Goal: Task Accomplishment & Management: Use online tool/utility

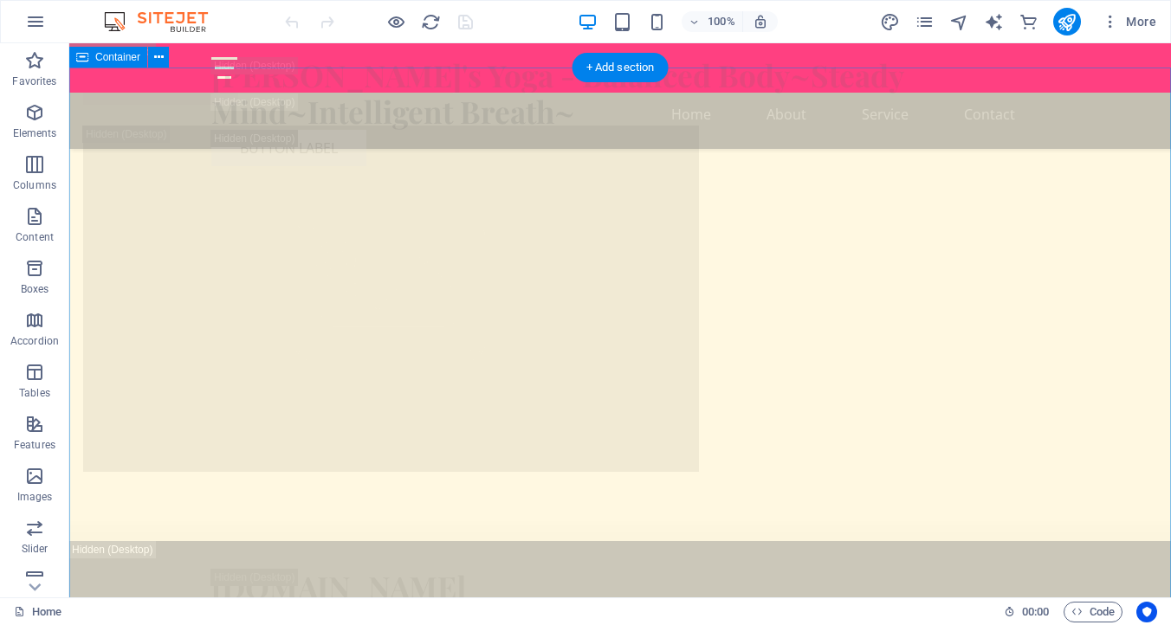
scroll to position [4667, 0]
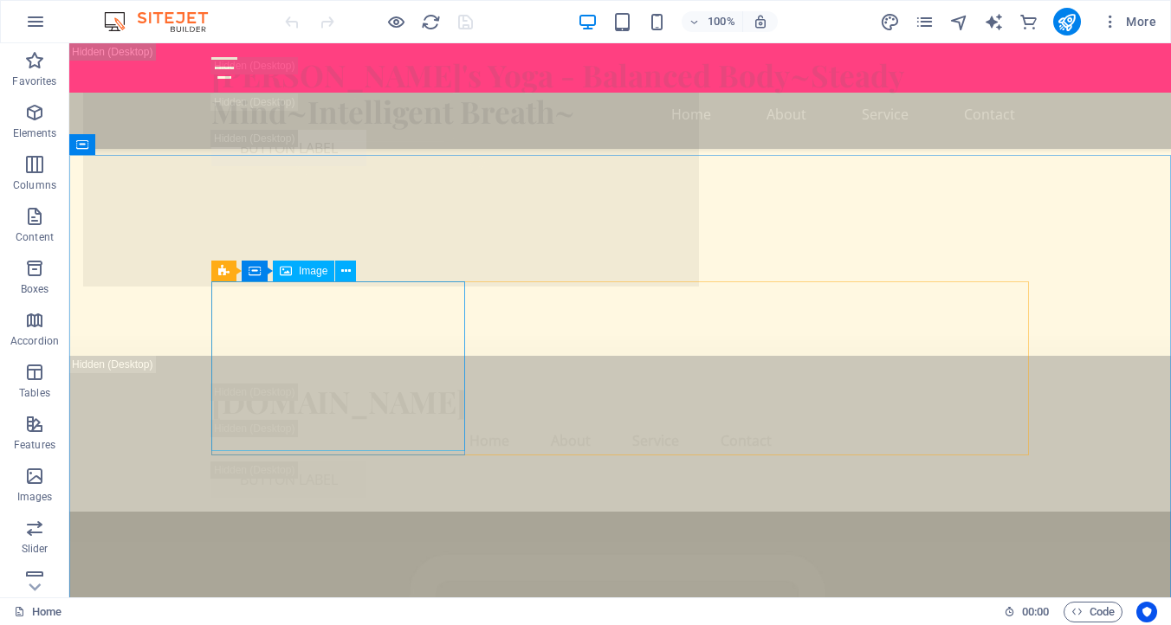
click at [313, 268] on span "Image" at bounding box center [313, 271] width 29 height 10
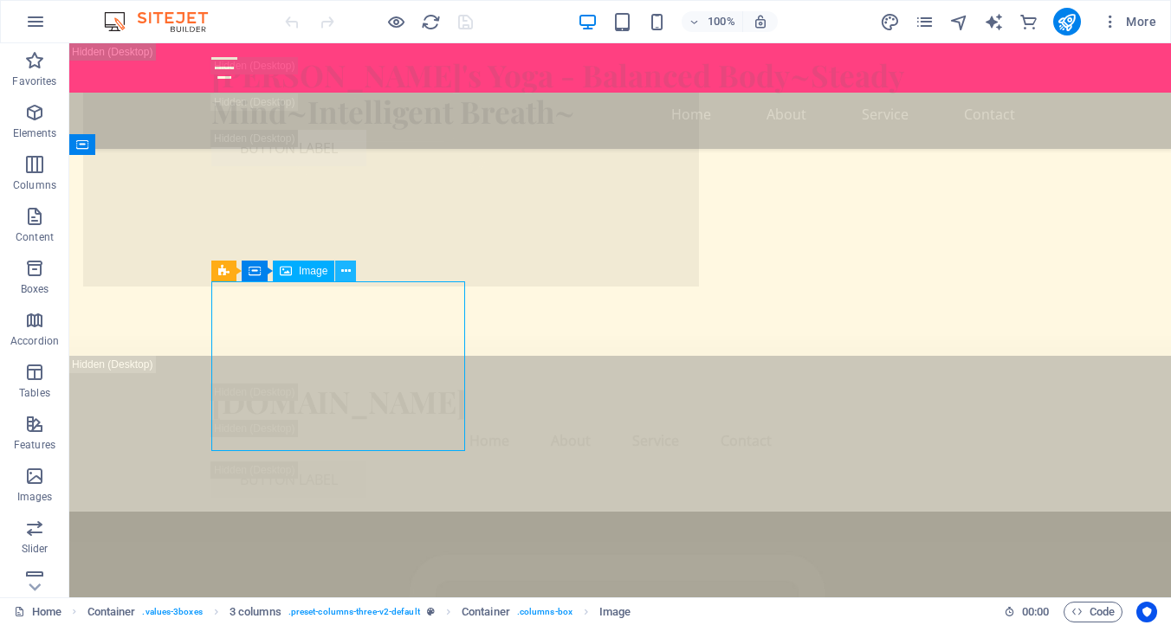
click at [349, 268] on icon at bounding box center [346, 271] width 10 height 18
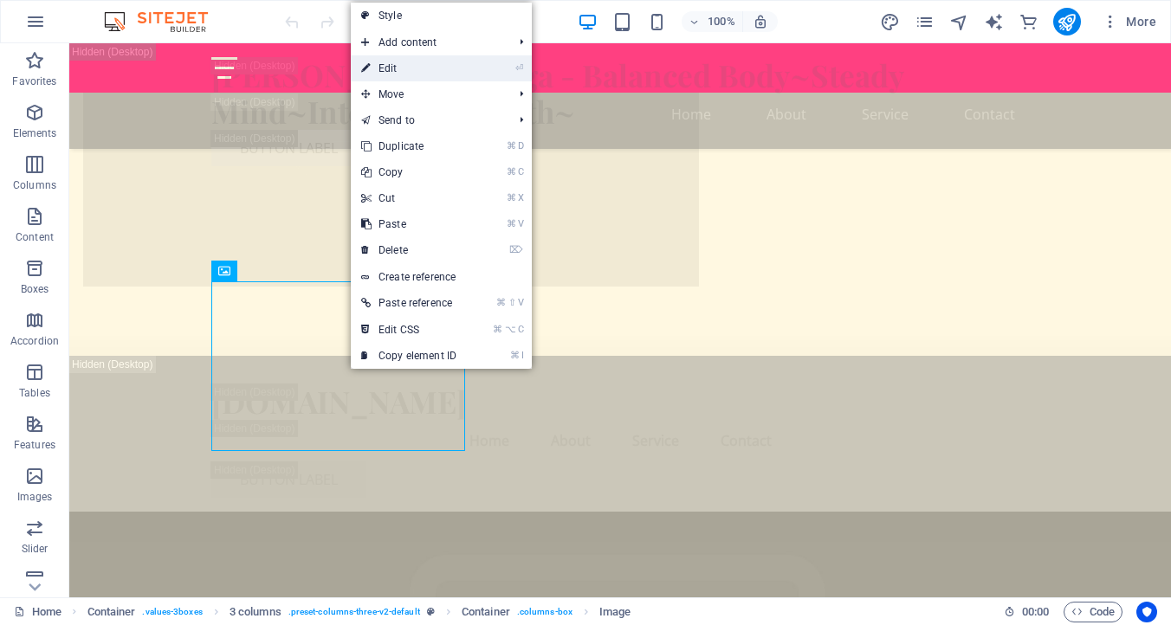
drag, startPoint x: 393, startPoint y: 68, endPoint x: 25, endPoint y: 28, distance: 370.1
click at [393, 68] on link "⏎ Edit" at bounding box center [409, 68] width 116 height 26
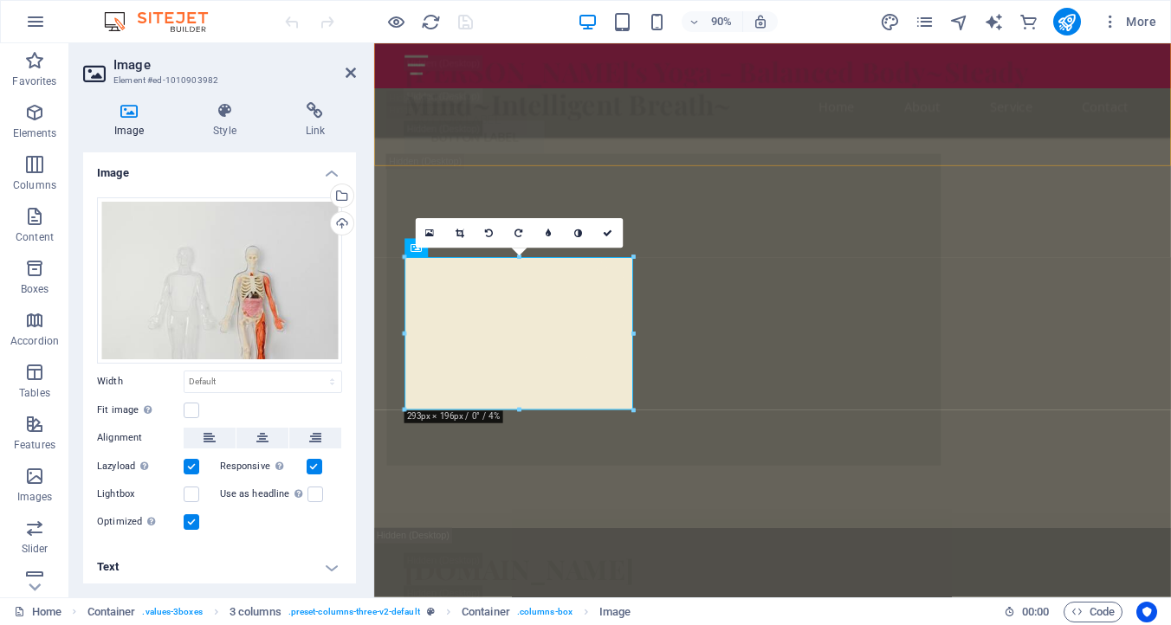
scroll to position [4926, 0]
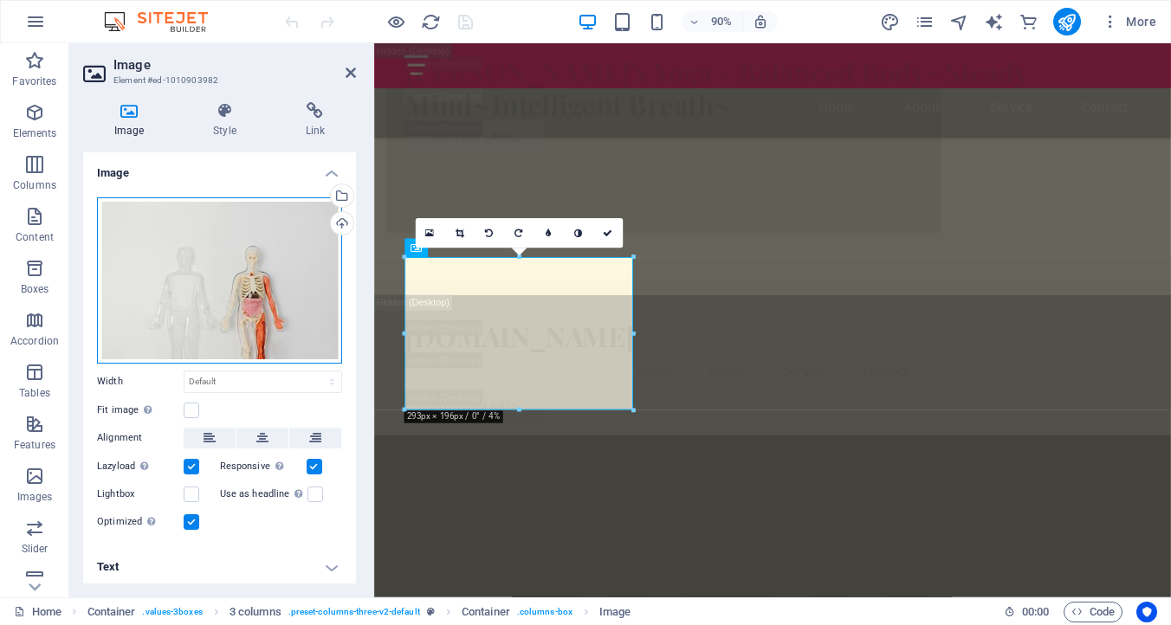
click at [216, 231] on div "Drag files here, click to choose files or select files from Files or our free s…" at bounding box center [219, 280] width 245 height 166
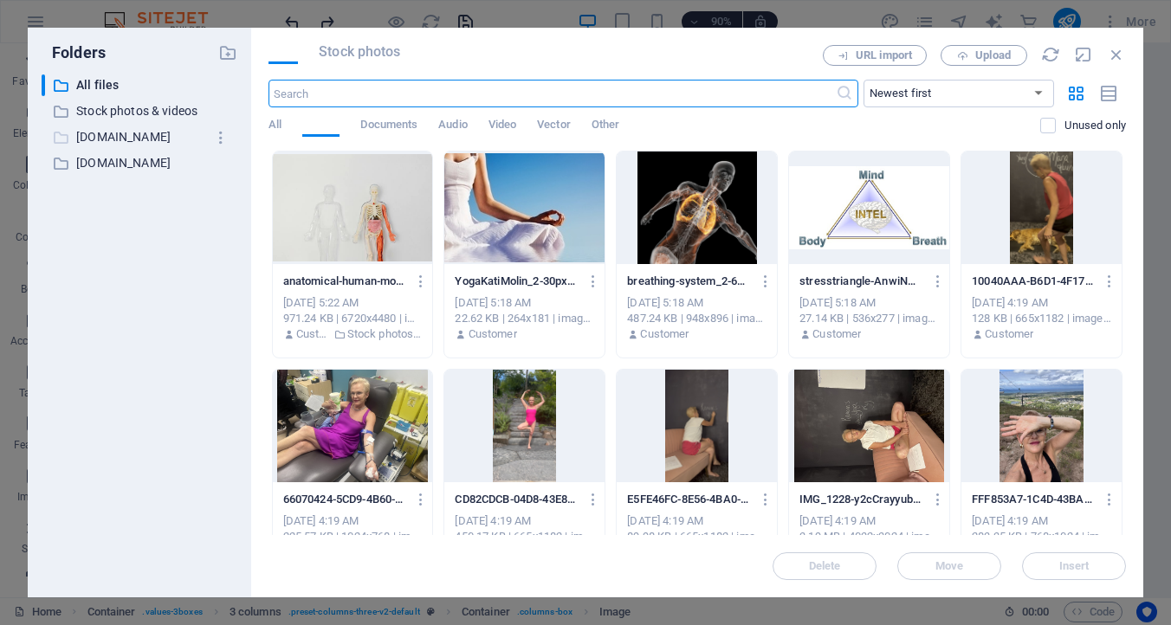
scroll to position [7428, 0]
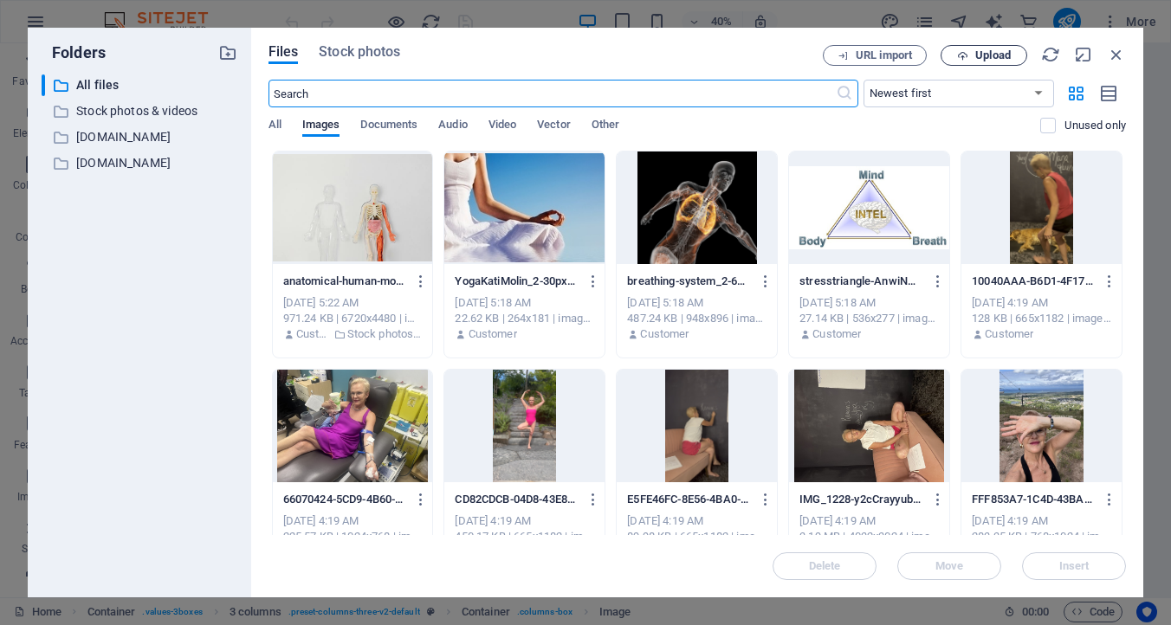
click at [993, 57] on span "Upload" at bounding box center [992, 55] width 35 height 10
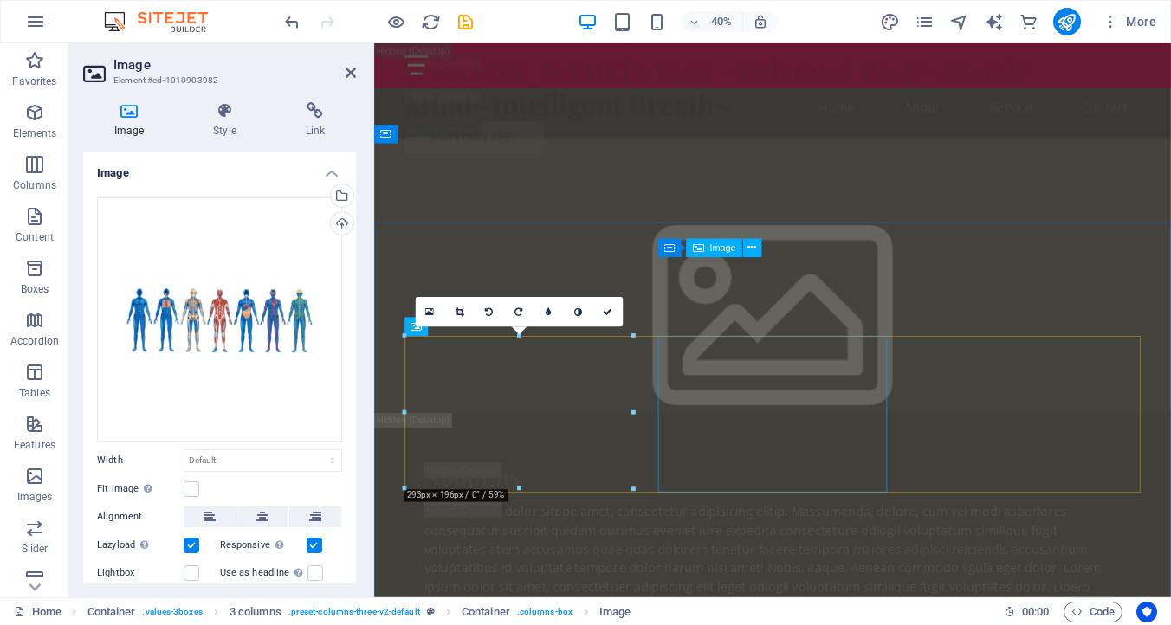
scroll to position [4926, 0]
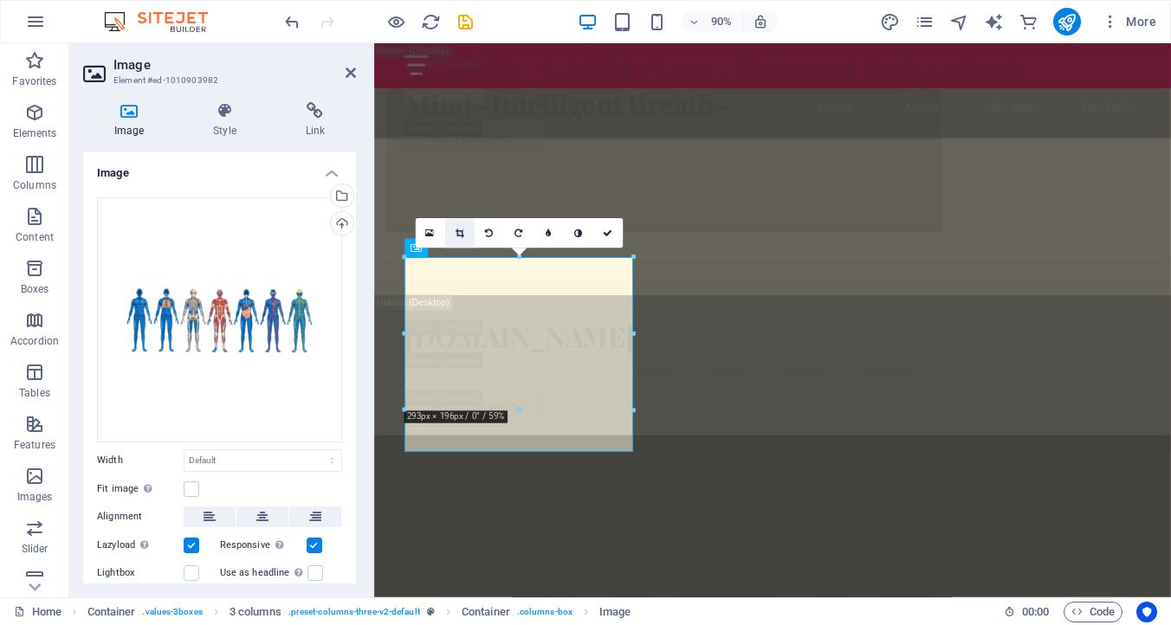
click at [459, 232] on icon at bounding box center [459, 234] width 9 height 10
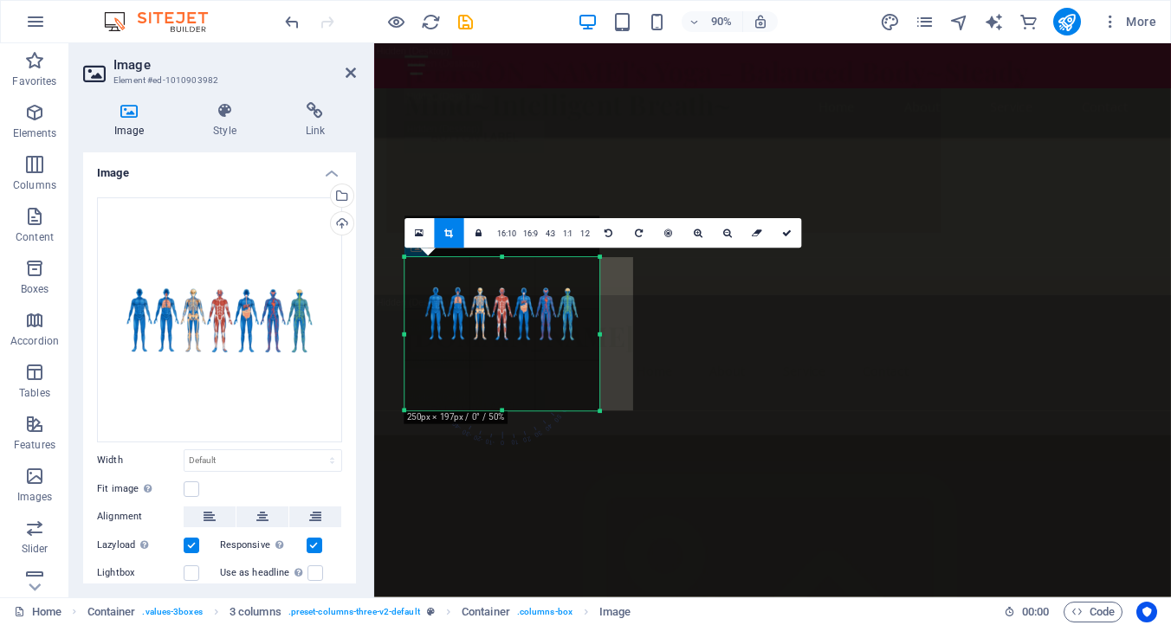
drag, startPoint x: 501, startPoint y: 256, endPoint x: 496, endPoint y: 300, distance: 43.6
click at [497, 300] on div "180 170 160 150 140 130 120 110 100 90 80 70 60 50 40 30 20 10 0 -10 -20 -30 -4…" at bounding box center [501, 334] width 195 height 153
drag, startPoint x: 502, startPoint y: 412, endPoint x: 504, endPoint y: 355, distance: 57.2
click at [503, 357] on div "180 170 160 150 140 130 120 110 100 90 80 70 60 50 40 30 20 10 0 -10 -20 -30 -4…" at bounding box center [501, 311] width 195 height 107
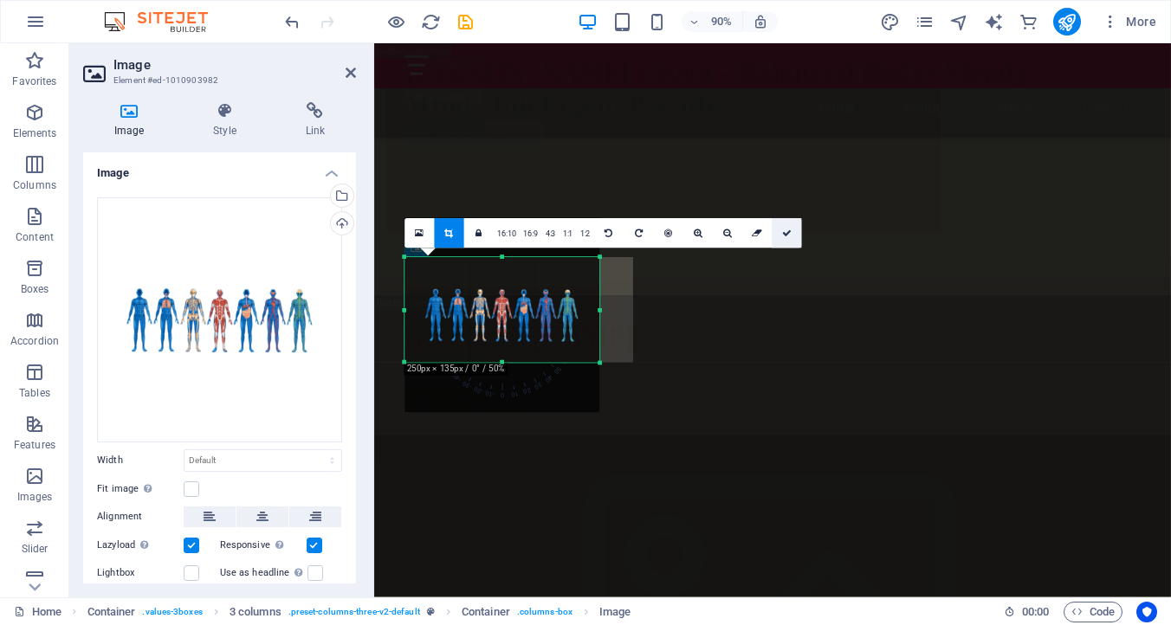
click at [784, 229] on icon at bounding box center [787, 234] width 10 height 10
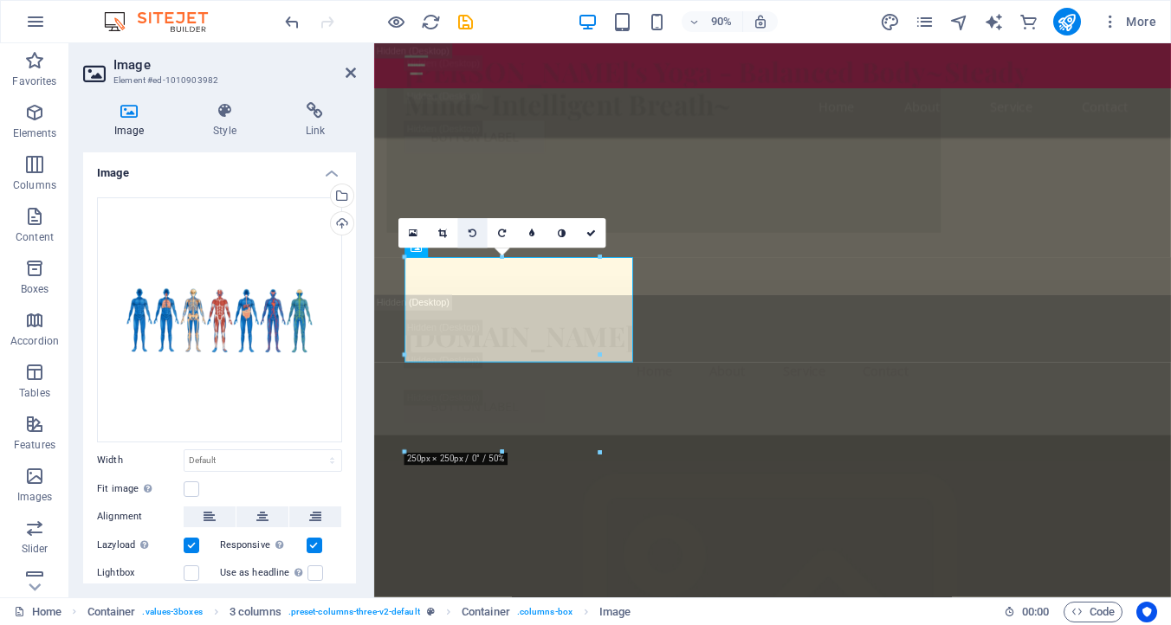
click at [474, 231] on icon at bounding box center [472, 234] width 8 height 10
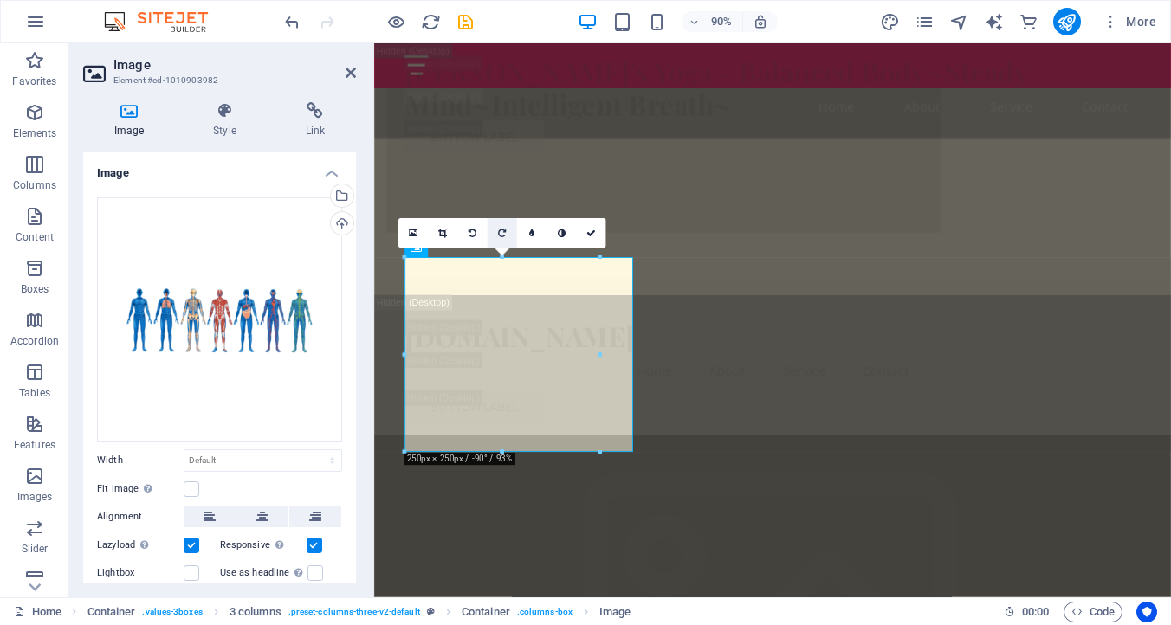
click at [498, 235] on icon at bounding box center [502, 234] width 8 height 10
click at [448, 231] on link at bounding box center [442, 233] width 29 height 29
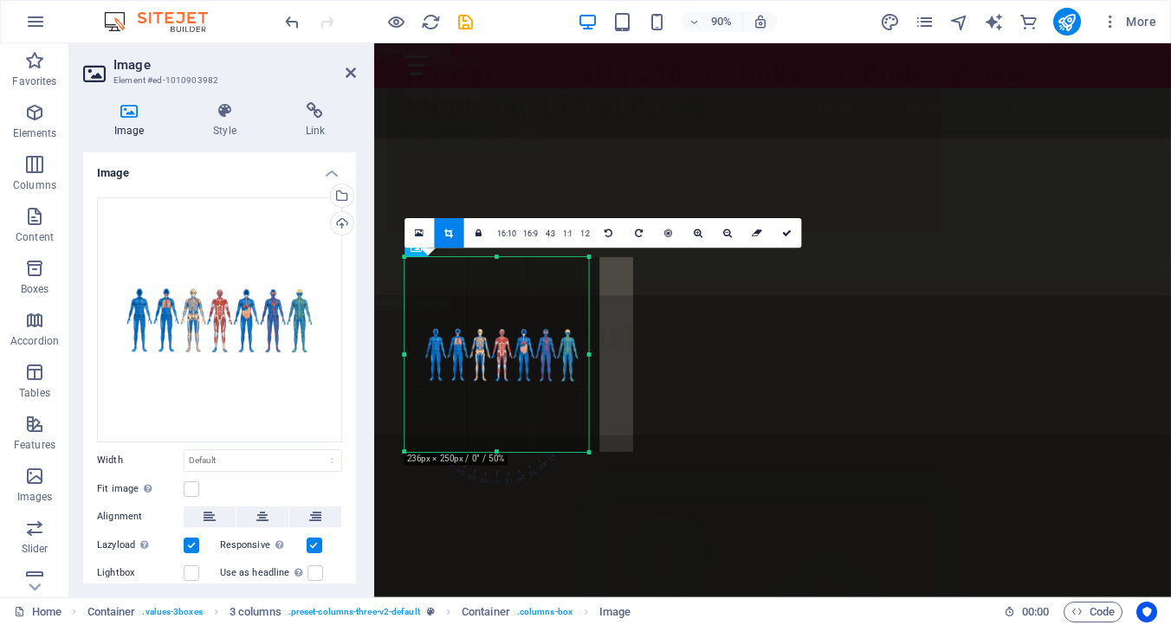
drag, startPoint x: 600, startPoint y: 355, endPoint x: 588, endPoint y: 354, distance: 12.2
click at [588, 354] on div at bounding box center [588, 355] width 5 height 195
drag, startPoint x: 493, startPoint y: 450, endPoint x: 498, endPoint y: 409, distance: 41.8
click at [496, 409] on div "180 170 160 150 140 130 120 110 100 90 80 70 60 50 40 30 20 10 0 -10 -20 -30 -4…" at bounding box center [496, 337] width 184 height 159
click at [585, 419] on div at bounding box center [587, 423] width 10 height 10
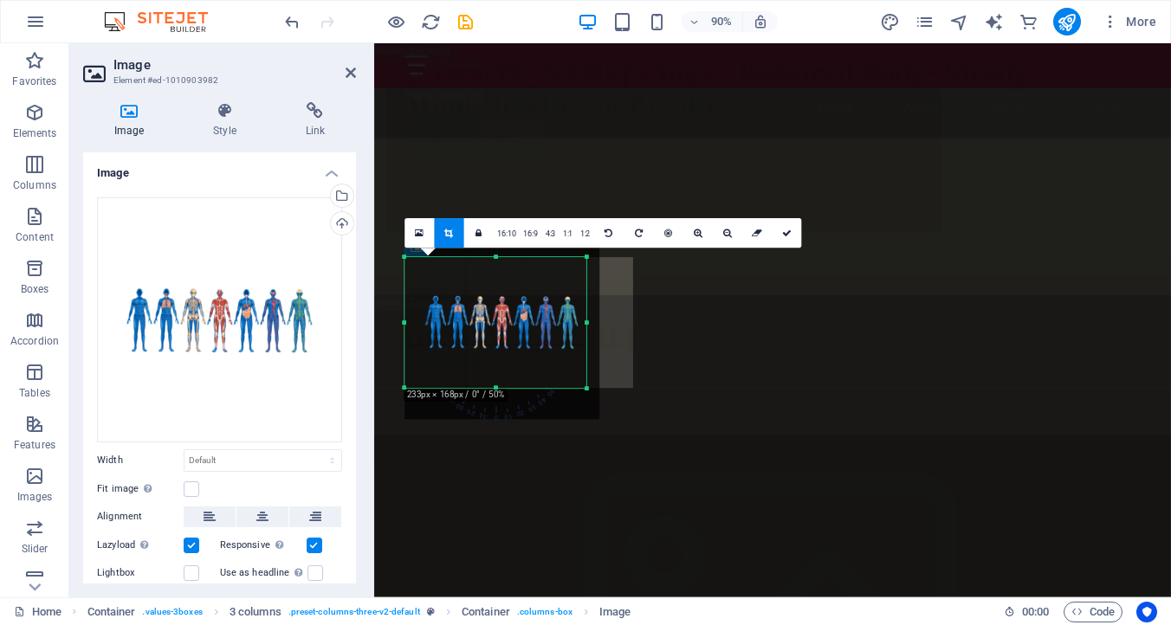
drag, startPoint x: 492, startPoint y: 257, endPoint x: 487, endPoint y: 292, distance: 35.0
click at [487, 292] on div "180 170 160 150 140 130 120 110 100 90 80 70 60 50 40 30 20 10 0 -10 -20 -30 -4…" at bounding box center [495, 323] width 182 height 131
click at [783, 231] on icon at bounding box center [787, 234] width 10 height 10
type input "233"
select select "px"
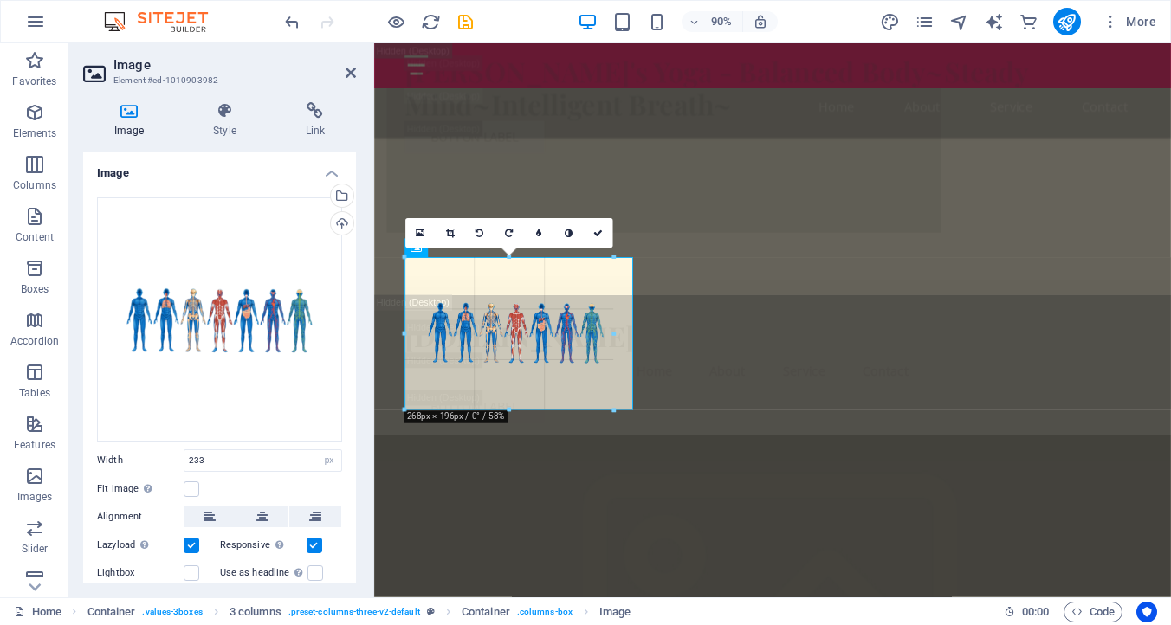
drag, startPoint x: 495, startPoint y: 389, endPoint x: 490, endPoint y: 412, distance: 23.9
type input "268"
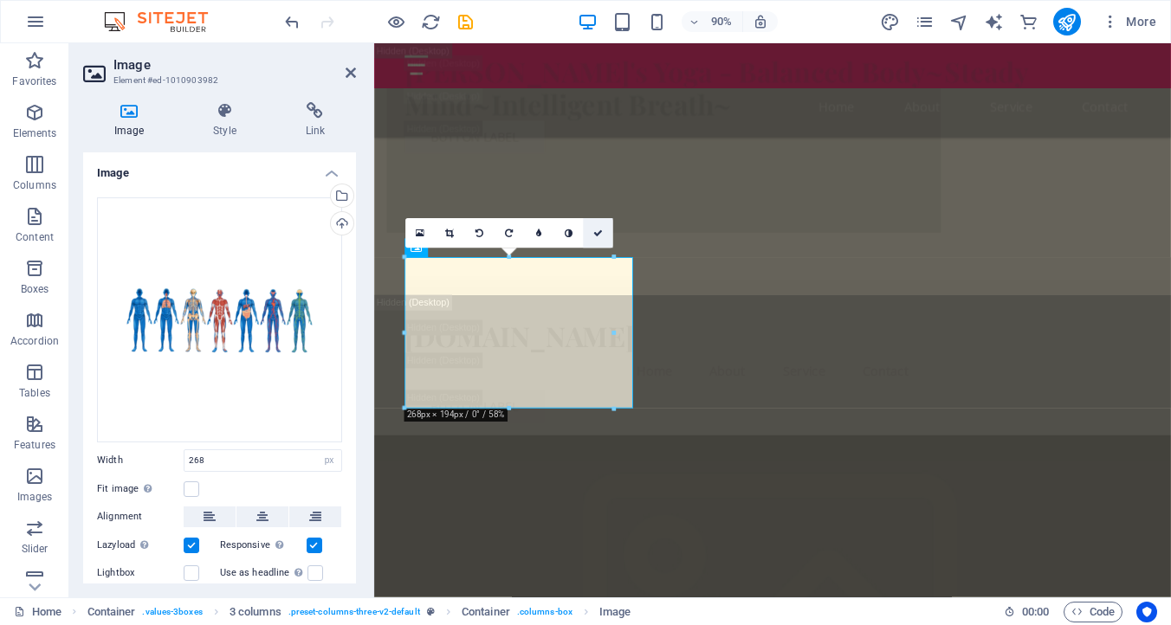
drag, startPoint x: 601, startPoint y: 231, endPoint x: 739, endPoint y: 390, distance: 211.1
click at [601, 231] on icon at bounding box center [598, 234] width 10 height 10
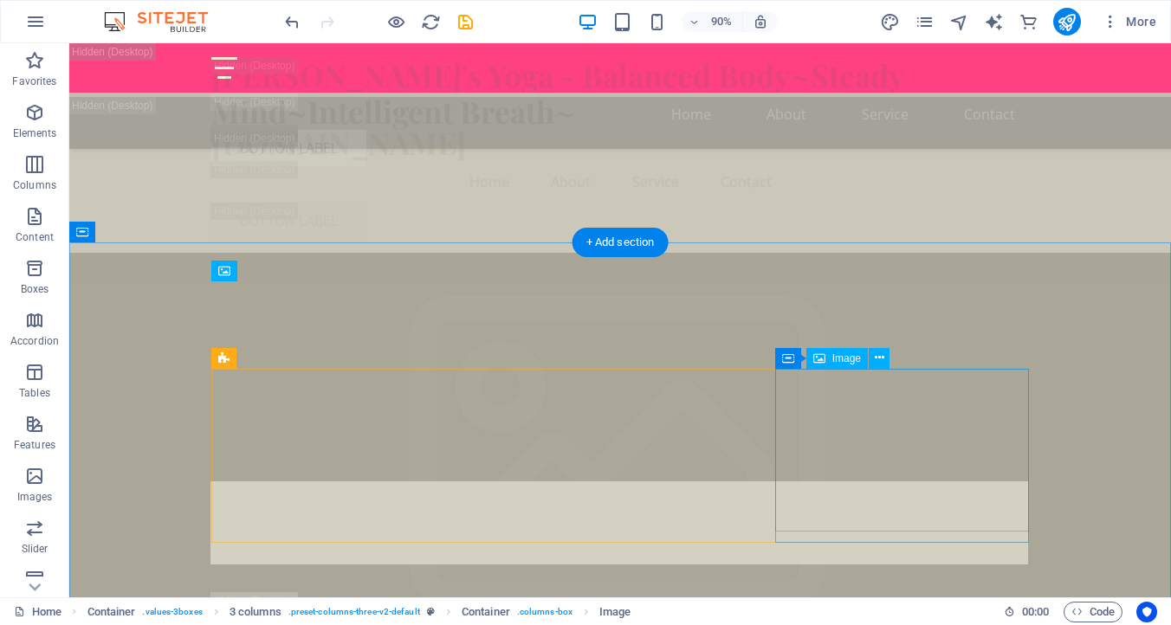
scroll to position [4667, 0]
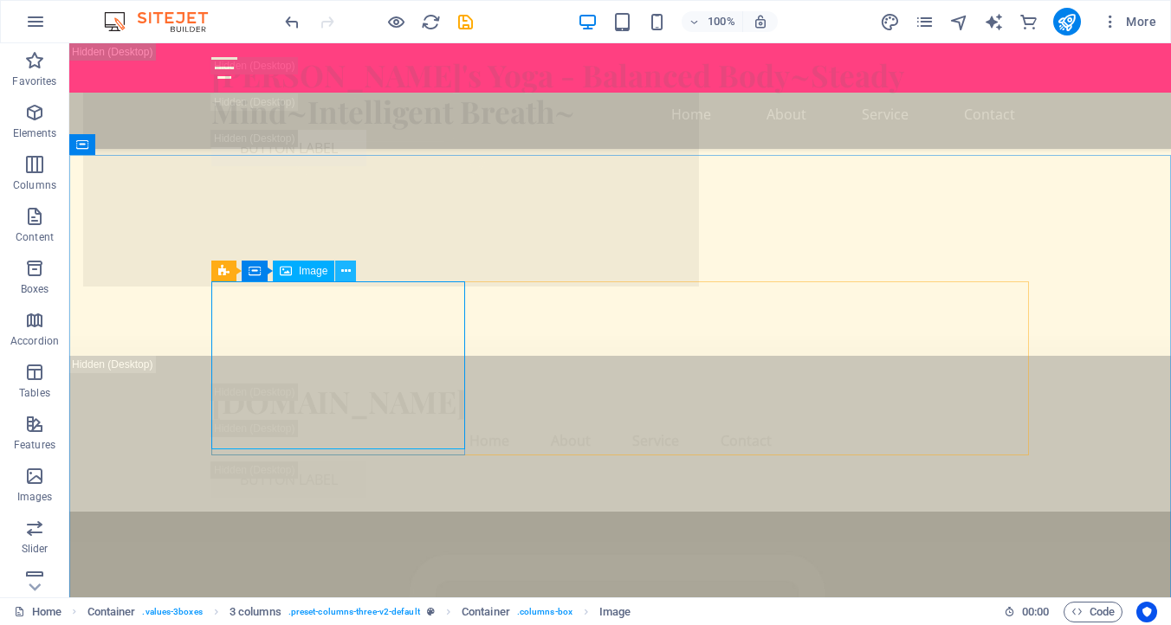
click at [348, 270] on icon at bounding box center [346, 271] width 10 height 18
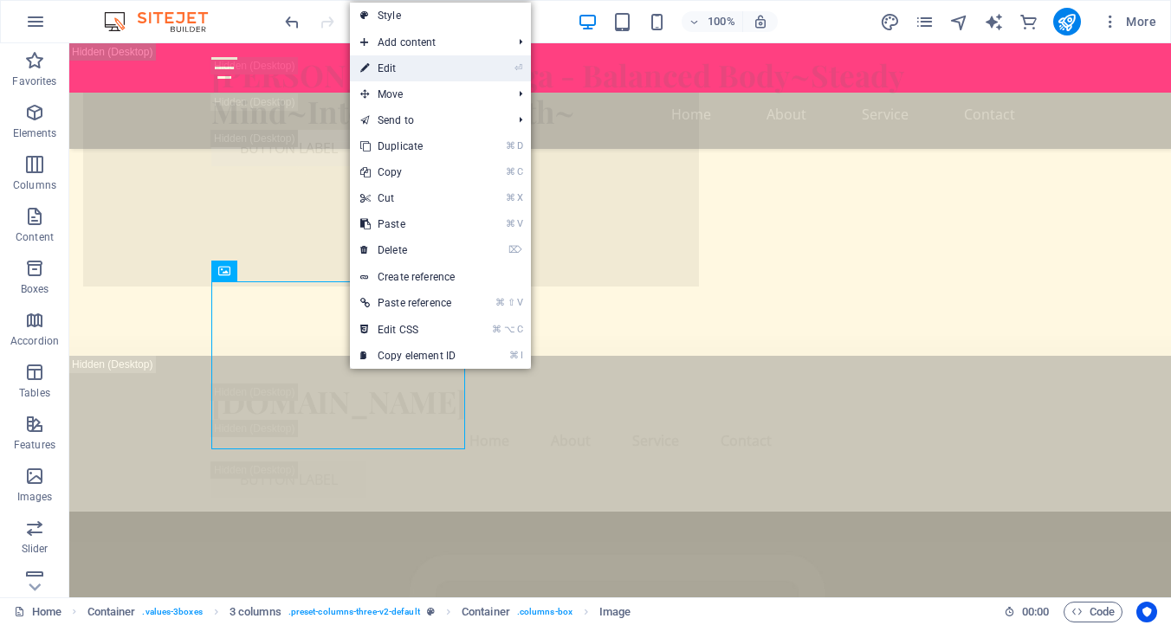
click at [419, 70] on link "⏎ Edit" at bounding box center [408, 68] width 116 height 26
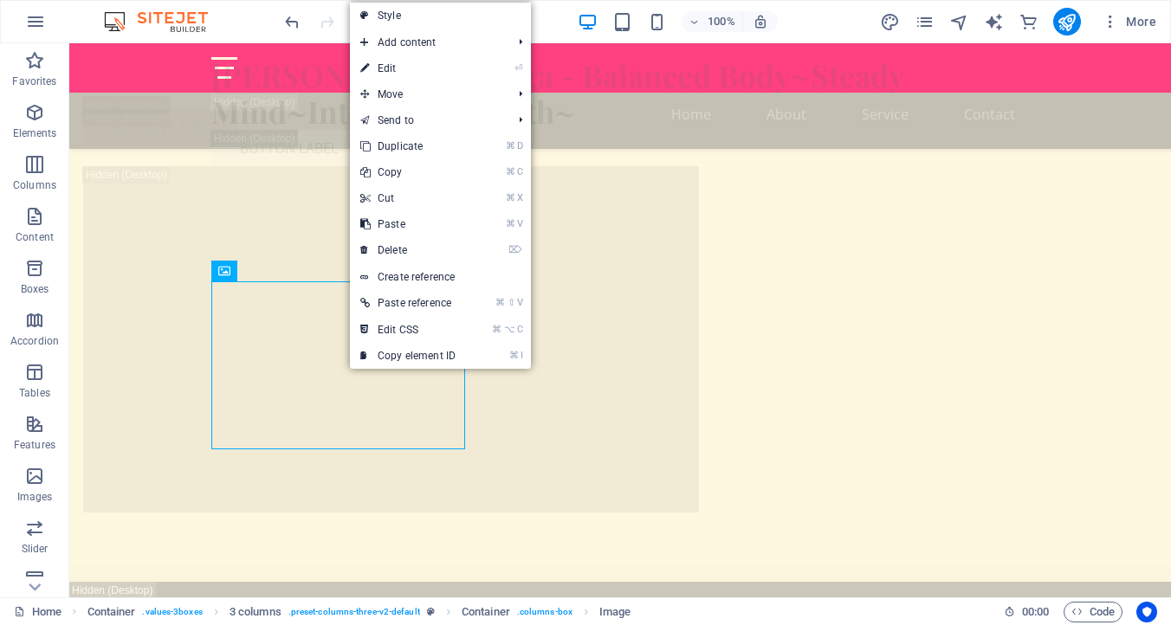
select select "px"
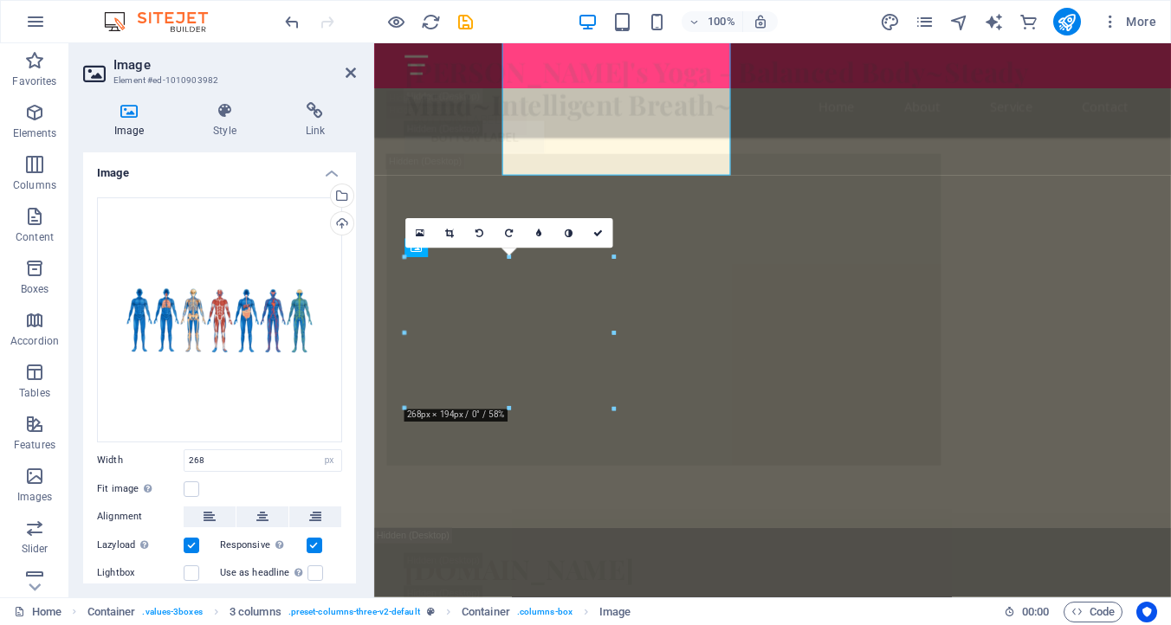
scroll to position [4926, 0]
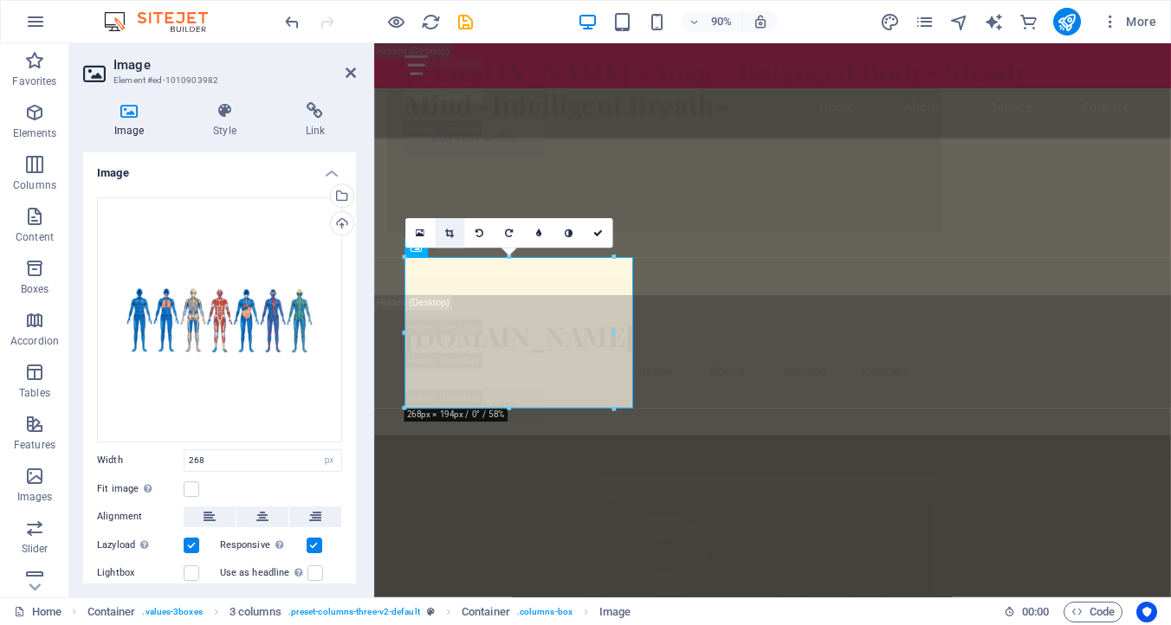
click at [447, 231] on icon at bounding box center [449, 234] width 9 height 10
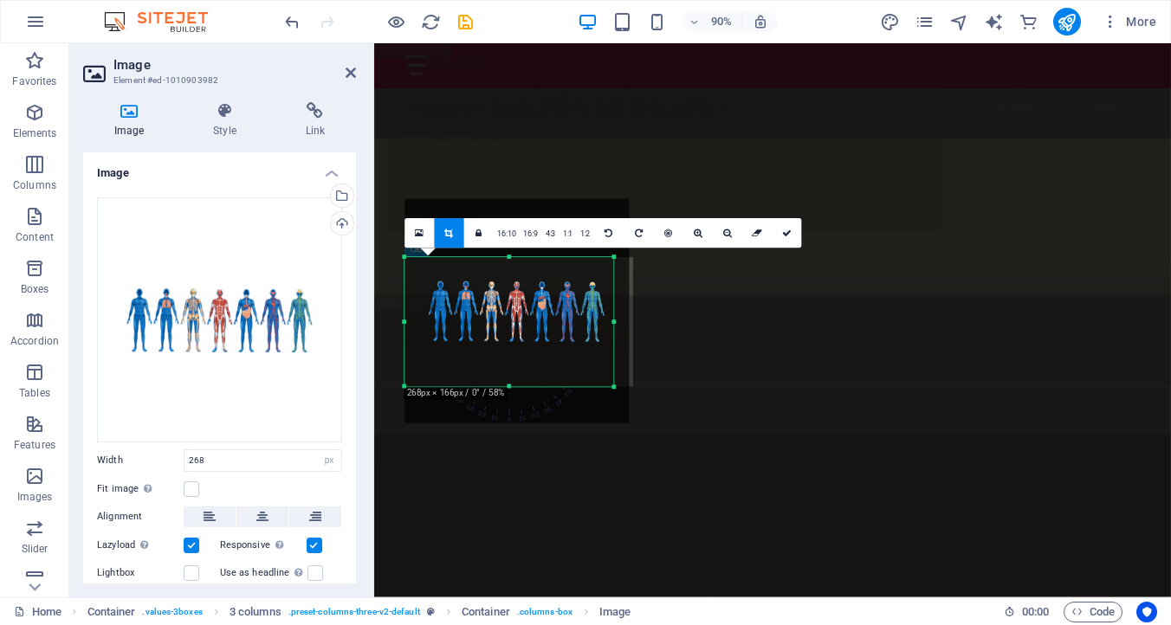
drag, startPoint x: 509, startPoint y: 256, endPoint x: 507, endPoint y: 291, distance: 34.7
click at [508, 280] on div "180 170 160 150 140 130 120 110 100 90 80 70 60 50 40 30 20 10 0 -10 -20 -30 -4…" at bounding box center [508, 322] width 209 height 129
drag, startPoint x: 508, startPoint y: 386, endPoint x: 501, endPoint y: 352, distance: 35.3
click at [501, 352] on div "180 170 160 150 140 130 120 110 100 90 80 70 60 50 40 30 20 10 0 -10 -20 -30 -4…" at bounding box center [508, 307] width 209 height 99
click at [784, 234] on icon at bounding box center [787, 234] width 10 height 10
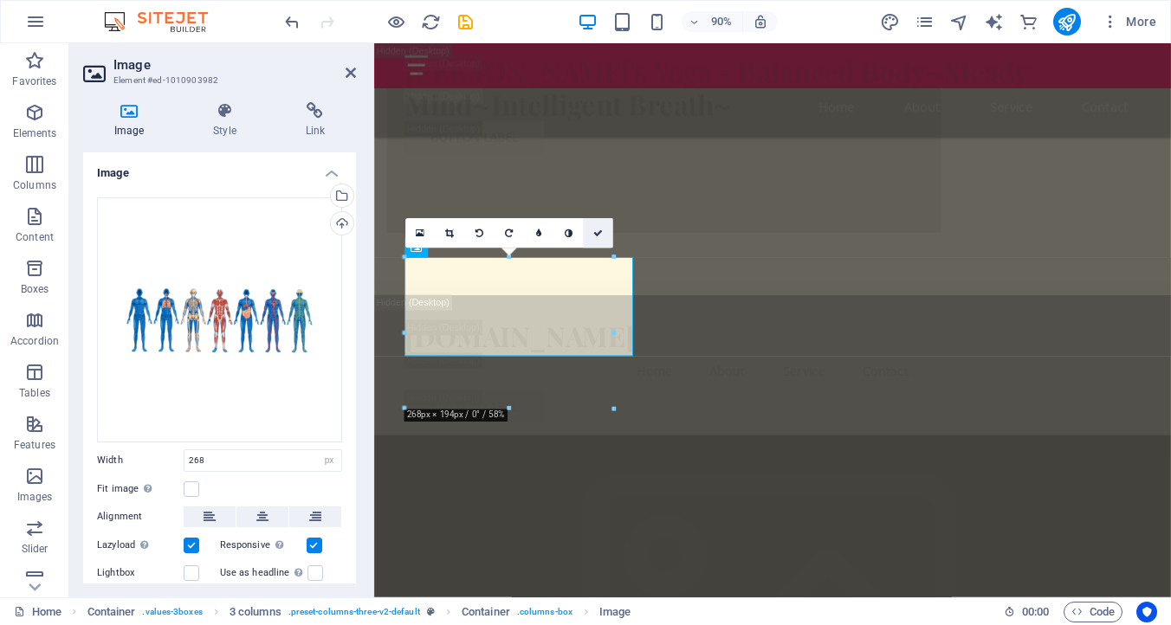
click at [597, 231] on icon at bounding box center [598, 234] width 10 height 10
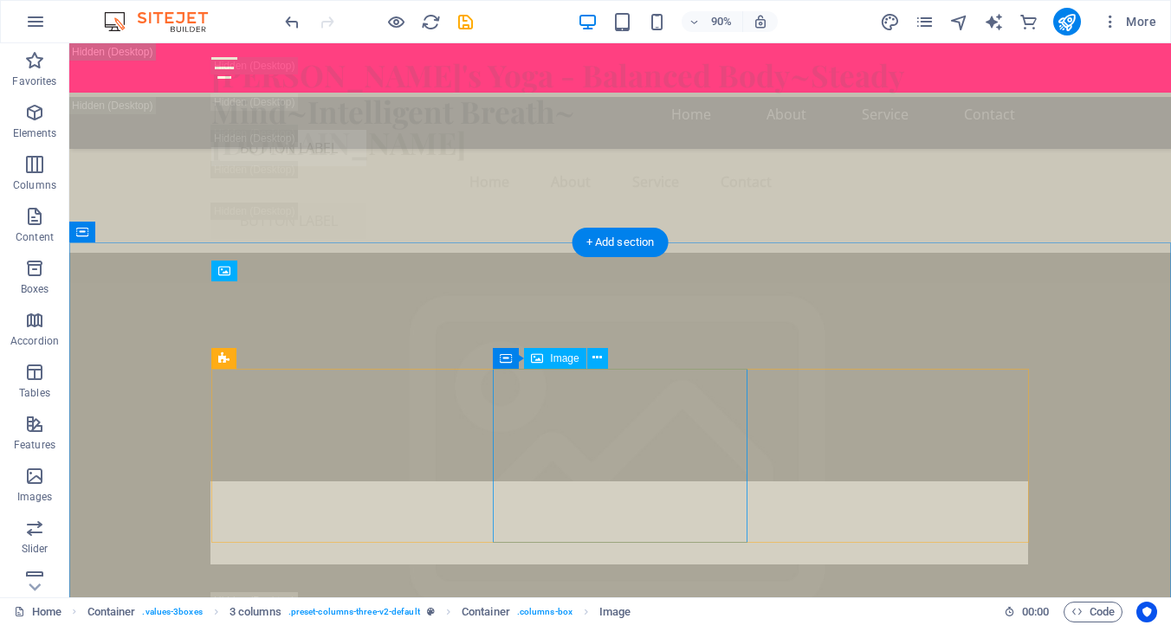
scroll to position [4667, 0]
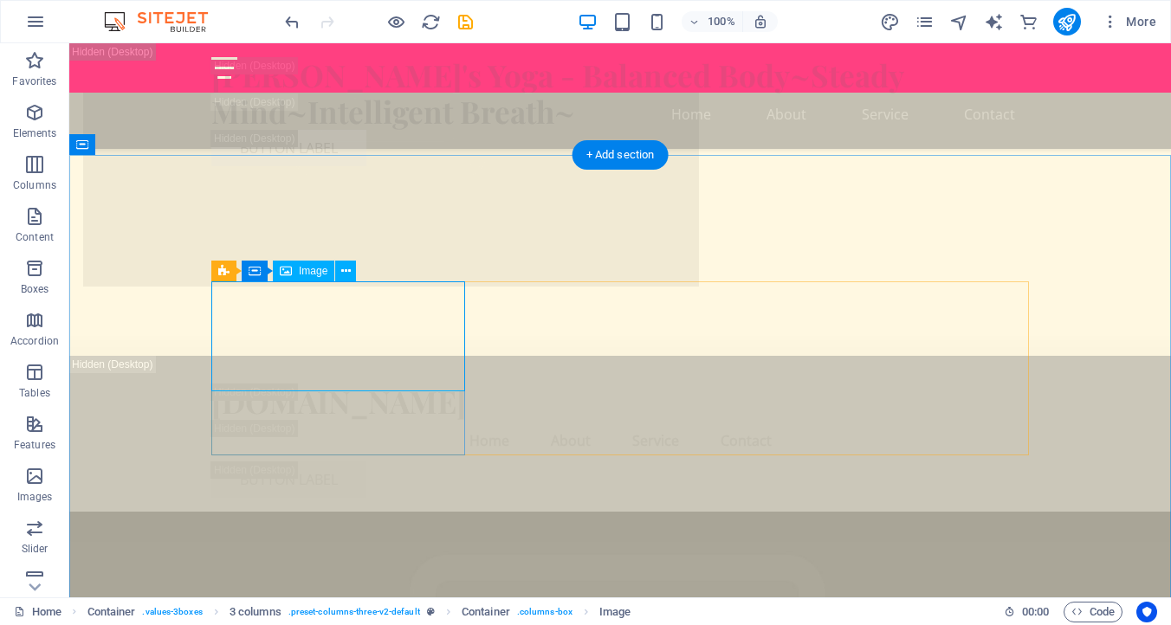
click at [347, 272] on icon at bounding box center [346, 271] width 10 height 18
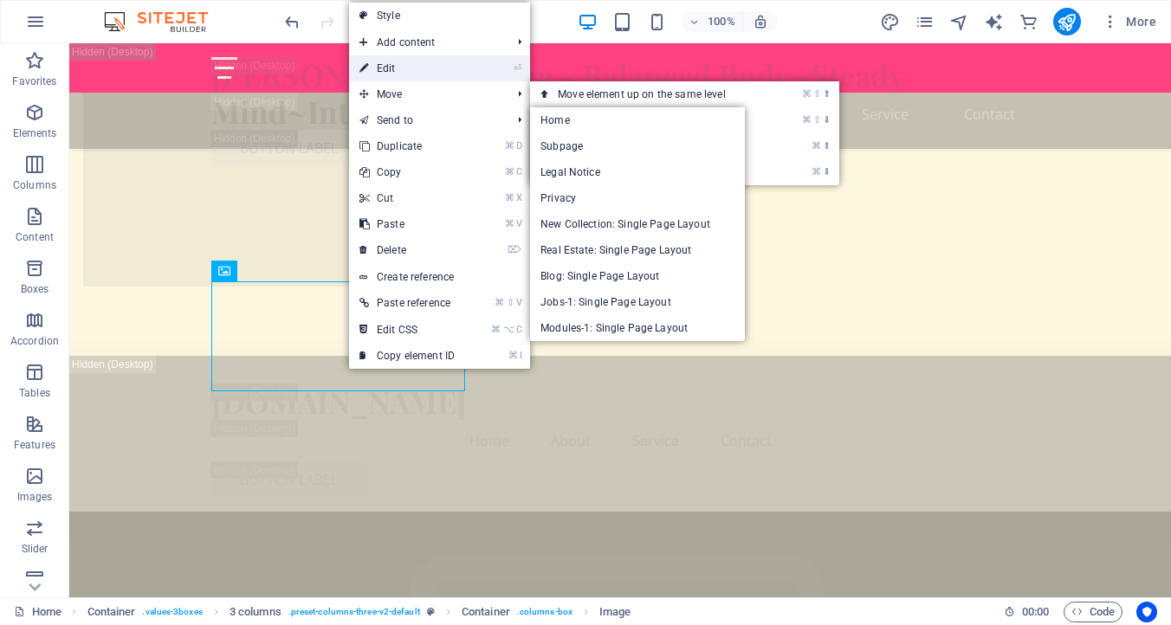
click at [444, 70] on link "⏎ Edit" at bounding box center [407, 68] width 116 height 26
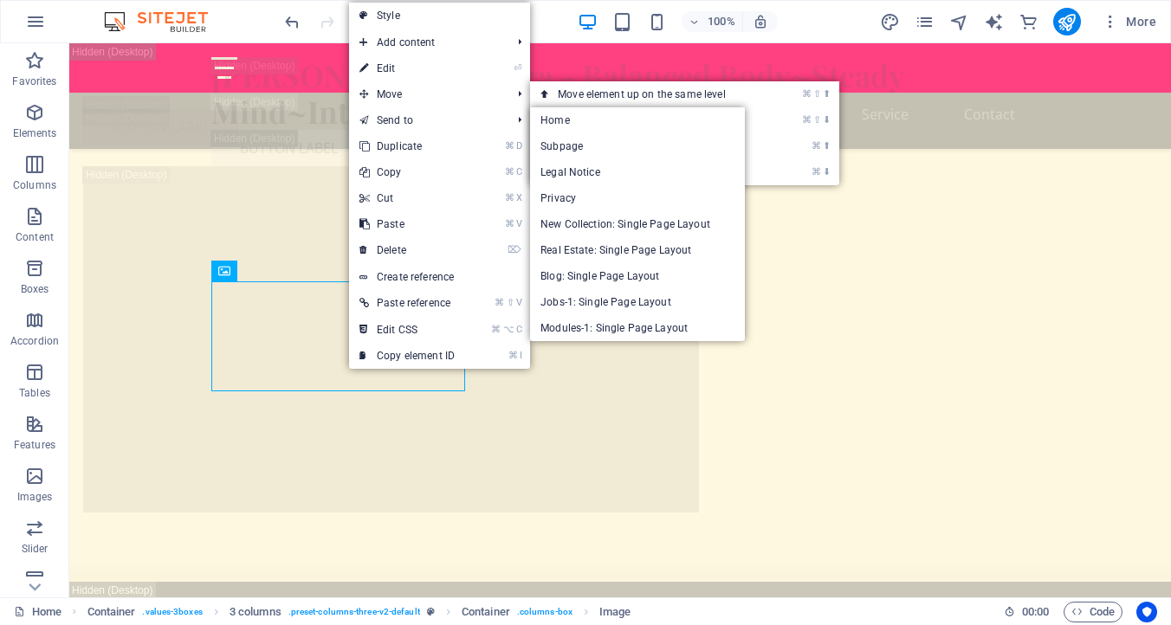
select select "px"
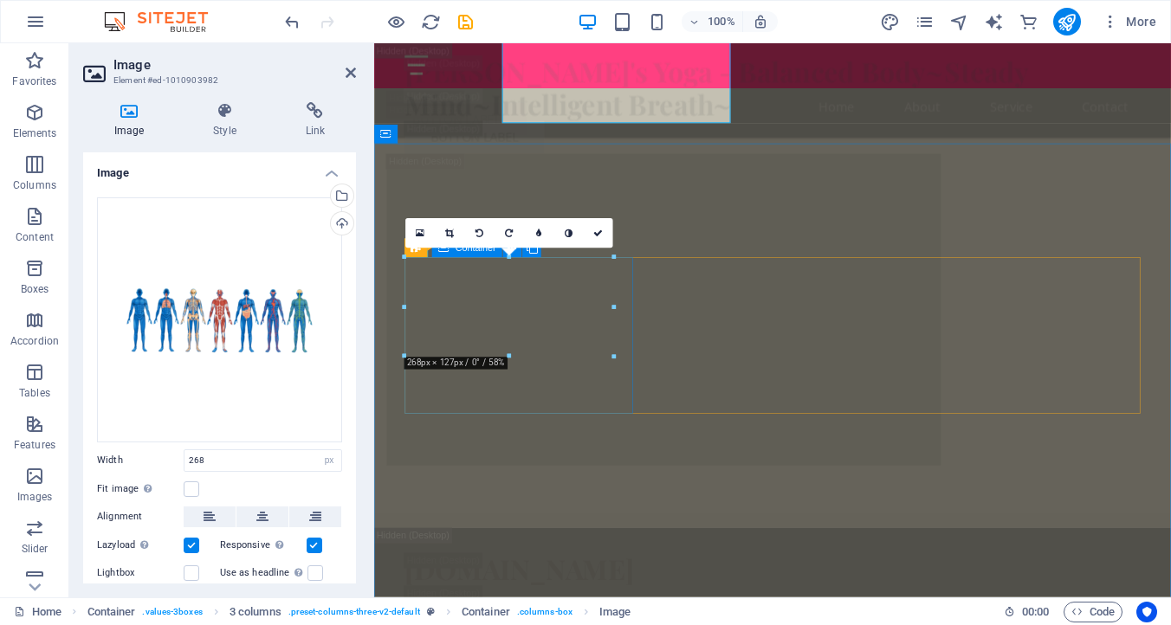
scroll to position [4926, 0]
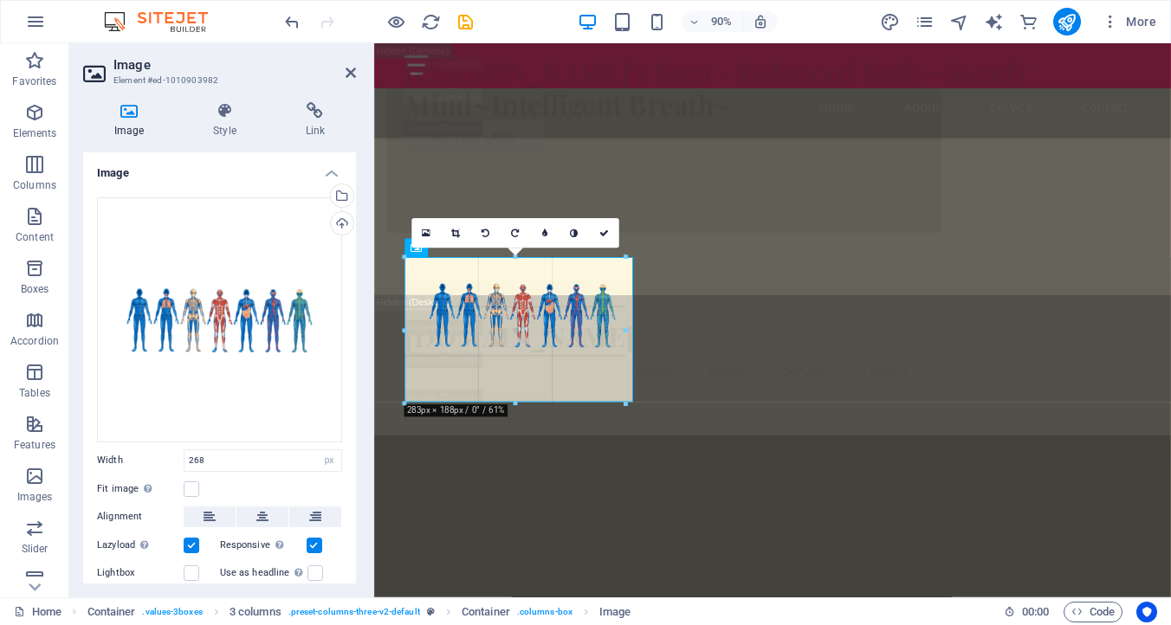
drag, startPoint x: 609, startPoint y: 356, endPoint x: 622, endPoint y: 397, distance: 43.5
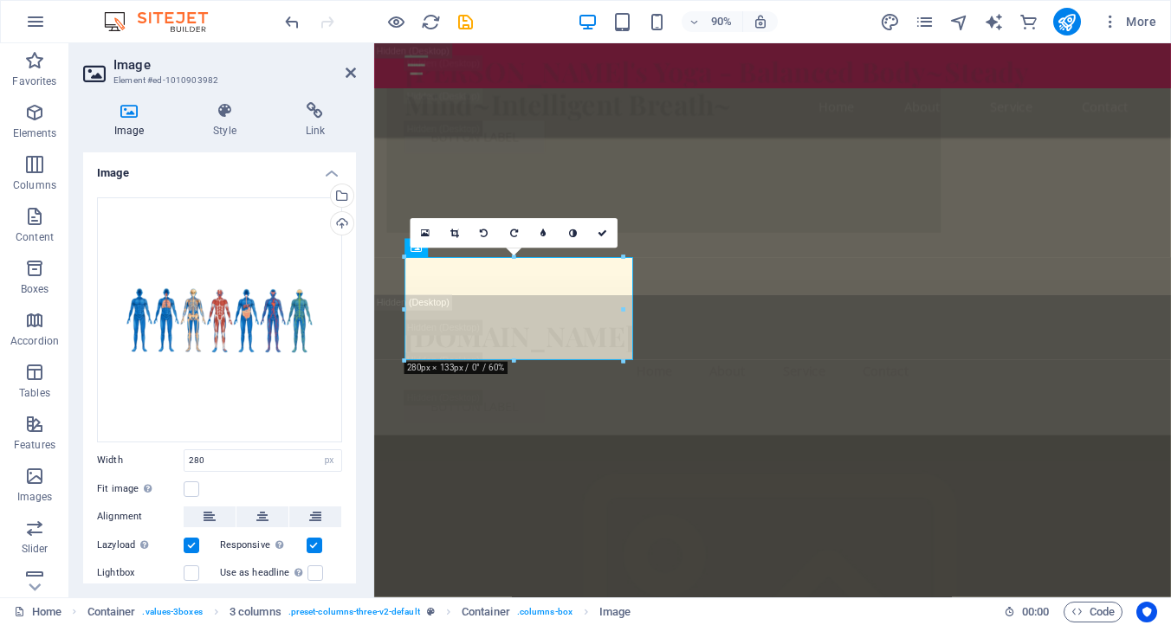
click at [457, 231] on icon at bounding box center [454, 234] width 9 height 10
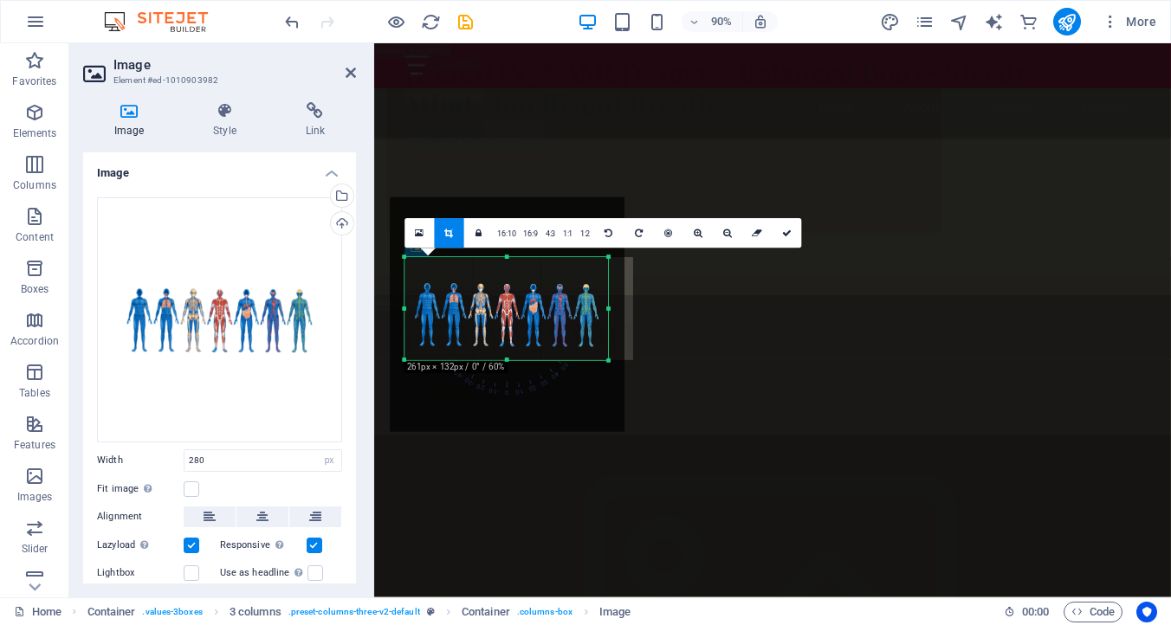
drag, startPoint x: 406, startPoint y: 311, endPoint x: 421, endPoint y: 313, distance: 14.8
click at [421, 313] on div "180 170 160 150 140 130 120 110 100 90 80 70 60 50 40 30 20 10 0 -10 -20 -30 -4…" at bounding box center [505, 309] width 203 height 103
click at [787, 229] on icon at bounding box center [787, 234] width 10 height 10
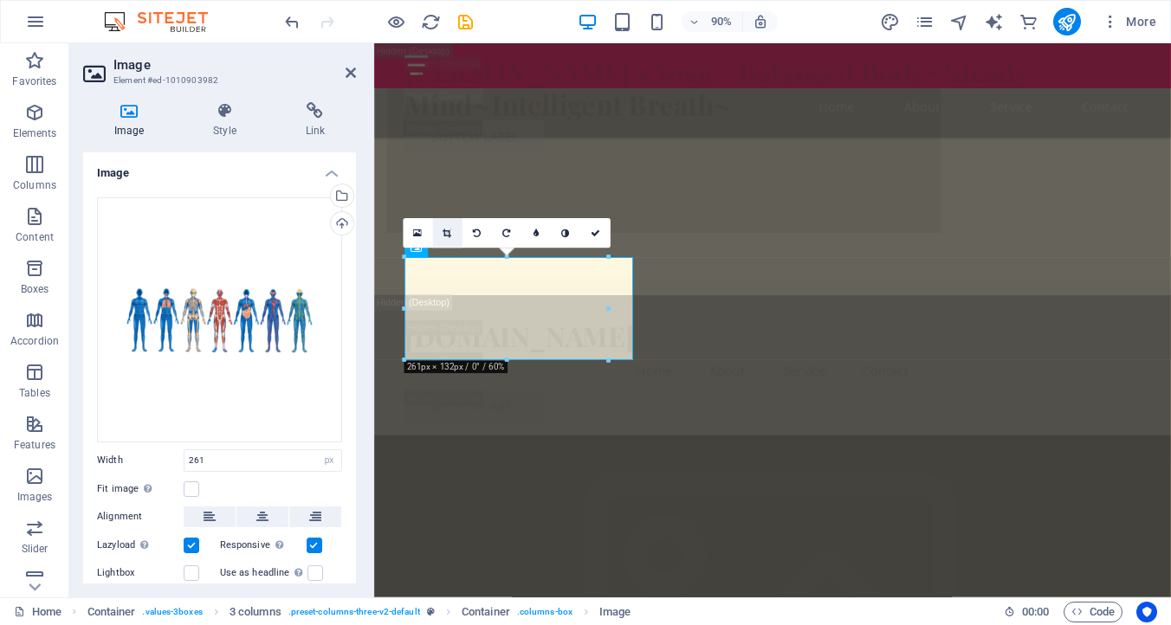
click at [449, 232] on icon at bounding box center [446, 234] width 9 height 10
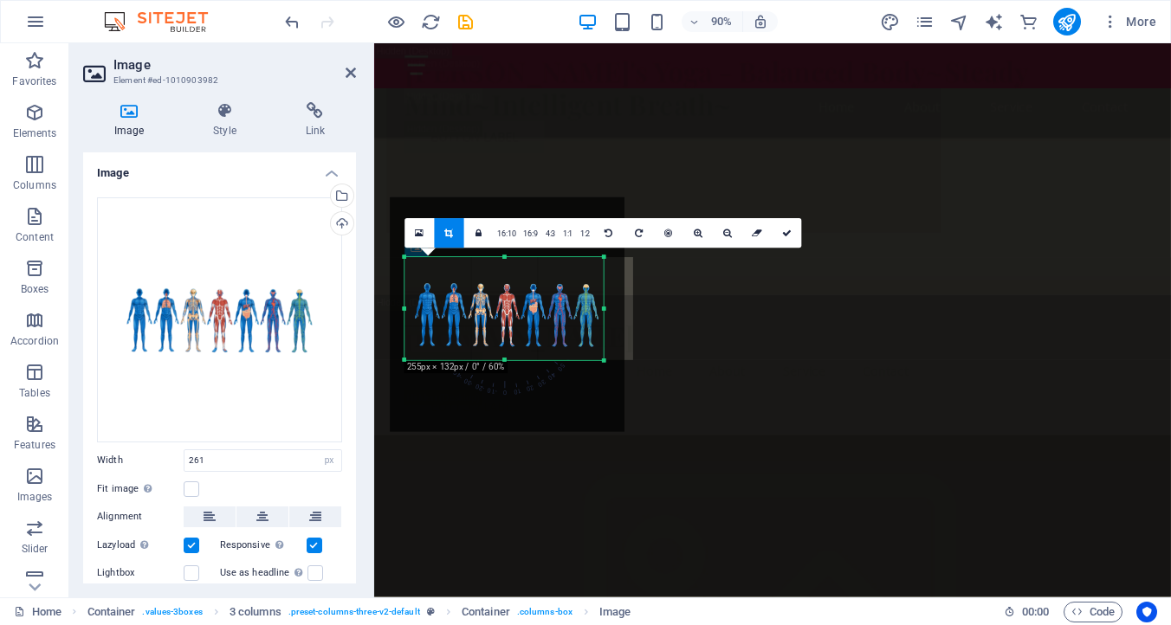
click at [603, 307] on div at bounding box center [603, 309] width 5 height 103
click at [784, 229] on icon at bounding box center [787, 234] width 10 height 10
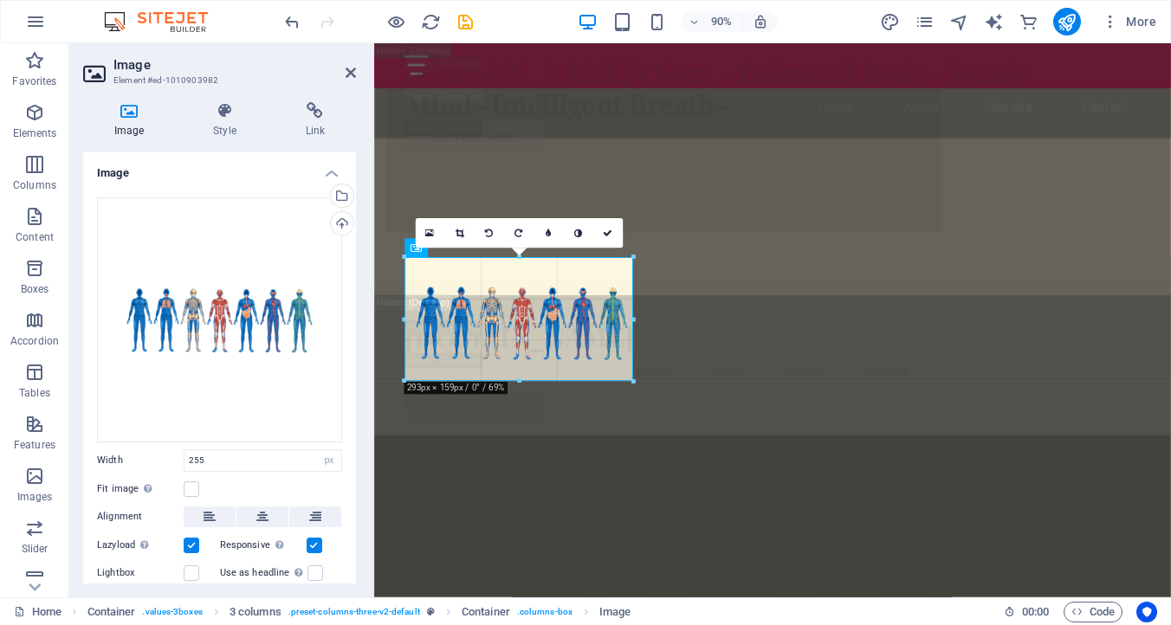
drag, startPoint x: 601, startPoint y: 357, endPoint x: 627, endPoint y: 377, distance: 32.7
type input "285"
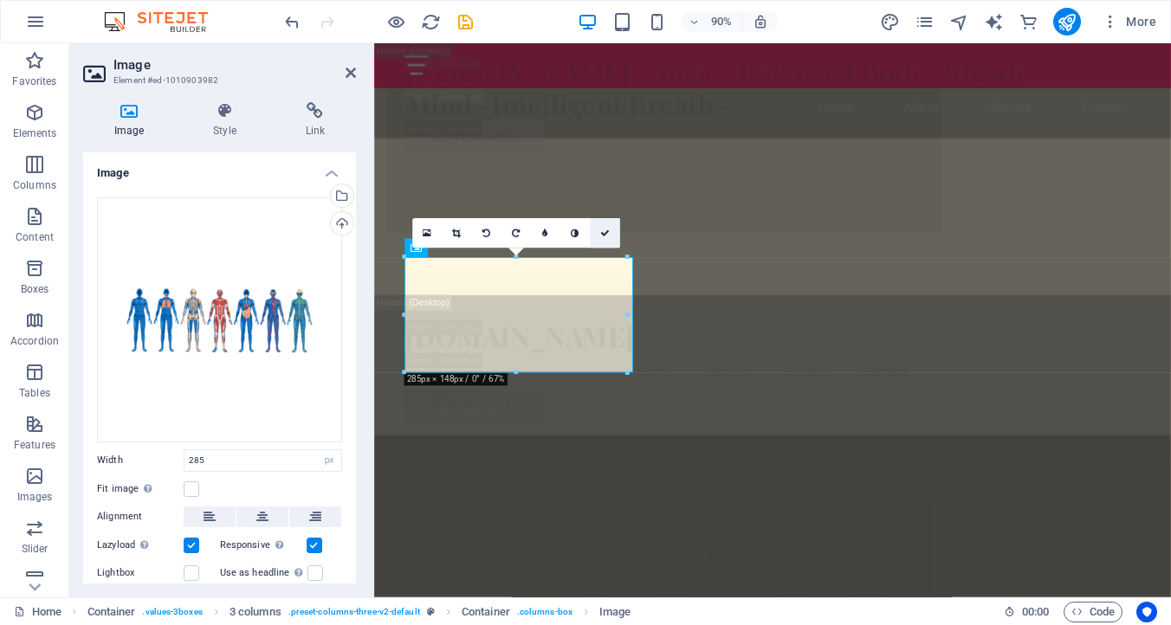
click at [608, 234] on icon at bounding box center [604, 234] width 10 height 10
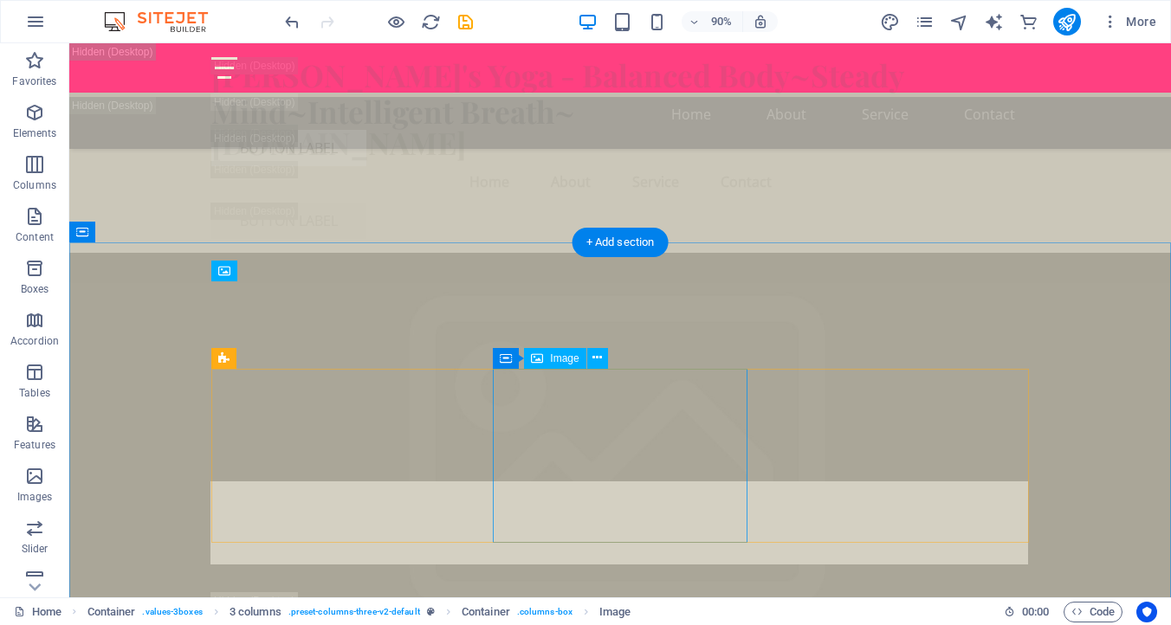
scroll to position [4667, 0]
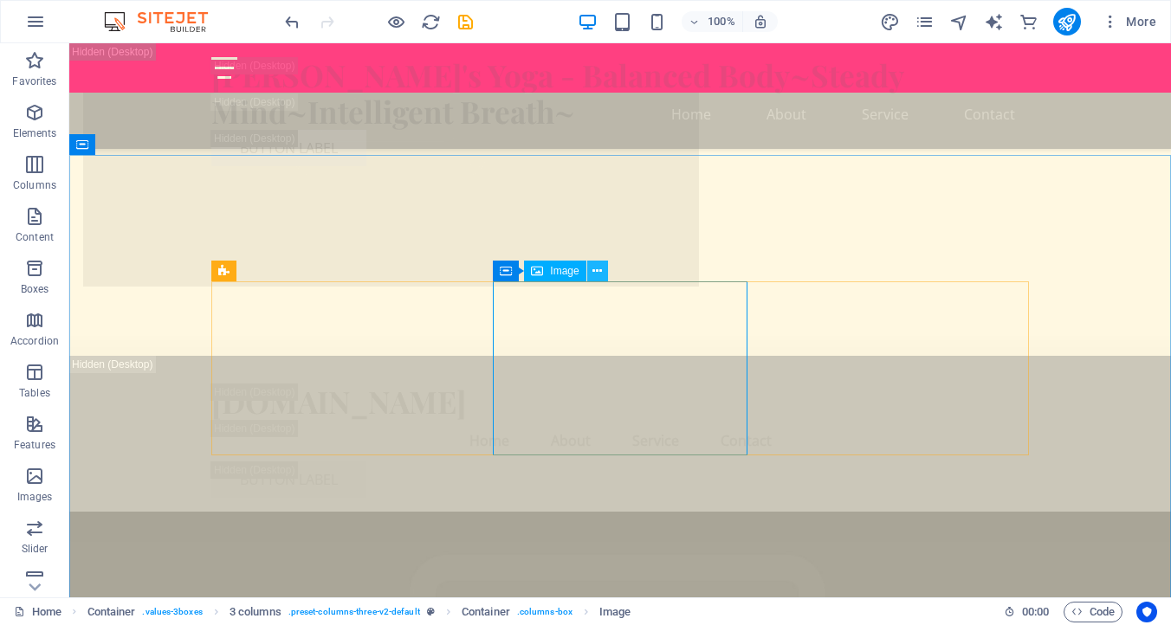
click at [595, 268] on icon at bounding box center [597, 271] width 10 height 18
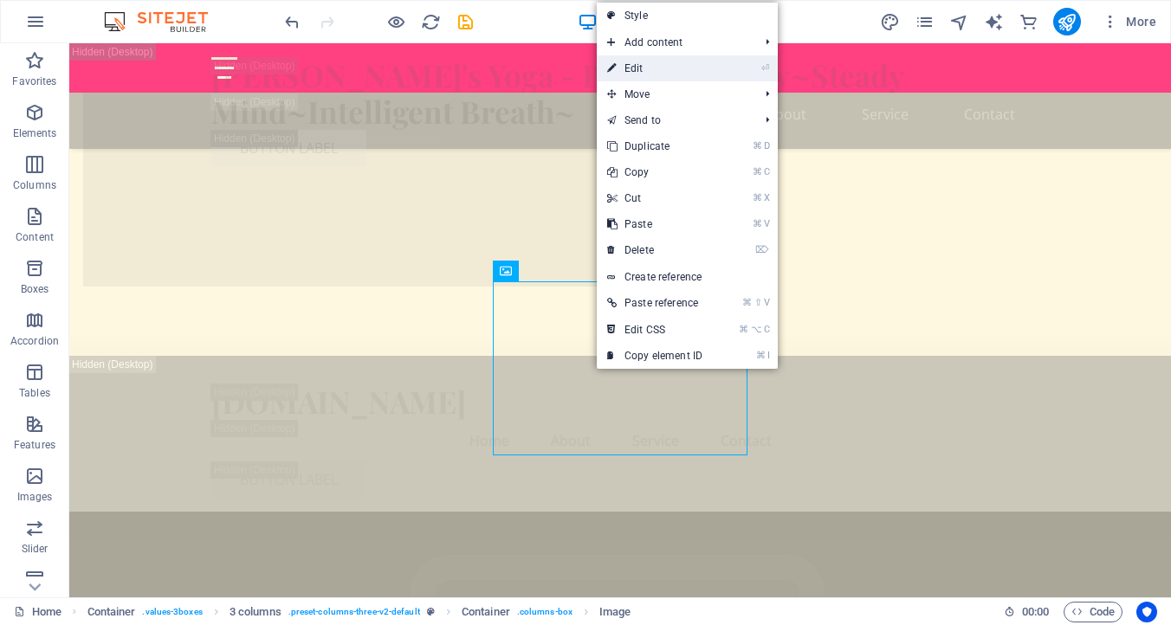
drag, startPoint x: 652, startPoint y: 63, endPoint x: 328, endPoint y: 68, distance: 323.8
click at [652, 63] on link "⏎ Edit" at bounding box center [655, 68] width 116 height 26
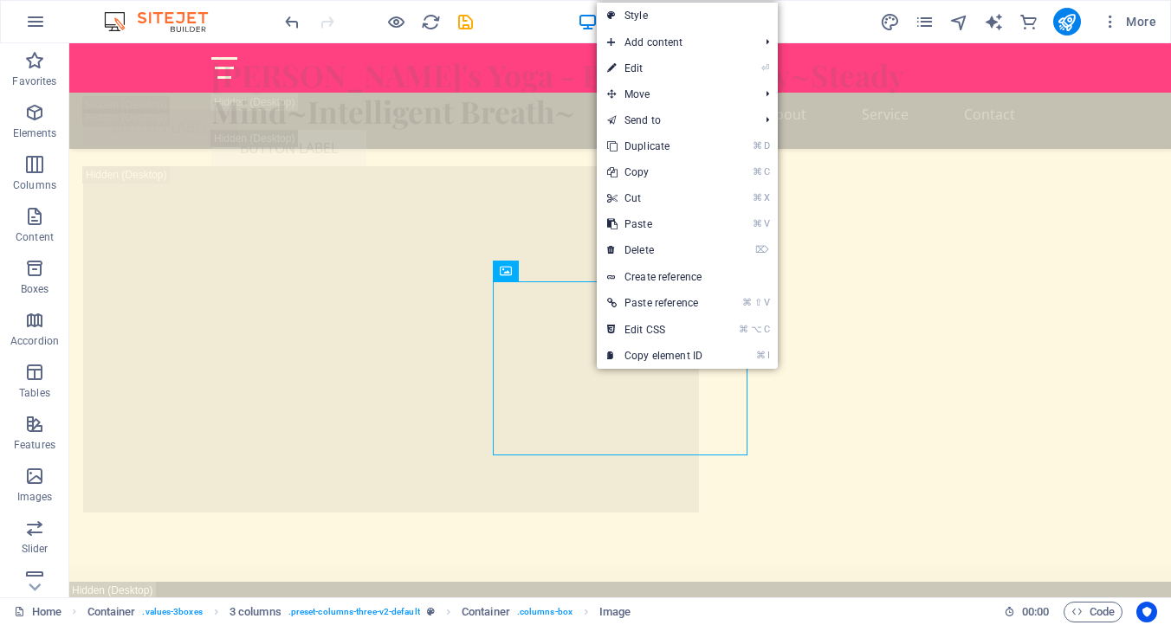
select select "px"
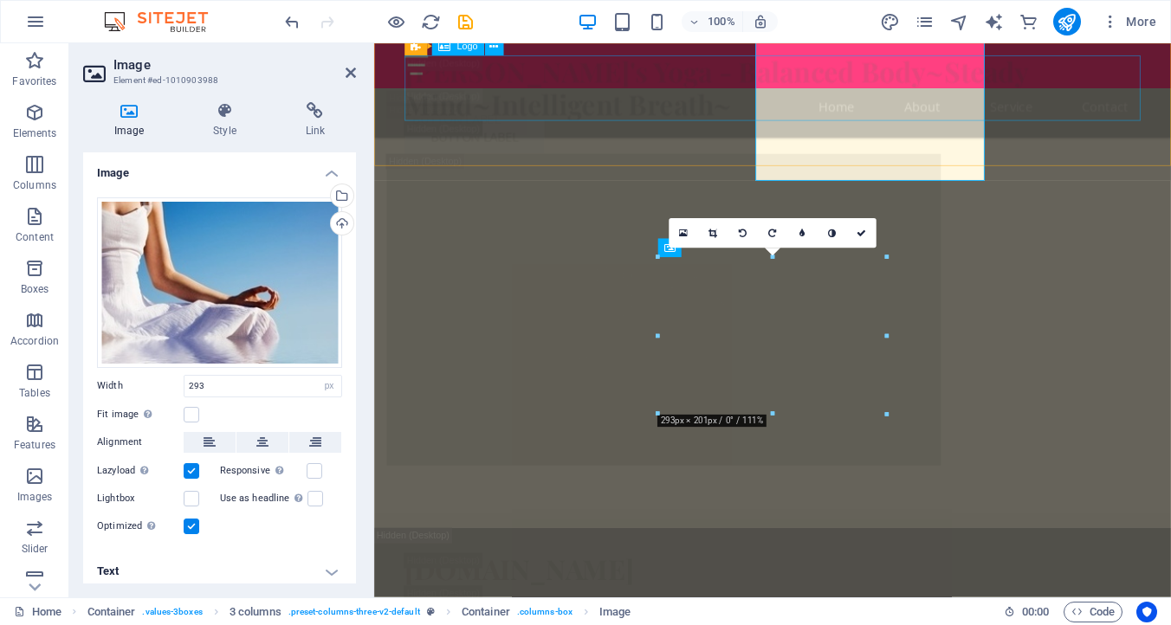
scroll to position [4926, 0]
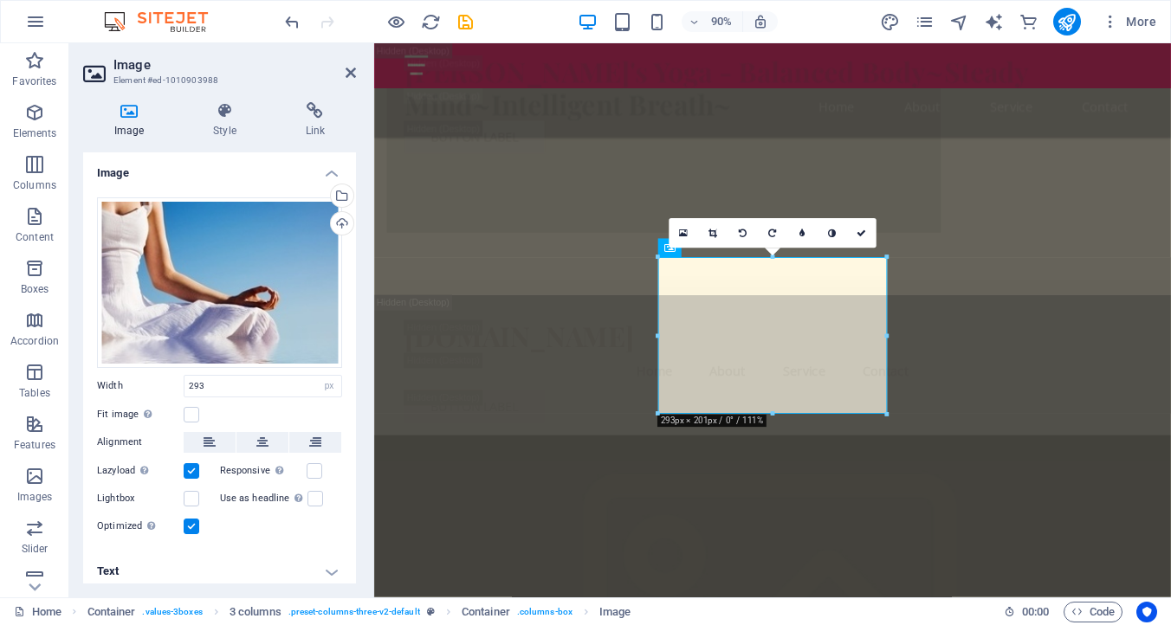
click at [134, 113] on icon at bounding box center [129, 110] width 92 height 17
click at [210, 245] on div "Drag files here, click to choose files or select files from Files or our free s…" at bounding box center [219, 282] width 245 height 171
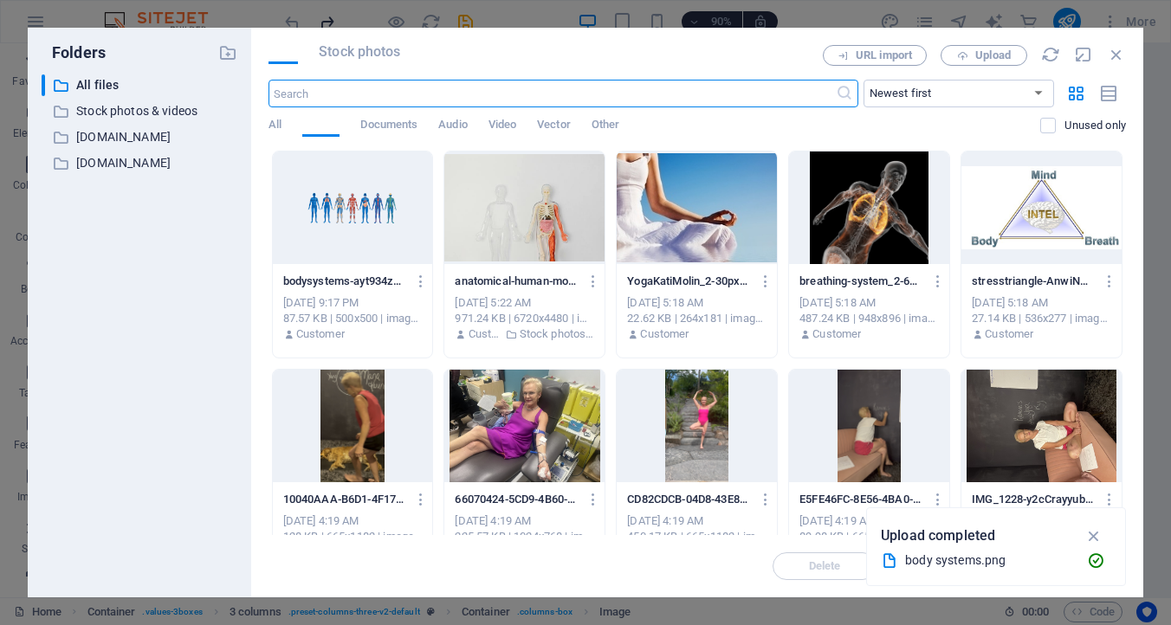
scroll to position [7428, 0]
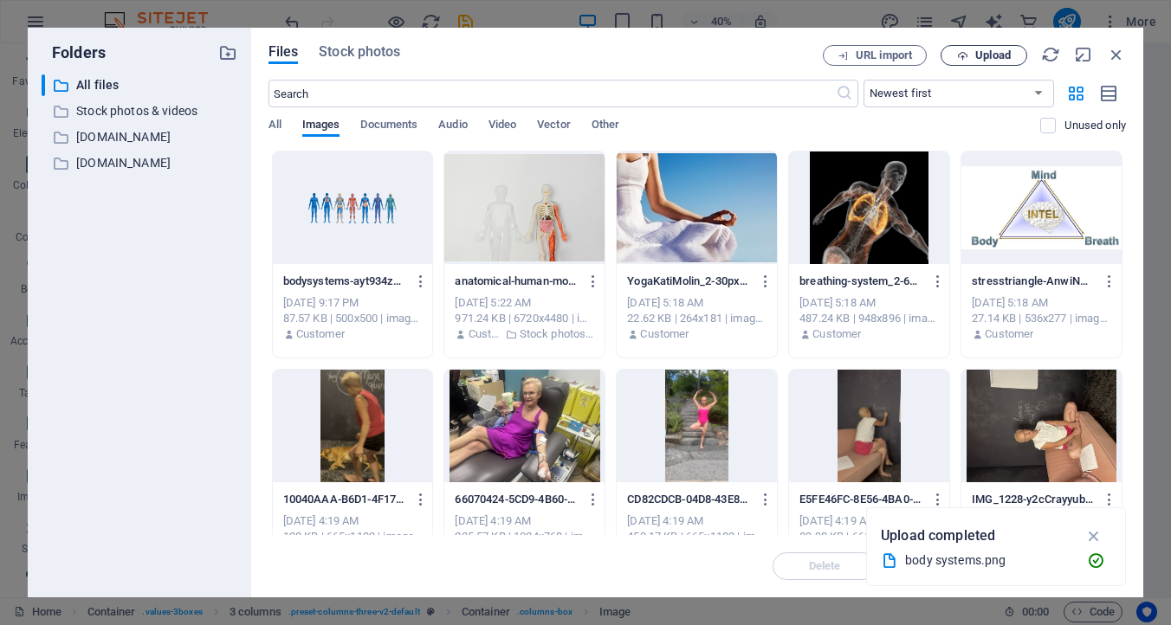
click at [973, 51] on span "Upload" at bounding box center [983, 55] width 71 height 11
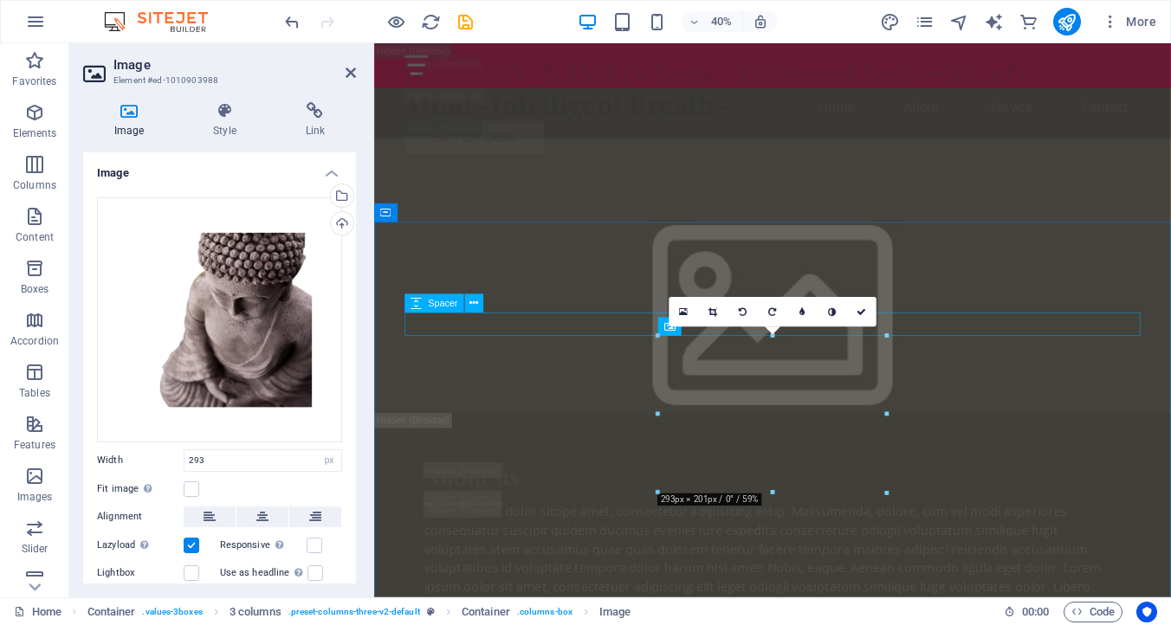
scroll to position [4926, 0]
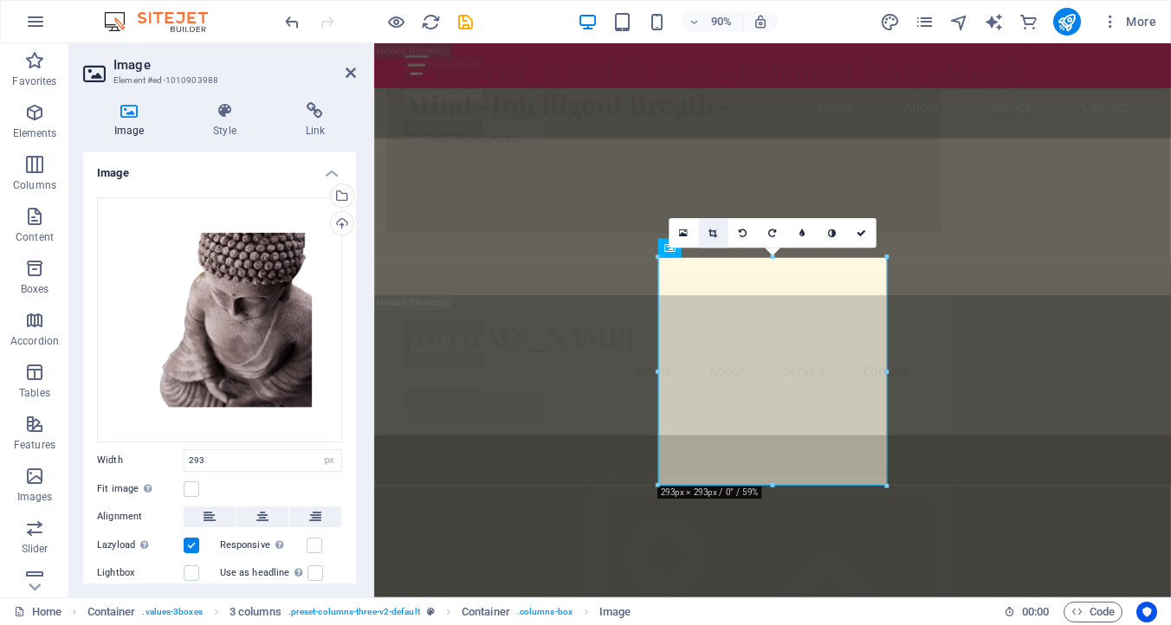
click at [709, 235] on icon at bounding box center [712, 234] width 9 height 10
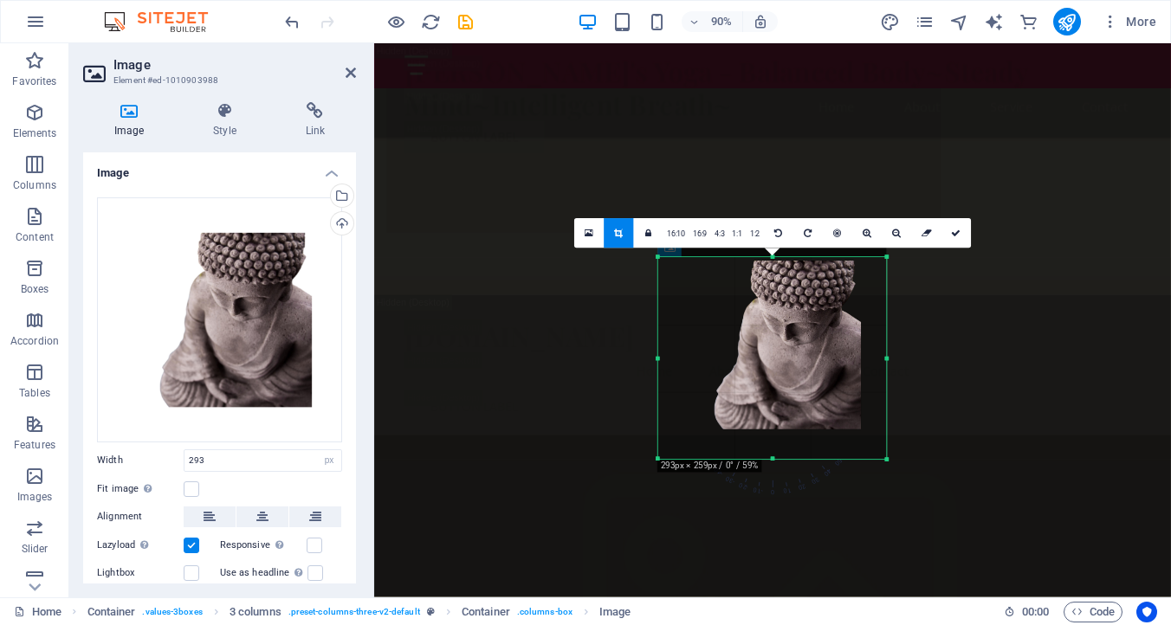
drag, startPoint x: 772, startPoint y: 256, endPoint x: 773, endPoint y: 286, distance: 29.4
click at [773, 286] on div "180 170 160 150 140 130 120 110 100 90 80 70 60 50 40 30 20 10 0 -10 -20 -30 -4…" at bounding box center [772, 359] width 229 height 202
drag, startPoint x: 773, startPoint y: 457, endPoint x: 767, endPoint y: 418, distance: 39.4
click at [767, 418] on div "180 170 160 150 140 130 120 110 100 90 80 70 60 50 40 30 20 10 0 -10 -20 -30 -4…" at bounding box center [772, 341] width 229 height 167
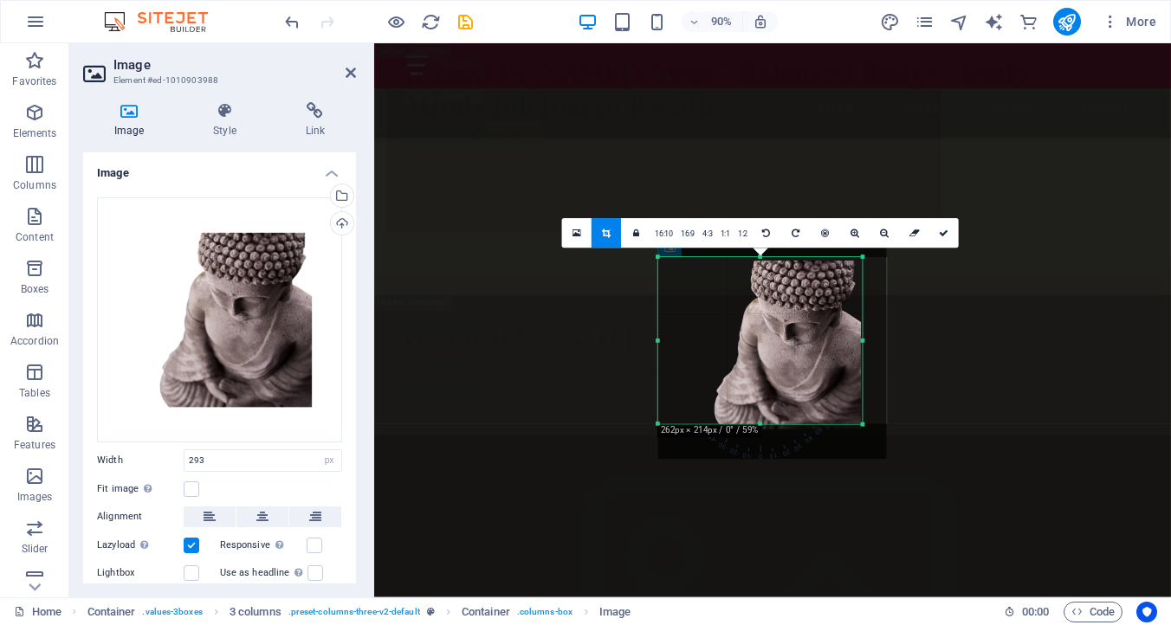
drag, startPoint x: 888, startPoint y: 342, endPoint x: 859, endPoint y: 337, distance: 29.9
click at [861, 338] on div at bounding box center [862, 341] width 5 height 167
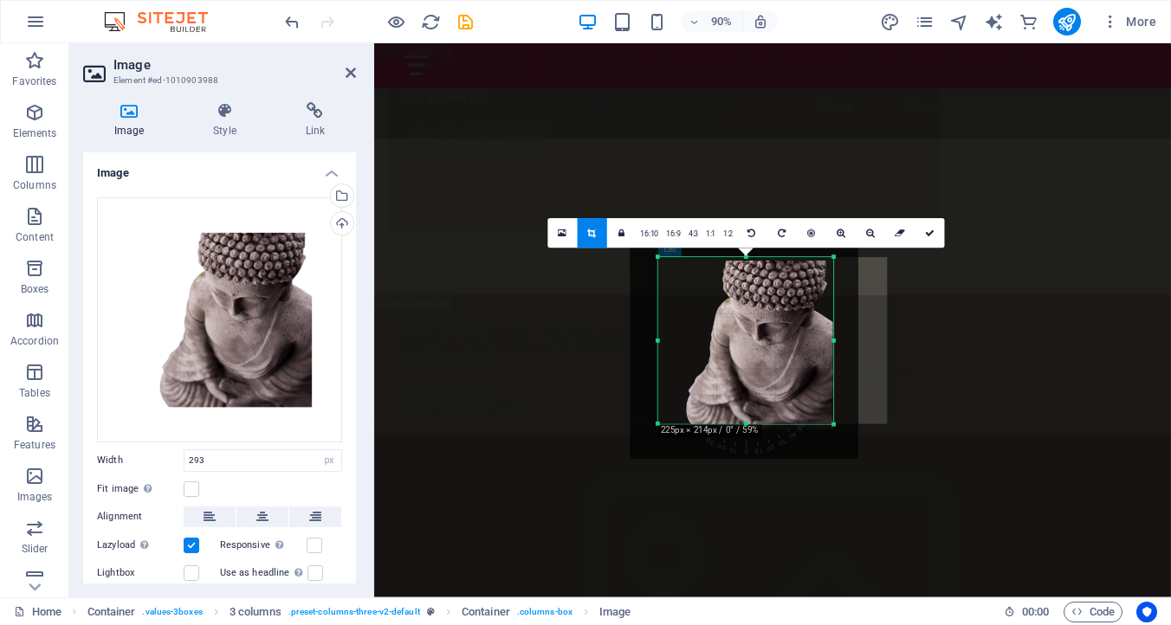
drag, startPoint x: 658, startPoint y: 342, endPoint x: 688, endPoint y: 343, distance: 30.3
click at [688, 343] on div "180 170 160 150 140 130 120 110 100 90 80 70 60 50 40 30 20 10 0 -10 -20 -30 -4…" at bounding box center [746, 341] width 176 height 167
click at [930, 229] on icon at bounding box center [930, 234] width 10 height 10
type input "226"
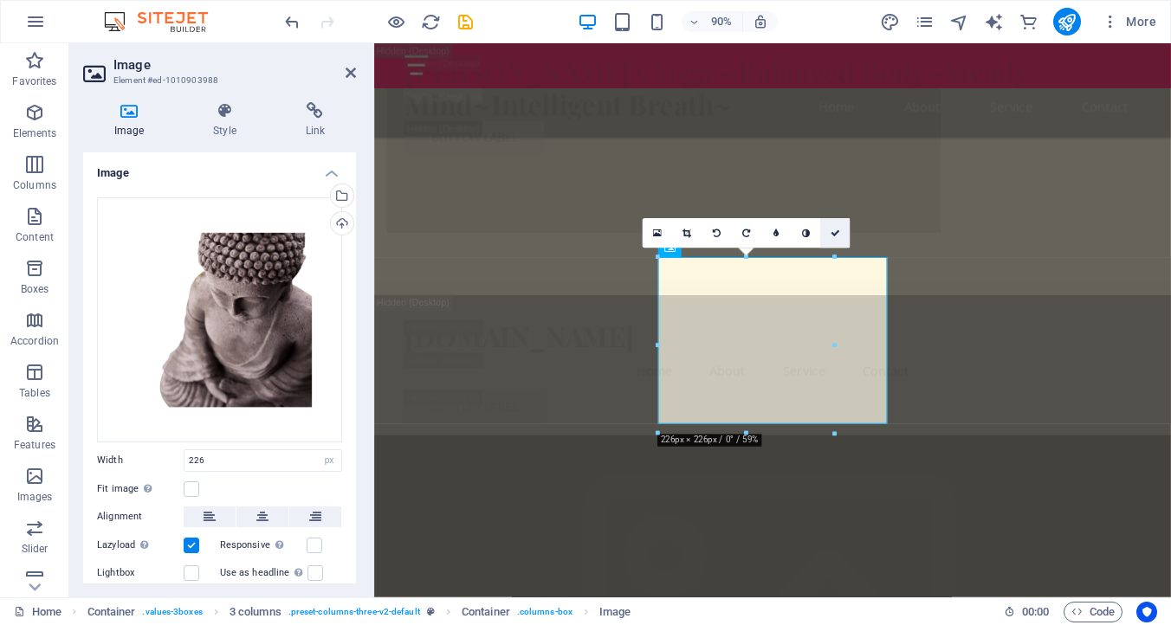
click at [842, 229] on link at bounding box center [834, 233] width 29 height 29
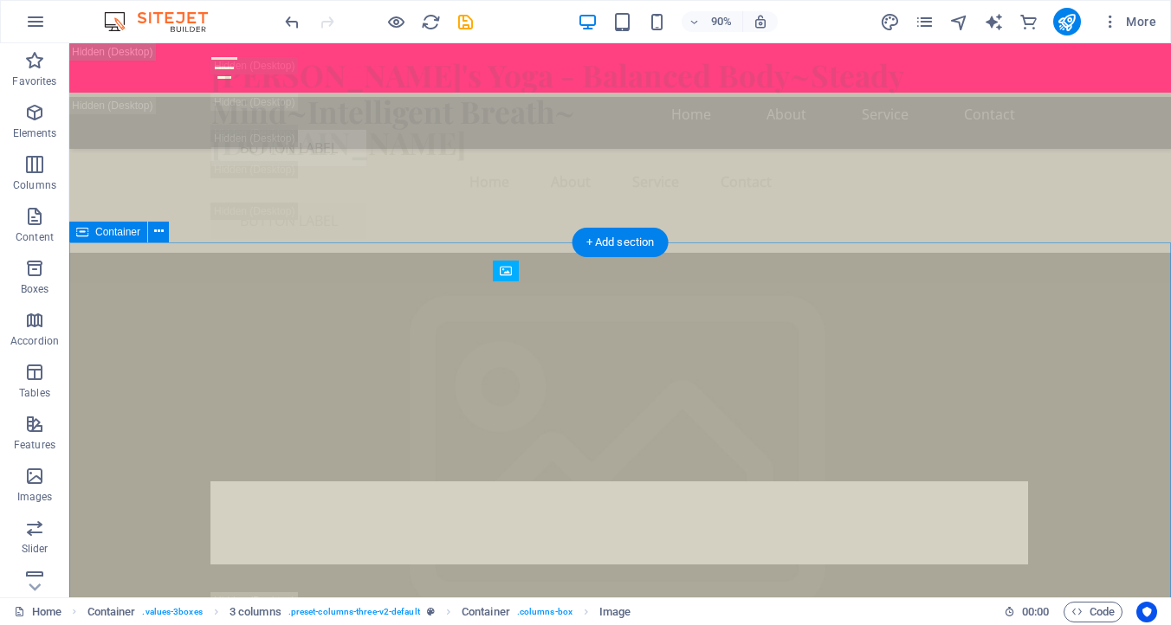
scroll to position [4667, 0]
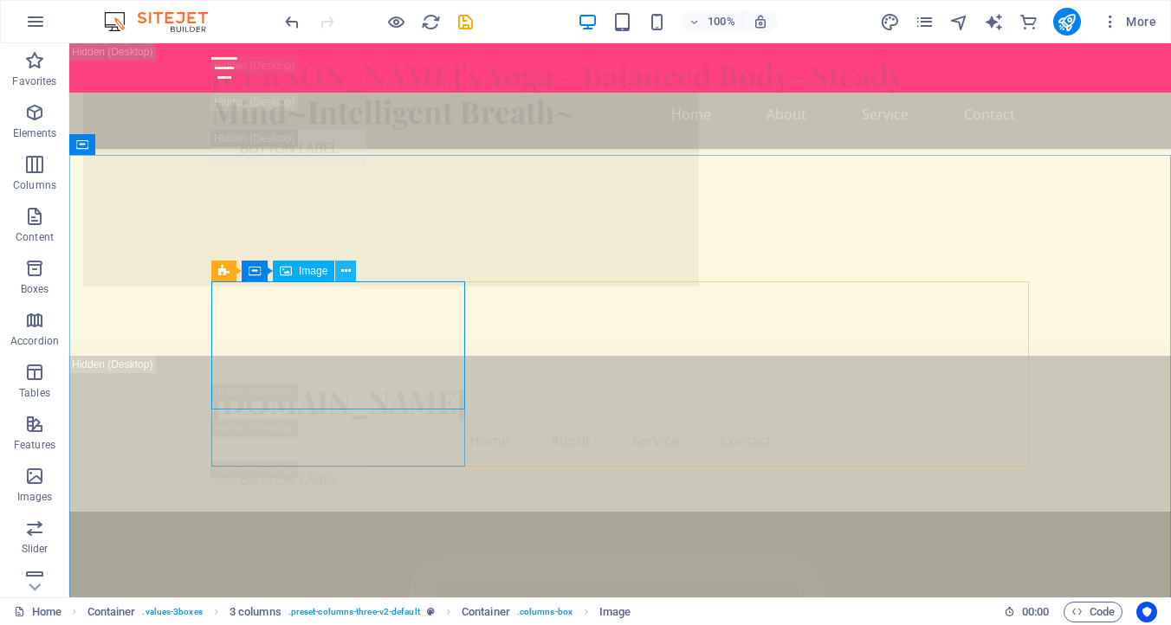
click at [347, 272] on icon at bounding box center [346, 271] width 10 height 18
click at [314, 268] on span "Image" at bounding box center [313, 271] width 29 height 10
click at [346, 269] on icon at bounding box center [346, 271] width 10 height 18
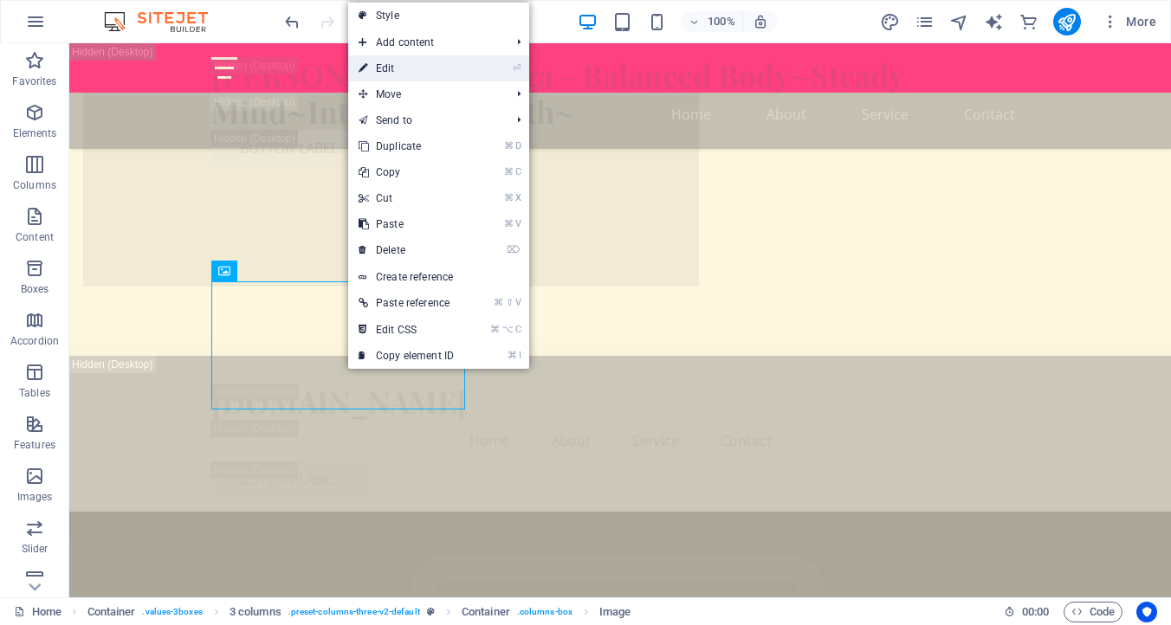
drag, startPoint x: 401, startPoint y: 65, endPoint x: 30, endPoint y: 23, distance: 373.0
click at [401, 65] on link "⏎ Edit" at bounding box center [406, 68] width 116 height 26
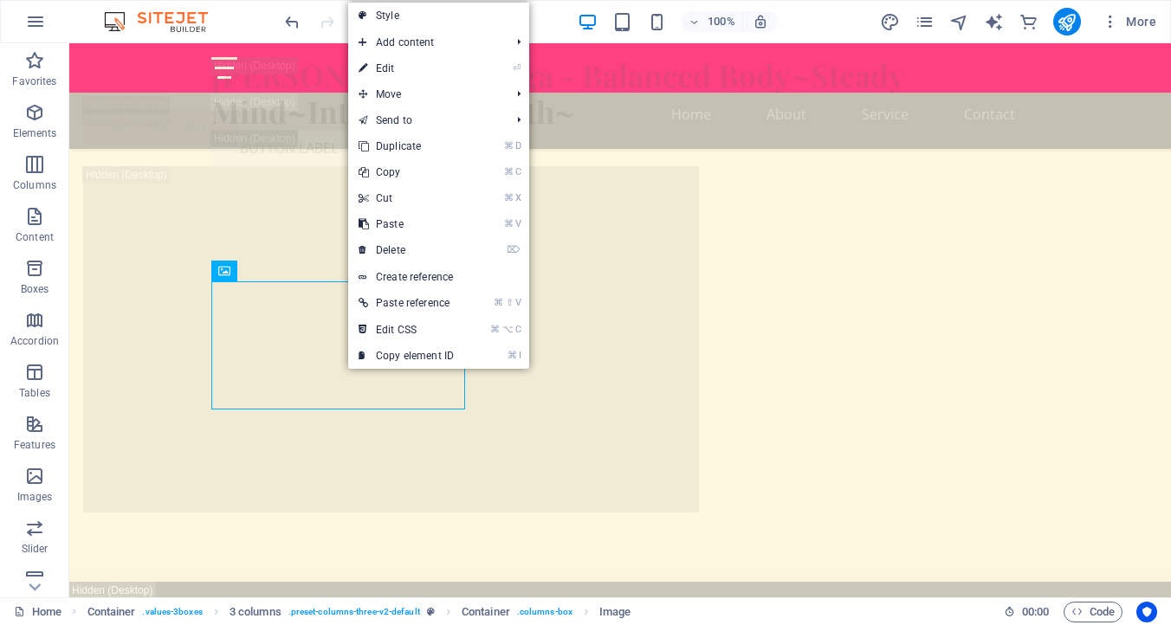
select select "px"
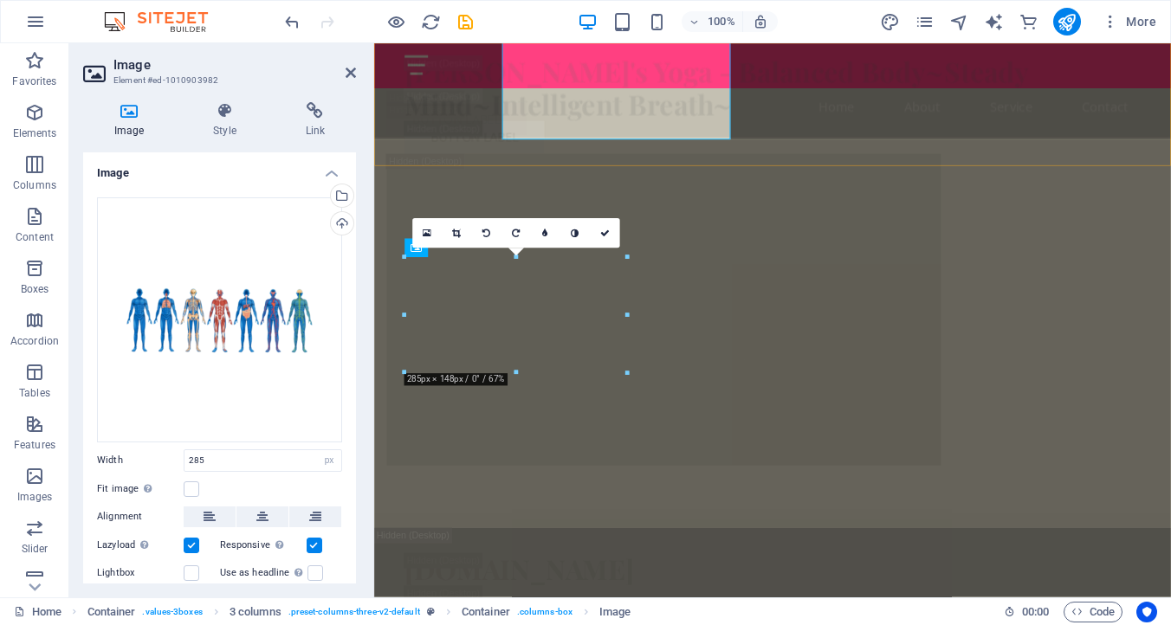
scroll to position [4926, 0]
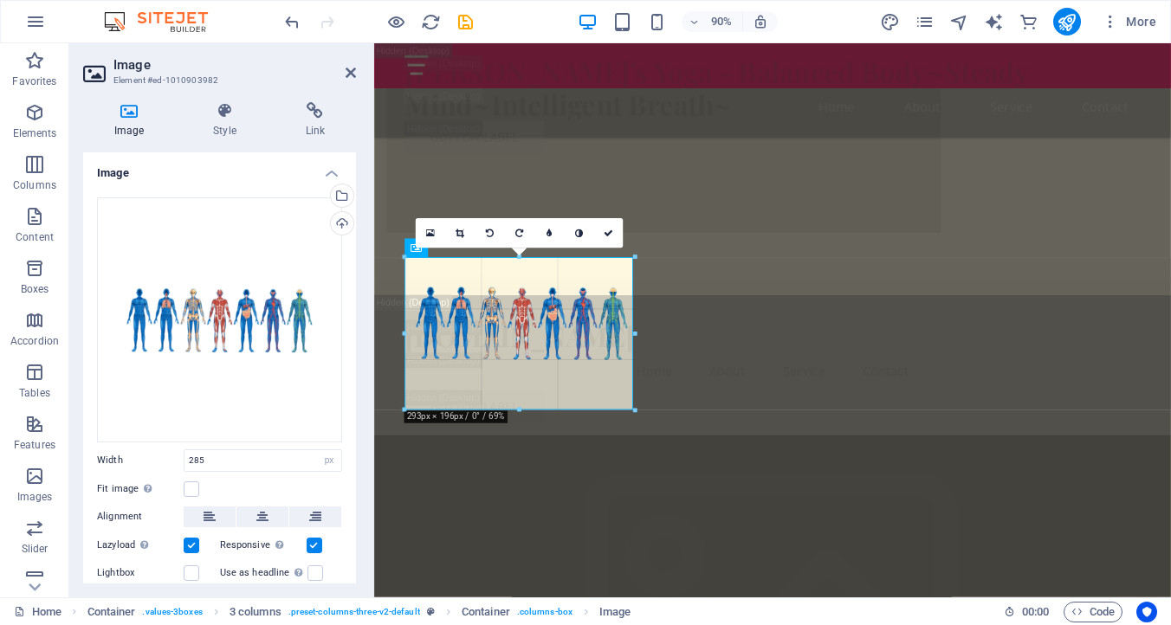
drag, startPoint x: 514, startPoint y: 371, endPoint x: 514, endPoint y: 413, distance: 41.6
drag, startPoint x: 521, startPoint y: 375, endPoint x: 529, endPoint y: 424, distance: 50.0
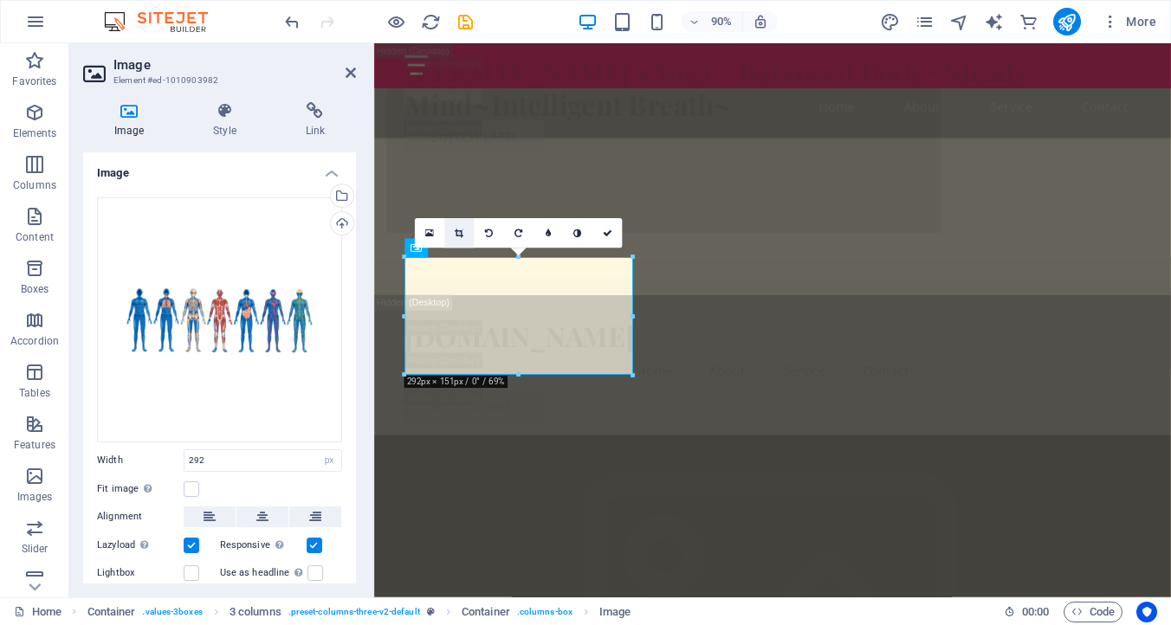
click at [464, 237] on link at bounding box center [458, 233] width 29 height 29
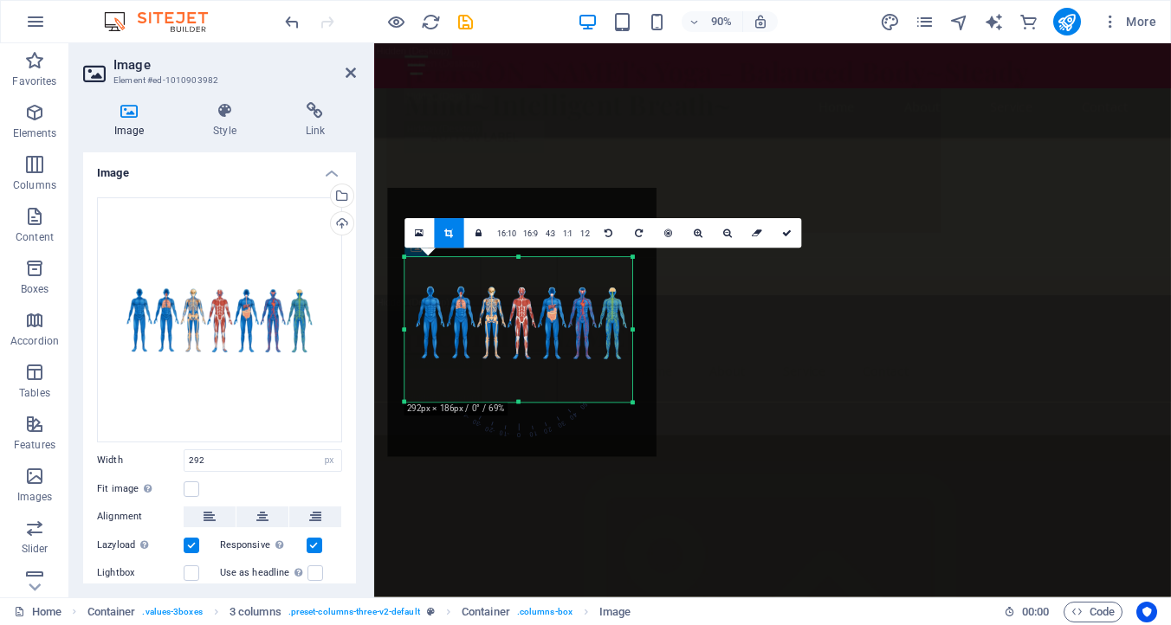
drag, startPoint x: 516, startPoint y: 375, endPoint x: 522, endPoint y: 405, distance: 30.9
click at [522, 405] on div at bounding box center [518, 402] width 228 height 5
drag, startPoint x: 630, startPoint y: 400, endPoint x: 656, endPoint y: 408, distance: 27.1
click at [633, 409] on div "180 170 160 150 140 130 120 110 100 90 80 70 60 50 40 30 20 10 0 -10 -20 -30 -4…" at bounding box center [518, 335] width 229 height 154
drag, startPoint x: 633, startPoint y: 333, endPoint x: 659, endPoint y: 342, distance: 27.4
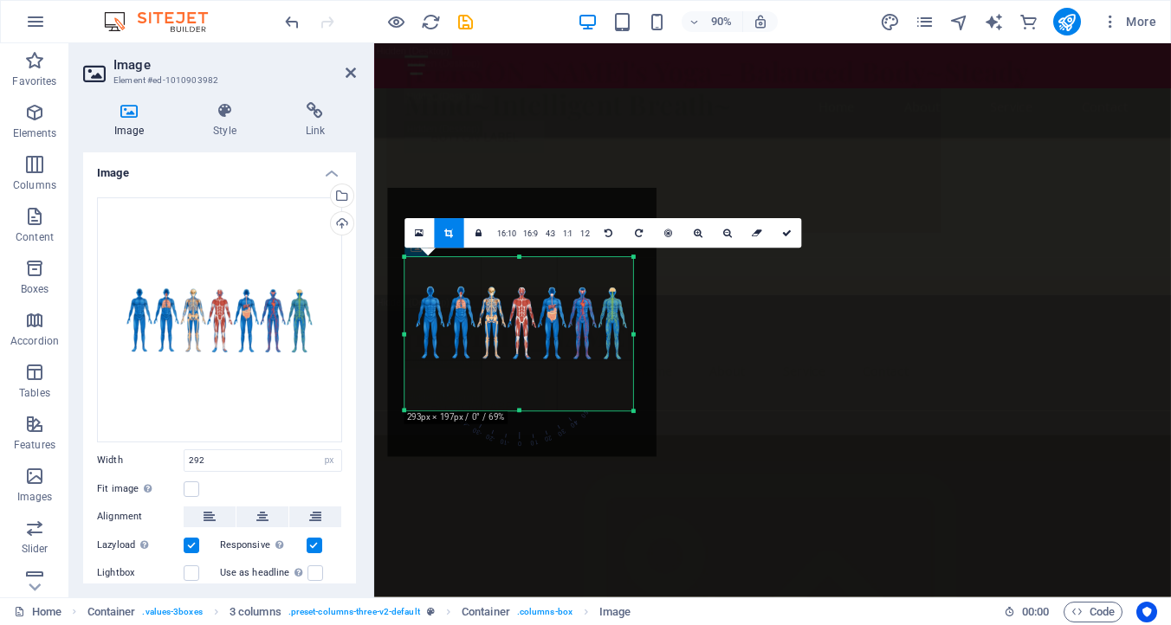
click at [633, 342] on div "180 170 160 150 140 130 120 110 100 90 80 70 60 50 40 30 20 10 0 -10 -20 -30 -4…" at bounding box center [518, 334] width 229 height 153
drag, startPoint x: 632, startPoint y: 332, endPoint x: 394, endPoint y: 324, distance: 238.2
click at [633, 335] on div "180 170 160 150 140 130 120 110 100 90 80 70 60 50 40 30 20 10 0 -10 -20 -30 -4…" at bounding box center [518, 334] width 229 height 153
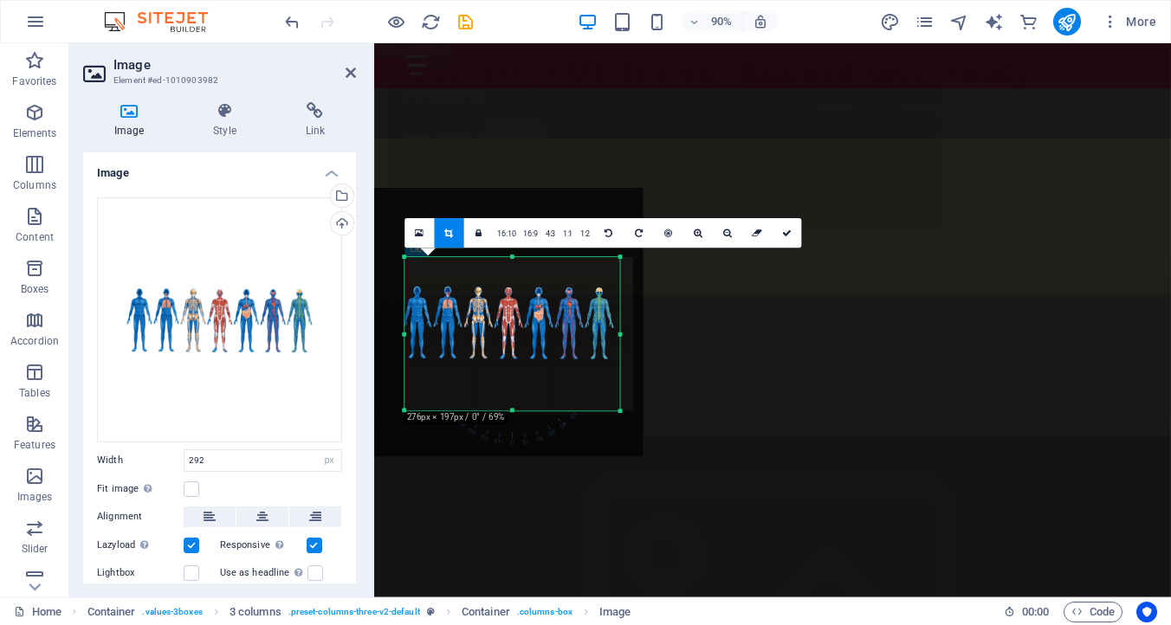
drag, startPoint x: 407, startPoint y: 336, endPoint x: 422, endPoint y: 339, distance: 15.1
click at [422, 339] on div "180 170 160 150 140 130 120 110 100 90 80 70 60 50 40 30 20 10 0 -10 -20 -30 -4…" at bounding box center [511, 334] width 215 height 153
drag, startPoint x: 618, startPoint y: 334, endPoint x: 656, endPoint y: 339, distance: 38.3
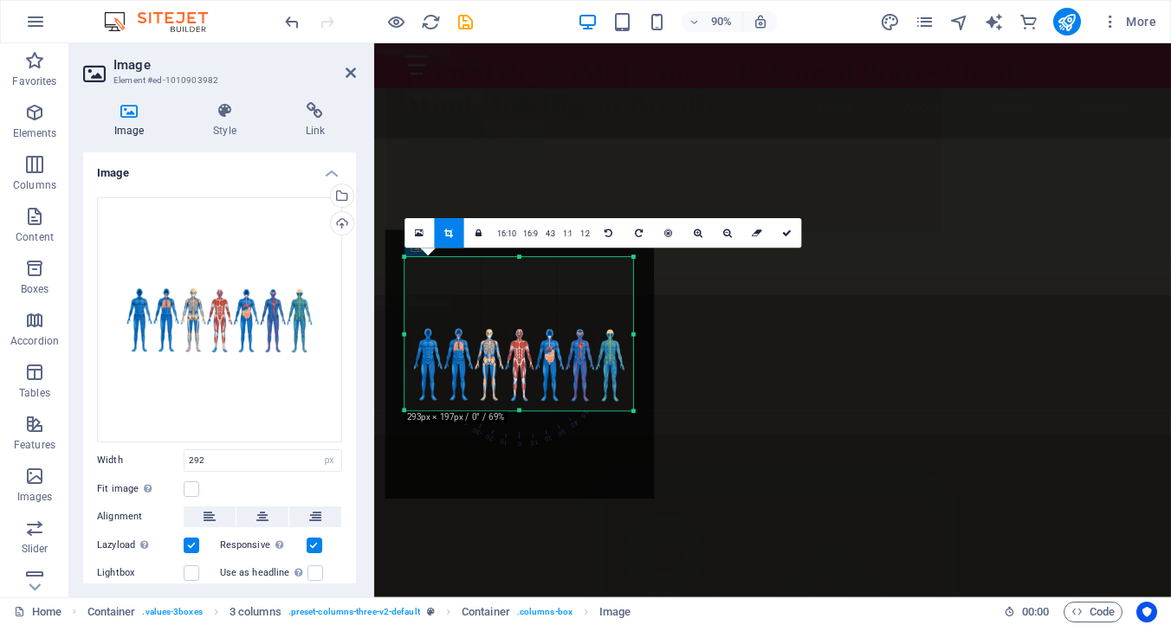
drag, startPoint x: 520, startPoint y: 260, endPoint x: 529, endPoint y: 298, distance: 39.1
click at [529, 299] on div at bounding box center [519, 364] width 269 height 269
click at [519, 255] on div at bounding box center [518, 257] width 229 height 5
click at [785, 231] on icon at bounding box center [787, 234] width 10 height 10
type input "293"
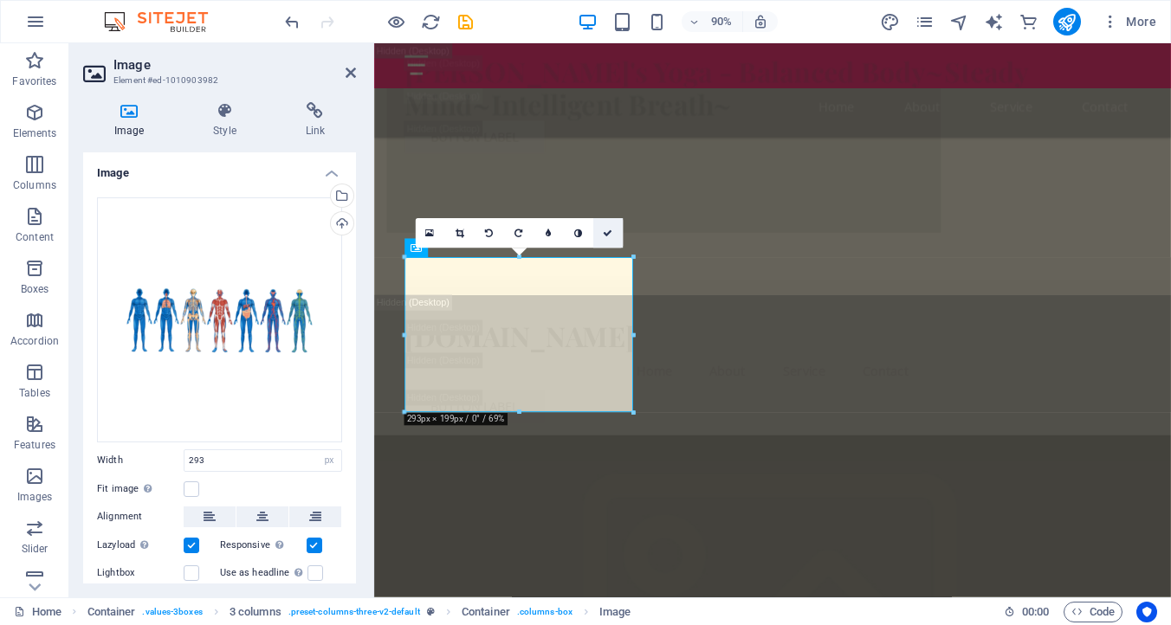
click at [610, 233] on icon at bounding box center [608, 234] width 10 height 10
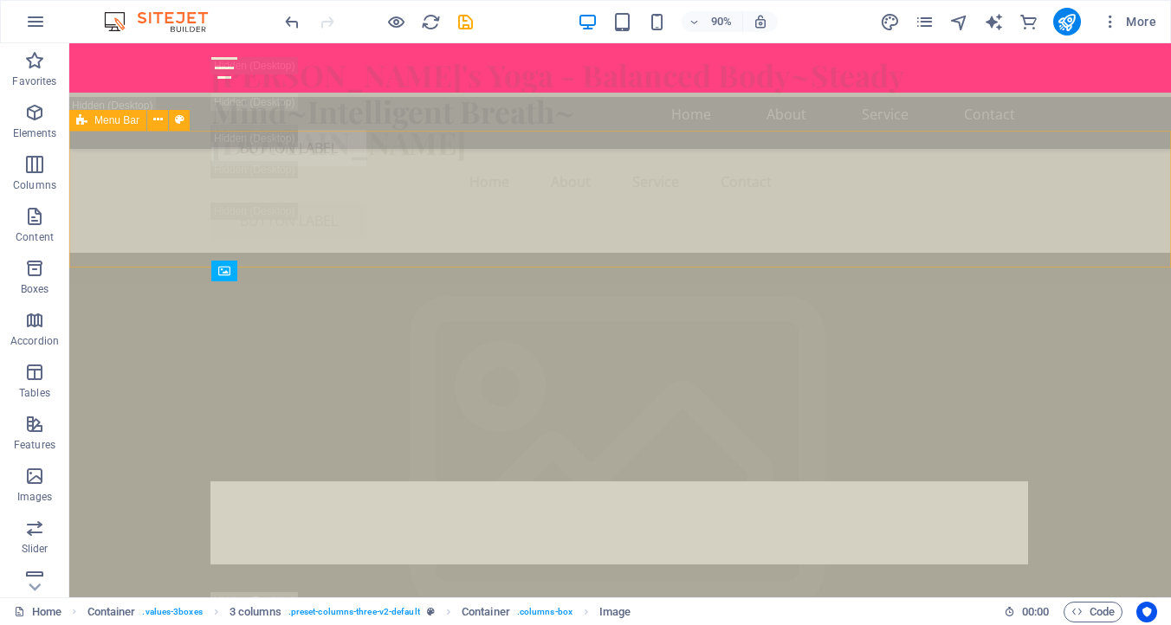
scroll to position [4667, 0]
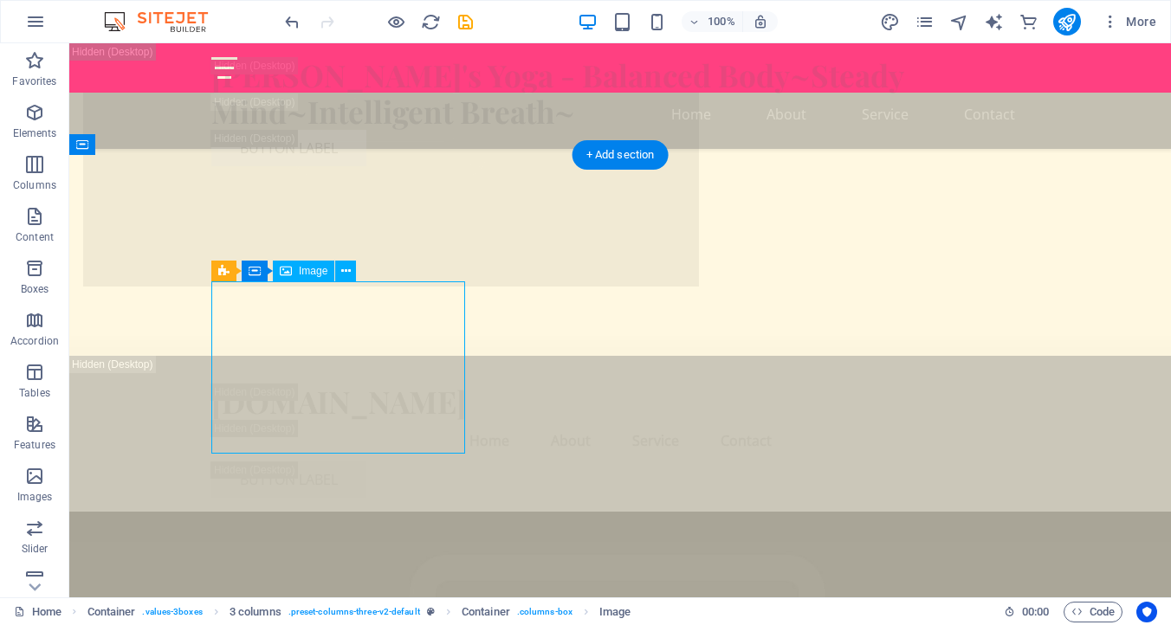
drag, startPoint x: 435, startPoint y: 442, endPoint x: 437, endPoint y: 454, distance: 11.4
click at [352, 271] on button at bounding box center [345, 271] width 21 height 21
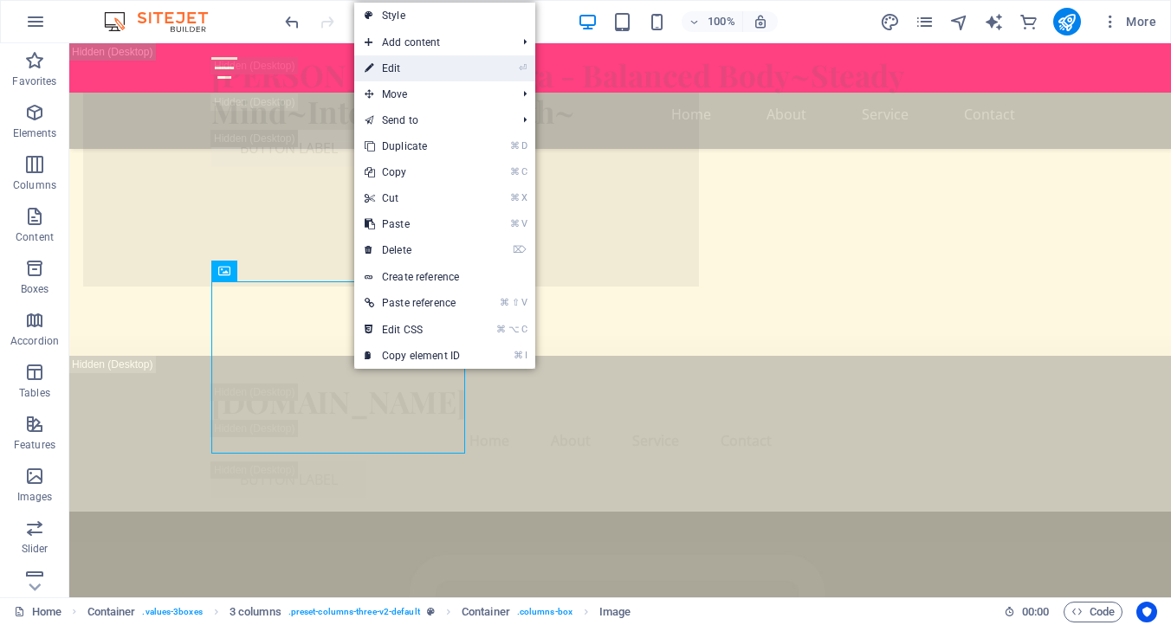
drag, startPoint x: 392, startPoint y: 59, endPoint x: 268, endPoint y: 164, distance: 162.7
click at [392, 59] on link "⏎ Edit" at bounding box center [412, 68] width 116 height 26
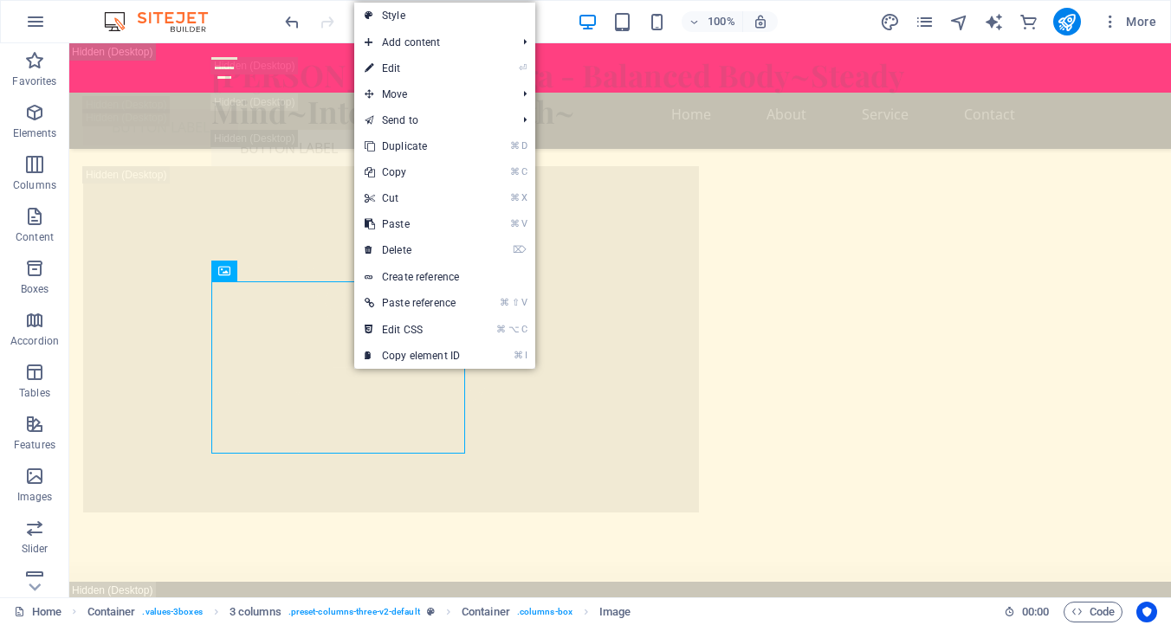
select select "px"
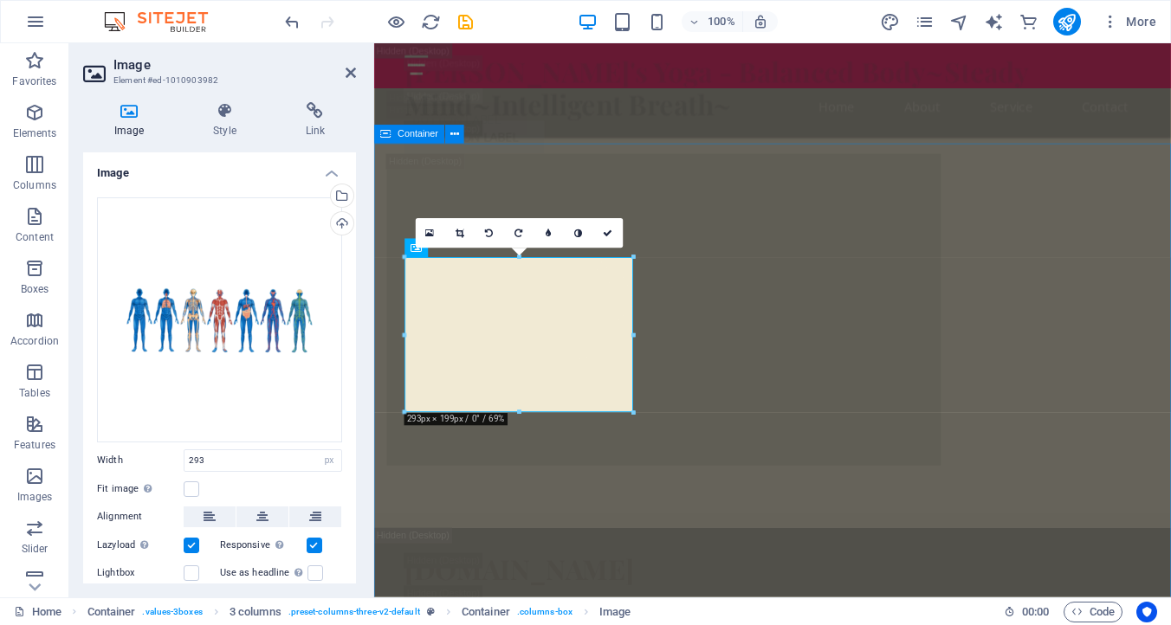
scroll to position [4926, 0]
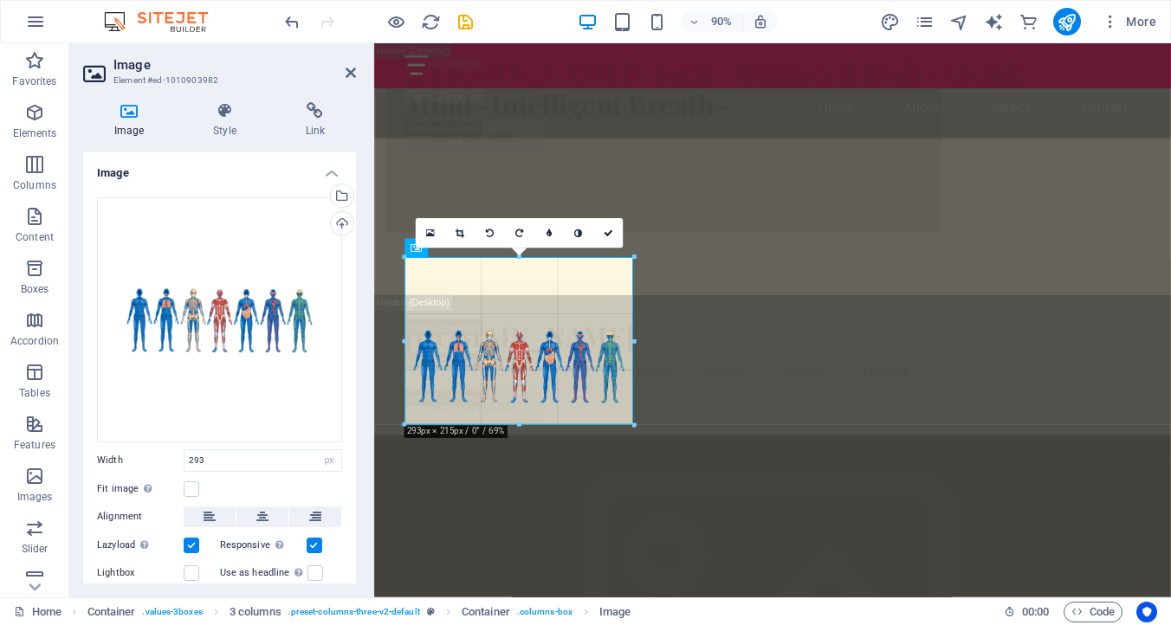
drag, startPoint x: 518, startPoint y: 411, endPoint x: 519, endPoint y: 424, distance: 13.0
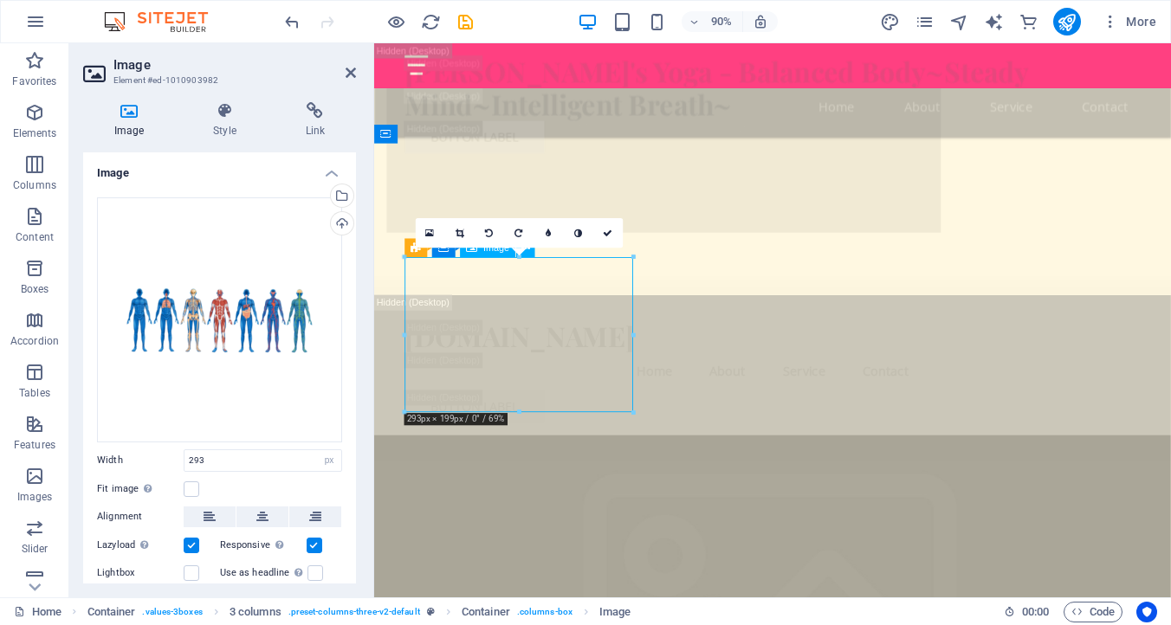
drag, startPoint x: 559, startPoint y: 313, endPoint x: 551, endPoint y: 310, distance: 9.0
drag, startPoint x: 461, startPoint y: 230, endPoint x: 468, endPoint y: 239, distance: 11.1
click at [461, 230] on icon at bounding box center [459, 234] width 9 height 10
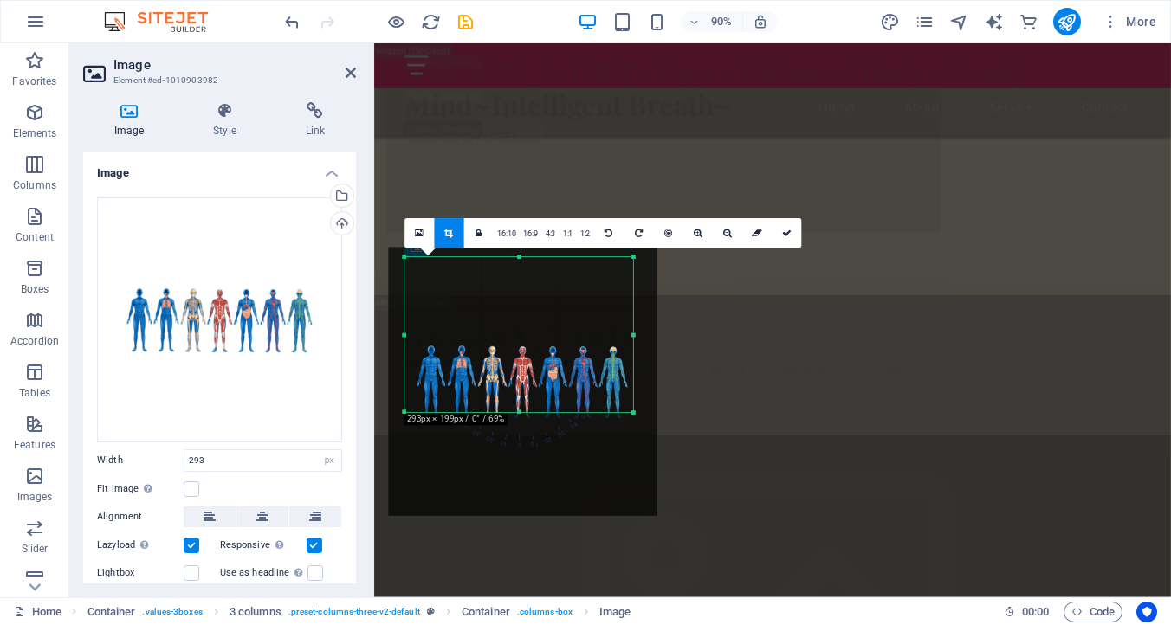
drag, startPoint x: 528, startPoint y: 332, endPoint x: 529, endPoint y: 345, distance: 13.9
click at [529, 345] on div at bounding box center [522, 381] width 268 height 269
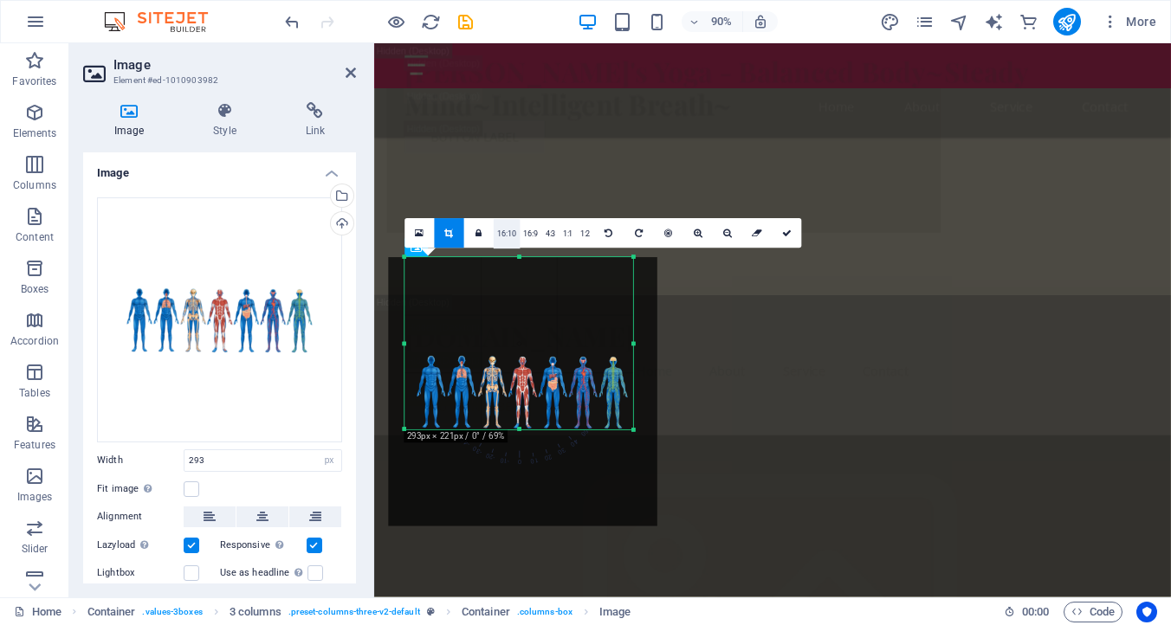
drag, startPoint x: 515, startPoint y: 258, endPoint x: 518, endPoint y: 238, distance: 20.1
click at [518, 258] on div "180 170 160 150 140 130 120 110 100 90 80 70 60 50 40 30 20 10 0 -10 -20 -30 -4…" at bounding box center [518, 344] width 229 height 172
drag, startPoint x: 518, startPoint y: 257, endPoint x: 515, endPoint y: 241, distance: 16.7
click at [515, 258] on div "180 170 160 150 140 130 120 110 100 90 80 70 60 50 40 30 20 10 0 -10 -20 -30 -4…" at bounding box center [518, 351] width 229 height 187
click at [785, 229] on icon at bounding box center [787, 234] width 10 height 10
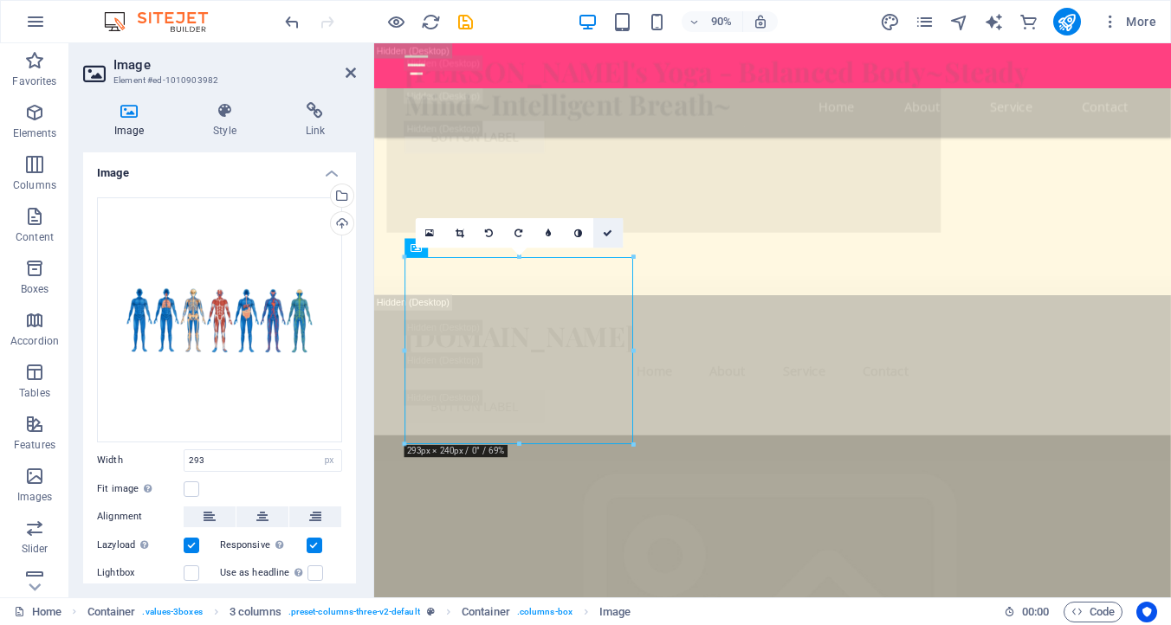
click at [612, 228] on link at bounding box center [606, 233] width 29 height 29
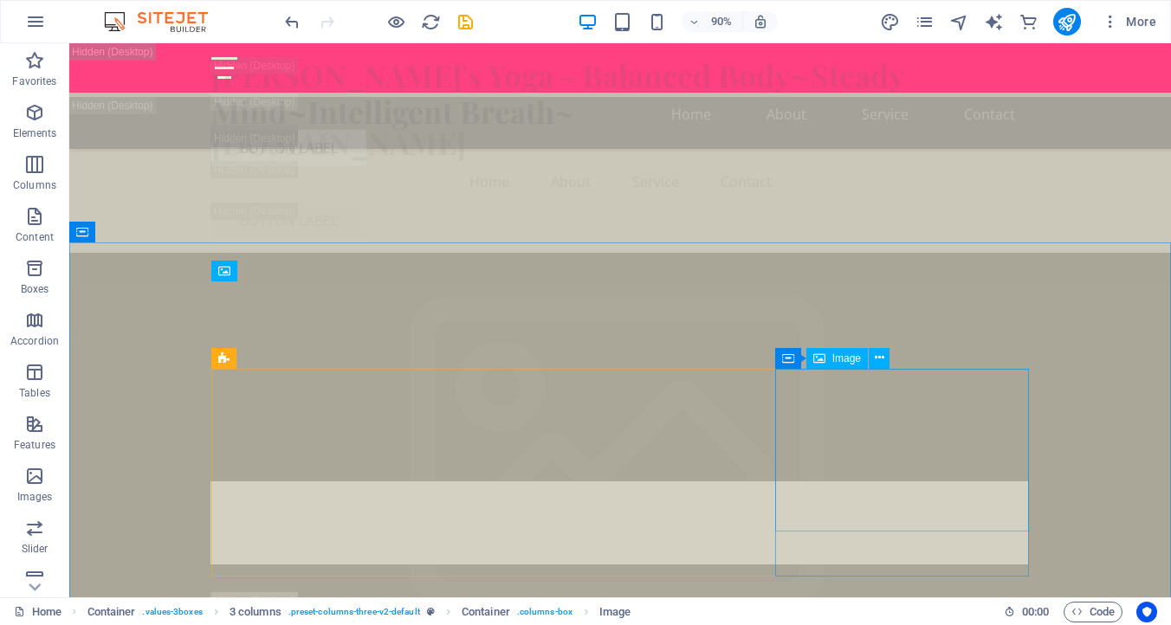
scroll to position [4667, 0]
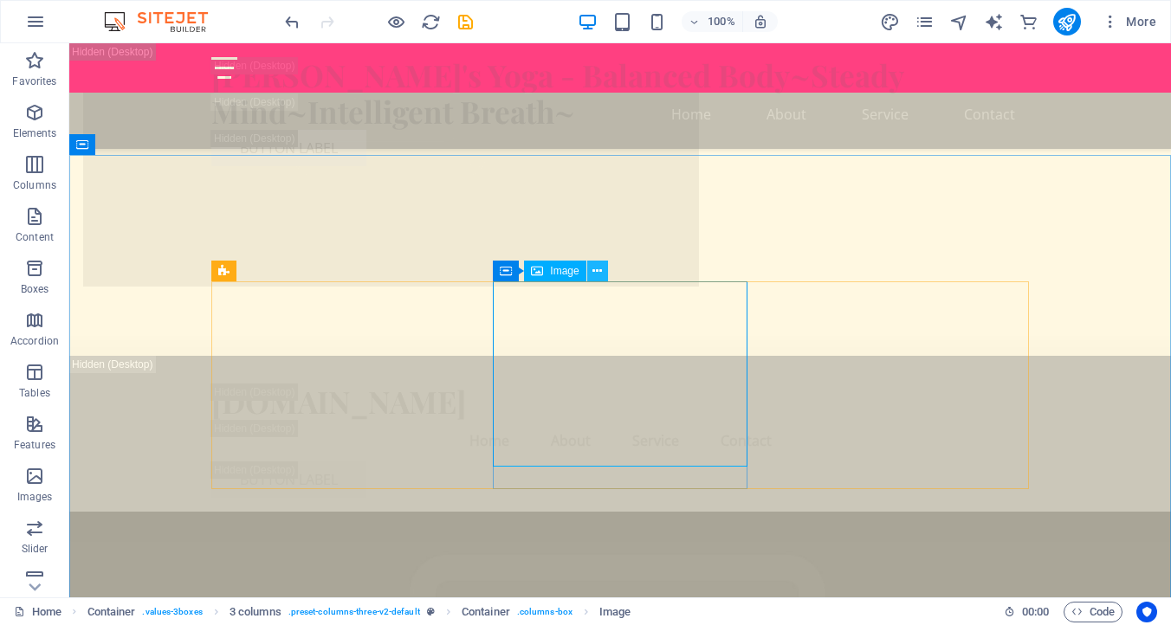
click at [601, 268] on icon at bounding box center [597, 271] width 10 height 18
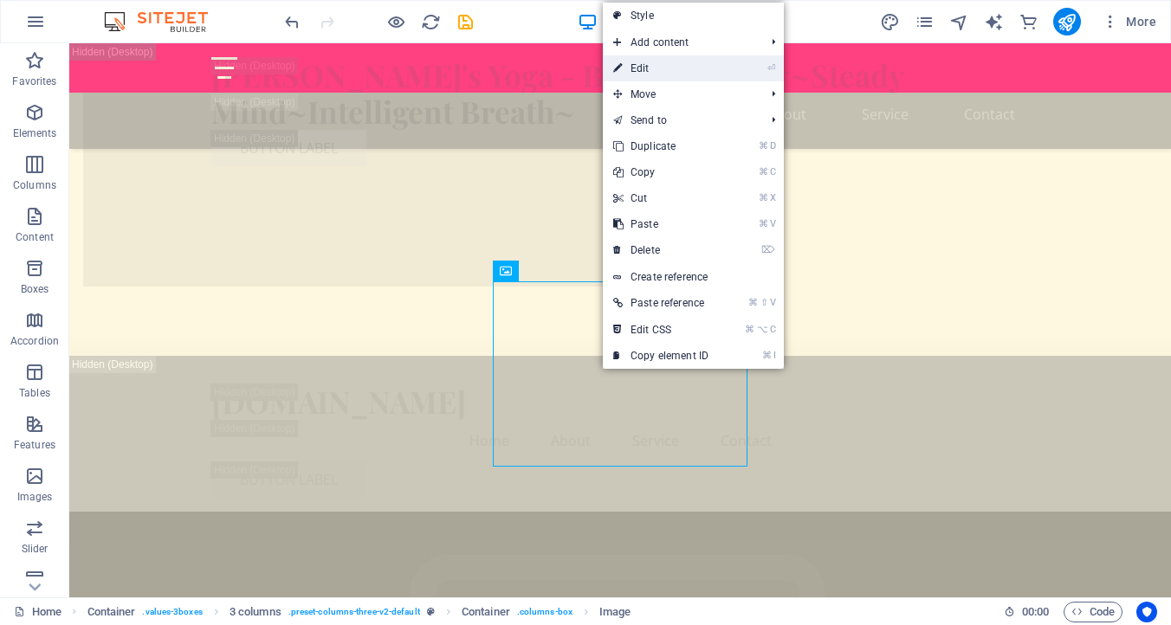
click at [648, 69] on link "⏎ Edit" at bounding box center [661, 68] width 116 height 26
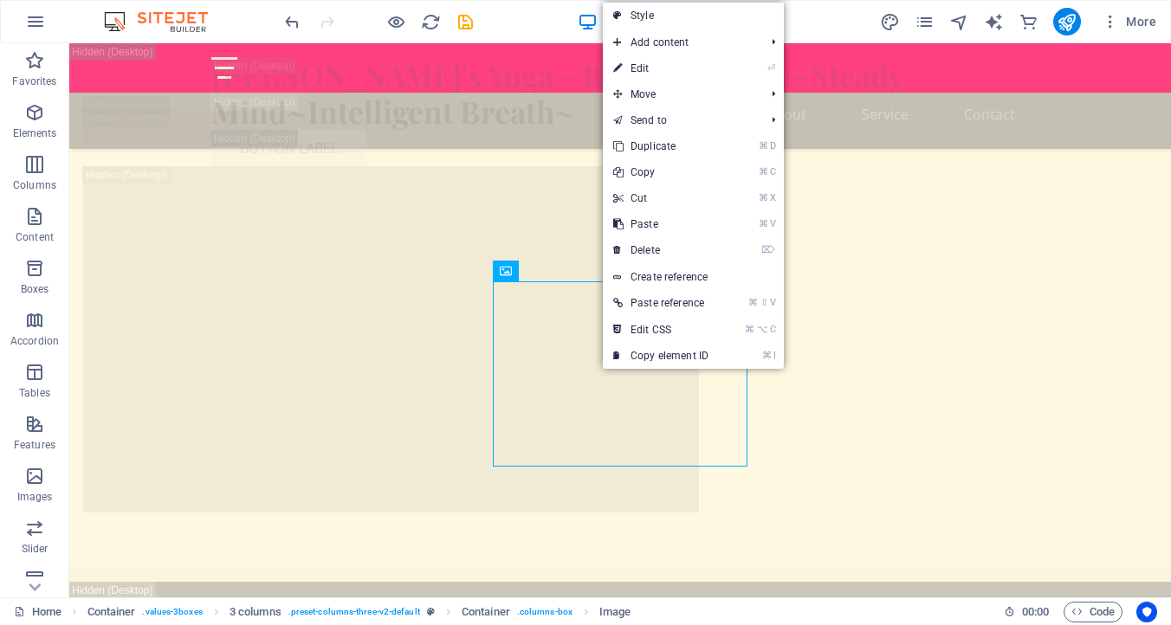
select select "px"
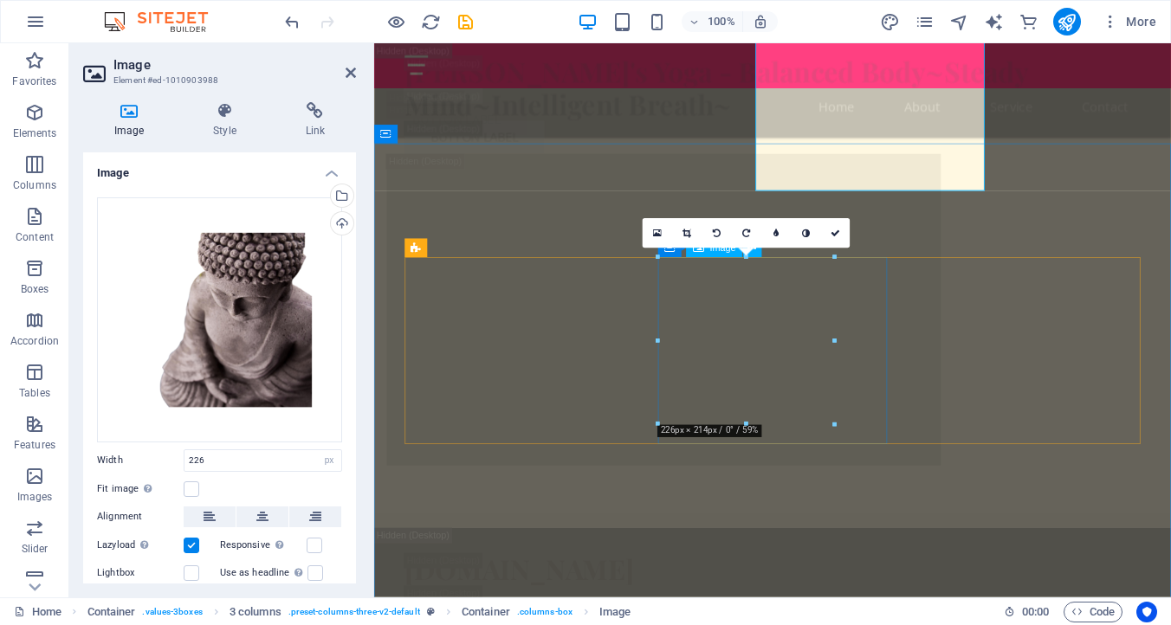
scroll to position [4926, 0]
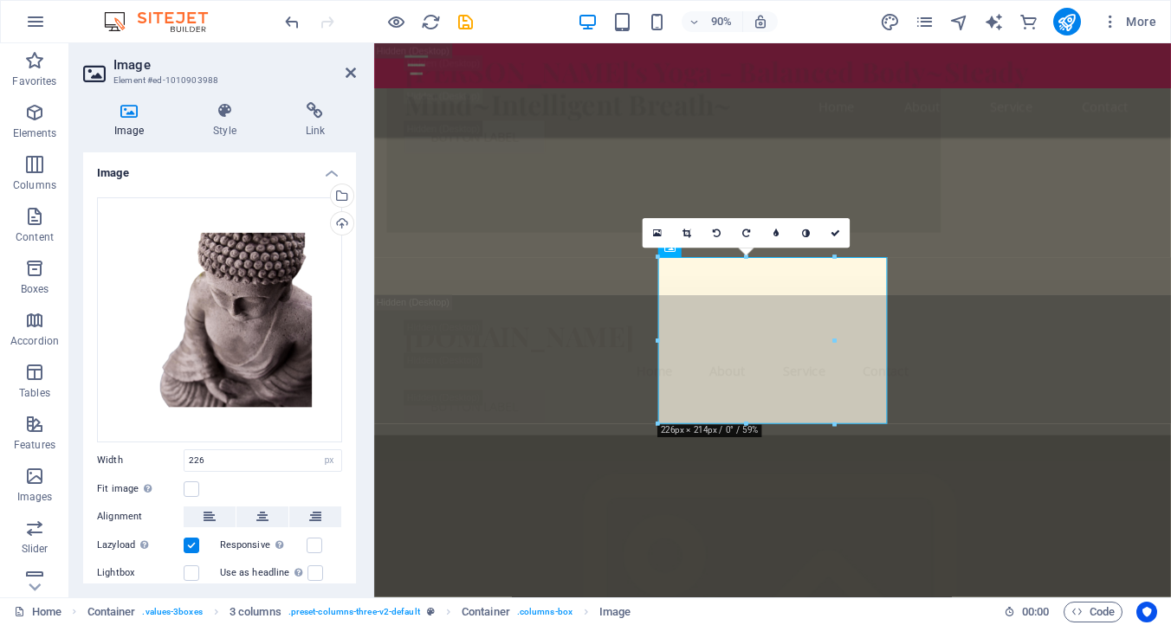
click at [659, 248] on div "16:10 16:9 4:3 1:1 1:2 0" at bounding box center [745, 233] width 207 height 29
drag, startPoint x: 1033, startPoint y: 300, endPoint x: 732, endPoint y: 310, distance: 301.4
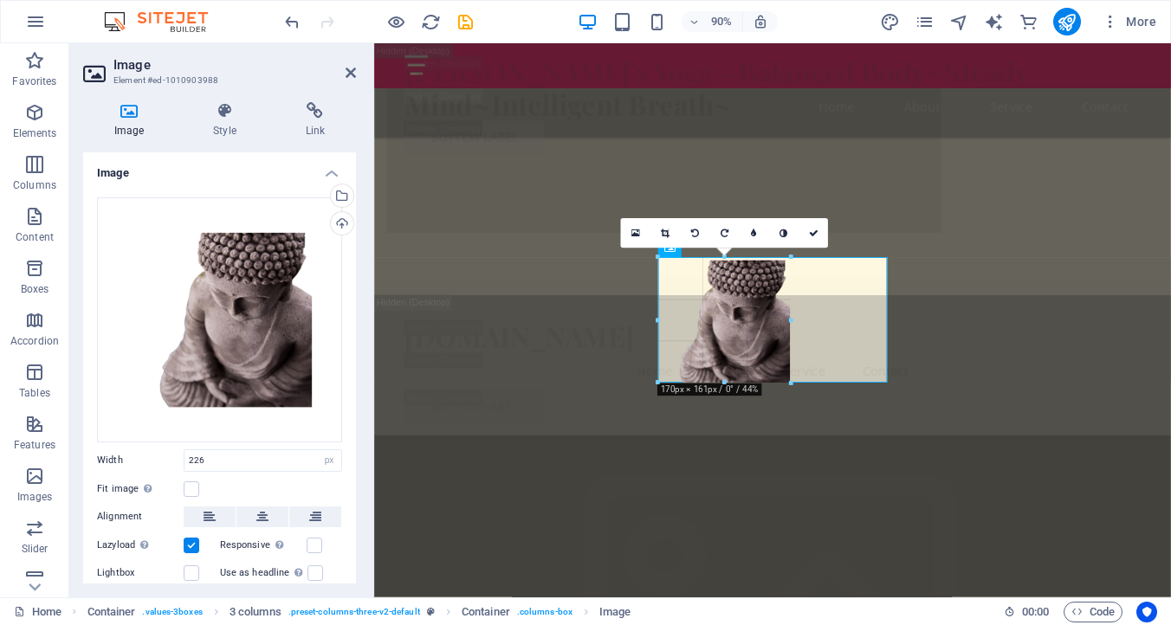
drag, startPoint x: 659, startPoint y: 339, endPoint x: 707, endPoint y: 345, distance: 48.9
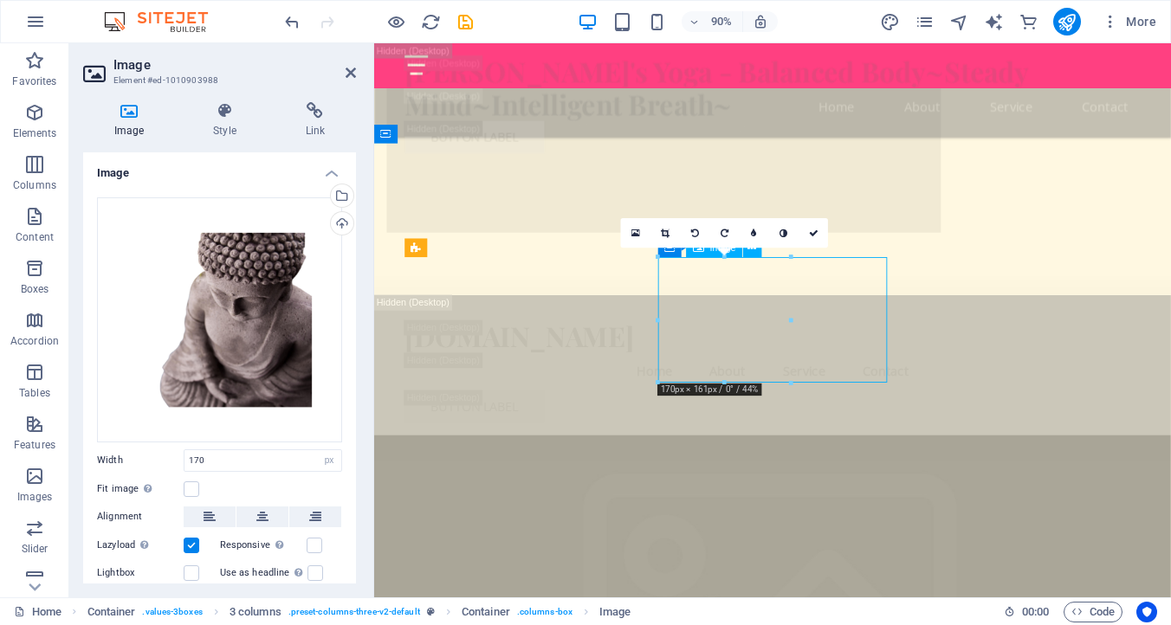
drag, startPoint x: 882, startPoint y: 352, endPoint x: 886, endPoint y: 377, distance: 24.5
click at [669, 231] on link at bounding box center [664, 233] width 29 height 29
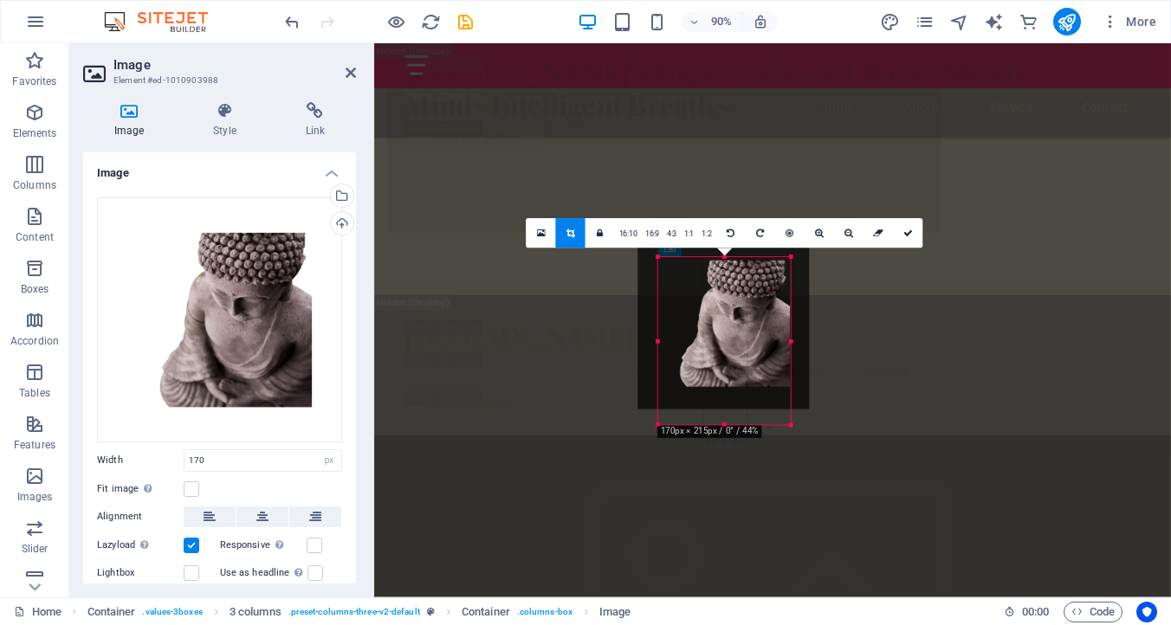
drag, startPoint x: 725, startPoint y: 383, endPoint x: 721, endPoint y: 429, distance: 46.0
click at [721, 426] on div "180 170 160 150 140 130 120 110 100 90 80 70 60 50 40 30 20 10 0 -10 -20 -30 -4…" at bounding box center [724, 342] width 132 height 168
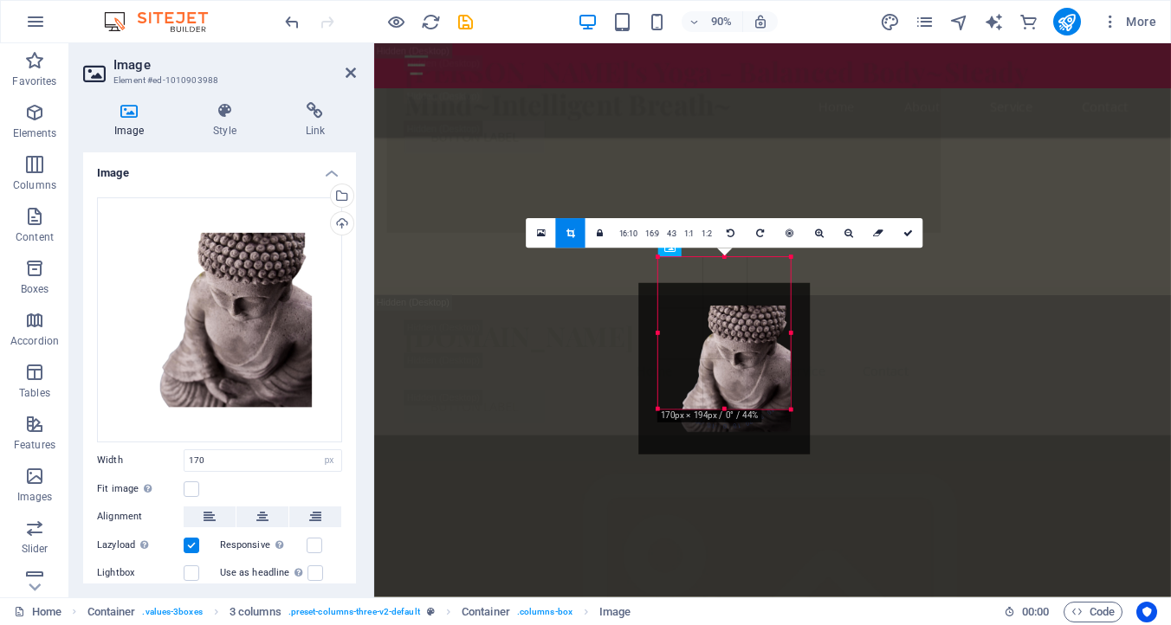
drag, startPoint x: 749, startPoint y: 327, endPoint x: 747, endPoint y: 373, distance: 45.9
click at [747, 373] on div at bounding box center [723, 368] width 171 height 171
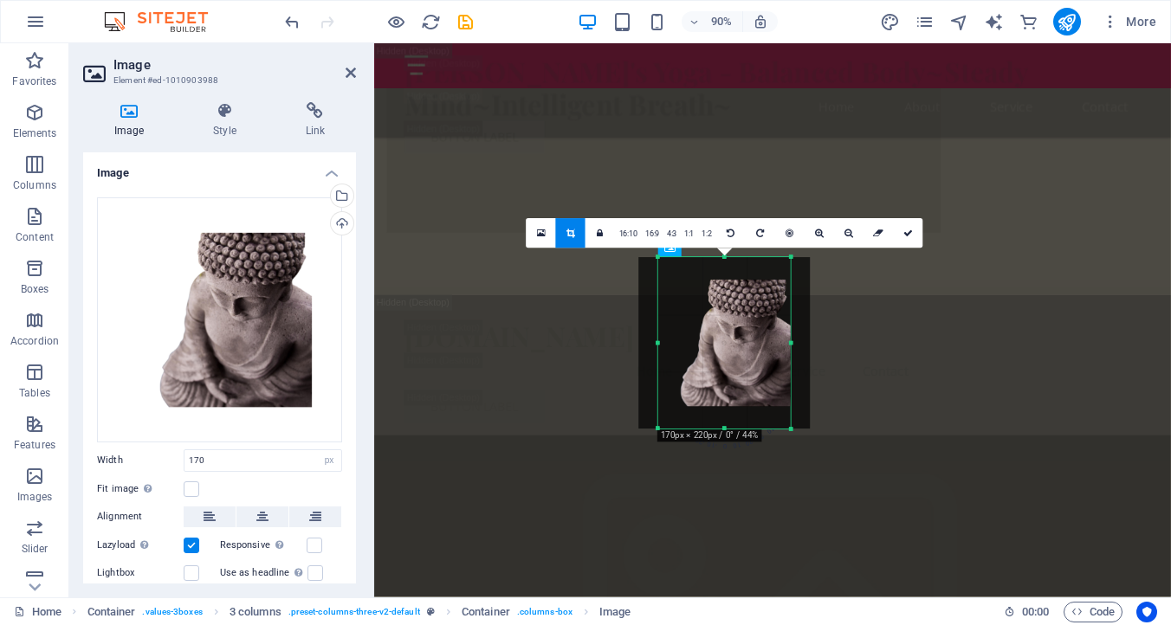
drag, startPoint x: 720, startPoint y: 410, endPoint x: 719, endPoint y: 430, distance: 20.0
click at [719, 430] on div at bounding box center [724, 429] width 132 height 5
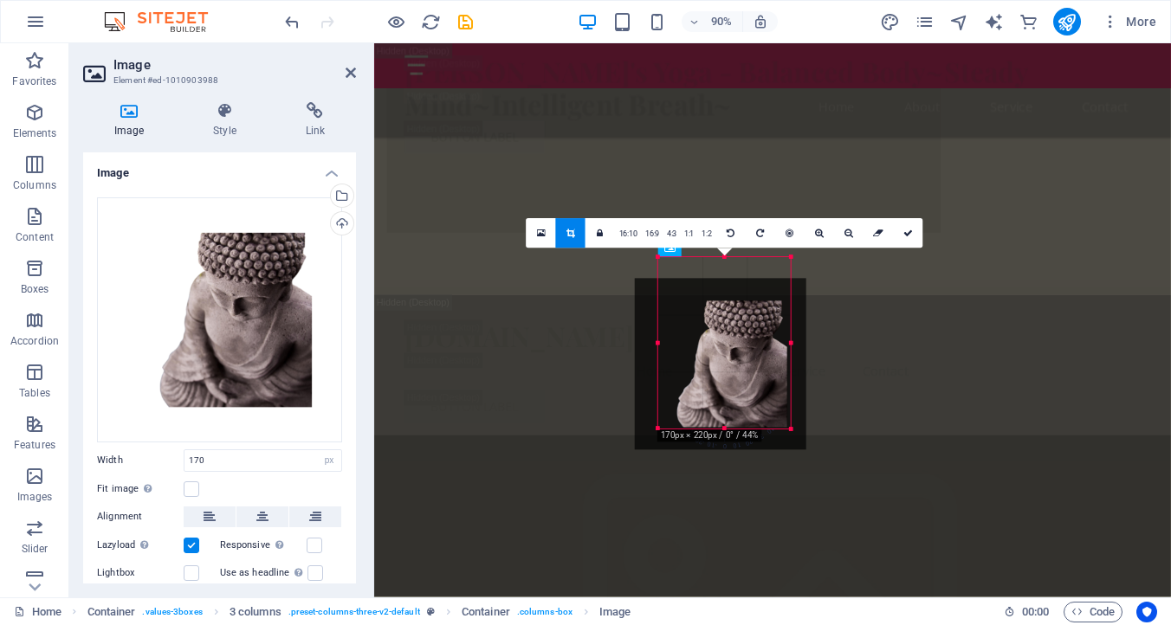
drag, startPoint x: 745, startPoint y: 363, endPoint x: 739, endPoint y: 386, distance: 24.1
click at [739, 386] on div at bounding box center [720, 364] width 171 height 171
drag, startPoint x: 751, startPoint y: 356, endPoint x: 747, endPoint y: 369, distance: 13.4
click at [751, 369] on div at bounding box center [722, 361] width 171 height 171
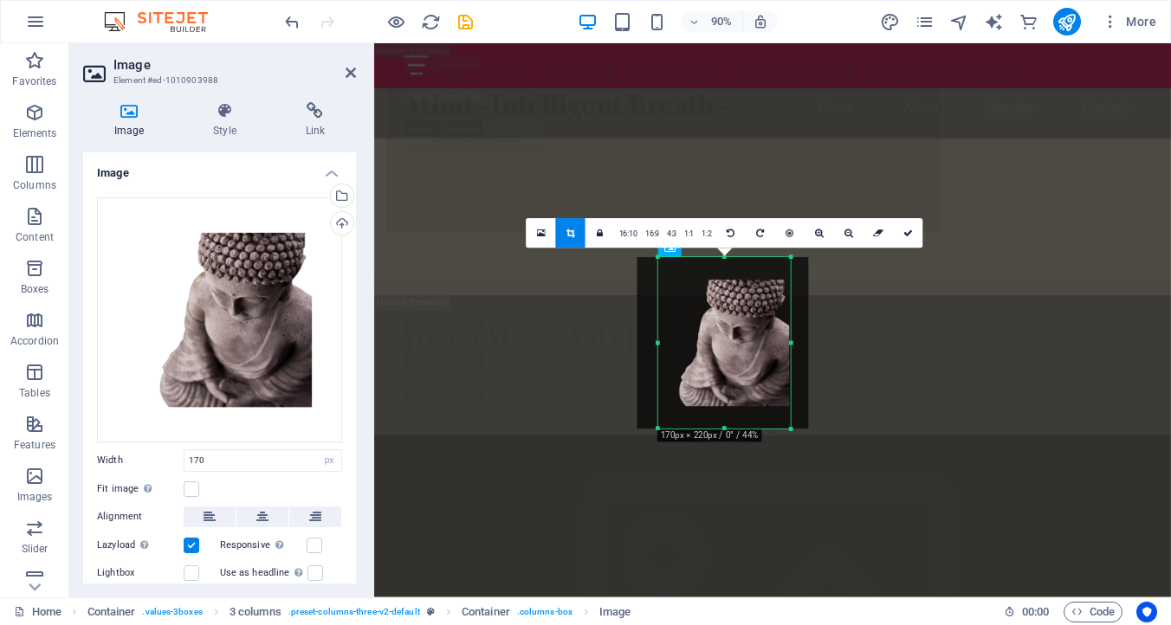
click at [725, 425] on div at bounding box center [722, 343] width 171 height 171
drag, startPoint x: 725, startPoint y: 428, endPoint x: 723, endPoint y: 445, distance: 17.4
click at [724, 447] on div at bounding box center [724, 447] width 132 height 5
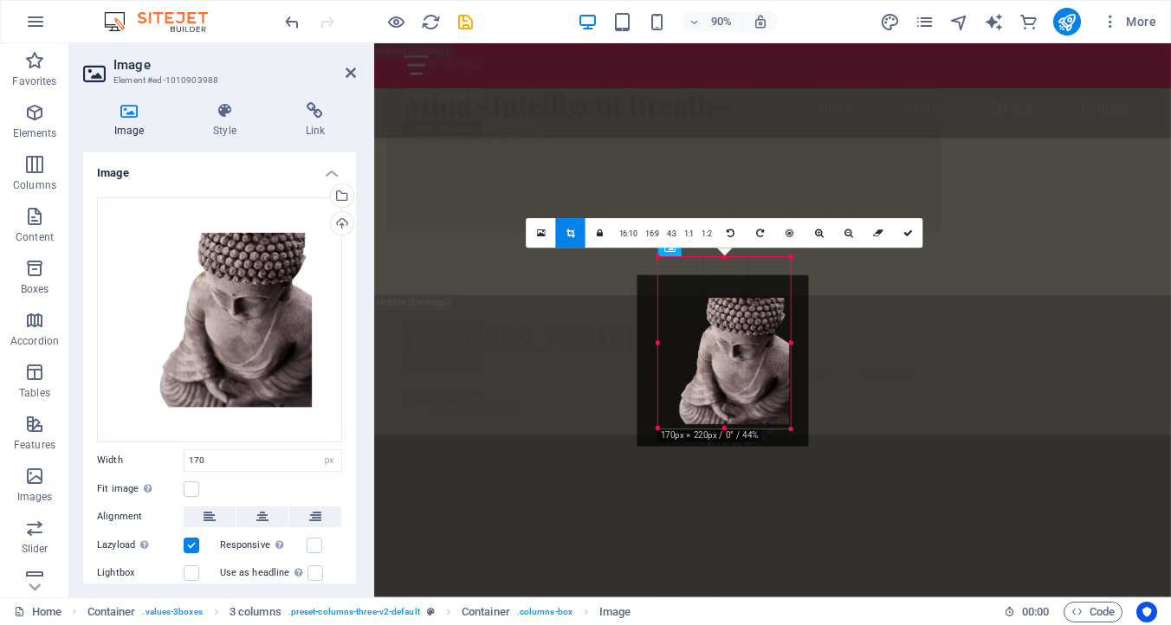
drag, startPoint x: 762, startPoint y: 377, endPoint x: 761, endPoint y: 398, distance: 21.7
click at [761, 397] on div at bounding box center [721, 360] width 171 height 171
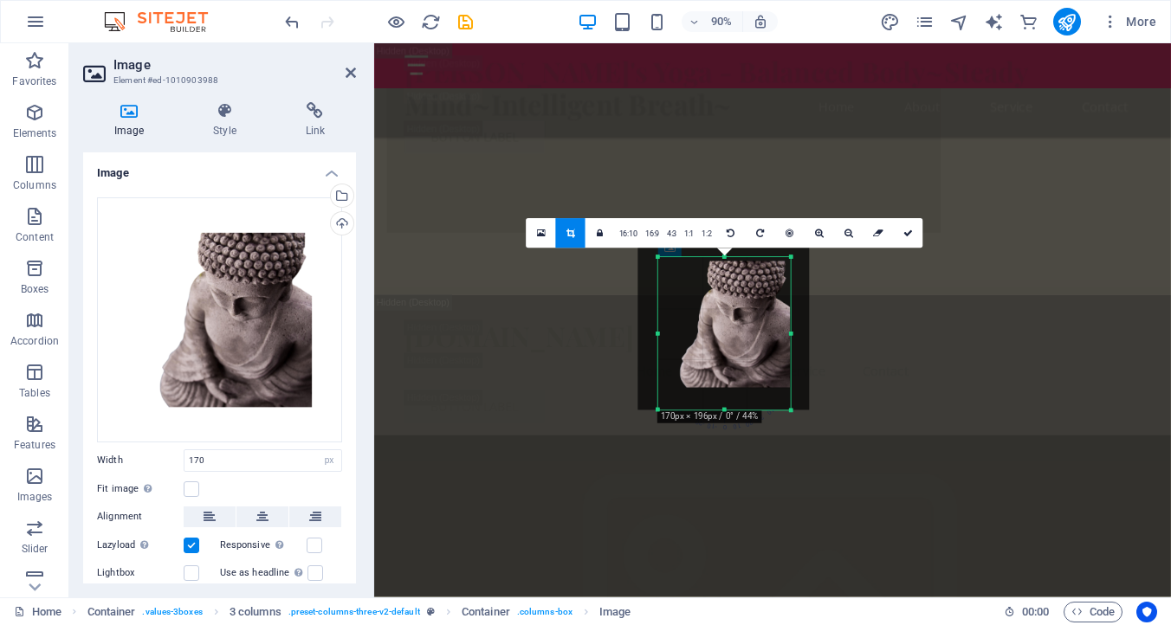
drag, startPoint x: 726, startPoint y: 258, endPoint x: 726, endPoint y: 278, distance: 19.9
click at [726, 279] on div "180 170 160 150 140 130 120 110 100 90 80 70 60 50 40 30 20 10 0 -10 -20 -30 -4…" at bounding box center [724, 334] width 132 height 152
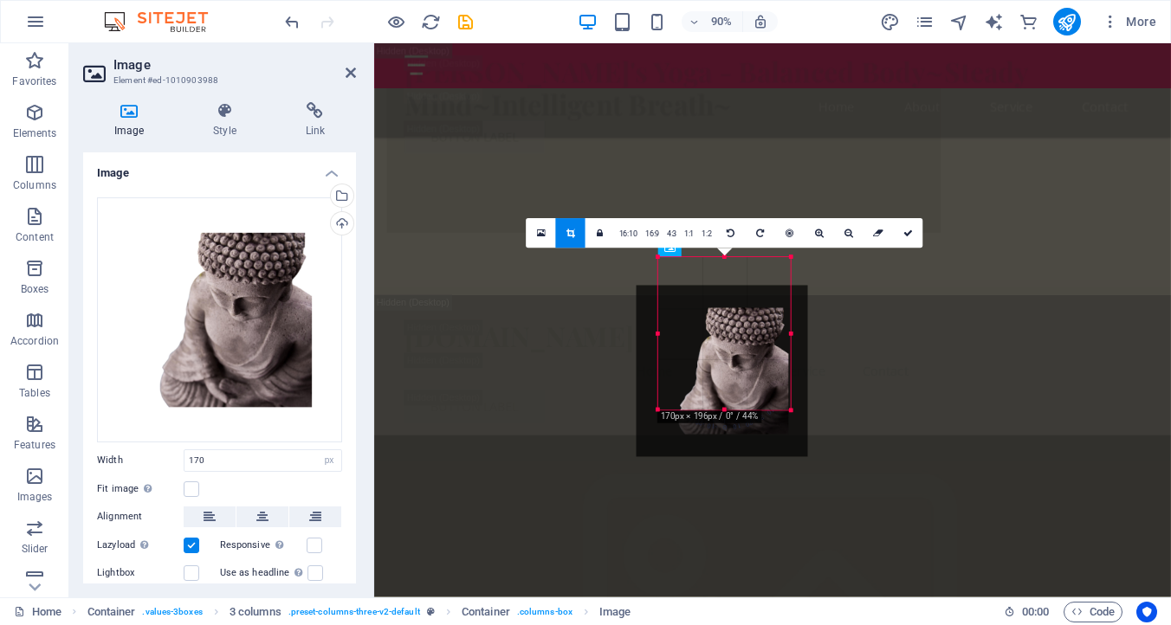
drag, startPoint x: 743, startPoint y: 313, endPoint x: 739, endPoint y: 358, distance: 45.2
click at [739, 359] on div at bounding box center [720, 371] width 171 height 171
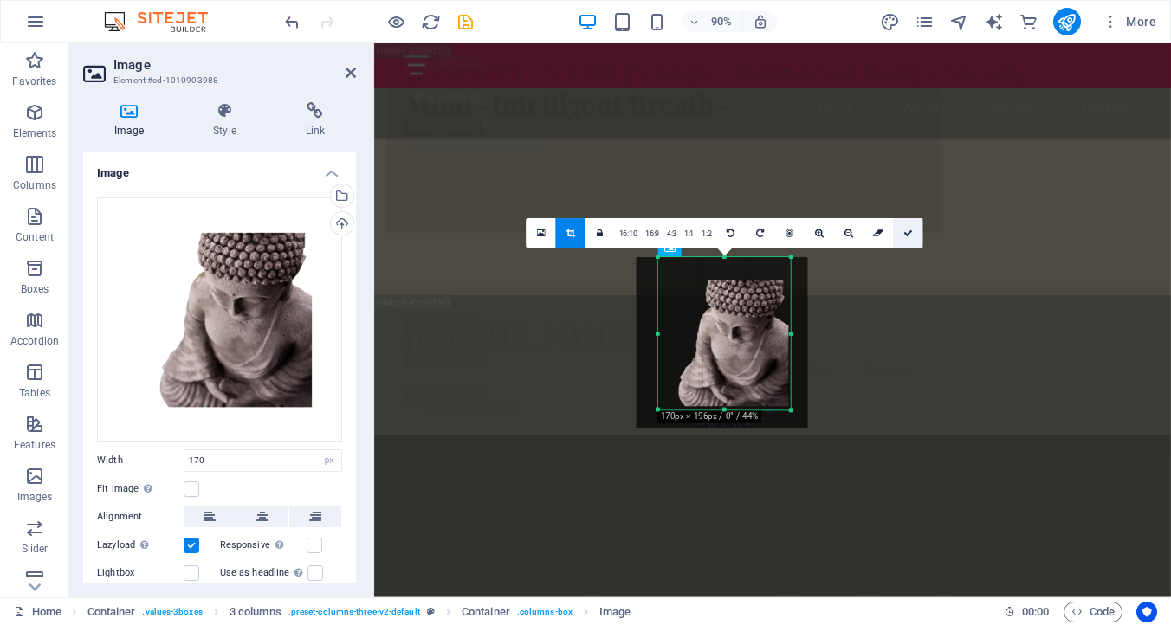
drag, startPoint x: 910, startPoint y: 223, endPoint x: 595, endPoint y: 203, distance: 315.8
click at [910, 223] on link at bounding box center [907, 233] width 29 height 29
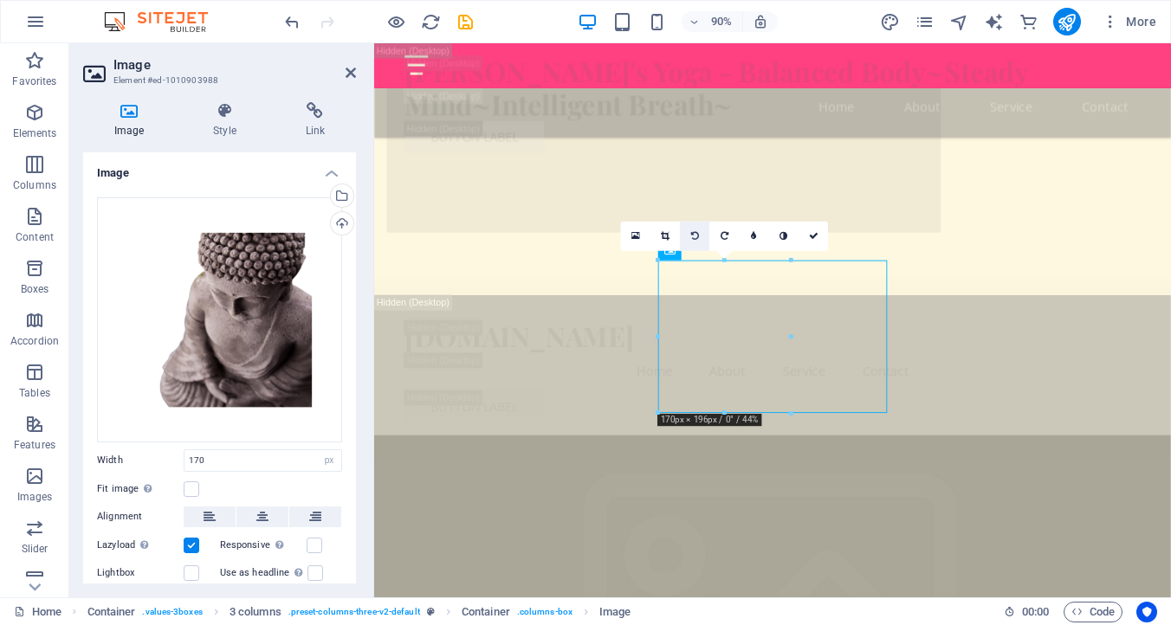
scroll to position [4923, 0]
click at [665, 235] on icon at bounding box center [665, 237] width 9 height 10
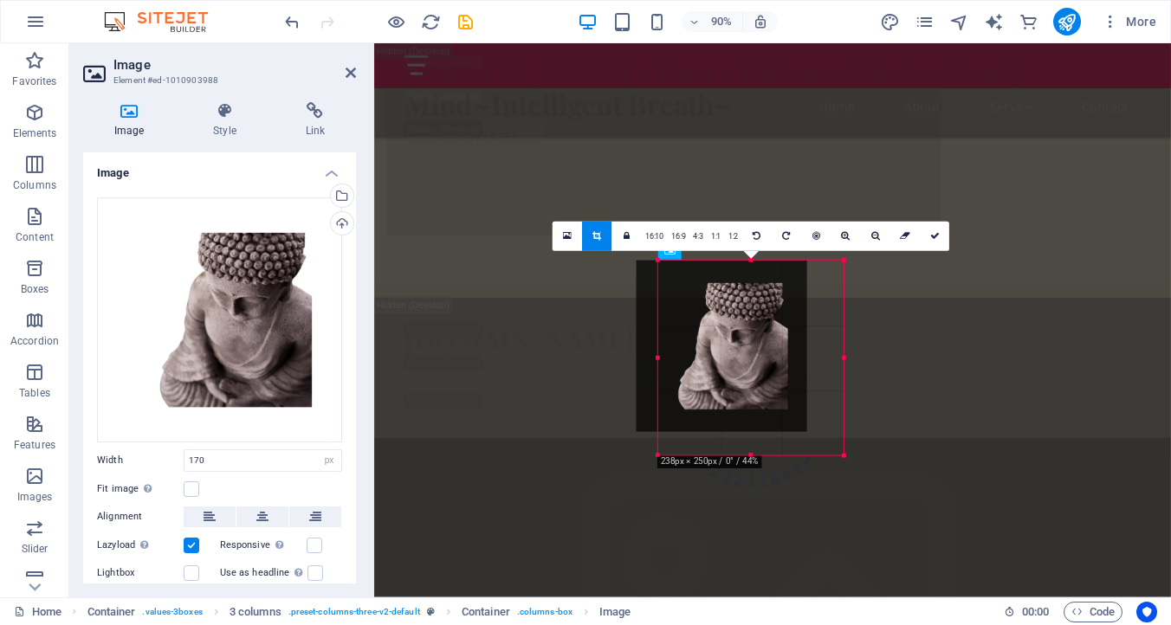
drag, startPoint x: 790, startPoint y: 412, endPoint x: 848, endPoint y: 459, distance: 75.2
click at [848, 459] on div at bounding box center [845, 457] width 10 height 10
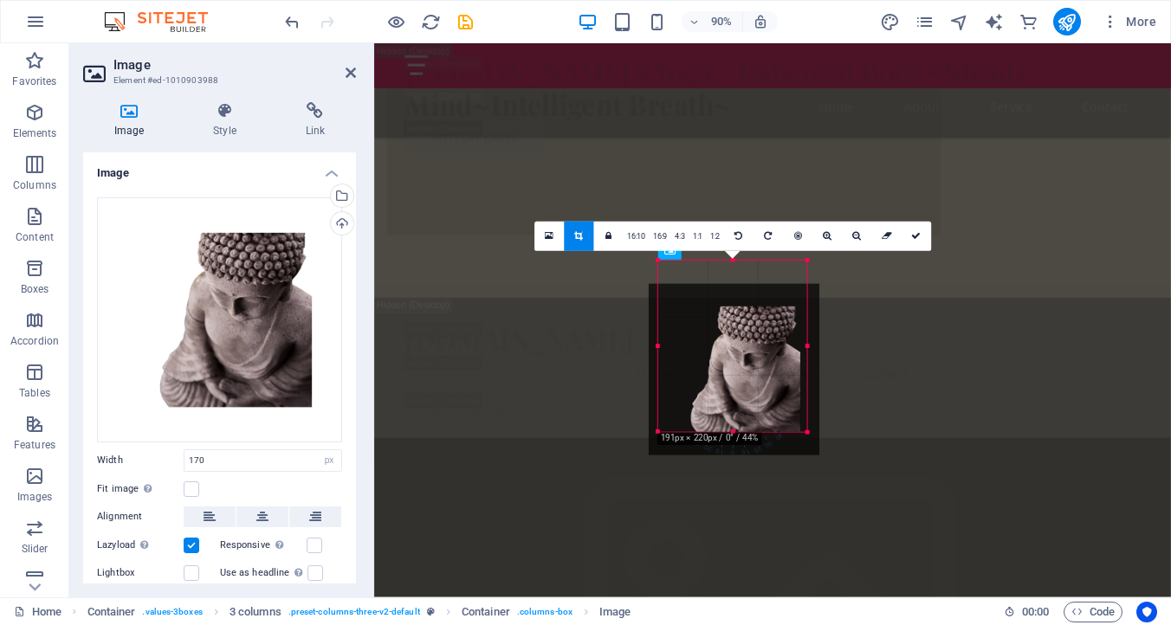
drag, startPoint x: 760, startPoint y: 372, endPoint x: 771, endPoint y: 397, distance: 26.7
click at [771, 397] on div at bounding box center [733, 369] width 171 height 171
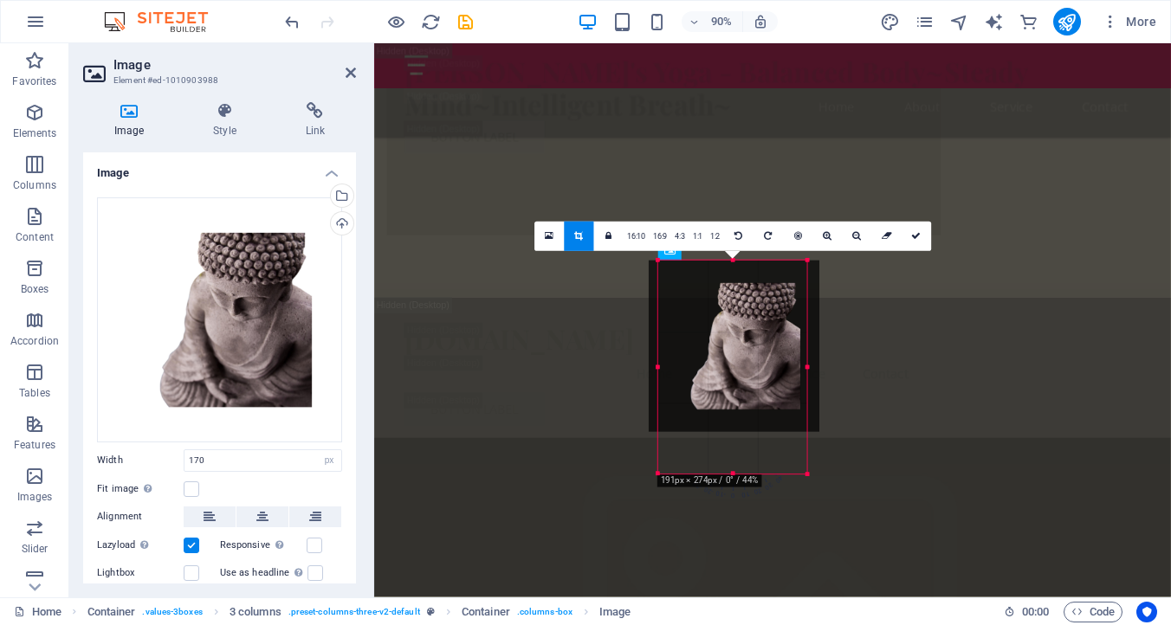
drag, startPoint x: 733, startPoint y: 261, endPoint x: 392, endPoint y: 197, distance: 346.9
drag, startPoint x: 733, startPoint y: 261, endPoint x: 726, endPoint y: 225, distance: 36.3
click at [726, 261] on div "180 170 160 150 140 130 120 110 100 90 80 70 60 50 40 30 20 10 0 -10 -20 -30 -4…" at bounding box center [732, 362] width 149 height 203
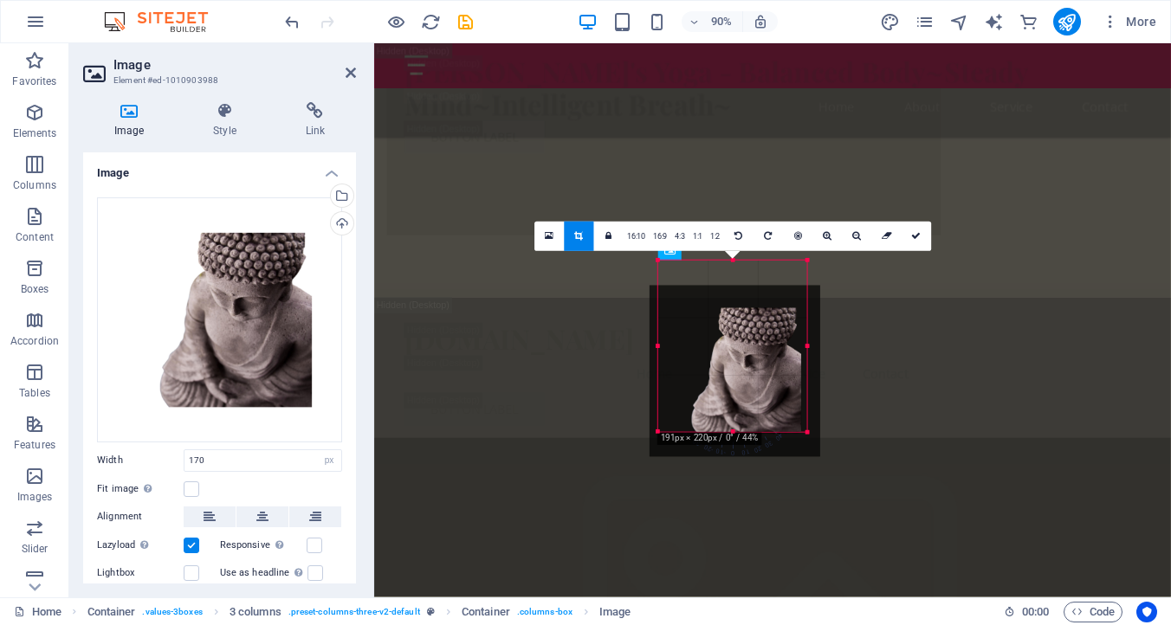
drag, startPoint x: 751, startPoint y: 313, endPoint x: 751, endPoint y: 340, distance: 27.7
click at [751, 340] on div at bounding box center [734, 371] width 171 height 171
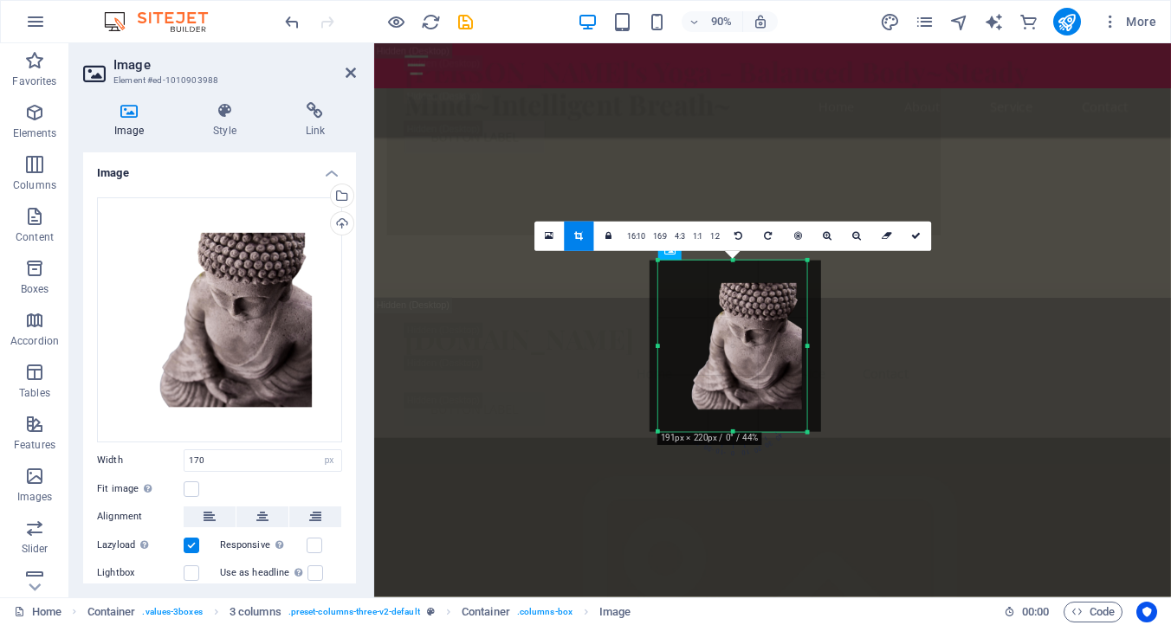
click at [580, 234] on icon at bounding box center [578, 237] width 9 height 10
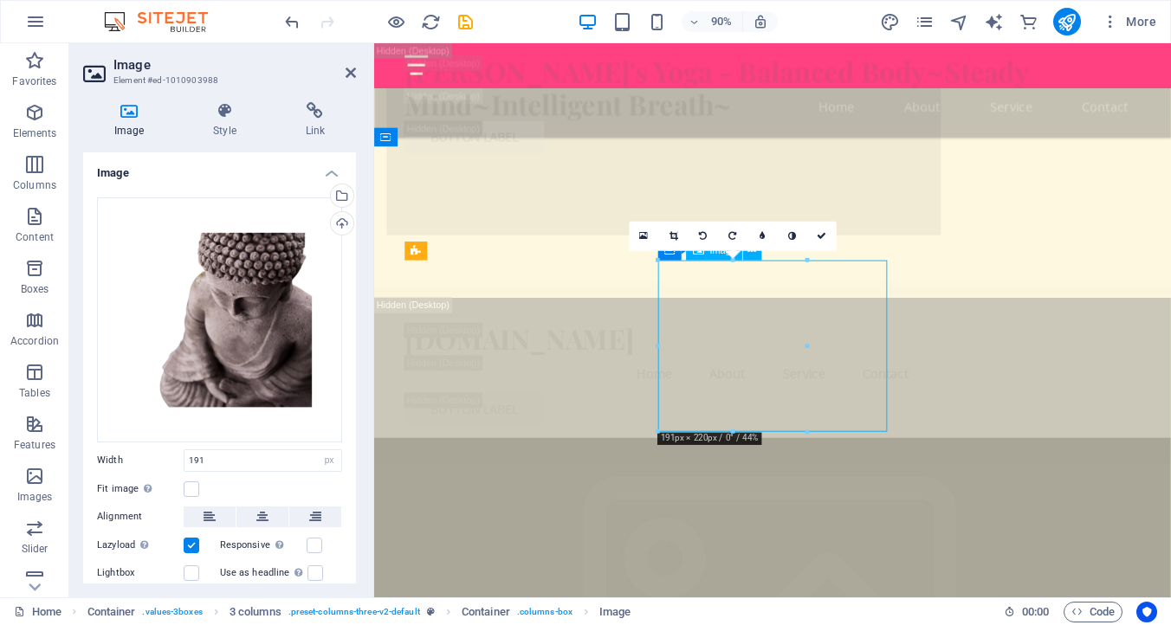
drag, startPoint x: 797, startPoint y: 394, endPoint x: 808, endPoint y: 407, distance: 17.2
drag, startPoint x: 806, startPoint y: 398, endPoint x: 798, endPoint y: 406, distance: 11.0
click at [702, 236] on icon at bounding box center [703, 237] width 8 height 10
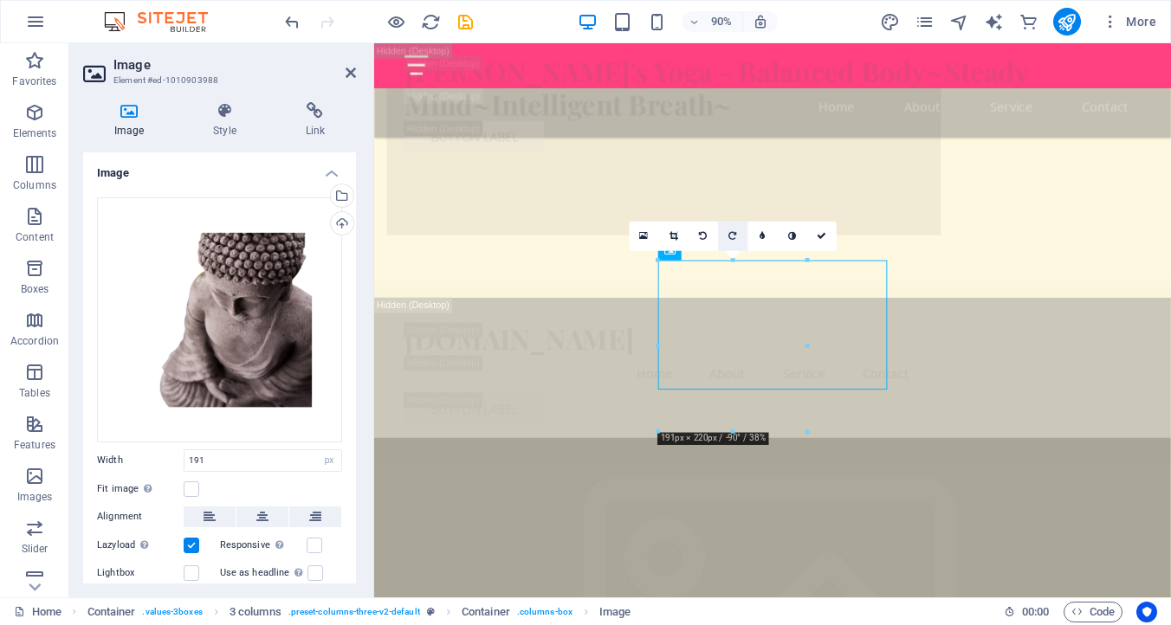
click at [736, 240] on icon at bounding box center [732, 237] width 8 height 10
click at [680, 235] on link at bounding box center [672, 236] width 29 height 29
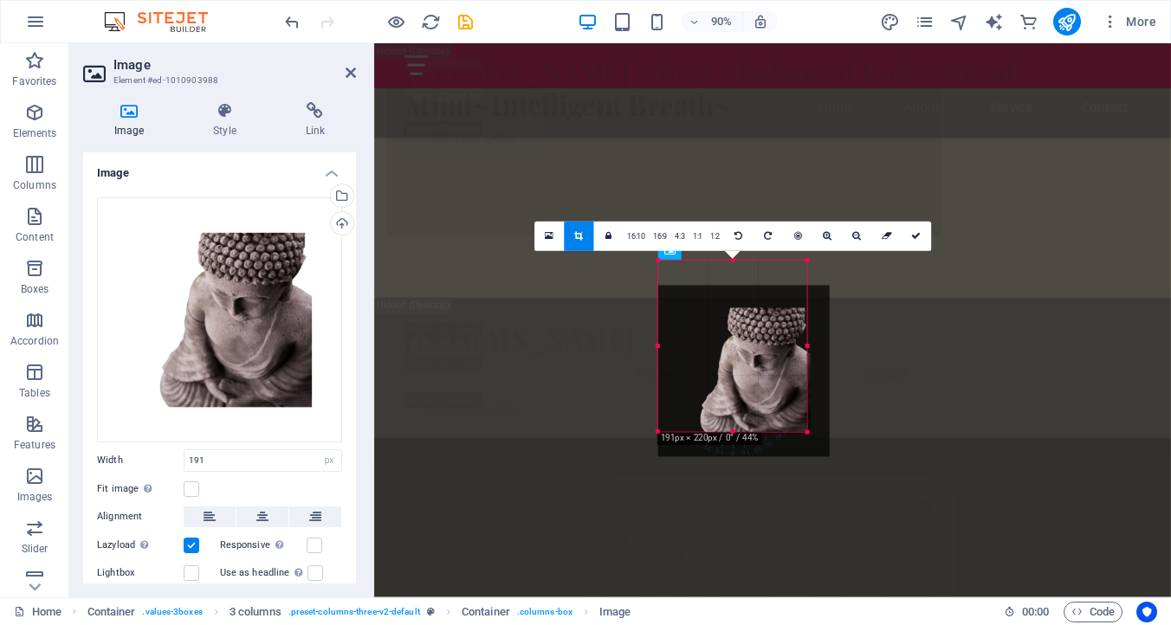
drag, startPoint x: 771, startPoint y: 381, endPoint x: 777, endPoint y: 400, distance: 20.0
click at [777, 401] on div at bounding box center [743, 371] width 171 height 171
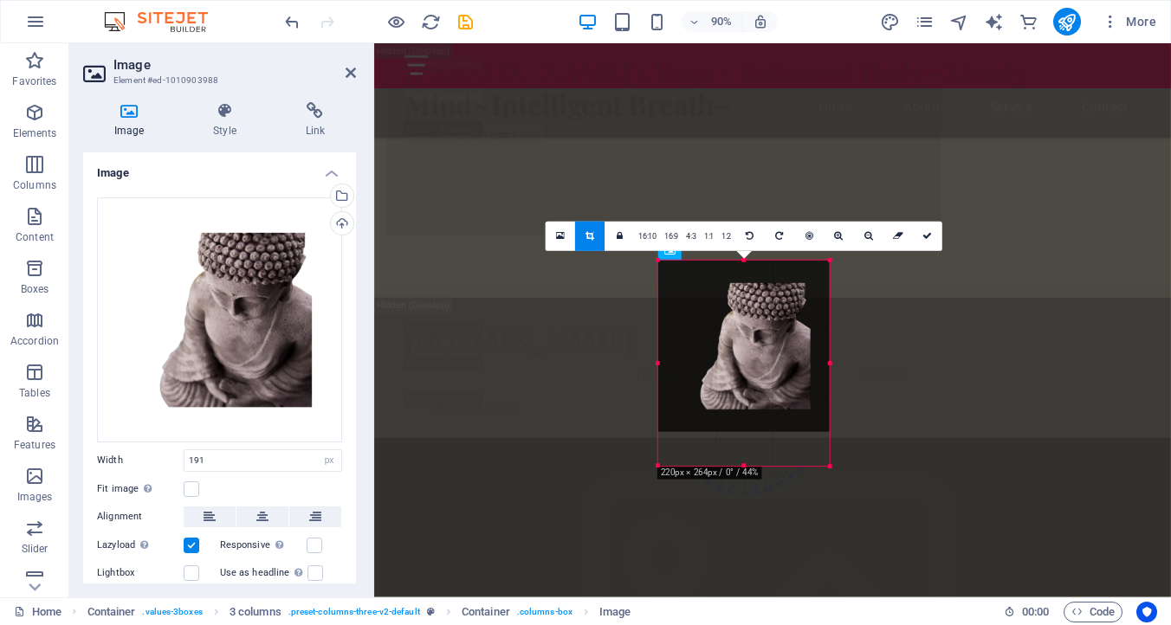
drag, startPoint x: 803, startPoint y: 428, endPoint x: 824, endPoint y: 465, distance: 42.6
click at [824, 465] on div "180 170 160 150 140 130 120 110 100 90 80 70 60 50 40 30 20 10 0 -10 -20 -30 -4…" at bounding box center [743, 364] width 171 height 206
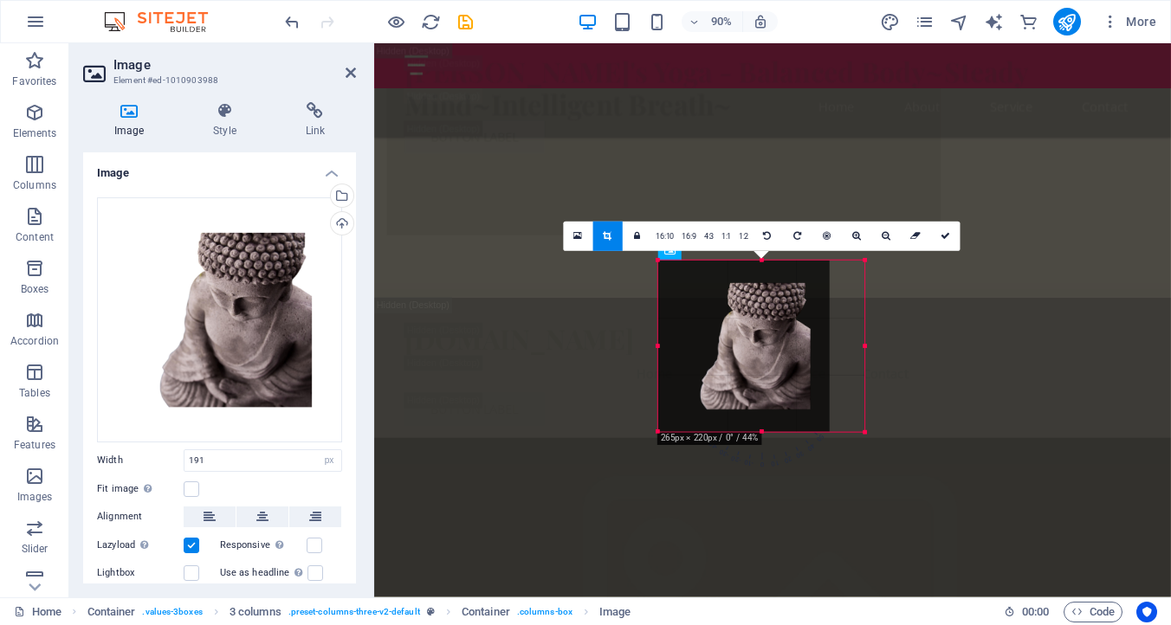
drag, startPoint x: 831, startPoint y: 345, endPoint x: 871, endPoint y: 362, distance: 43.1
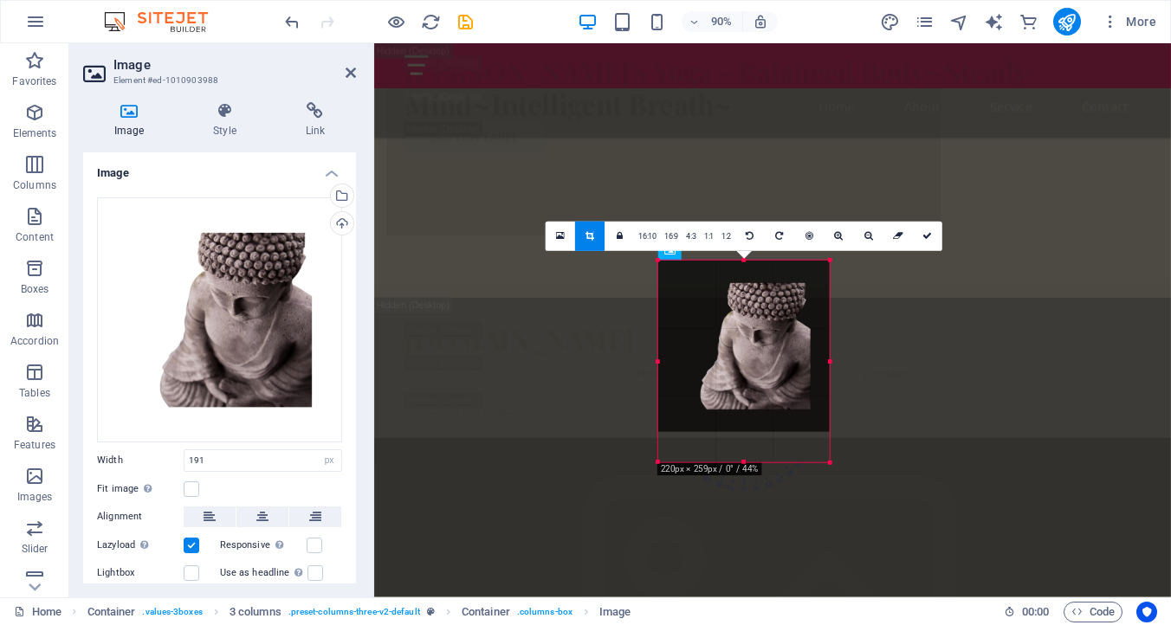
drag, startPoint x: 825, startPoint y: 430, endPoint x: 839, endPoint y: 464, distance: 36.5
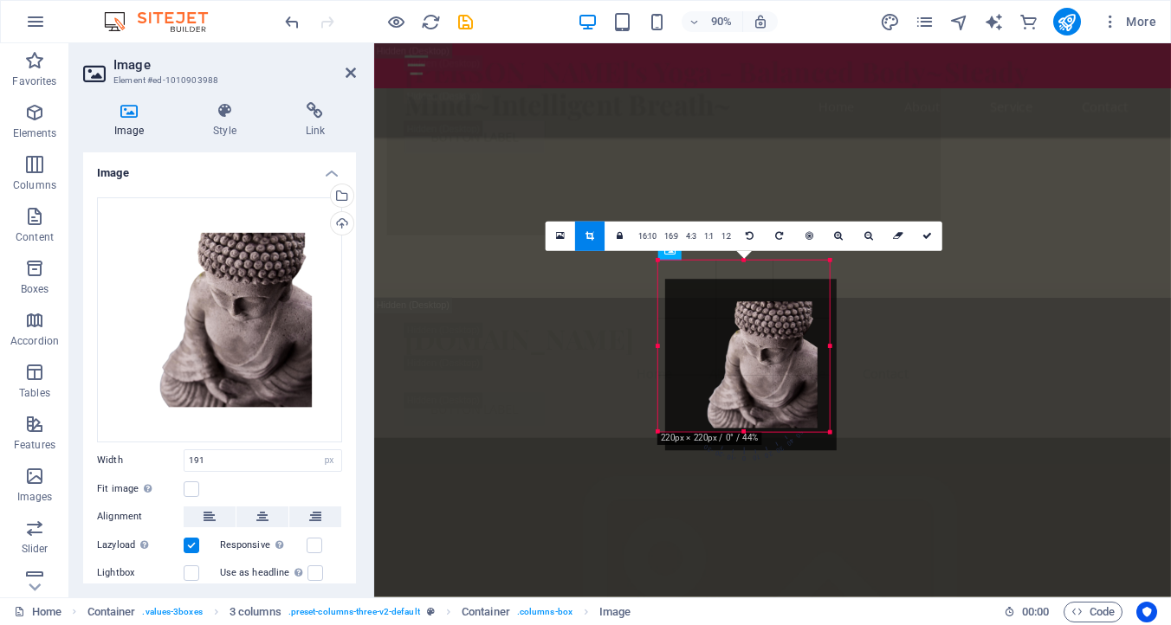
drag, startPoint x: 775, startPoint y: 374, endPoint x: 783, endPoint y: 397, distance: 24.6
click at [783, 397] on div at bounding box center [750, 365] width 171 height 171
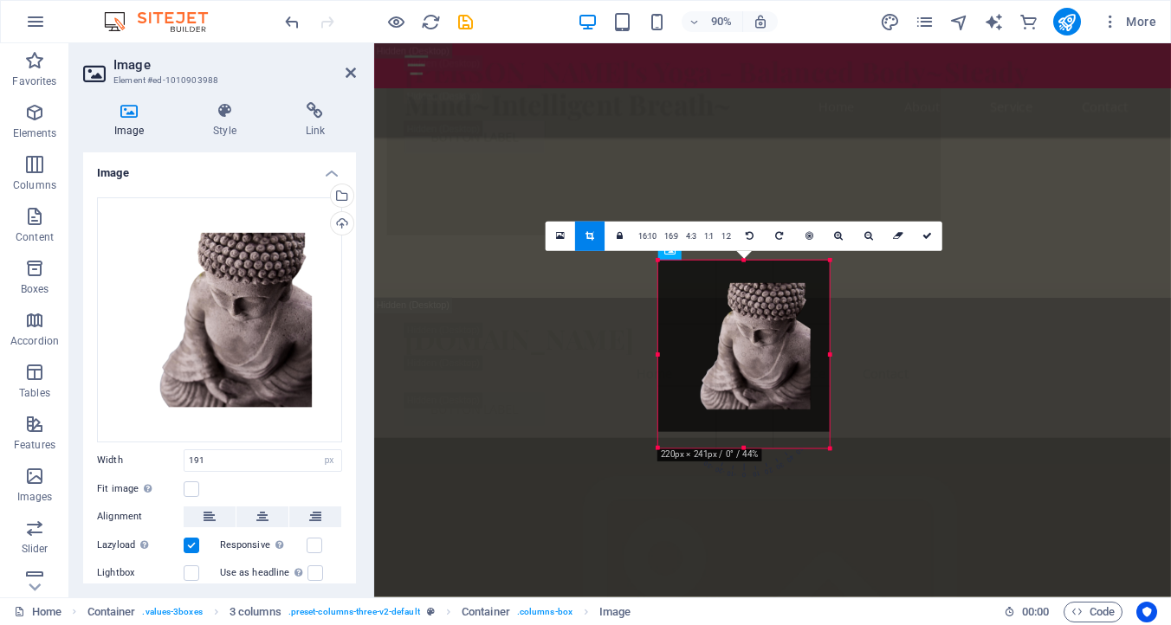
drag, startPoint x: 741, startPoint y: 262, endPoint x: 732, endPoint y: 252, distance: 14.1
click at [736, 261] on div "180 170 160 150 140 130 120 110 100 90 80 70 60 50 40 30 20 10 0 -10 -20 -30 -4…" at bounding box center [743, 355] width 171 height 188
drag, startPoint x: 744, startPoint y: 430, endPoint x: 740, endPoint y: 409, distance: 21.9
click at [740, 409] on div "180 170 160 150 140 130 120 110 100 90 80 70 60 50 40 30 20 10 0 -10 -20 -30 -4…" at bounding box center [743, 337] width 171 height 152
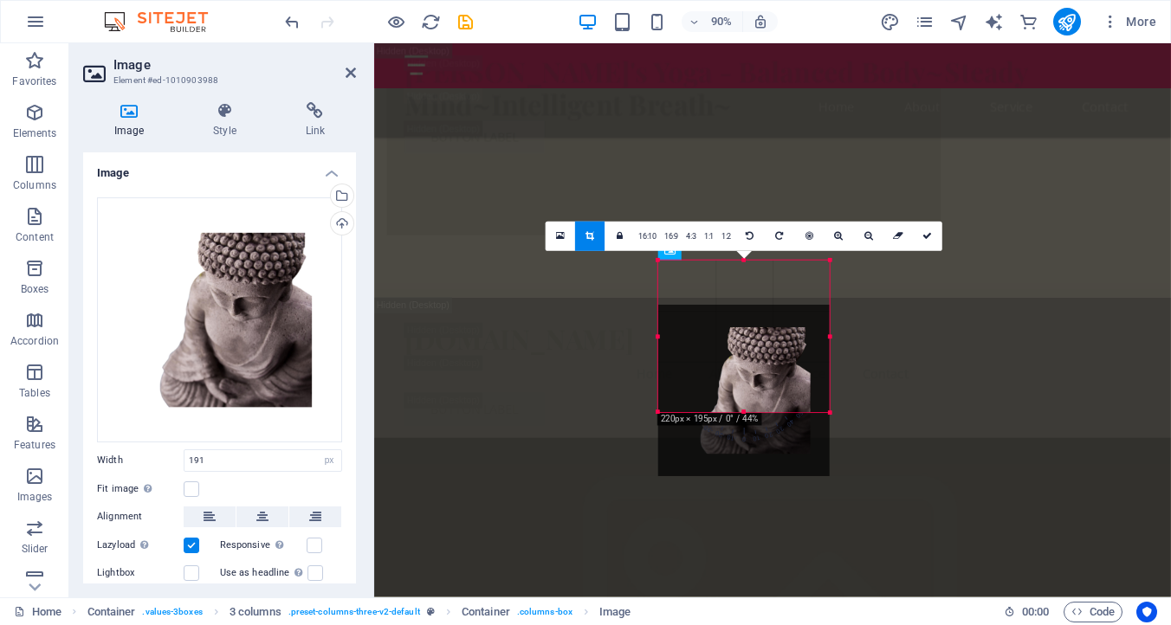
drag, startPoint x: 813, startPoint y: 383, endPoint x: 812, endPoint y: 423, distance: 40.7
click at [811, 423] on div at bounding box center [743, 391] width 171 height 171
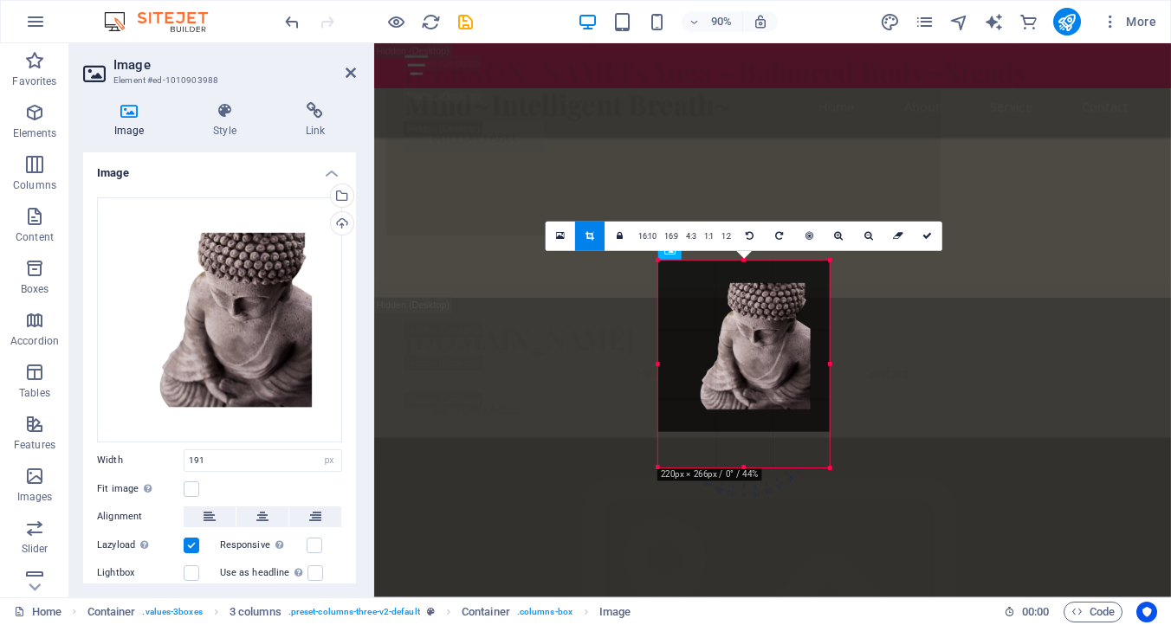
drag, startPoint x: 743, startPoint y: 418, endPoint x: 410, endPoint y: 479, distance: 338.8
click at [742, 468] on div "180 170 160 150 140 130 120 110 100 90 80 70 60 50 40 30 20 10 0 -10 -20 -30 -4…" at bounding box center [743, 364] width 171 height 207
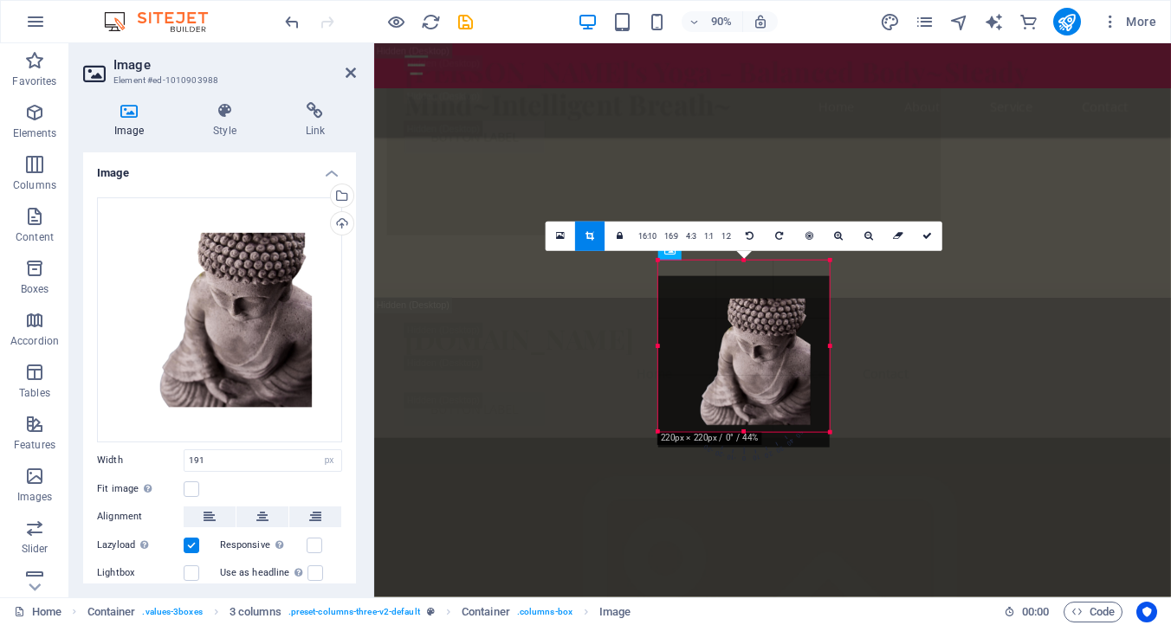
drag, startPoint x: 771, startPoint y: 310, endPoint x: 765, endPoint y: 334, distance: 24.8
click at [765, 334] on div at bounding box center [743, 361] width 171 height 171
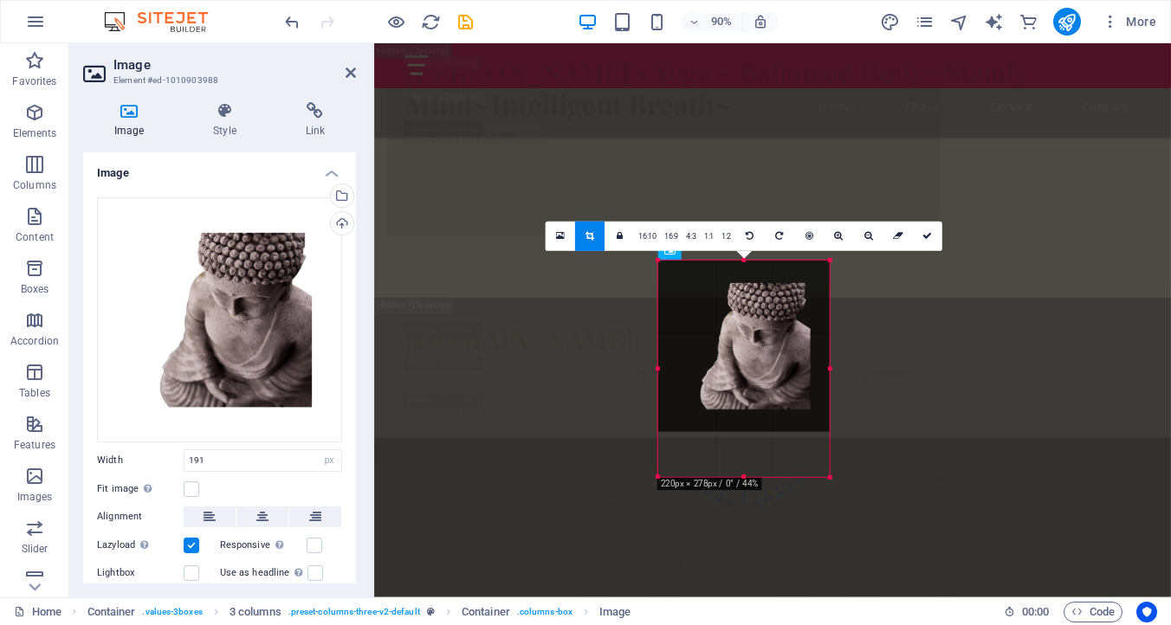
drag, startPoint x: 739, startPoint y: 263, endPoint x: 735, endPoint y: 210, distance: 52.9
drag, startPoint x: 926, startPoint y: 235, endPoint x: 613, endPoint y: 215, distance: 313.2
click at [926, 235] on icon at bounding box center [927, 237] width 10 height 10
type input "220"
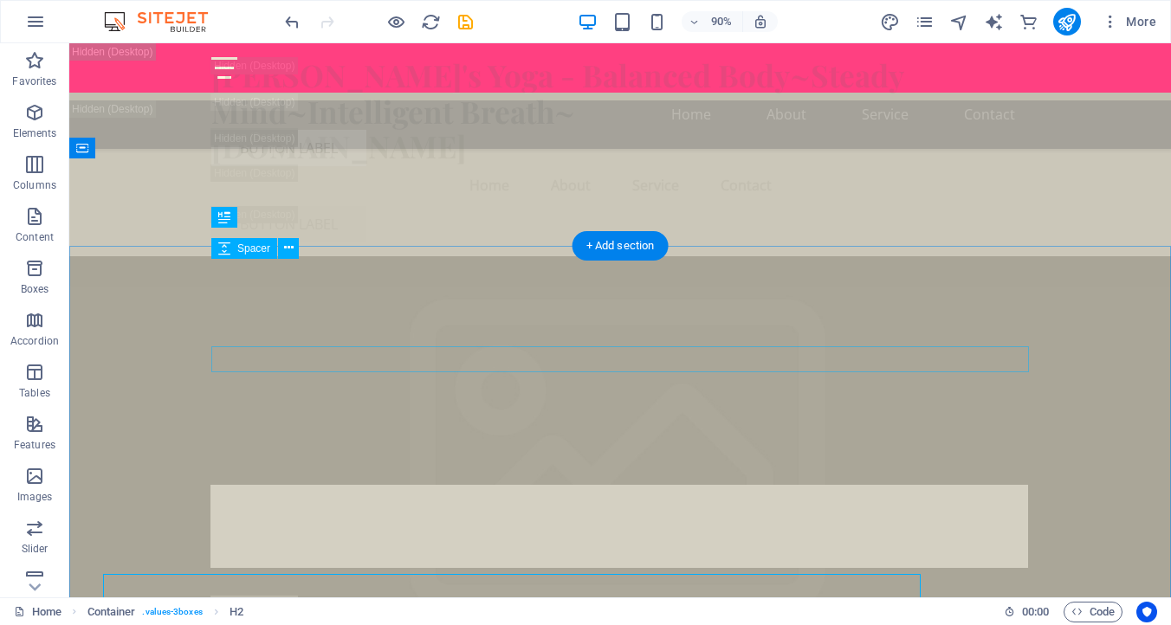
scroll to position [4664, 0]
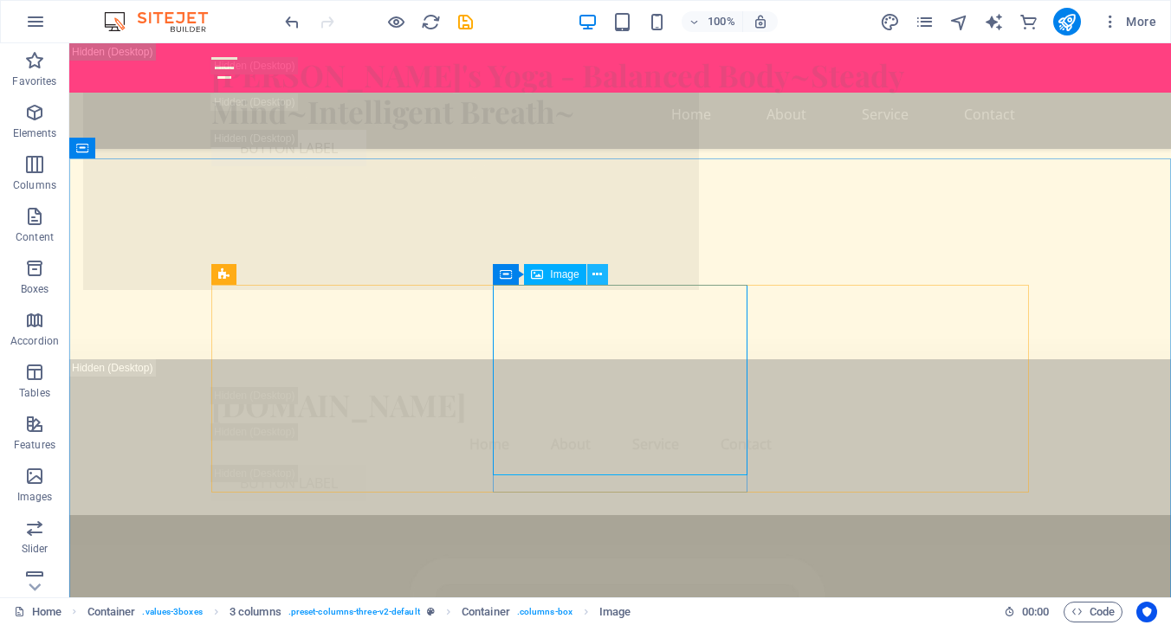
click at [592, 272] on icon at bounding box center [597, 275] width 10 height 18
click at [551, 273] on span "Image" at bounding box center [564, 274] width 29 height 10
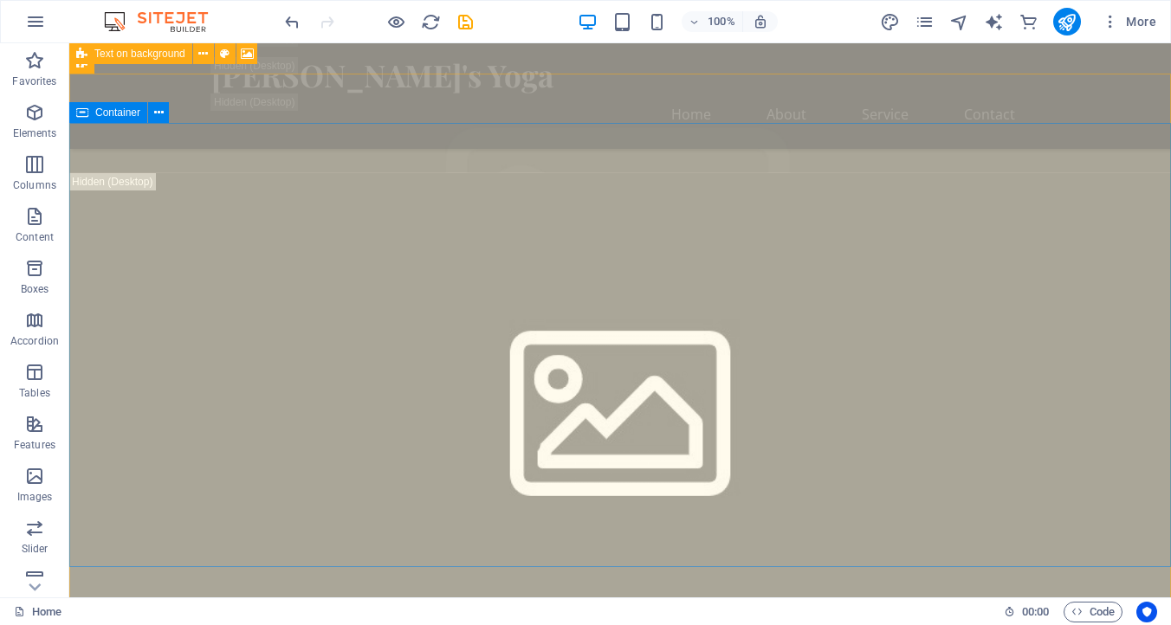
scroll to position [710, 0]
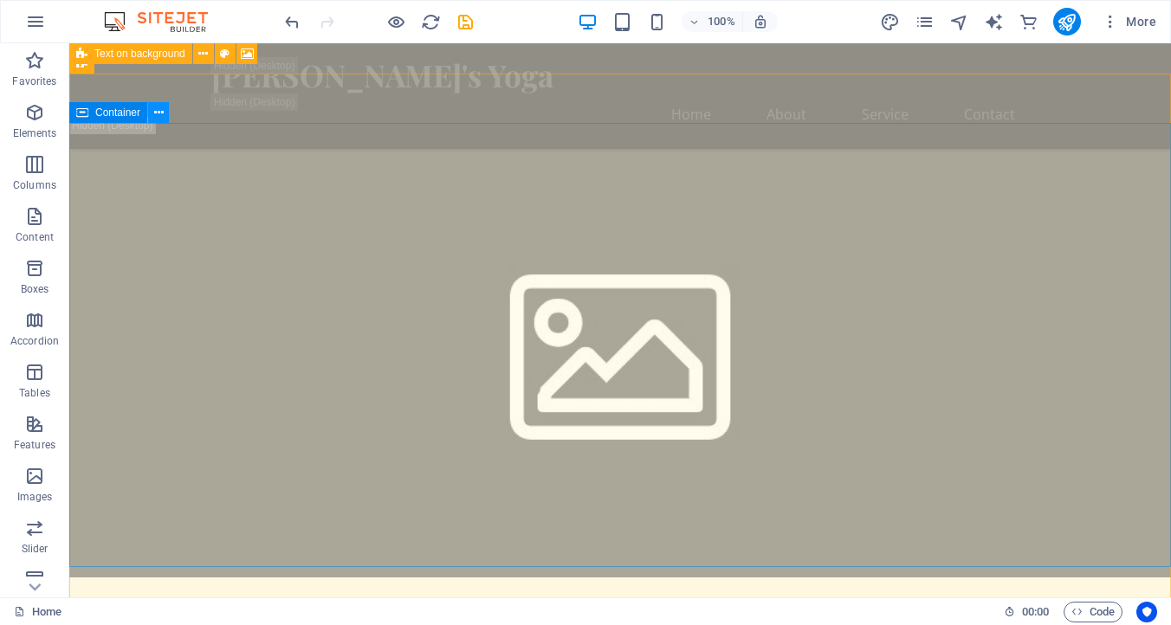
click at [162, 112] on icon at bounding box center [159, 113] width 10 height 18
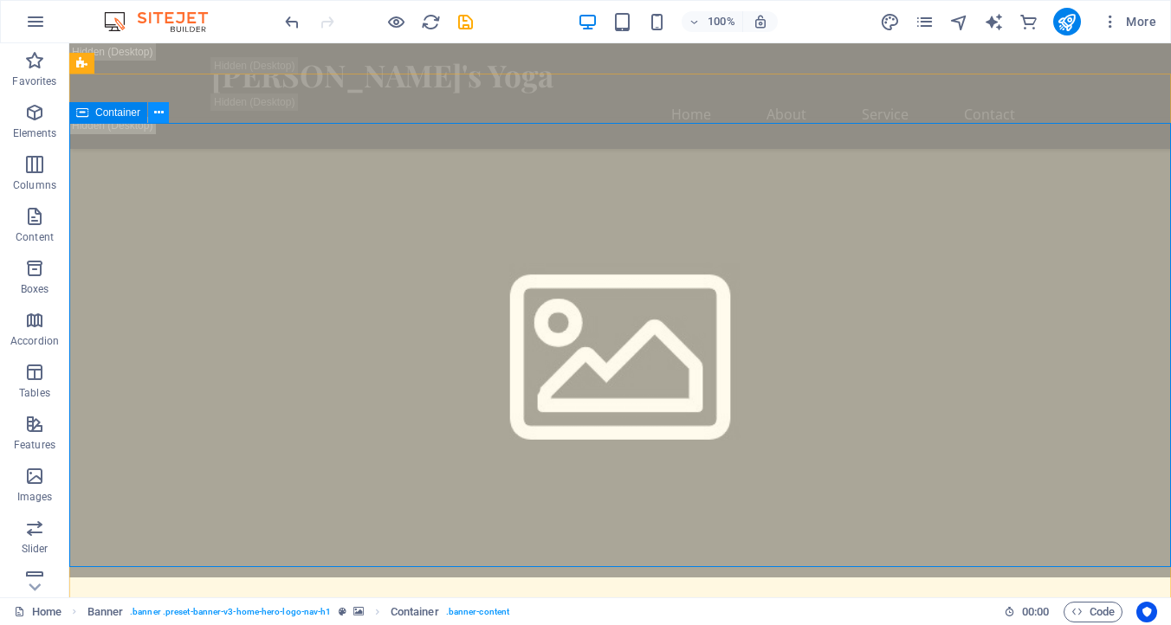
click at [159, 113] on icon at bounding box center [159, 113] width 10 height 18
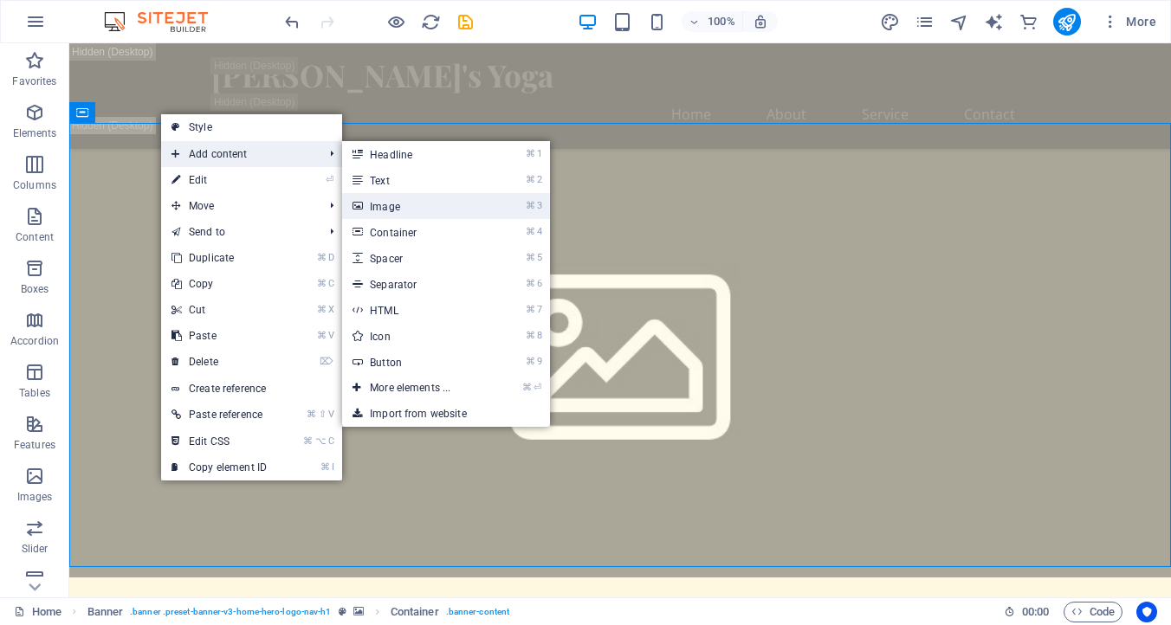
click at [387, 207] on link "⌘ 3 Image" at bounding box center [413, 206] width 143 height 26
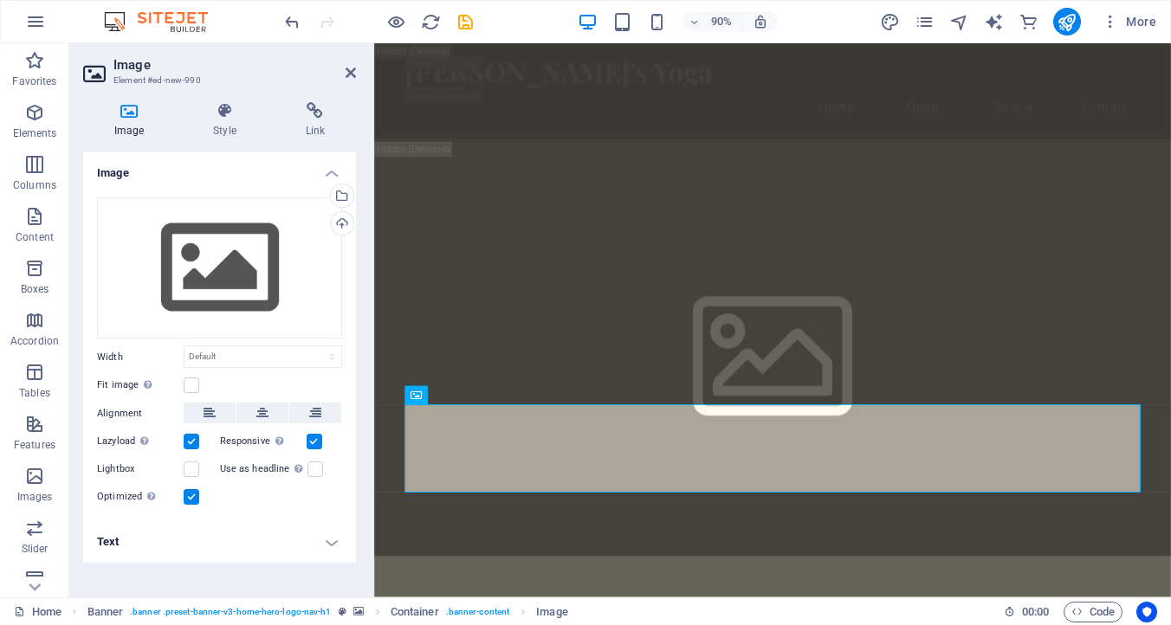
click at [135, 112] on icon at bounding box center [129, 110] width 92 height 17
click at [126, 116] on icon at bounding box center [129, 110] width 92 height 17
click at [202, 251] on div "Drag files here, click to choose files or select files from Files or our free s…" at bounding box center [219, 268] width 245 height 142
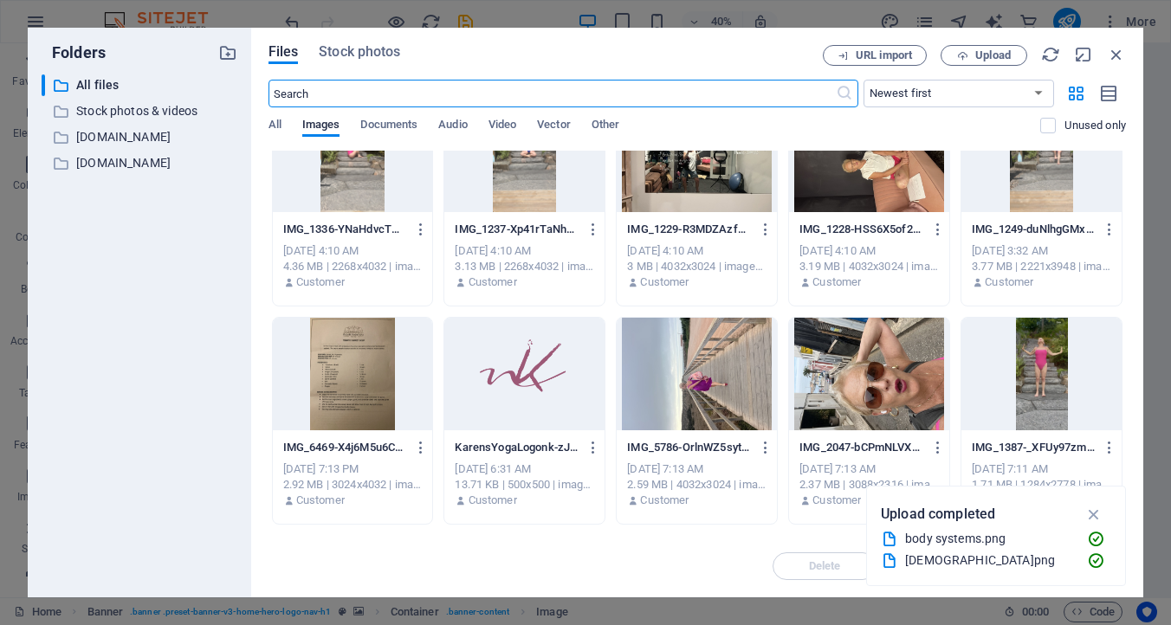
scroll to position [926, 0]
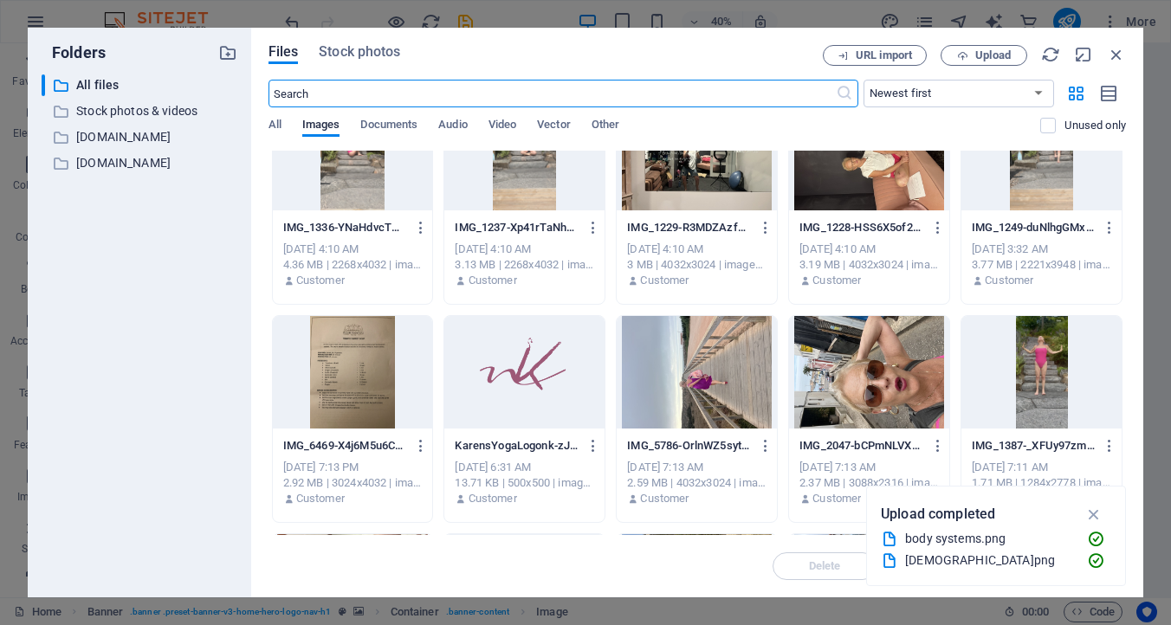
click at [511, 371] on div at bounding box center [524, 372] width 160 height 113
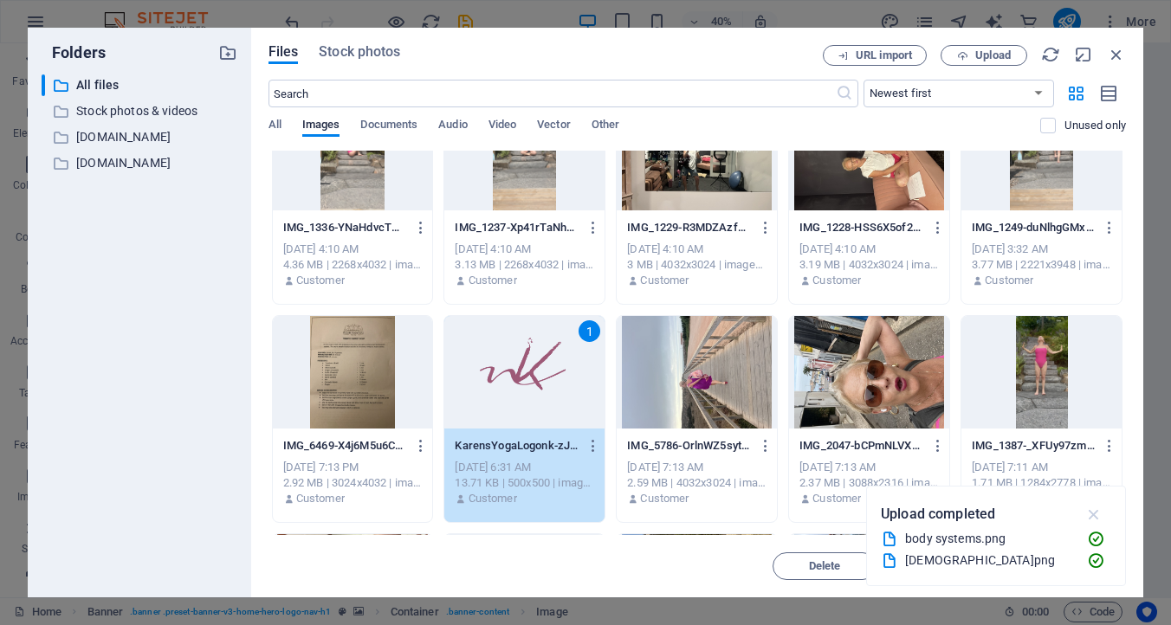
click at [1090, 507] on icon "button" at bounding box center [1094, 514] width 20 height 19
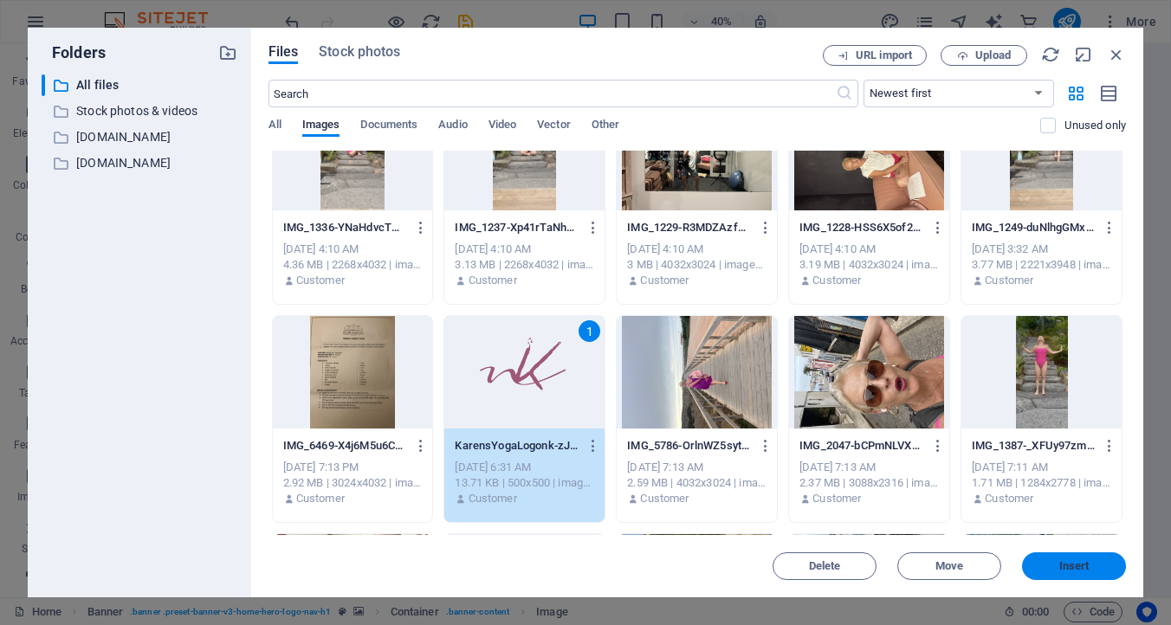
drag, startPoint x: 1076, startPoint y: 563, endPoint x: 706, endPoint y: 565, distance: 369.7
click at [1076, 563] on span "Insert" at bounding box center [1074, 566] width 30 height 10
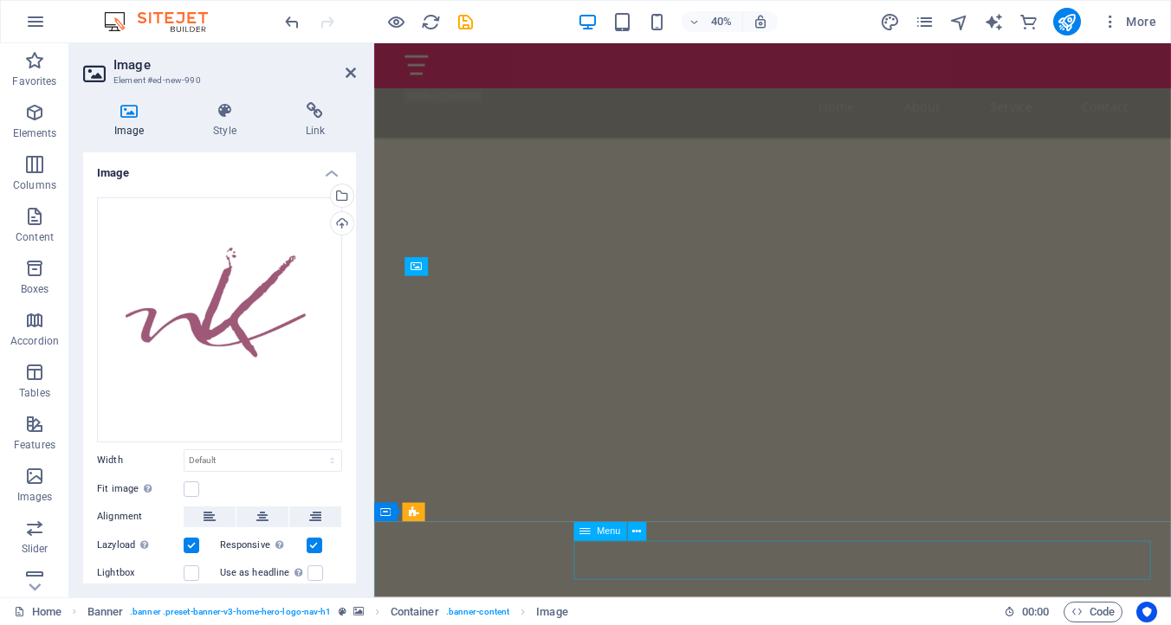
scroll to position [853, 0]
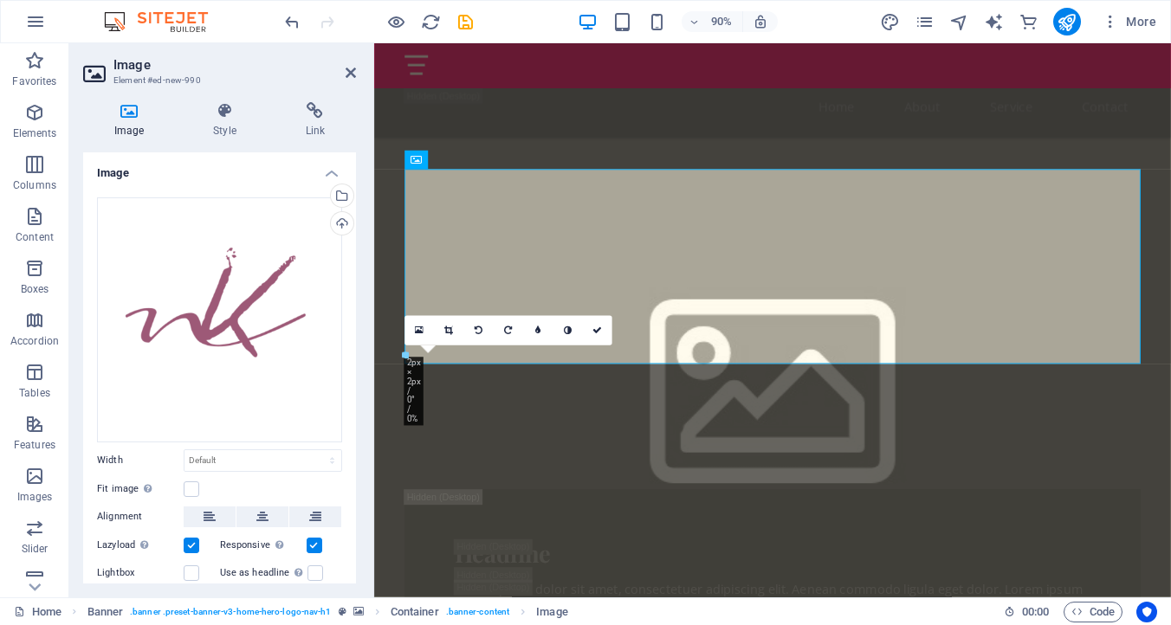
drag, startPoint x: 404, startPoint y: 264, endPoint x: 684, endPoint y: 294, distance: 281.3
type input "2"
select select "px"
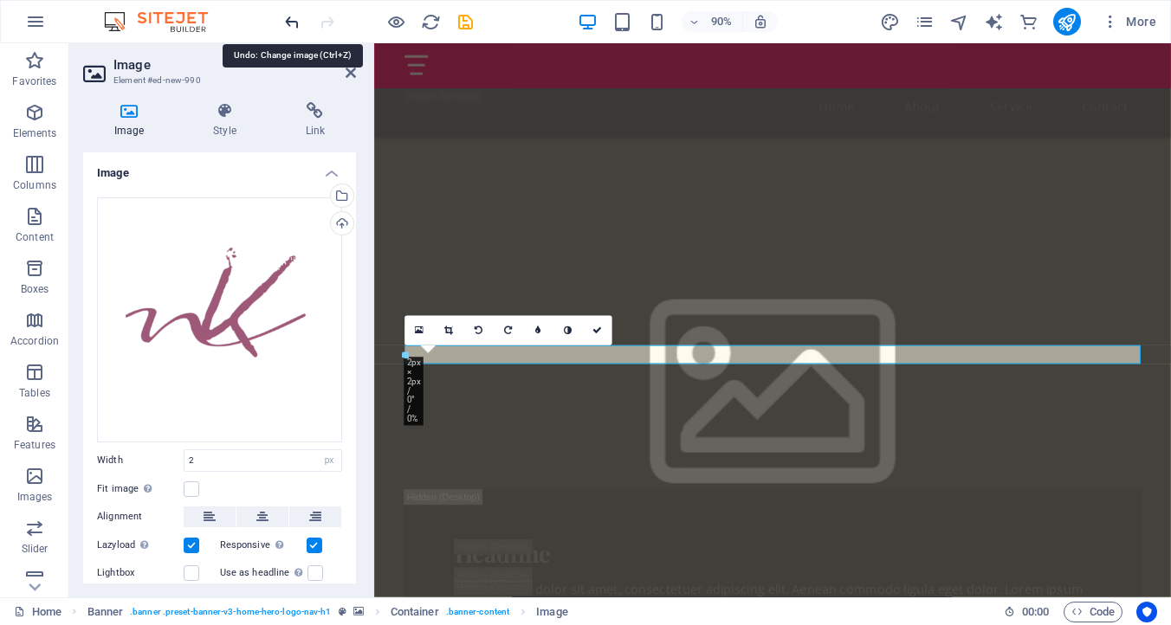
click at [293, 17] on icon "undo" at bounding box center [292, 22] width 20 height 20
select select "DISABLED_OPTION_VALUE"
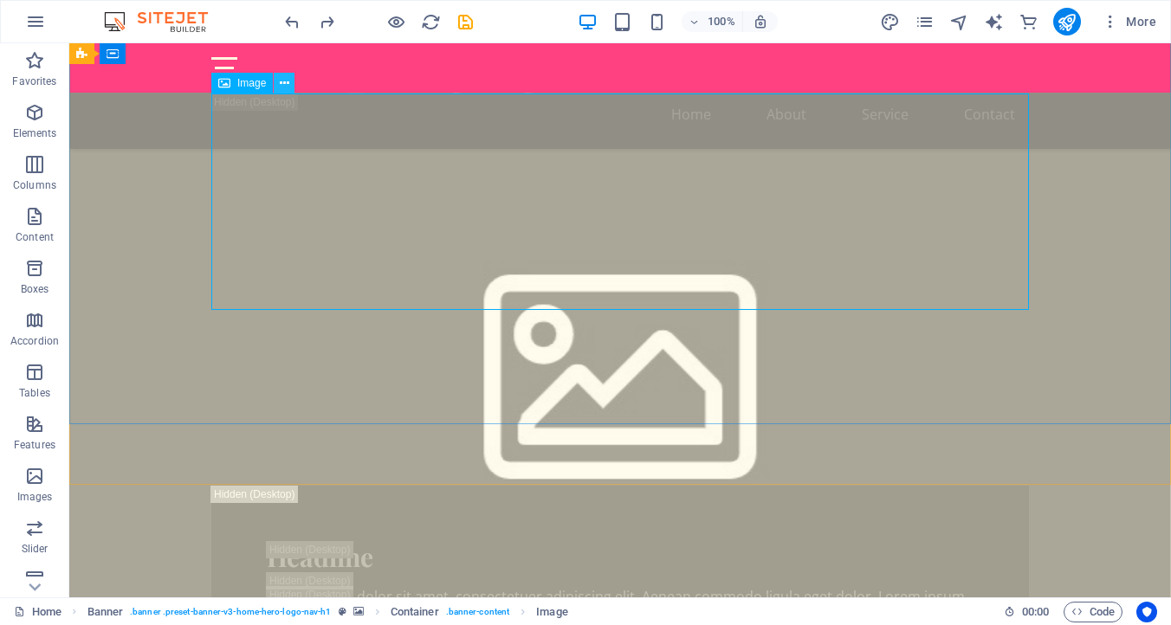
click at [285, 81] on icon at bounding box center [285, 83] width 10 height 18
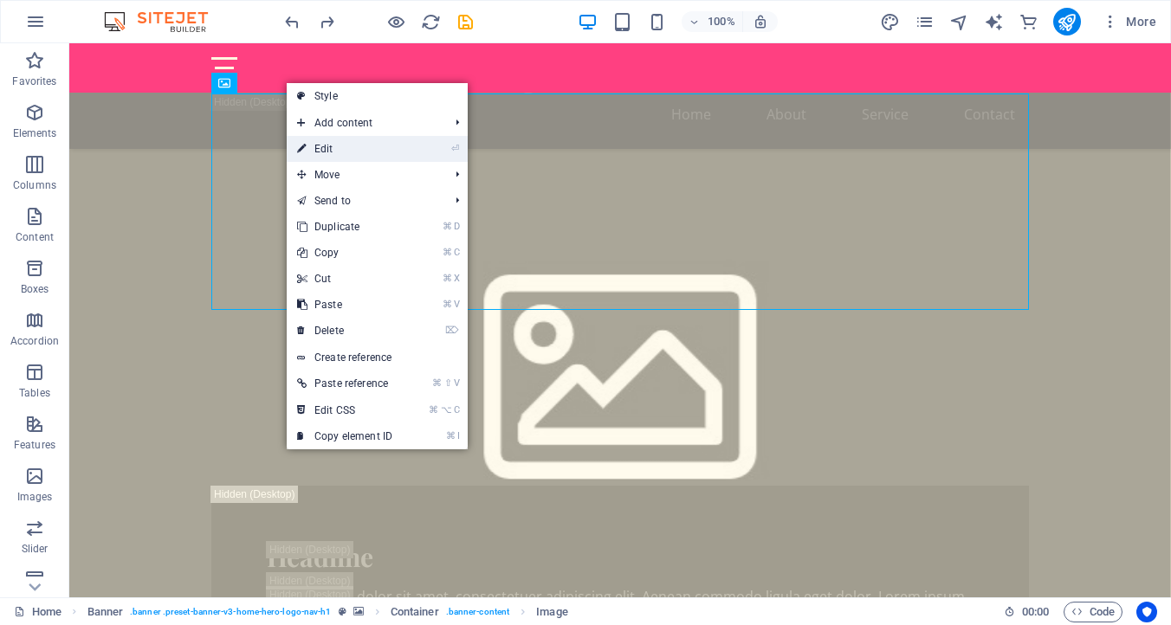
click at [326, 150] on link "⏎ Edit" at bounding box center [345, 149] width 116 height 26
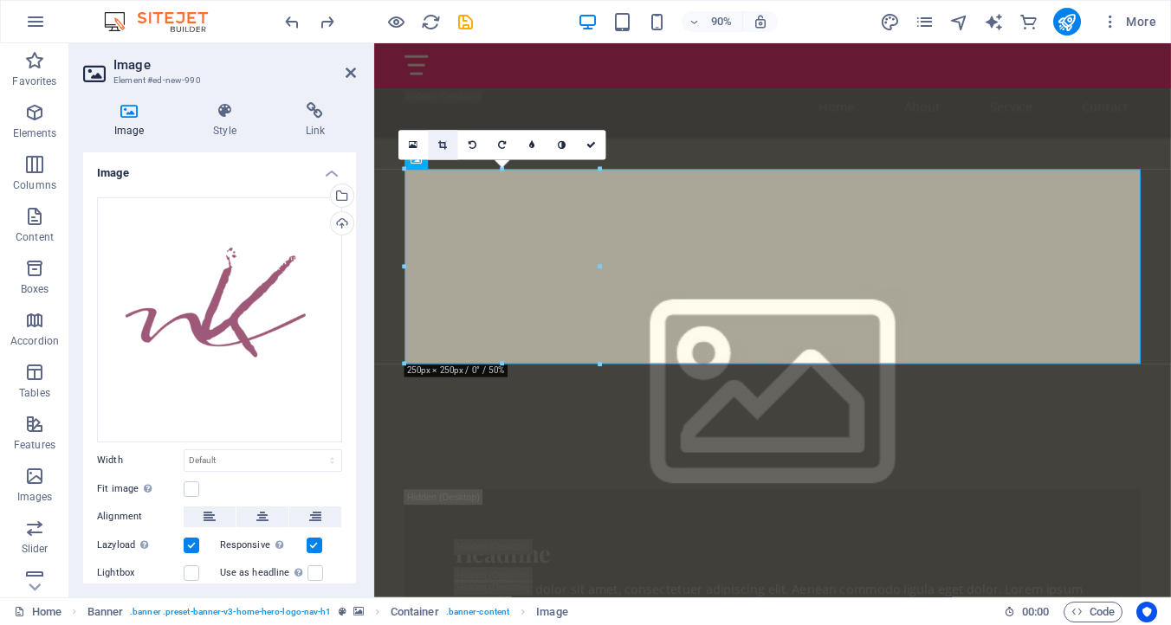
click at [444, 143] on icon at bounding box center [442, 145] width 9 height 10
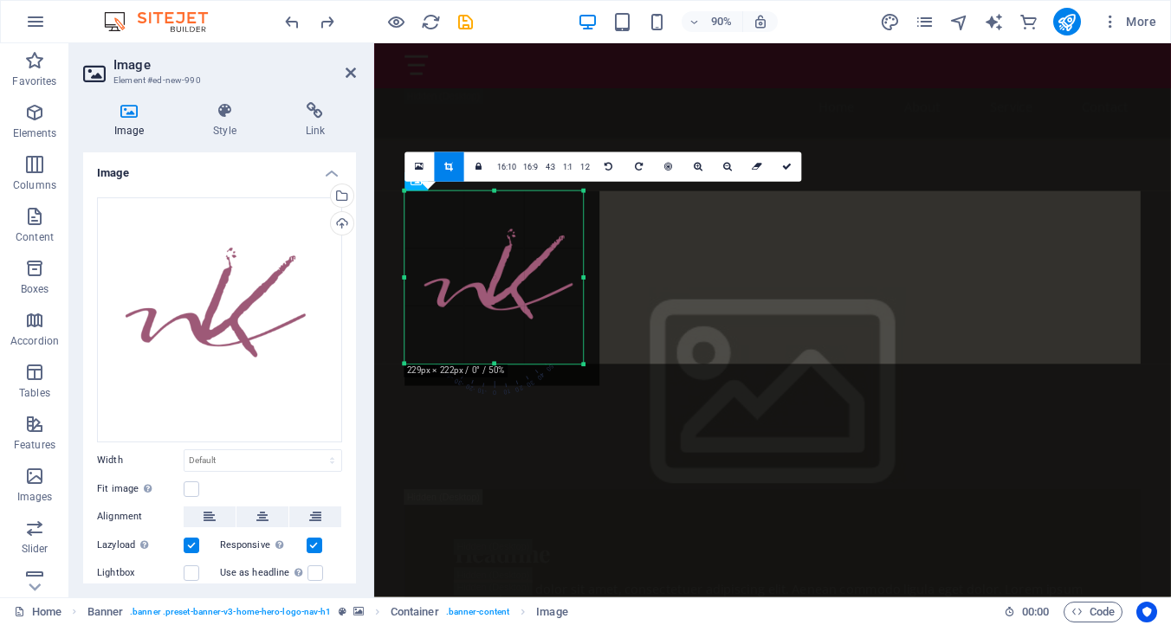
drag, startPoint x: 599, startPoint y: 363, endPoint x: 581, endPoint y: 339, distance: 30.3
click at [581, 339] on div "180 170 160 150 140 130 120 110 100 90 80 70 60 50 40 30 20 10 0 -10 -20 -30 -4…" at bounding box center [493, 277] width 178 height 173
click at [785, 167] on icon at bounding box center [787, 167] width 10 height 10
type input "229"
select select "px"
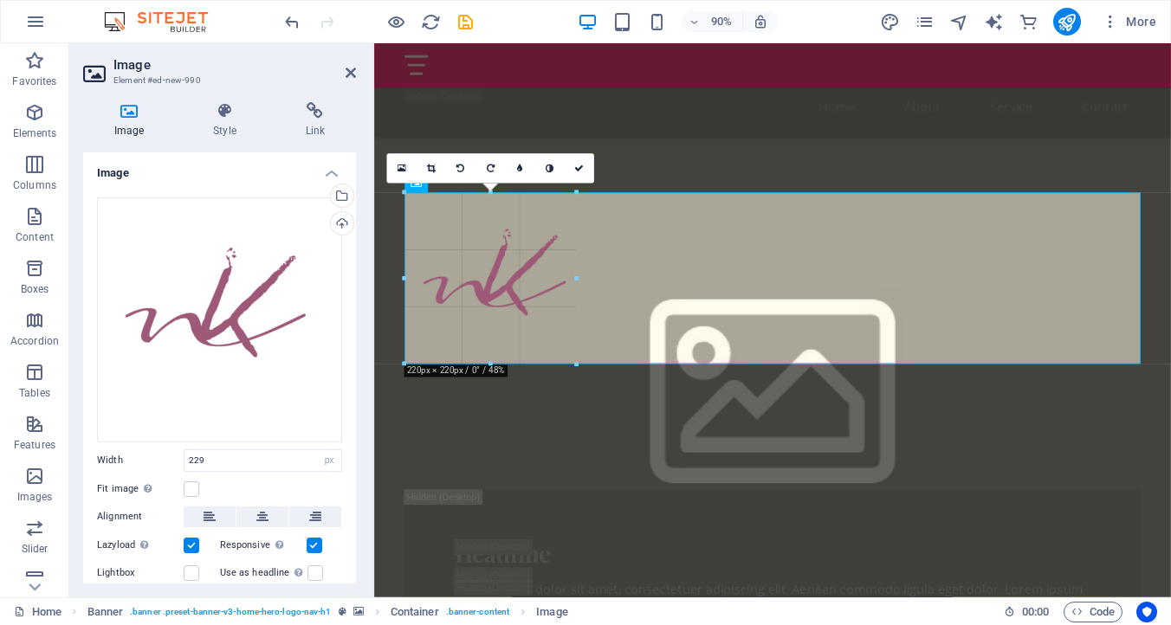
type input "220"
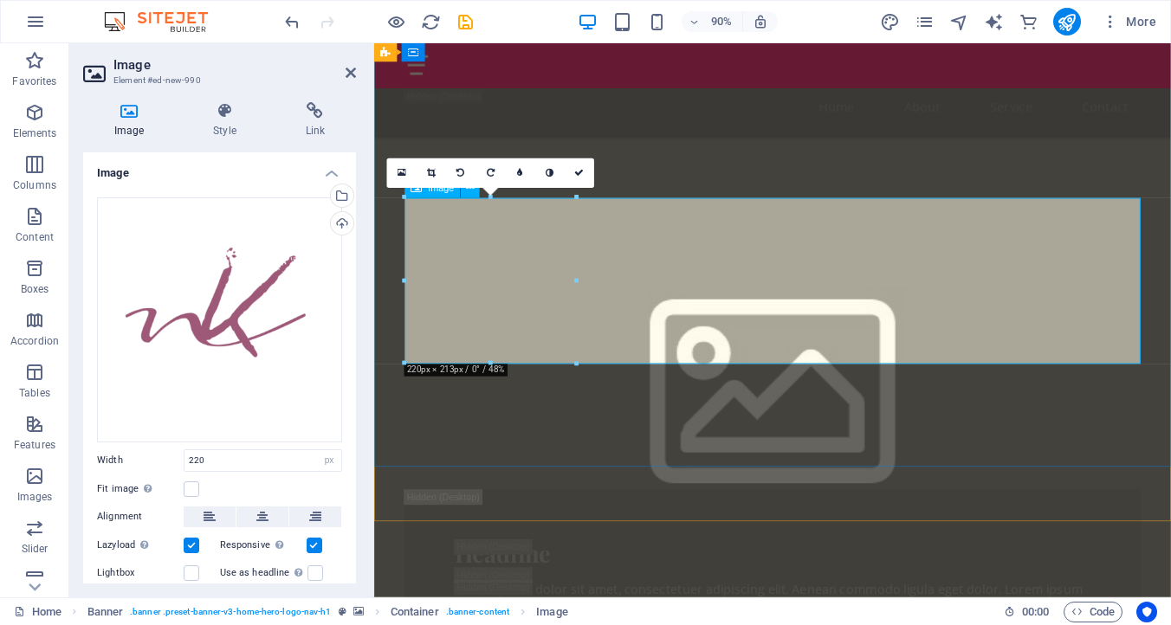
click at [578, 170] on icon at bounding box center [579, 174] width 10 height 10
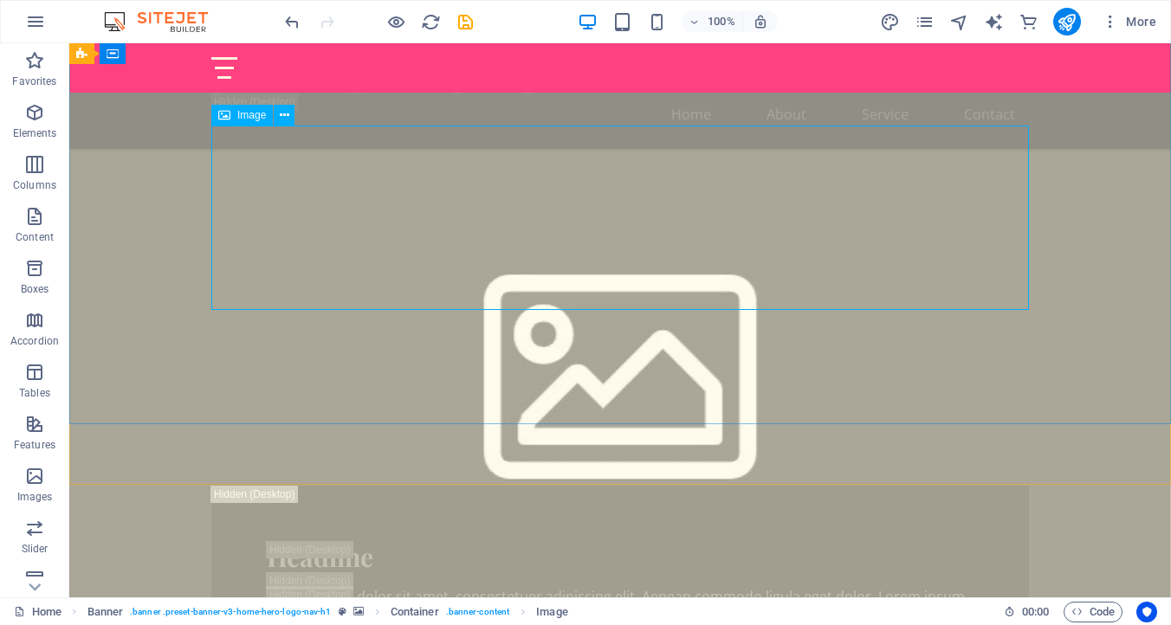
click at [248, 113] on span "Image" at bounding box center [251, 115] width 29 height 10
click at [287, 113] on icon at bounding box center [285, 115] width 10 height 18
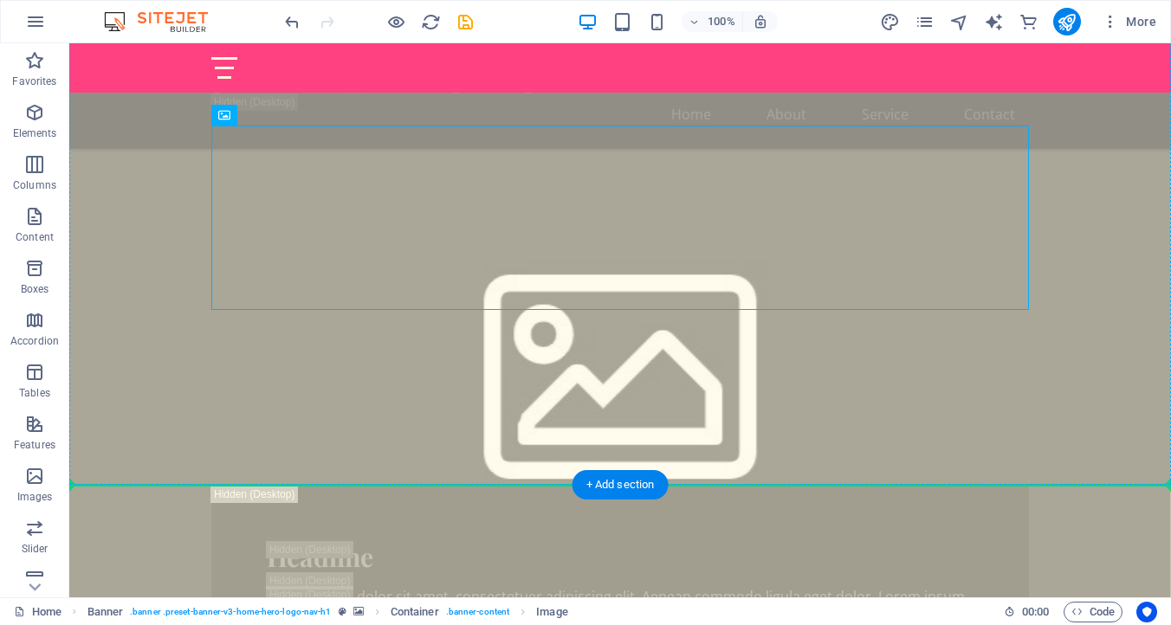
drag, startPoint x: 261, startPoint y: 169, endPoint x: 216, endPoint y: 177, distance: 46.5
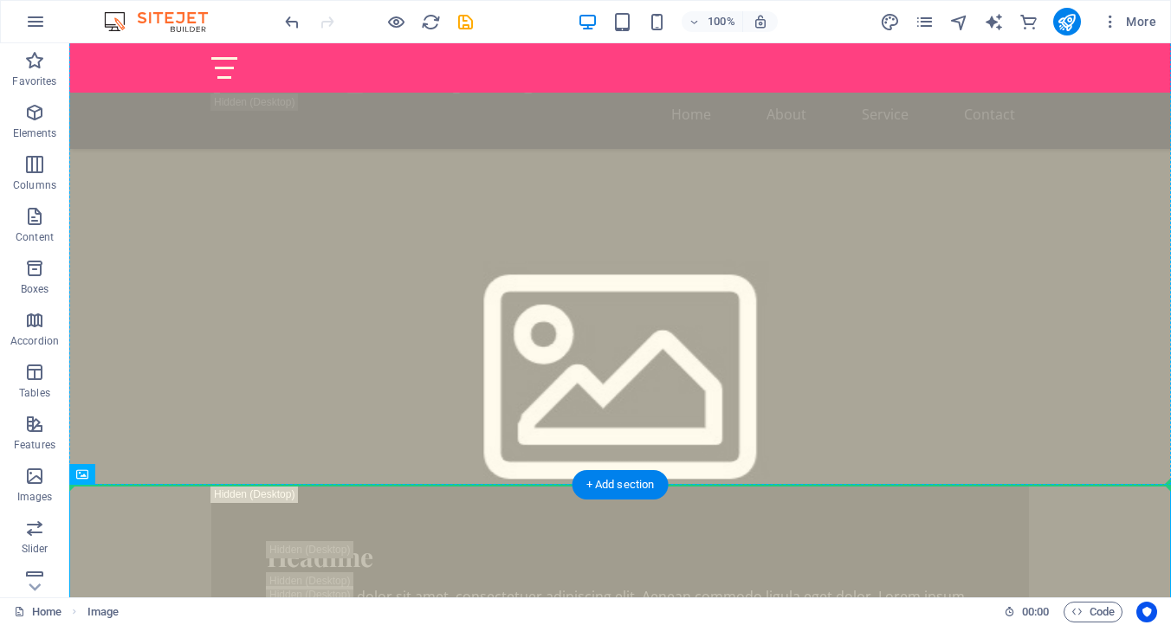
drag, startPoint x: 207, startPoint y: 526, endPoint x: 161, endPoint y: 407, distance: 128.0
drag, startPoint x: 134, startPoint y: 512, endPoint x: 119, endPoint y: 405, distance: 107.6
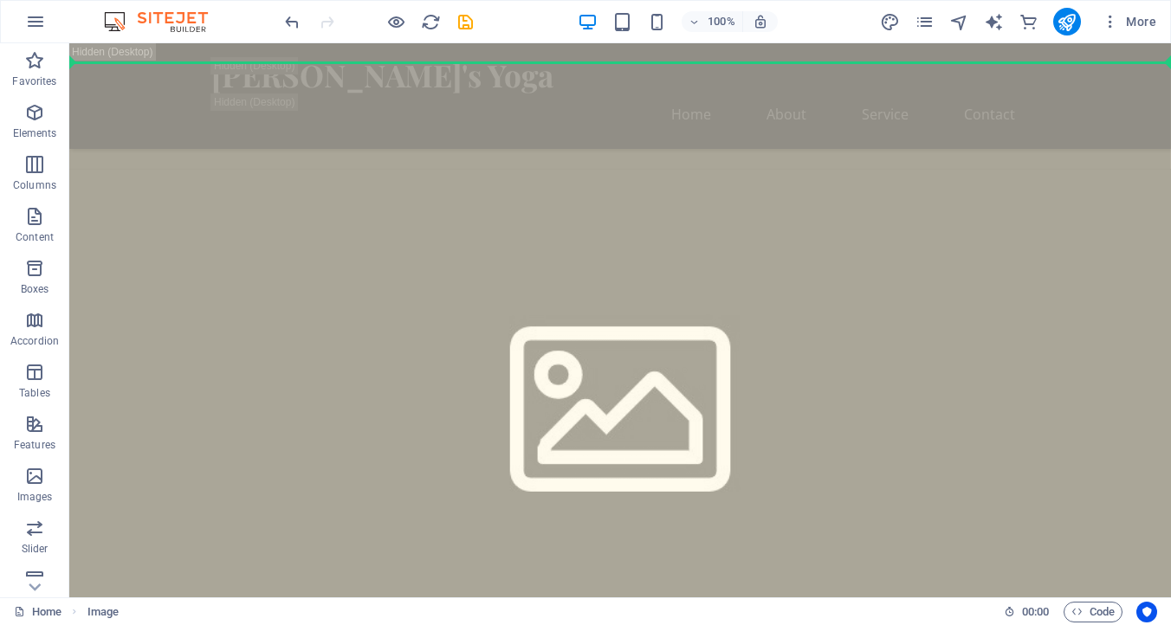
scroll to position [611, 0]
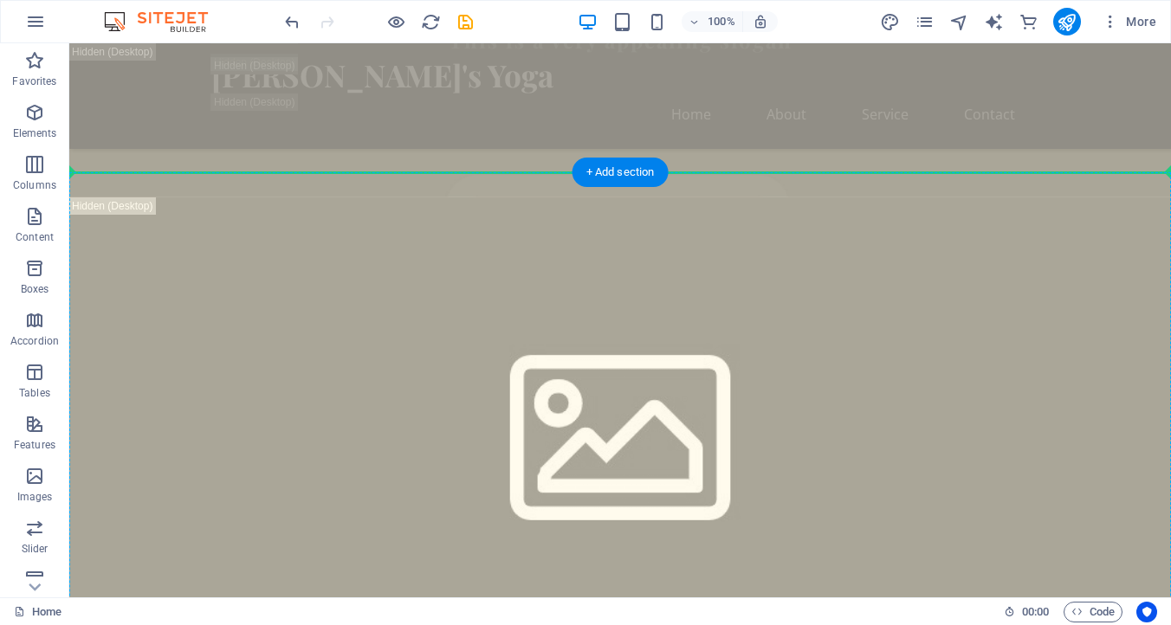
drag, startPoint x: 198, startPoint y: 248, endPoint x: 129, endPoint y: 174, distance: 101.7
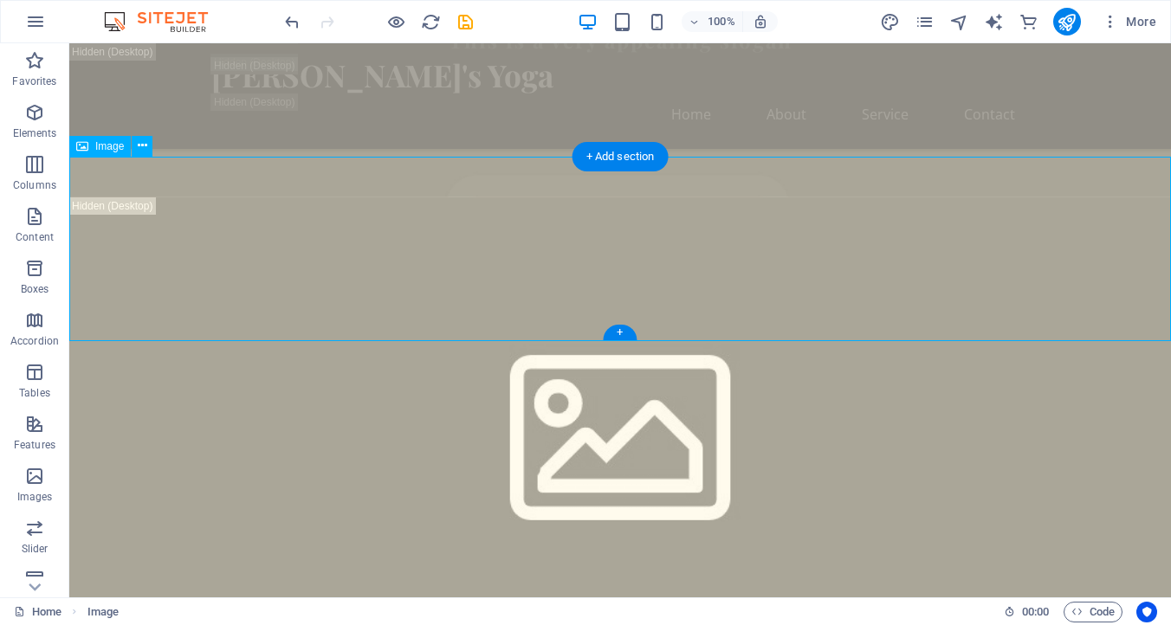
scroll to position [627, 0]
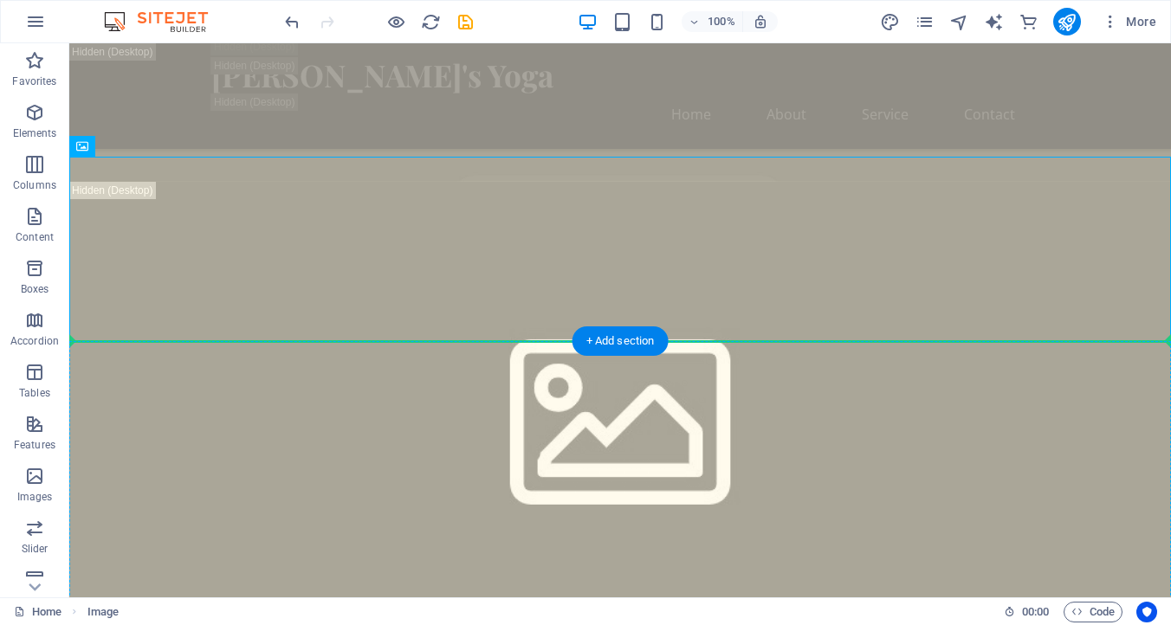
drag, startPoint x: 177, startPoint y: 238, endPoint x: 135, endPoint y: 471, distance: 236.6
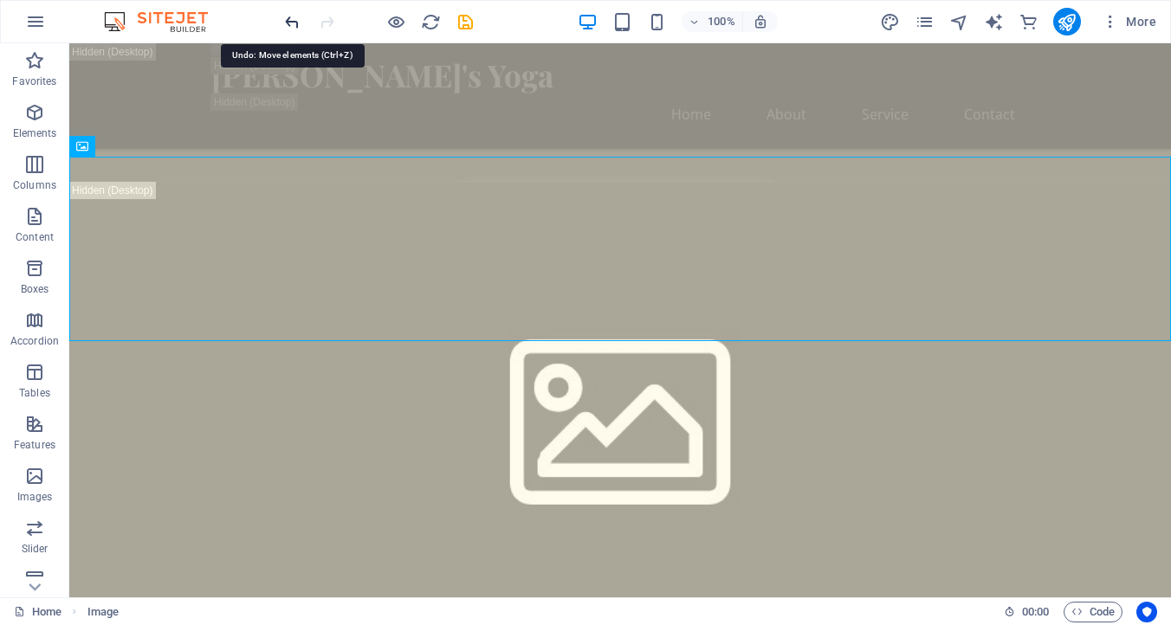
click at [293, 22] on icon "undo" at bounding box center [292, 22] width 20 height 20
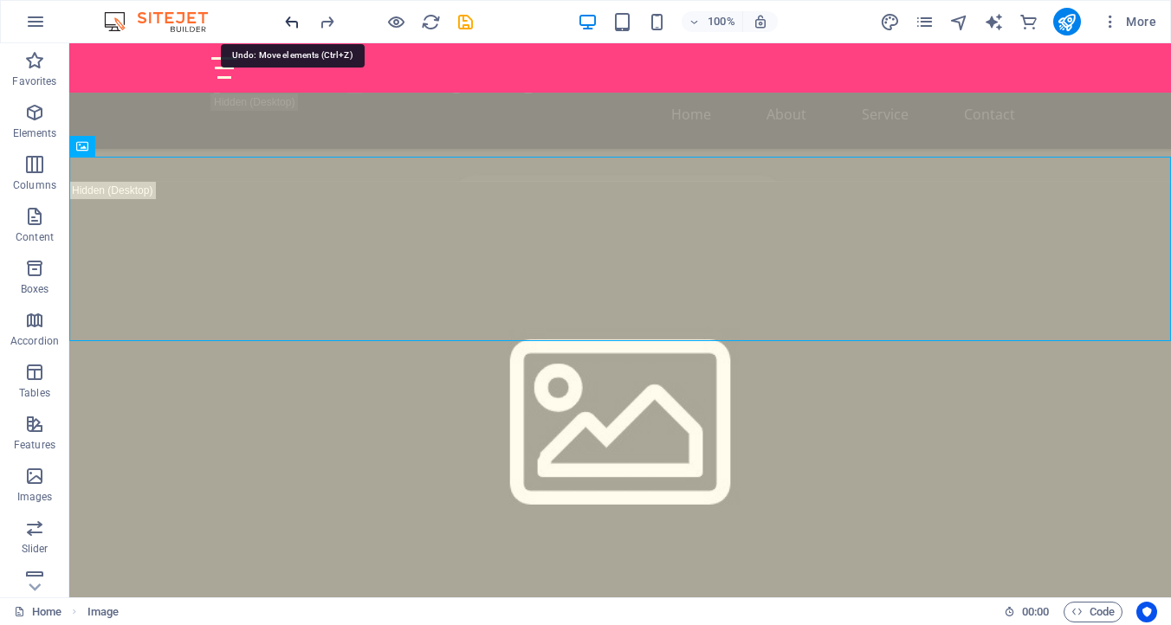
scroll to position [1109, 0]
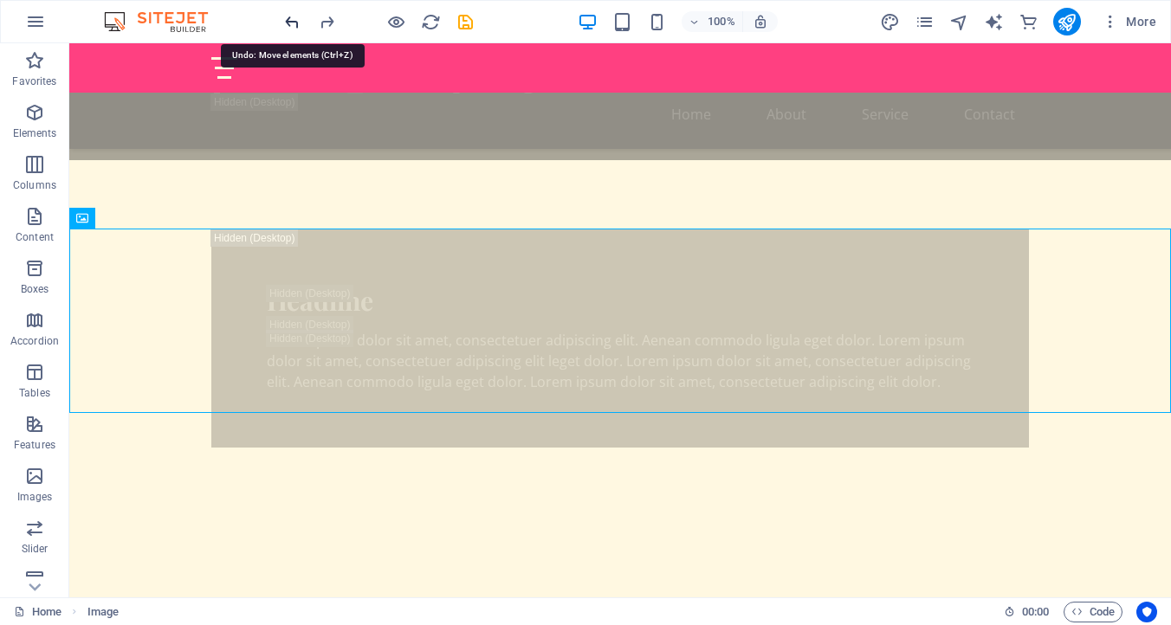
click at [293, 22] on icon "undo" at bounding box center [292, 22] width 20 height 20
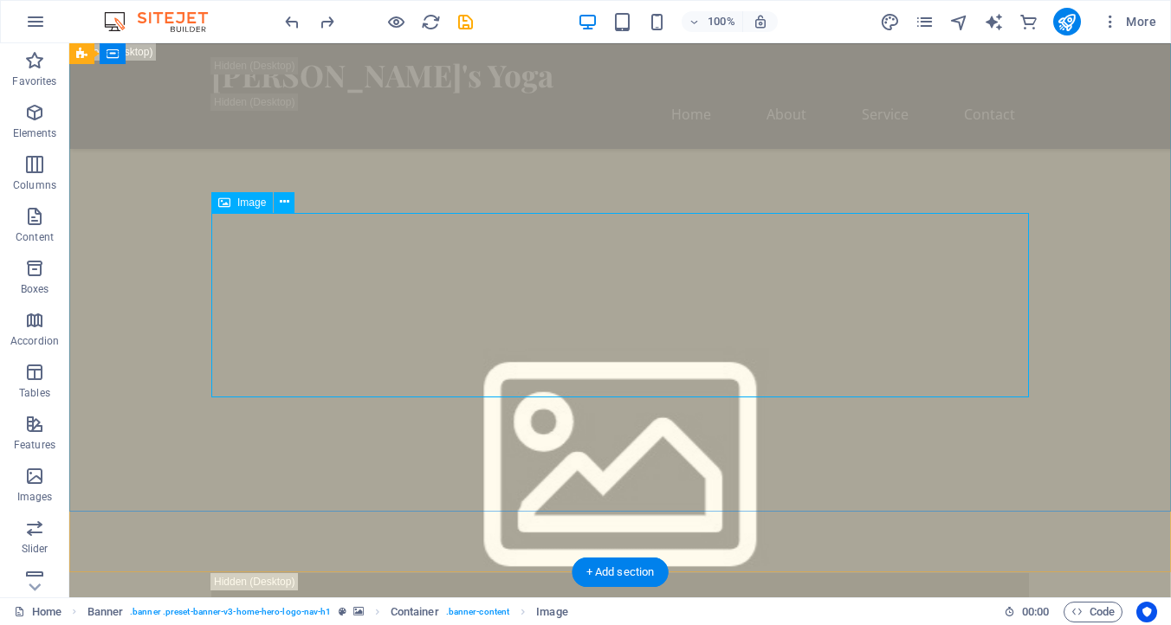
scroll to position [763, 0]
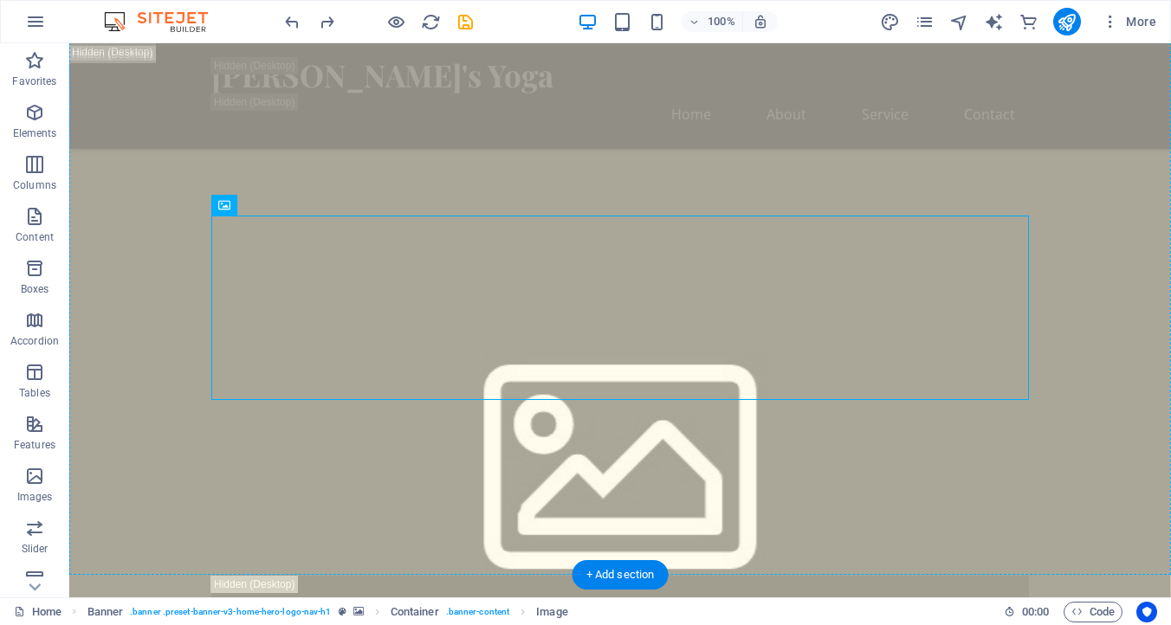
drag, startPoint x: 291, startPoint y: 246, endPoint x: 104, endPoint y: 188, distance: 195.8
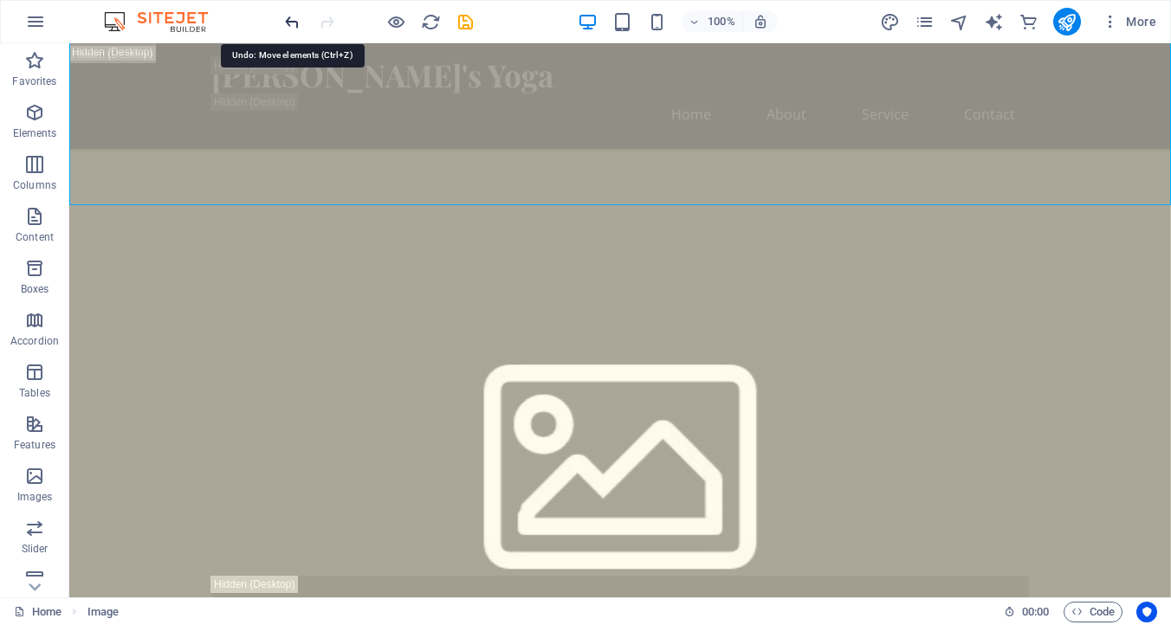
click at [288, 20] on icon "undo" at bounding box center [292, 22] width 20 height 20
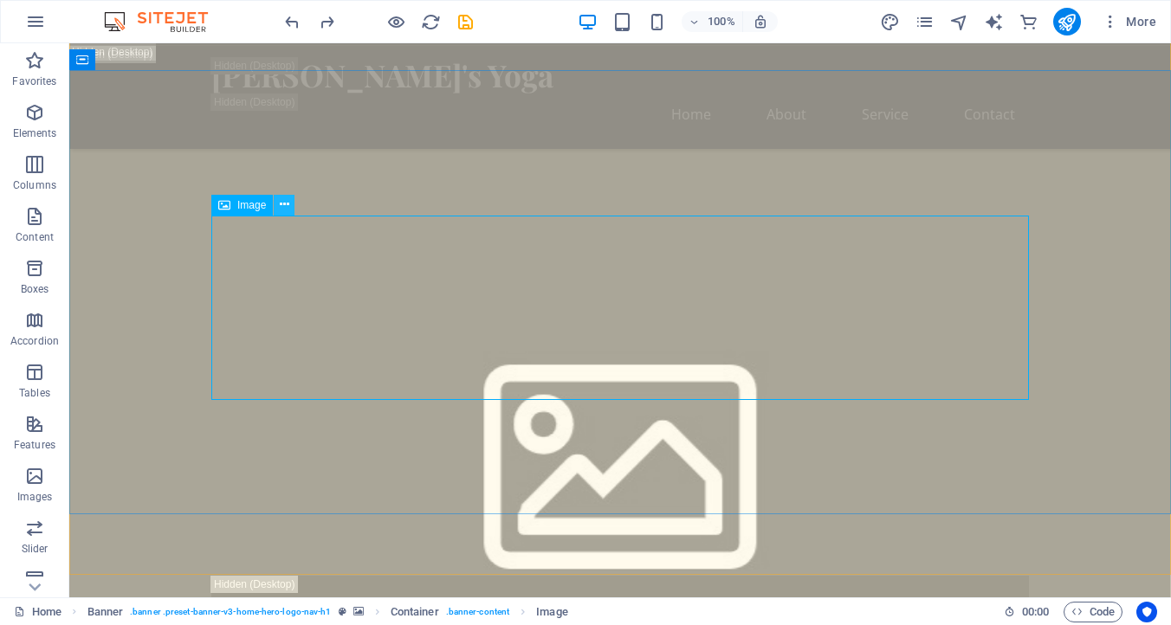
click at [284, 204] on icon at bounding box center [285, 205] width 10 height 18
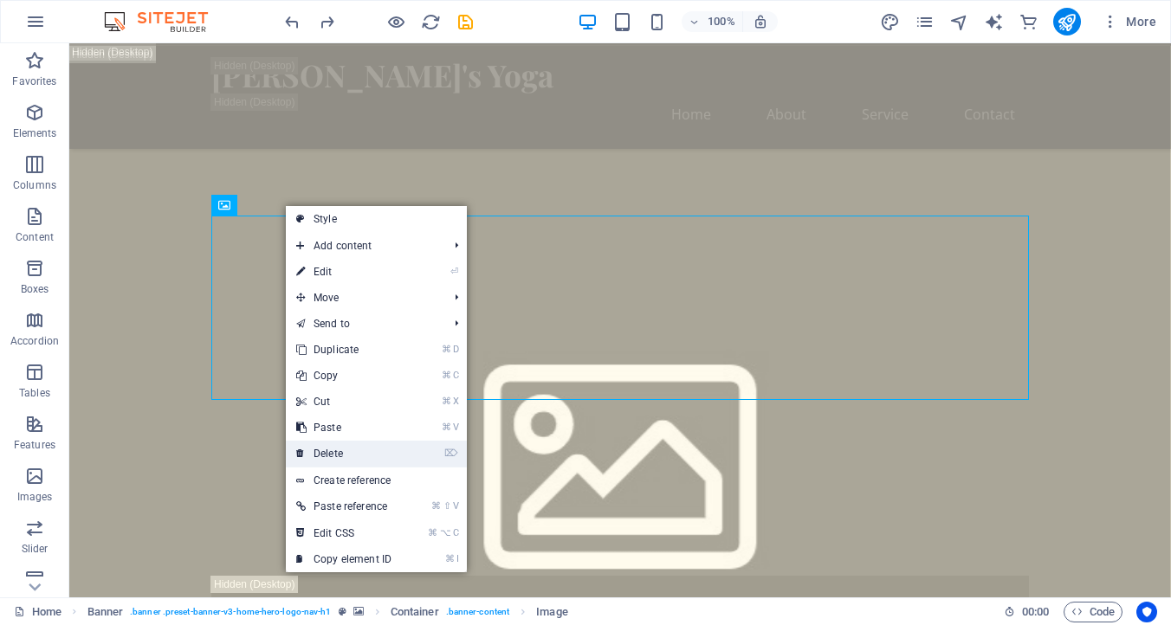
click at [344, 449] on link "⌦ Delete" at bounding box center [344, 454] width 116 height 26
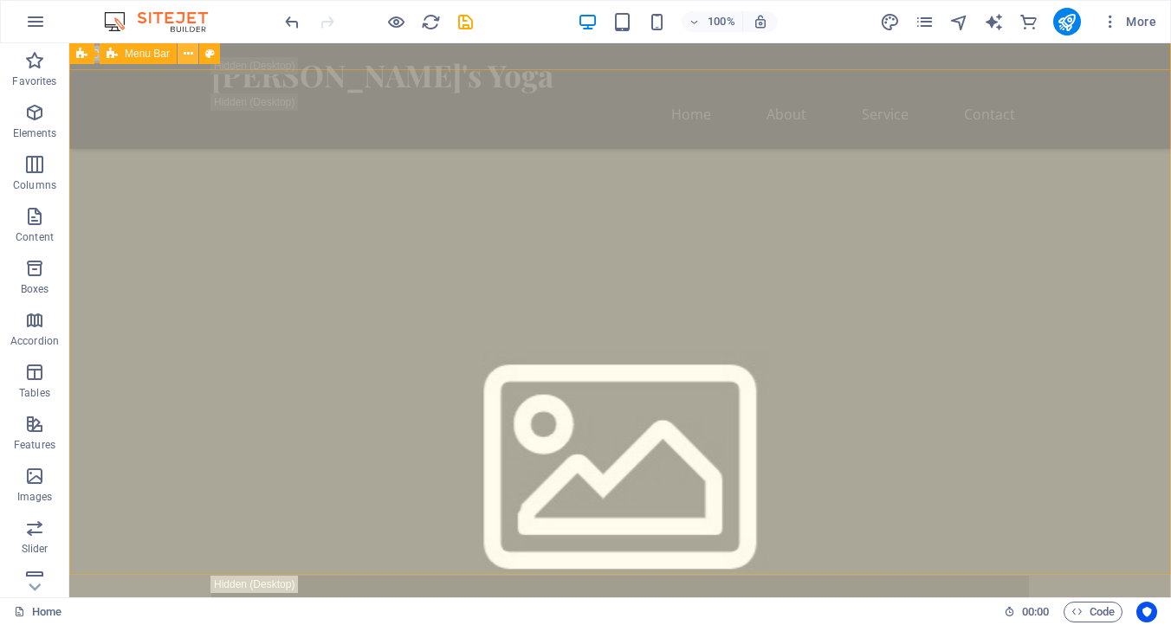
click at [189, 52] on icon at bounding box center [189, 54] width 10 height 18
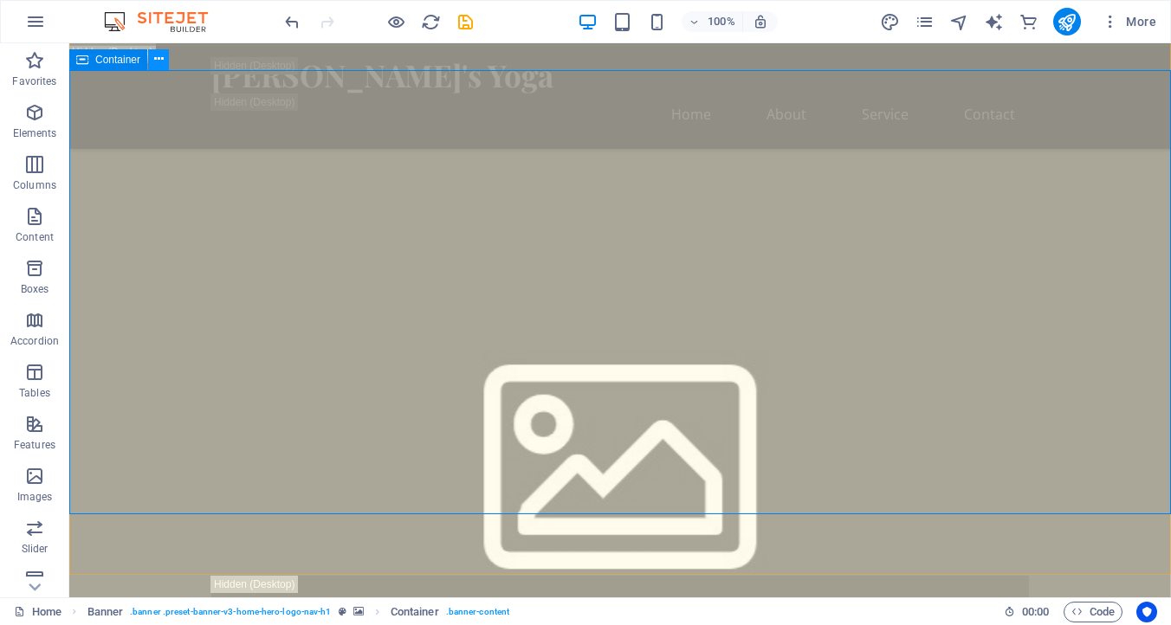
click at [163, 60] on button at bounding box center [158, 59] width 21 height 21
click at [114, 92] on div "[PERSON_NAME]'s Yoga Home About Service Contact" at bounding box center [619, 96] width 1101 height 106
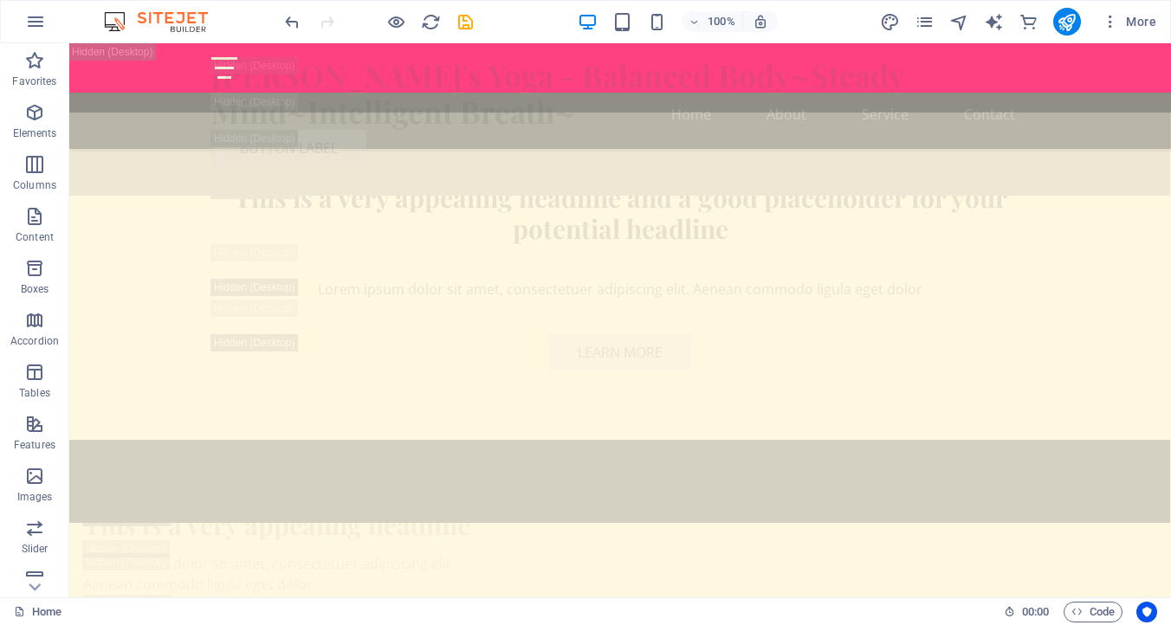
scroll to position [3373, 0]
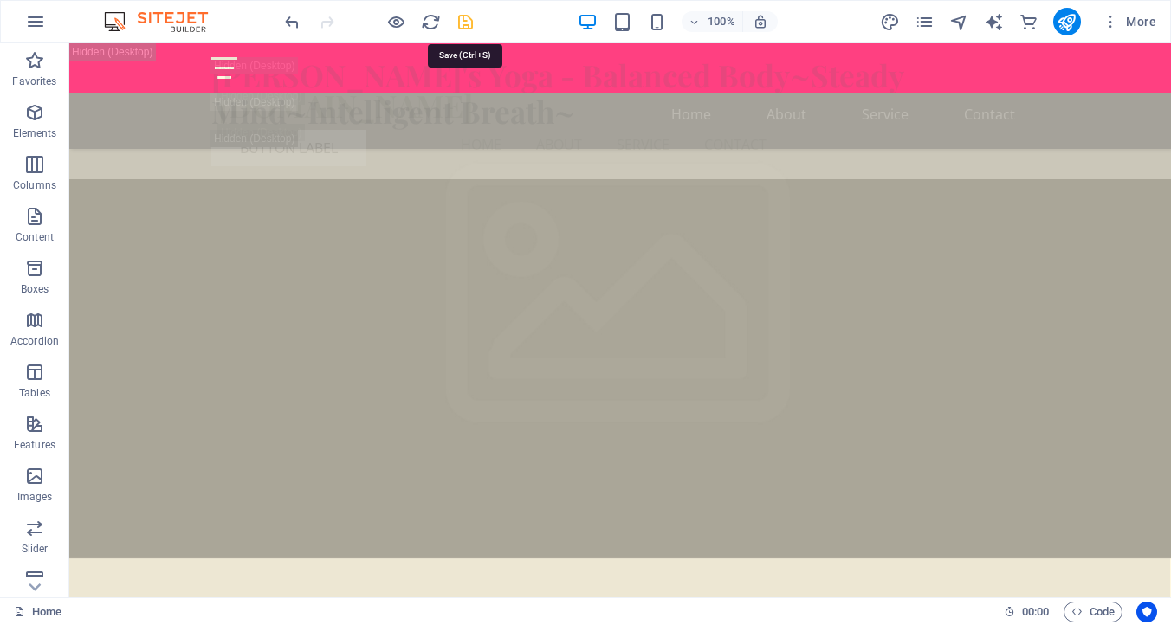
click at [465, 22] on icon "save" at bounding box center [465, 22] width 20 height 20
checkbox input "false"
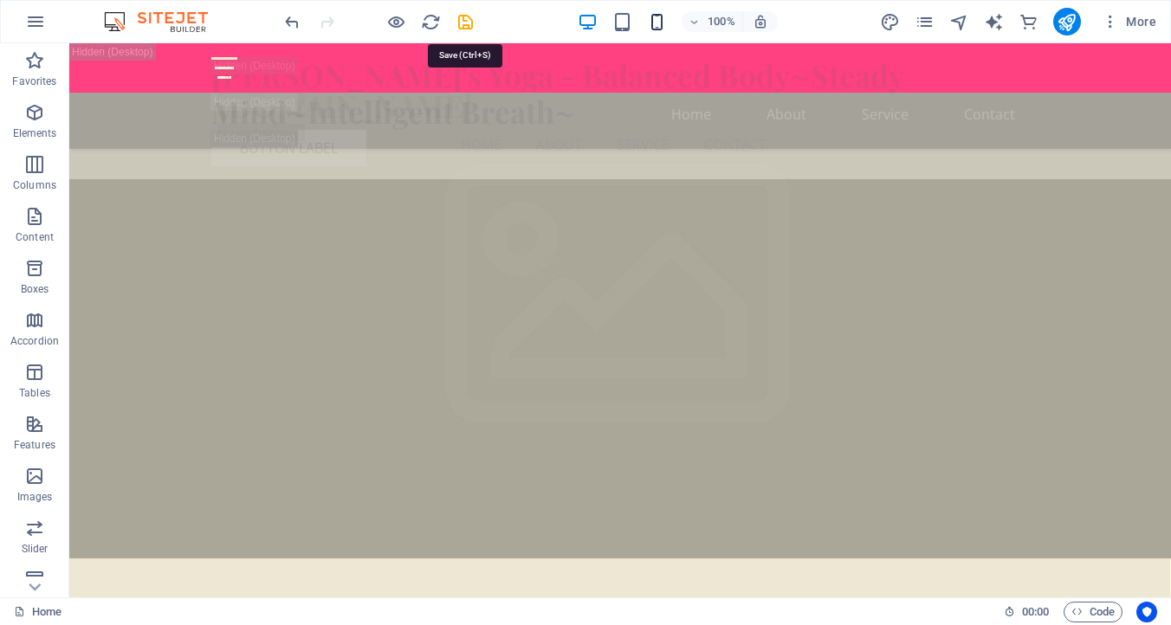
checkbox input "false"
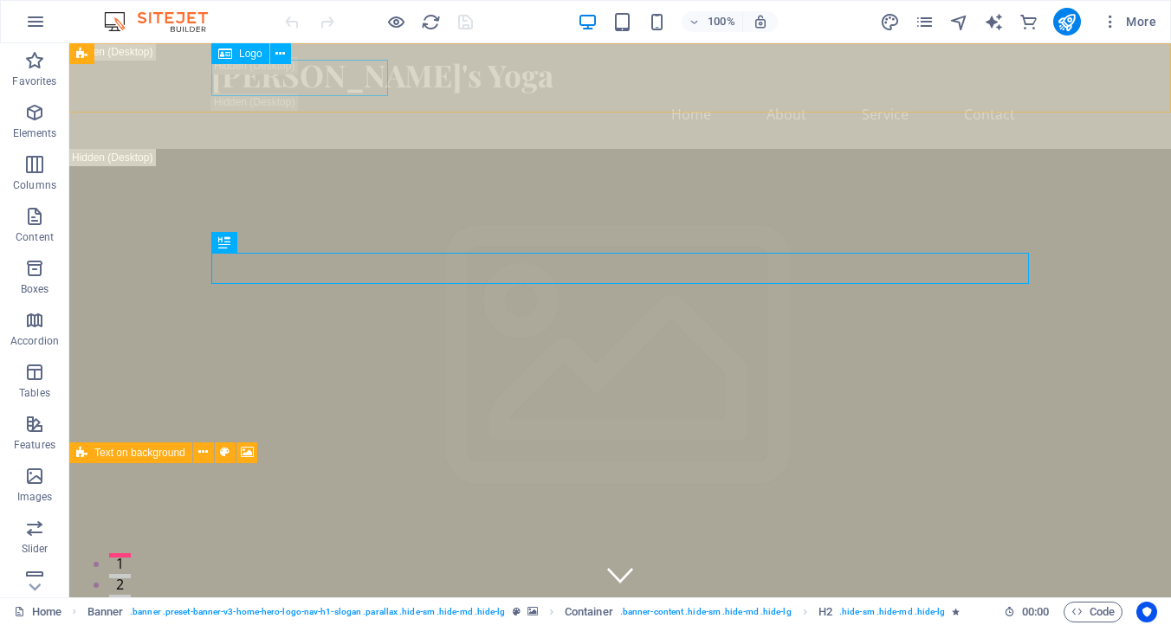
click at [242, 49] on span "Logo" at bounding box center [250, 53] width 23 height 10
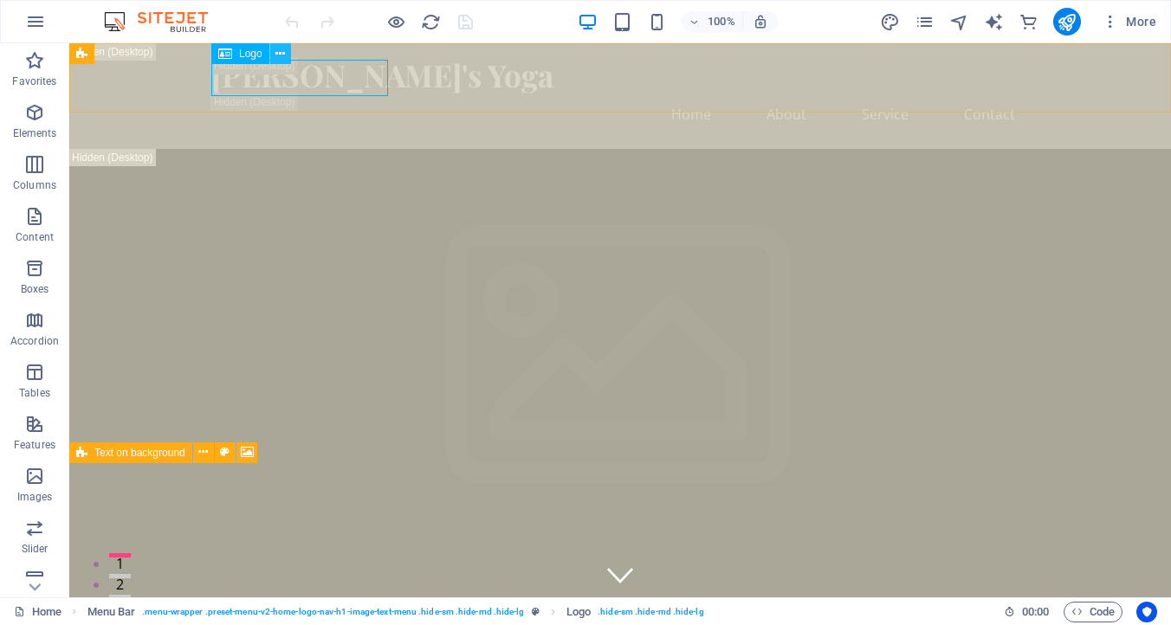
click at [284, 51] on icon at bounding box center [280, 54] width 10 height 18
click at [161, 48] on icon at bounding box center [158, 54] width 10 height 18
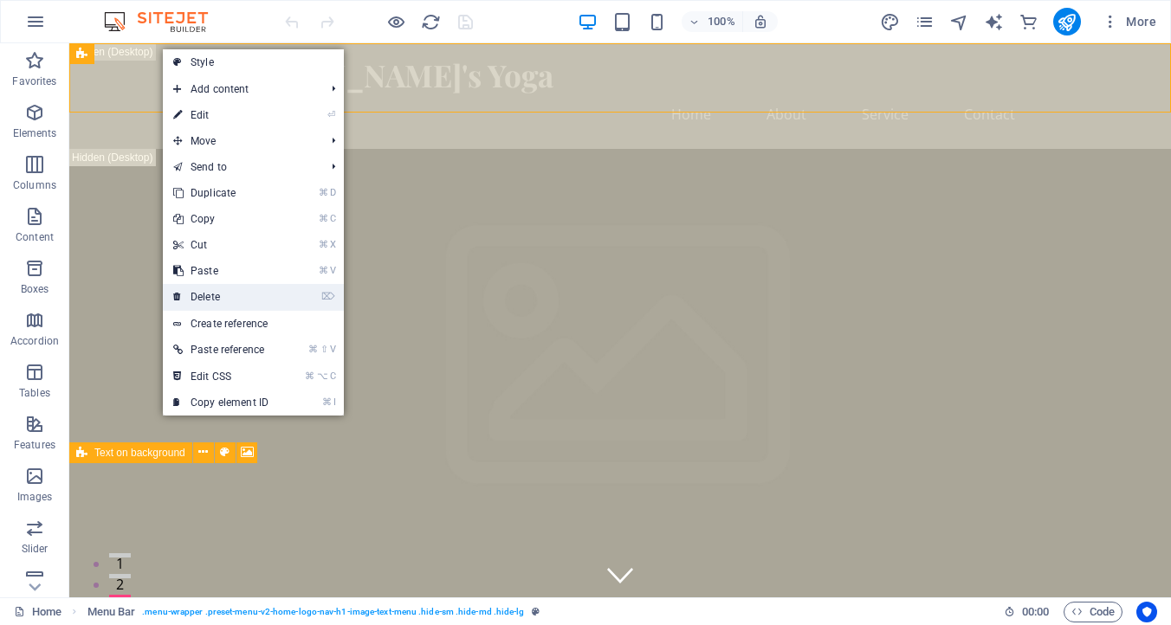
click at [204, 291] on link "⌦ Delete" at bounding box center [221, 297] width 116 height 26
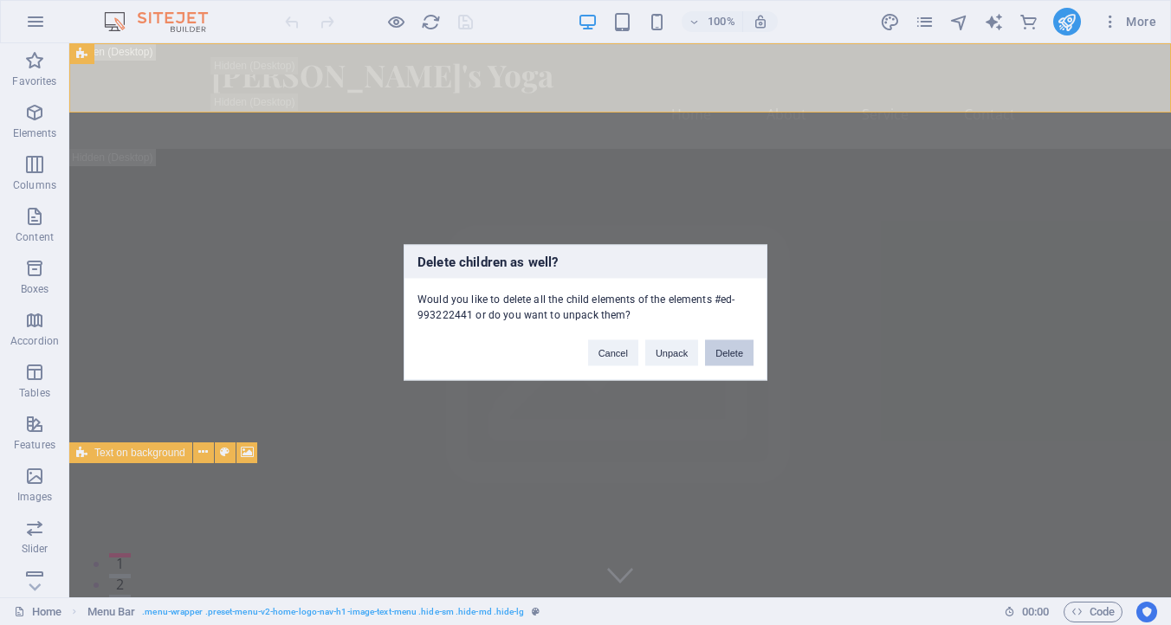
click at [737, 354] on button "Delete" at bounding box center [729, 353] width 48 height 26
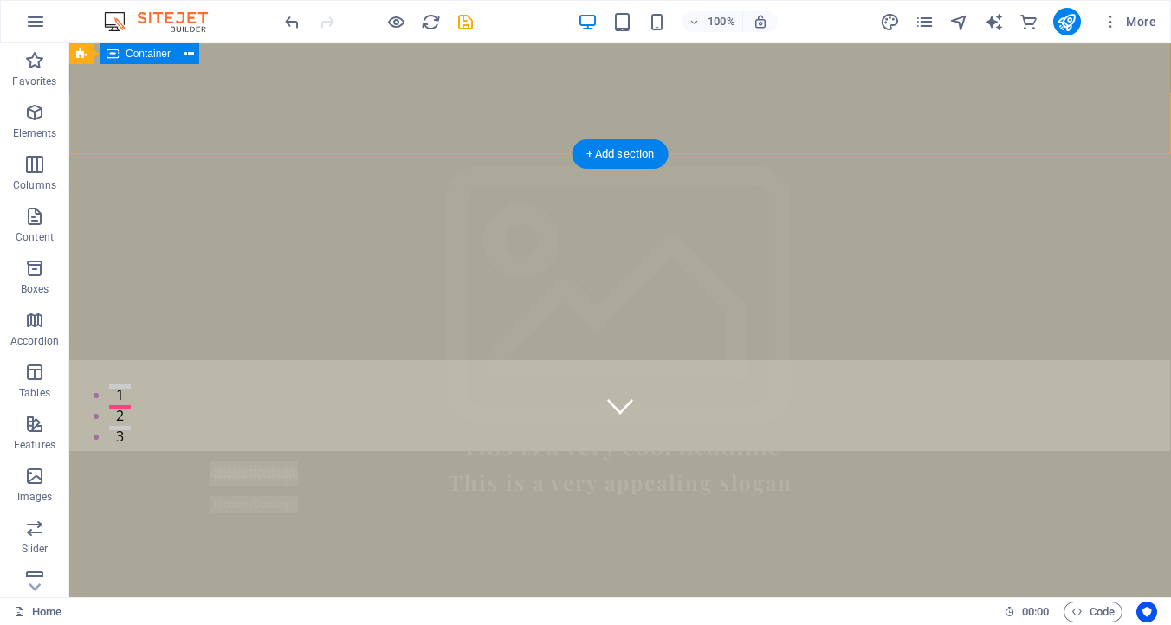
scroll to position [166, 0]
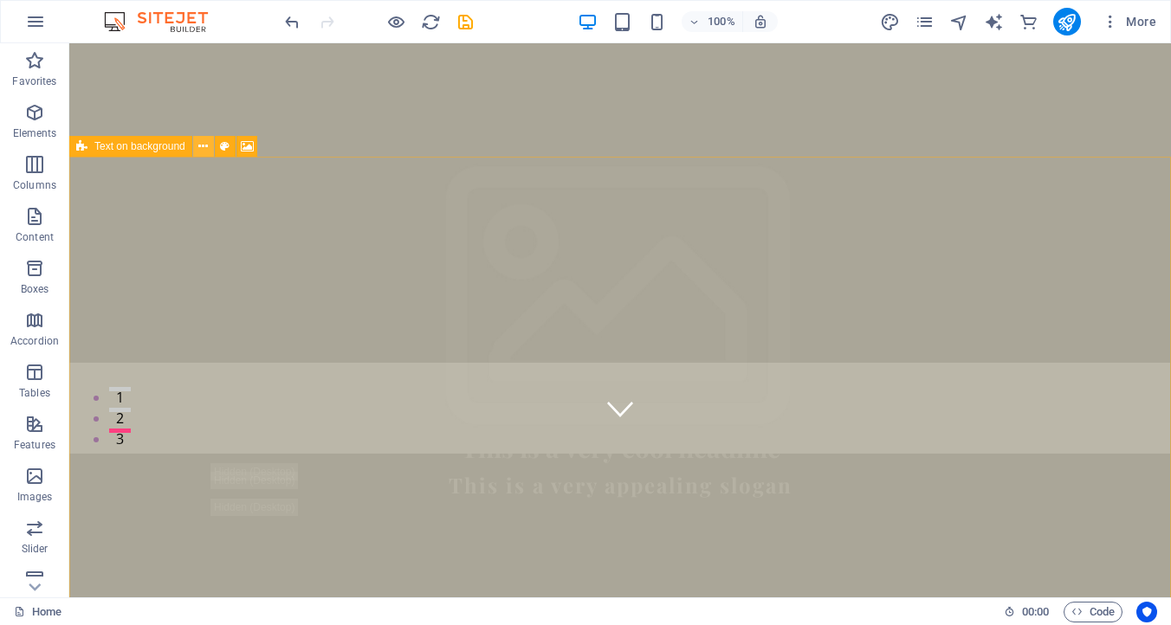
click at [203, 141] on icon at bounding box center [203, 147] width 10 height 18
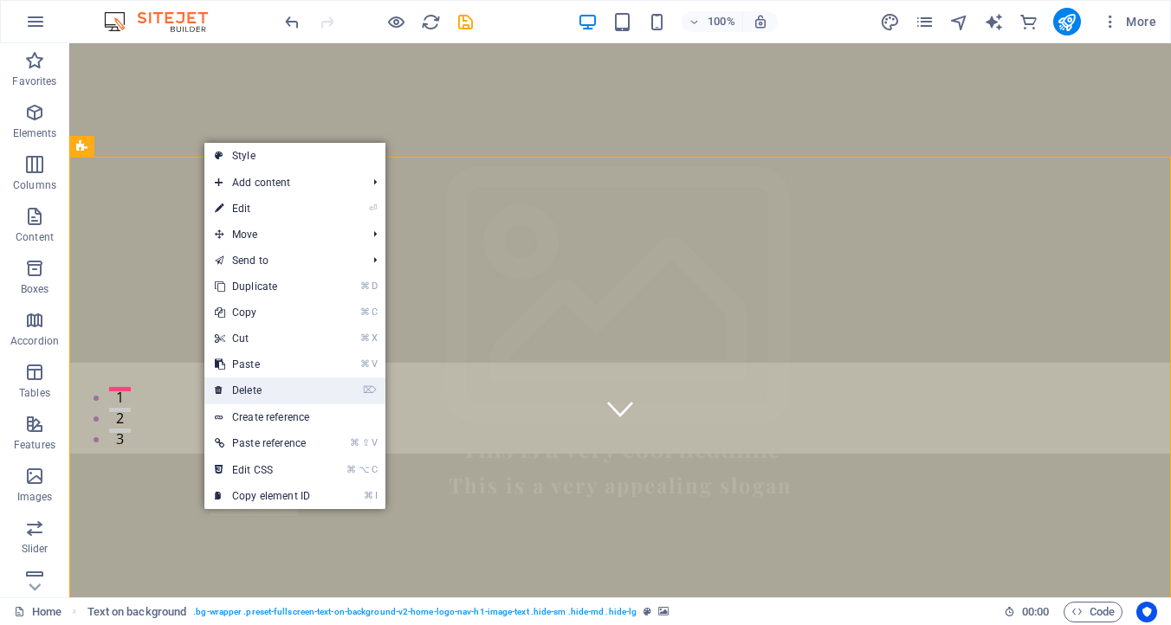
click at [246, 388] on link "⌦ Delete" at bounding box center [262, 390] width 116 height 26
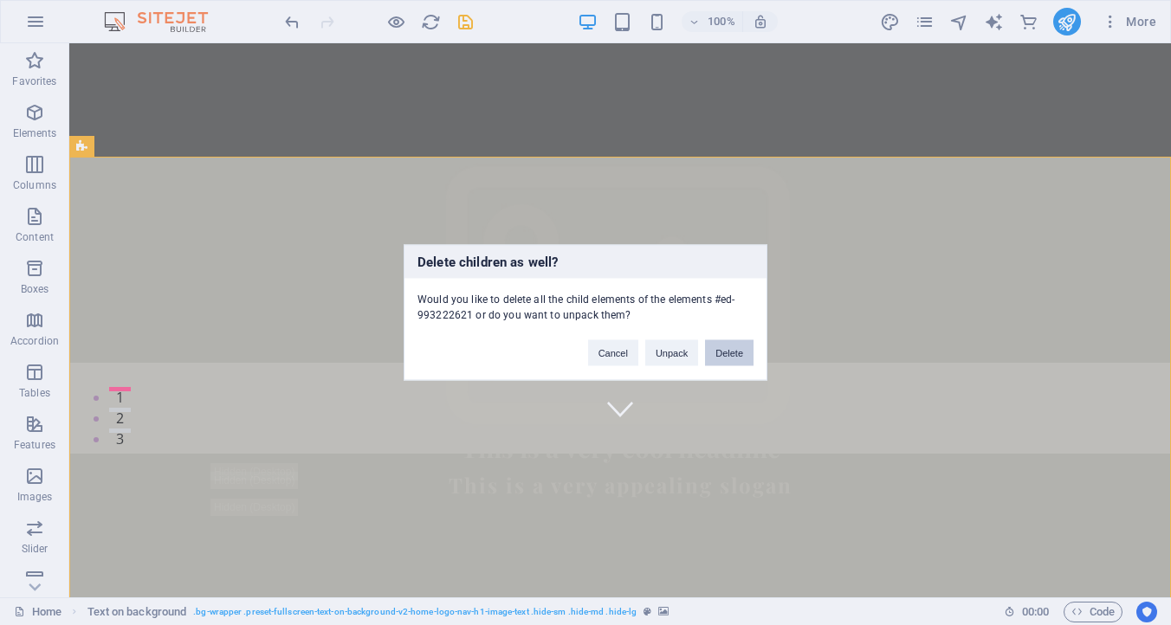
click at [738, 352] on button "Delete" at bounding box center [729, 353] width 48 height 26
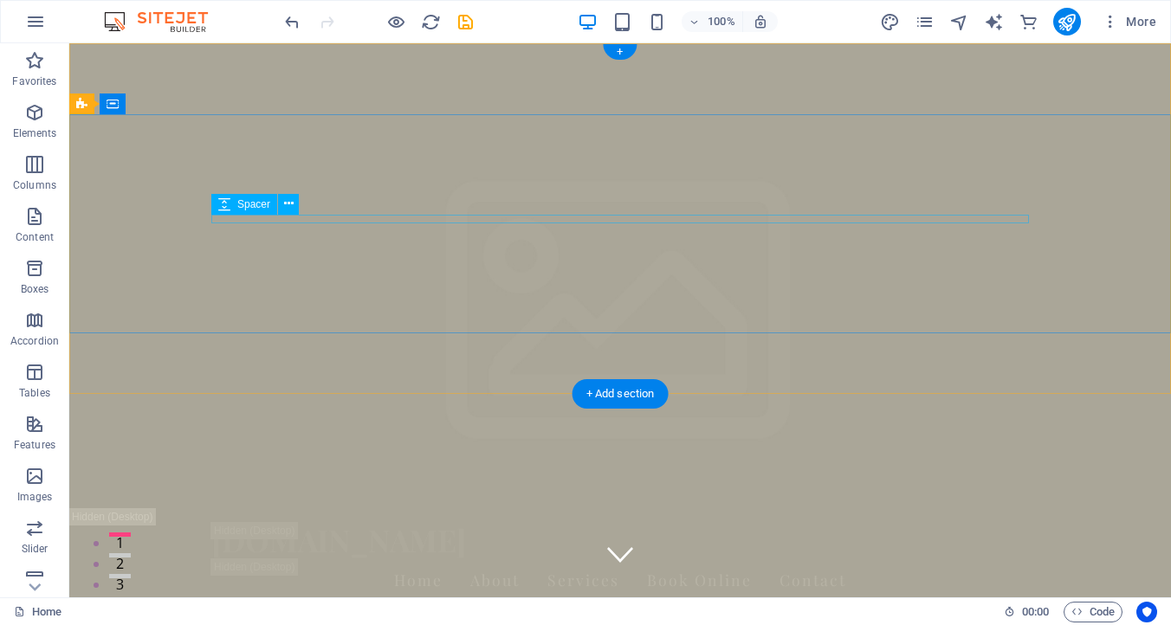
scroll to position [0, 0]
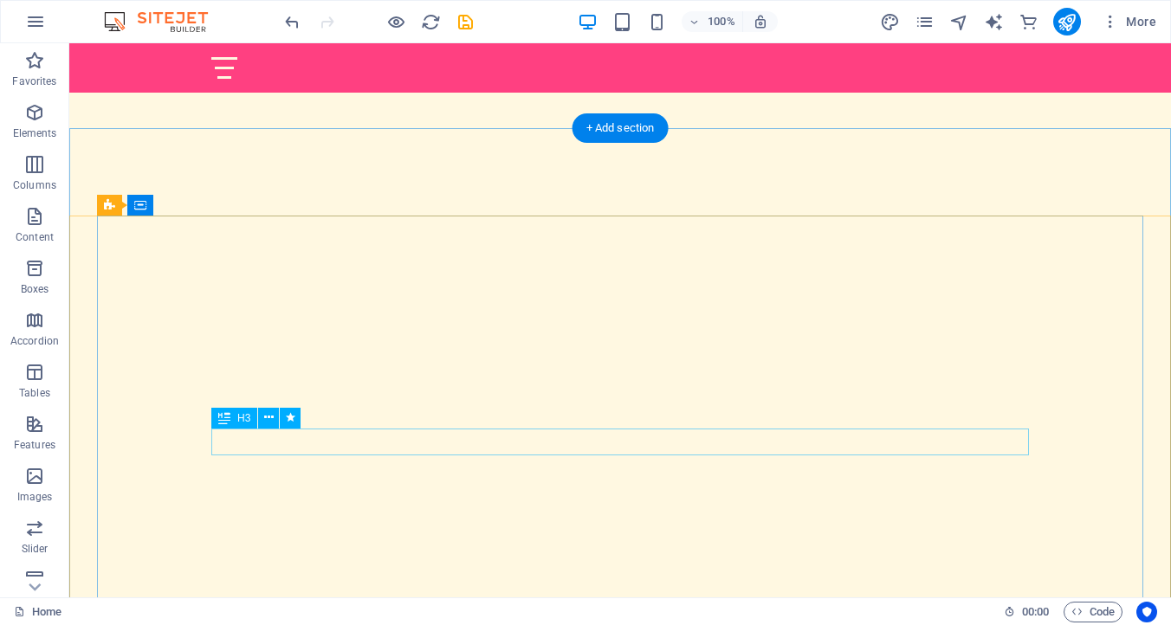
scroll to position [746, 0]
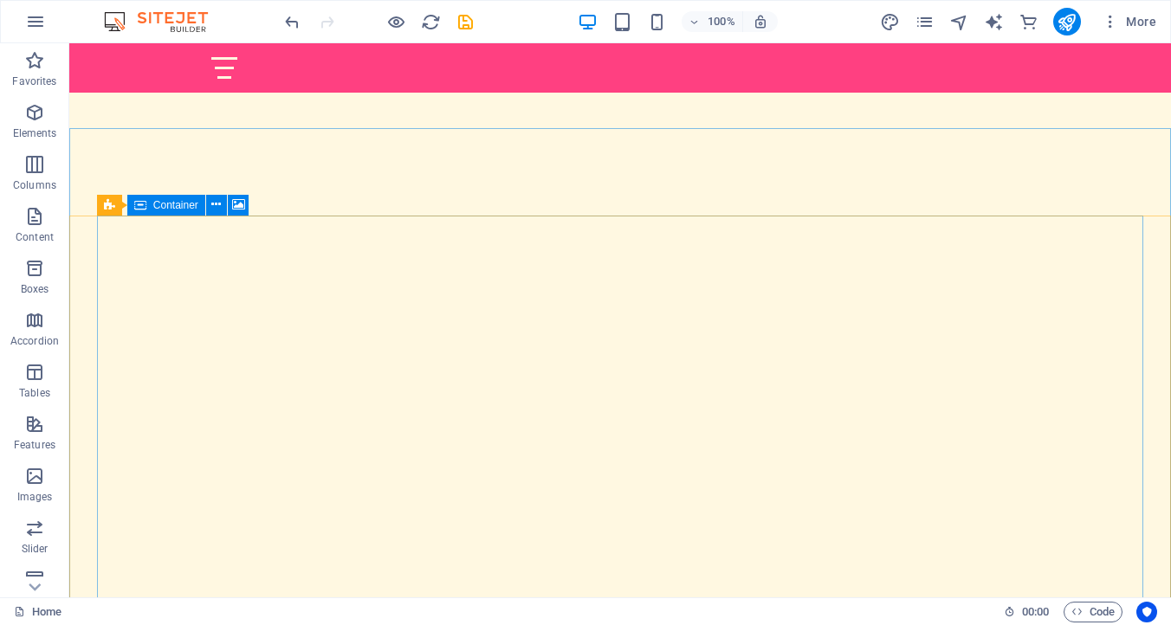
click at [139, 198] on icon at bounding box center [140, 205] width 12 height 21
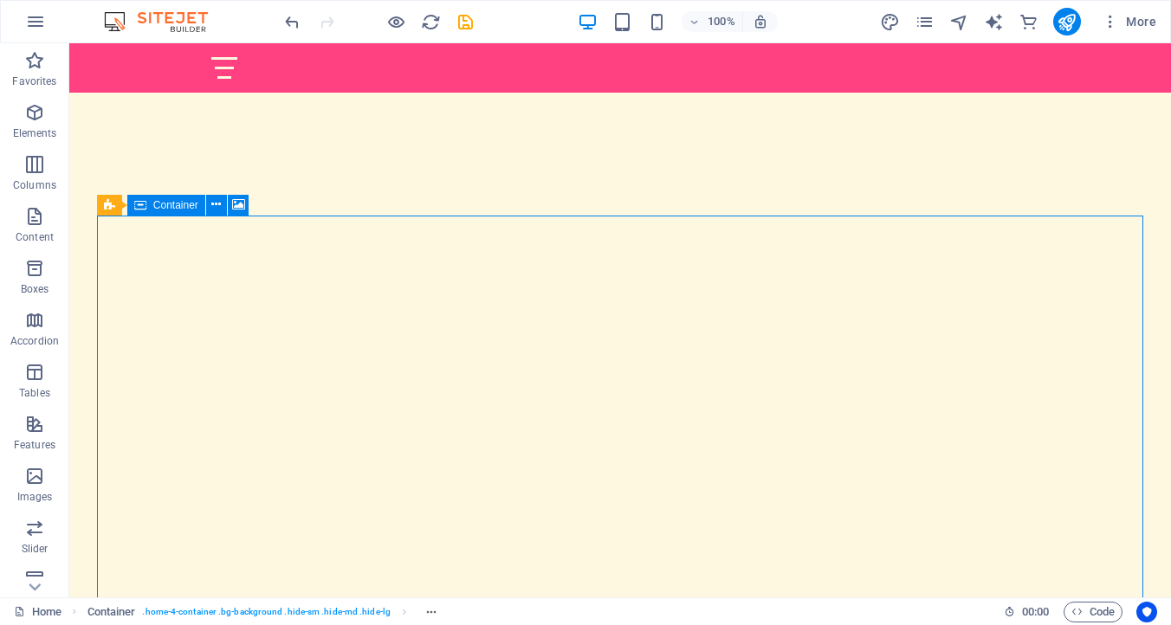
click at [129, 205] on div "Container" at bounding box center [166, 205] width 78 height 21
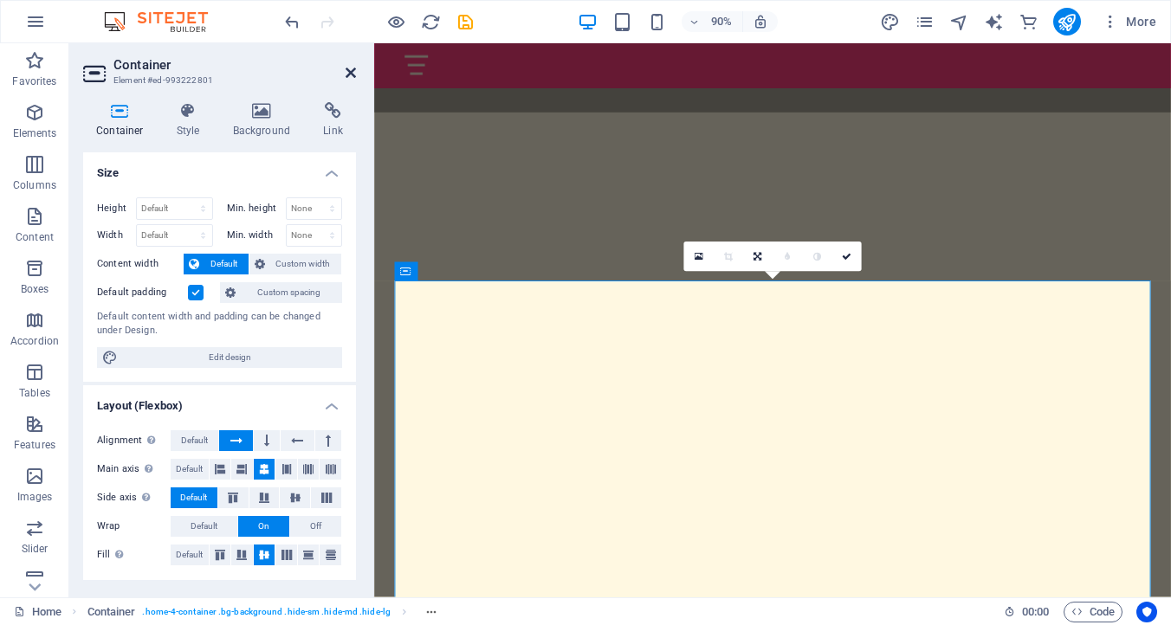
click at [346, 66] on icon at bounding box center [350, 73] width 10 height 14
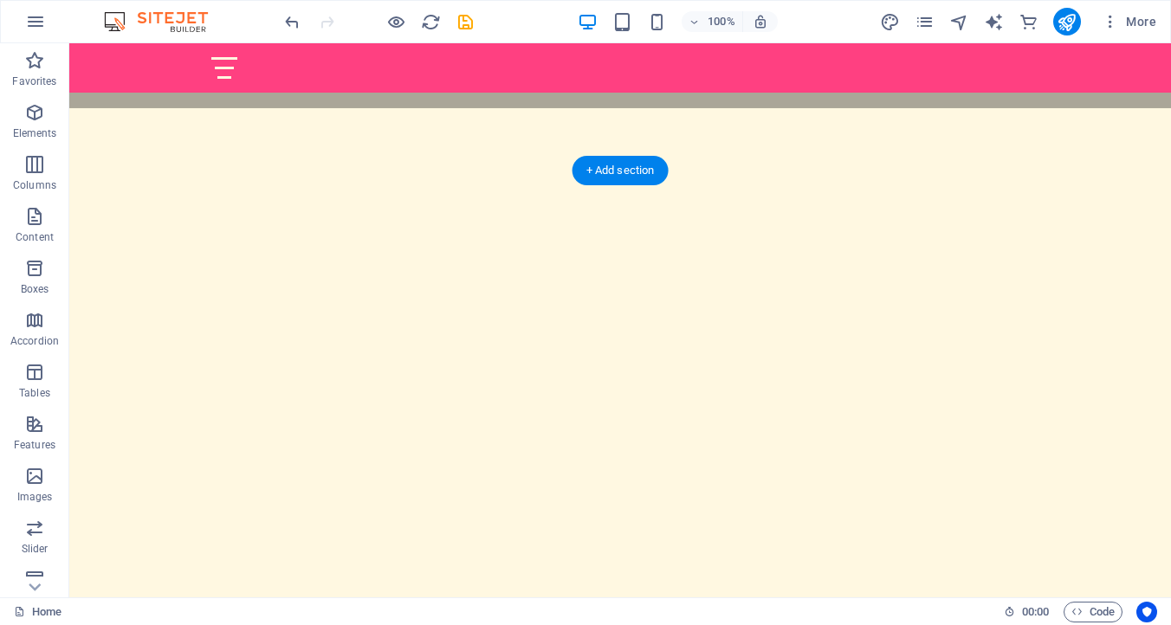
scroll to position [620, 0]
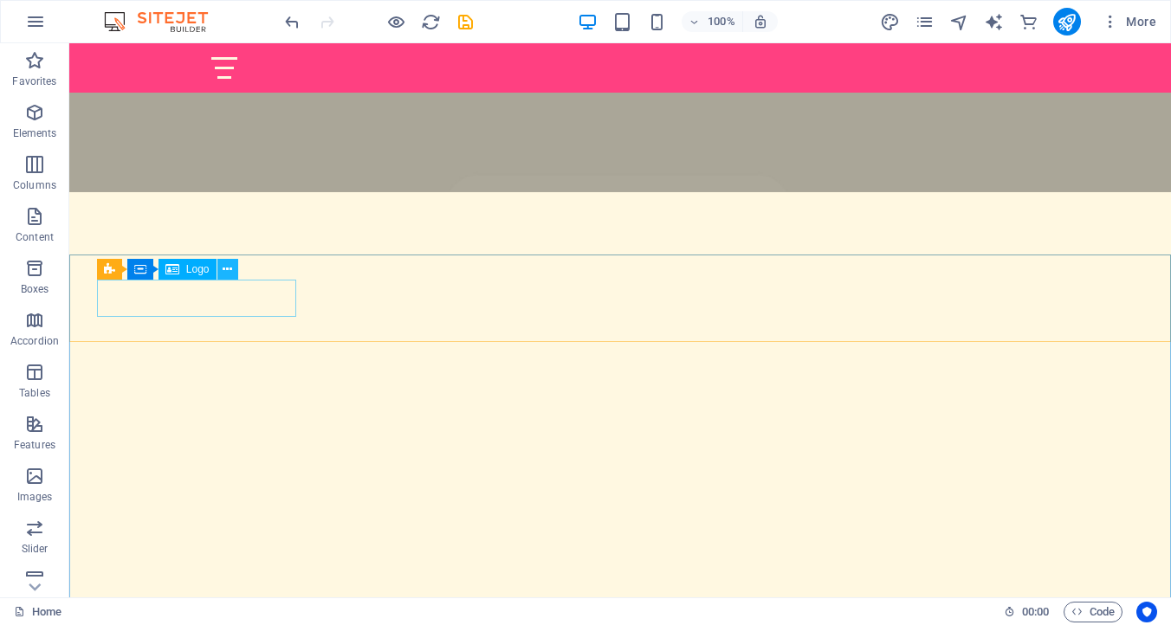
click at [229, 265] on icon at bounding box center [228, 270] width 10 height 18
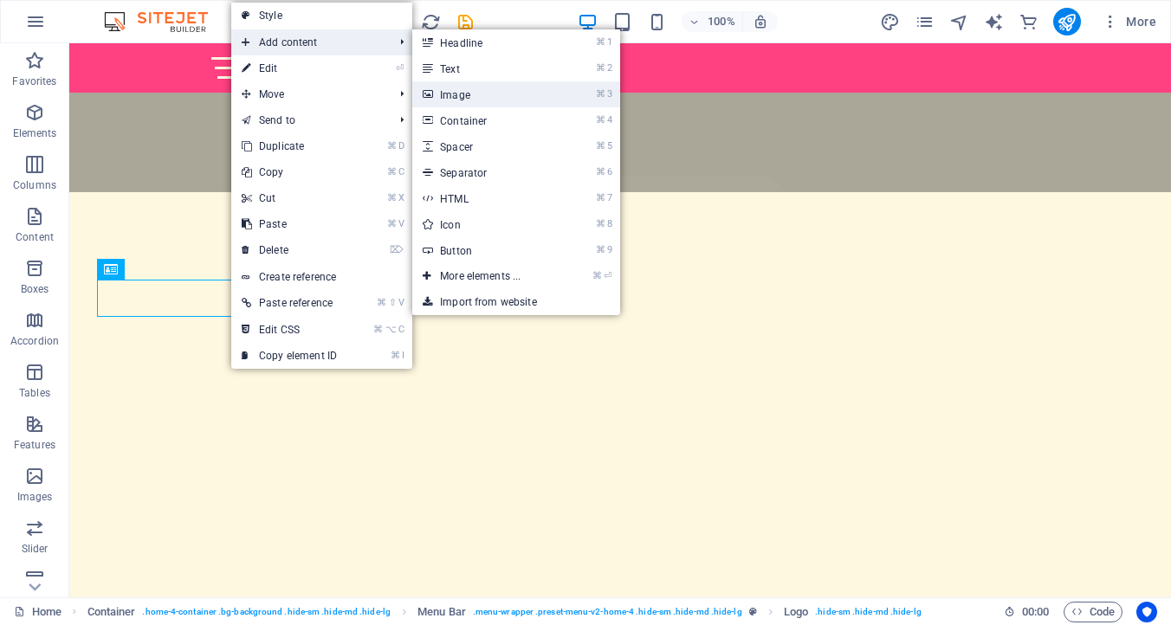
drag, startPoint x: 456, startPoint y: 91, endPoint x: 91, endPoint y: 54, distance: 367.3
click at [456, 91] on link "⌘ 3 Image" at bounding box center [483, 94] width 143 height 26
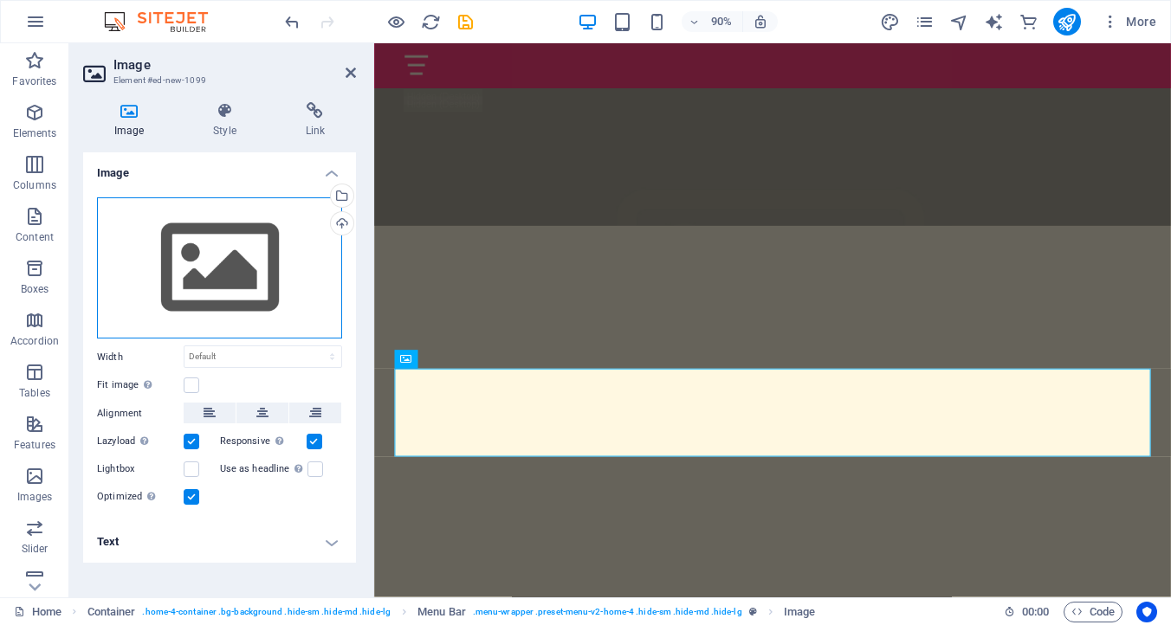
click at [231, 248] on div "Drag files here, click to choose files or select files from Files or our free s…" at bounding box center [219, 268] width 245 height 142
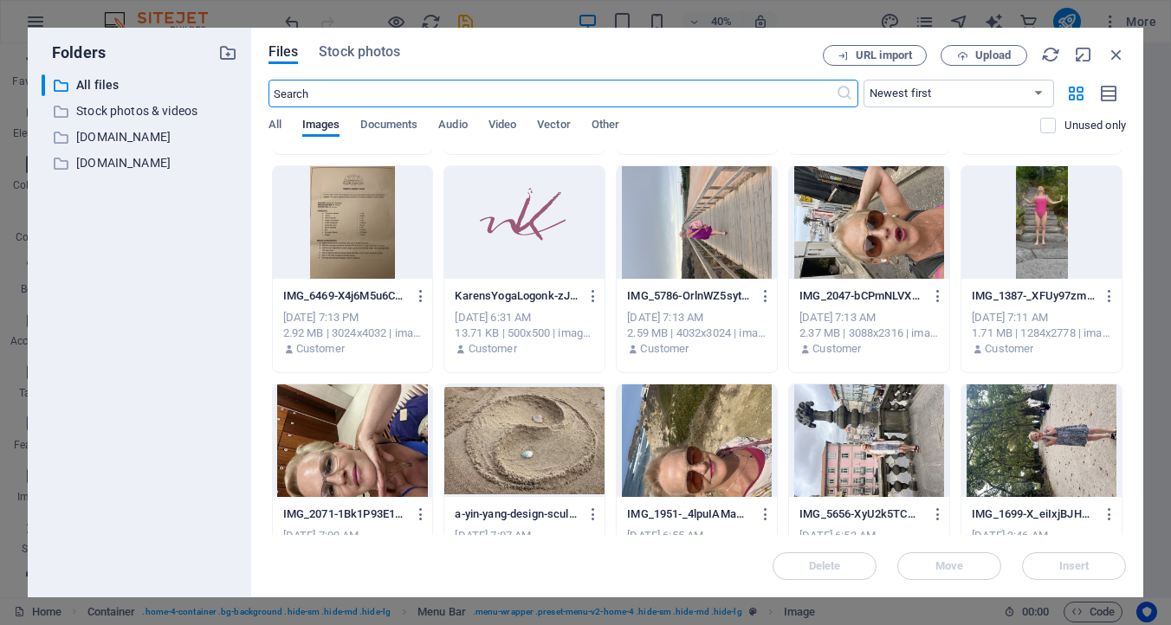
scroll to position [1092, 0]
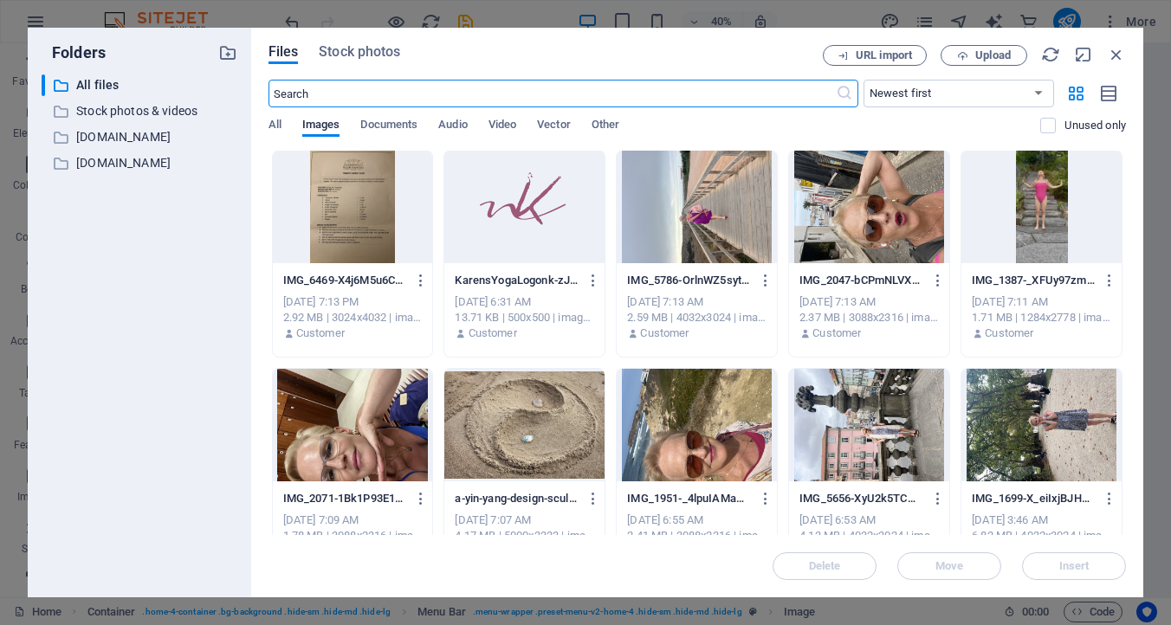
click at [512, 218] on div at bounding box center [524, 207] width 160 height 113
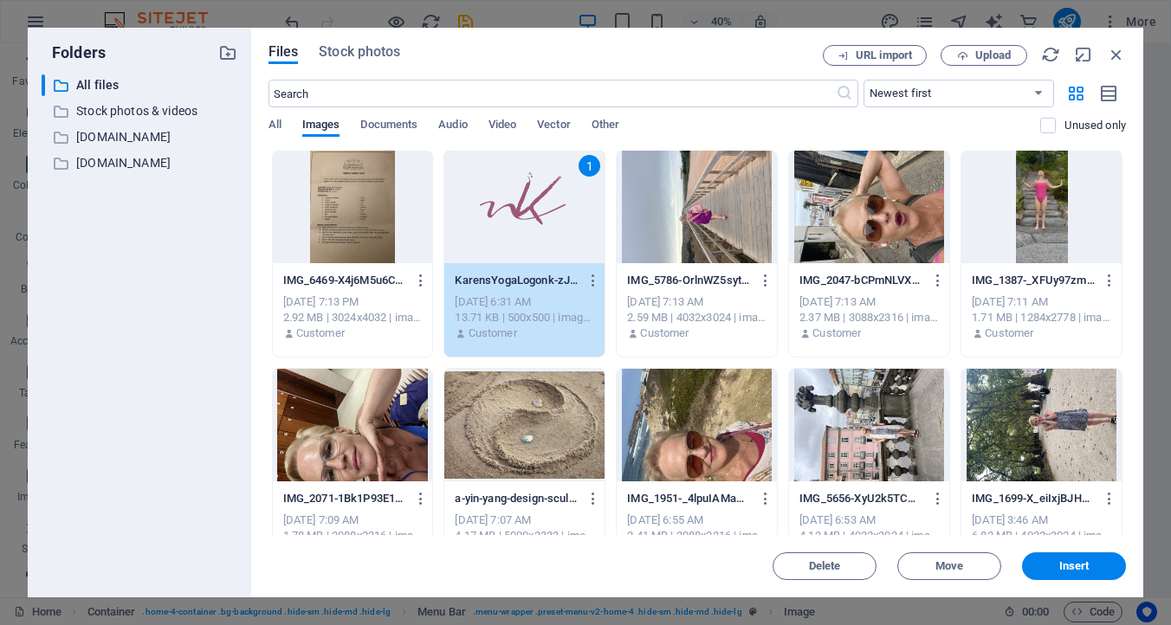
click at [512, 218] on div "1" at bounding box center [524, 207] width 160 height 113
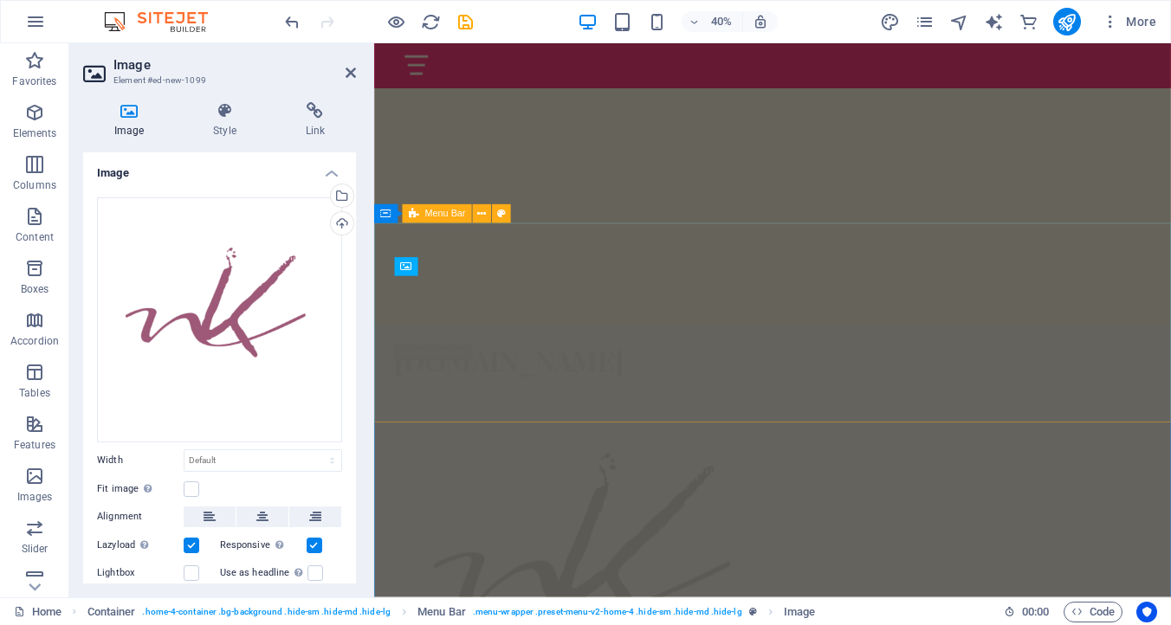
scroll to position [723, 0]
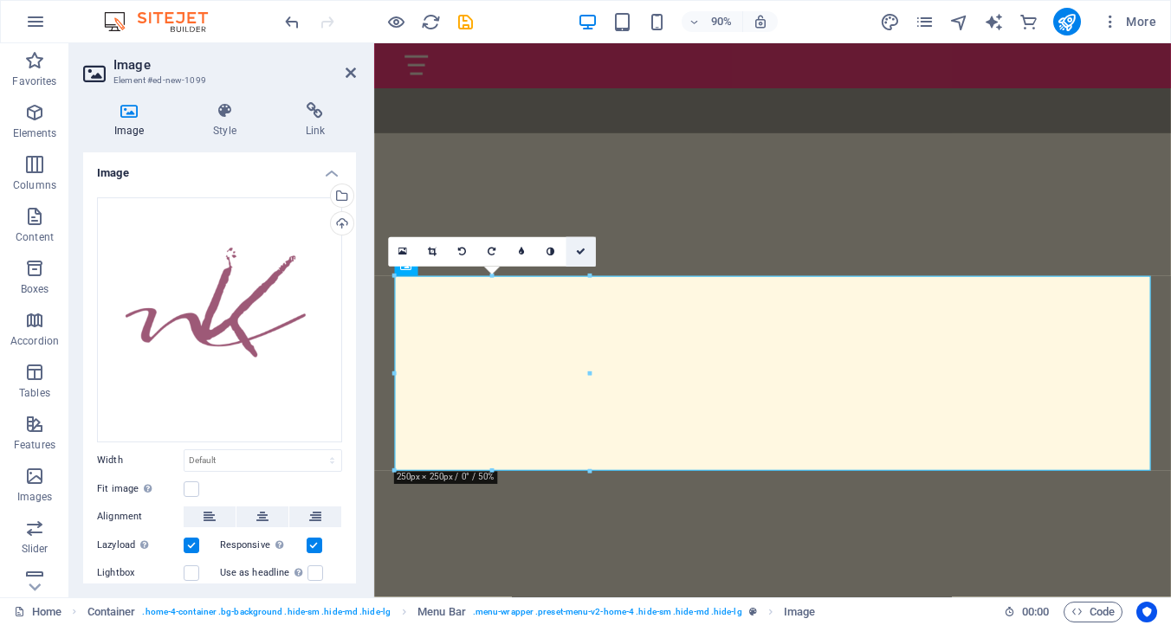
click at [580, 250] on icon at bounding box center [581, 253] width 10 height 10
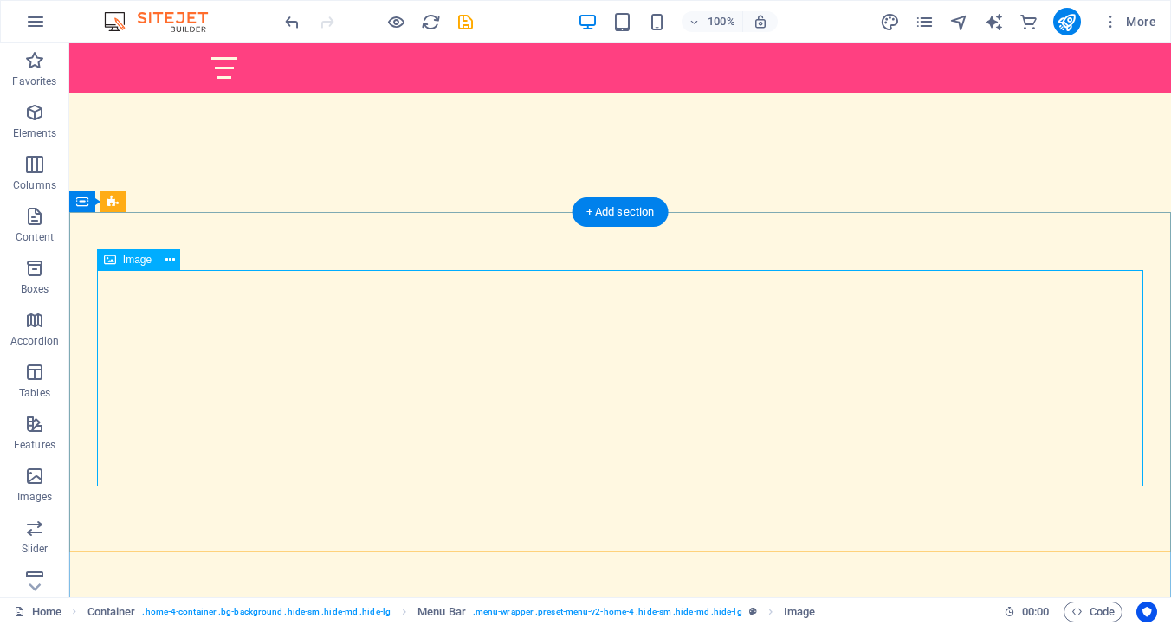
scroll to position [652, 0]
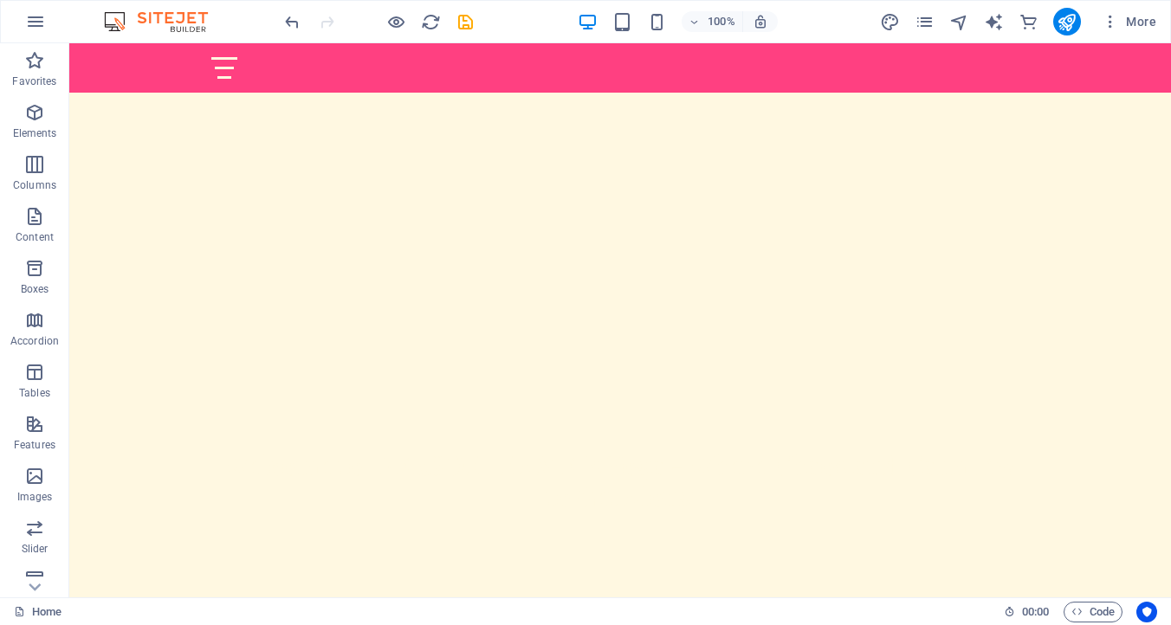
scroll to position [968, 0]
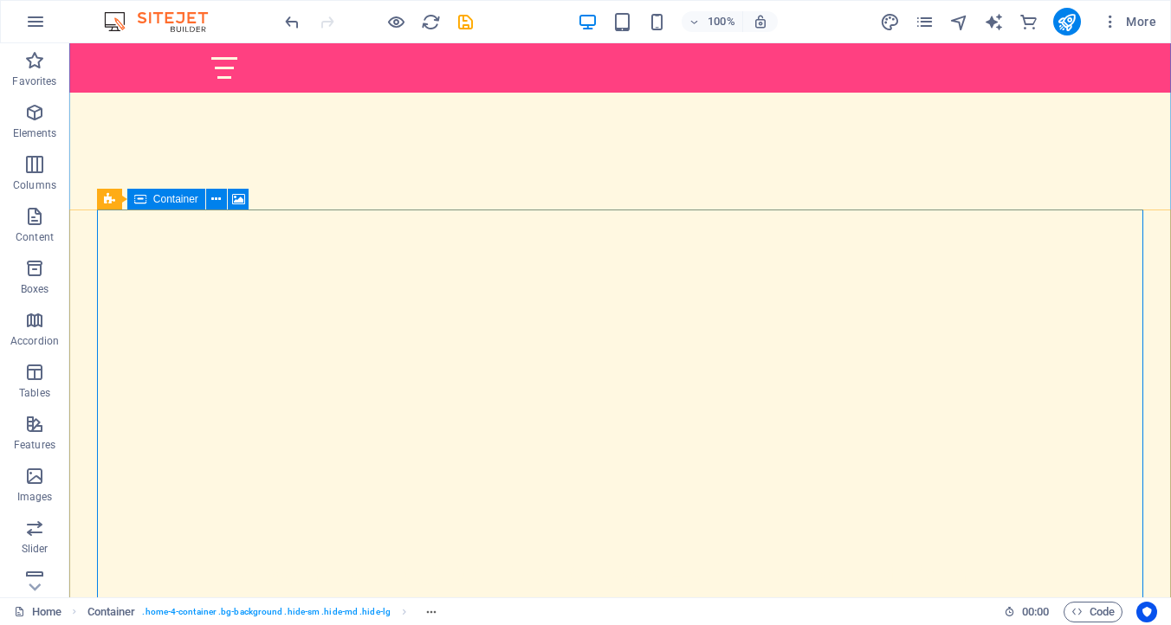
click at [139, 197] on icon at bounding box center [140, 199] width 12 height 21
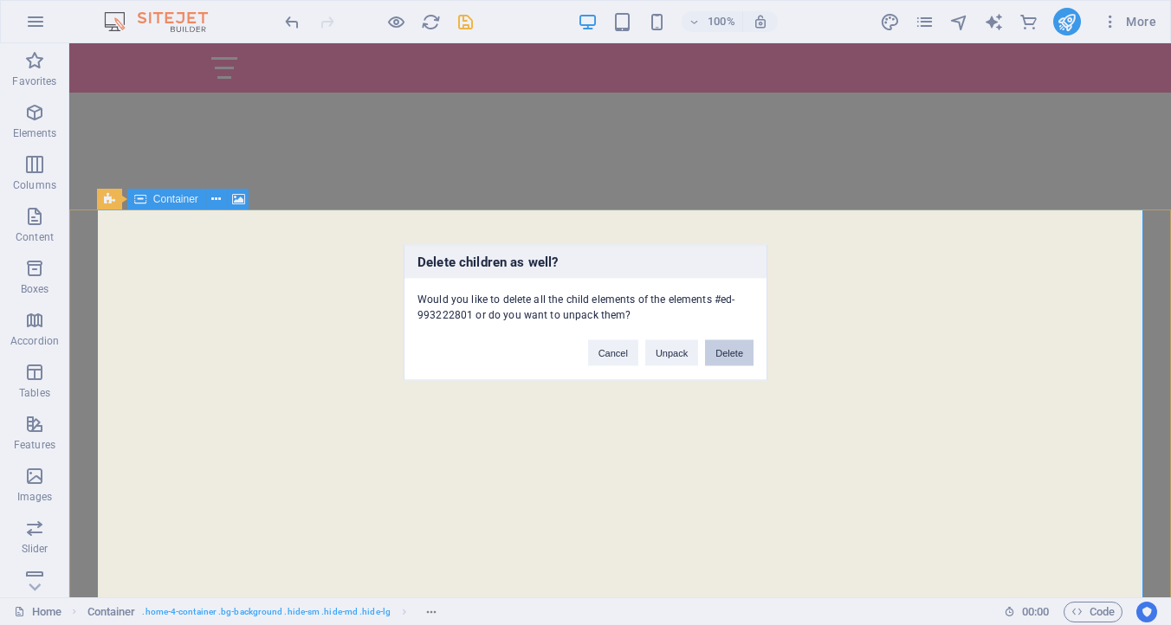
click at [737, 351] on button "Delete" at bounding box center [729, 353] width 48 height 26
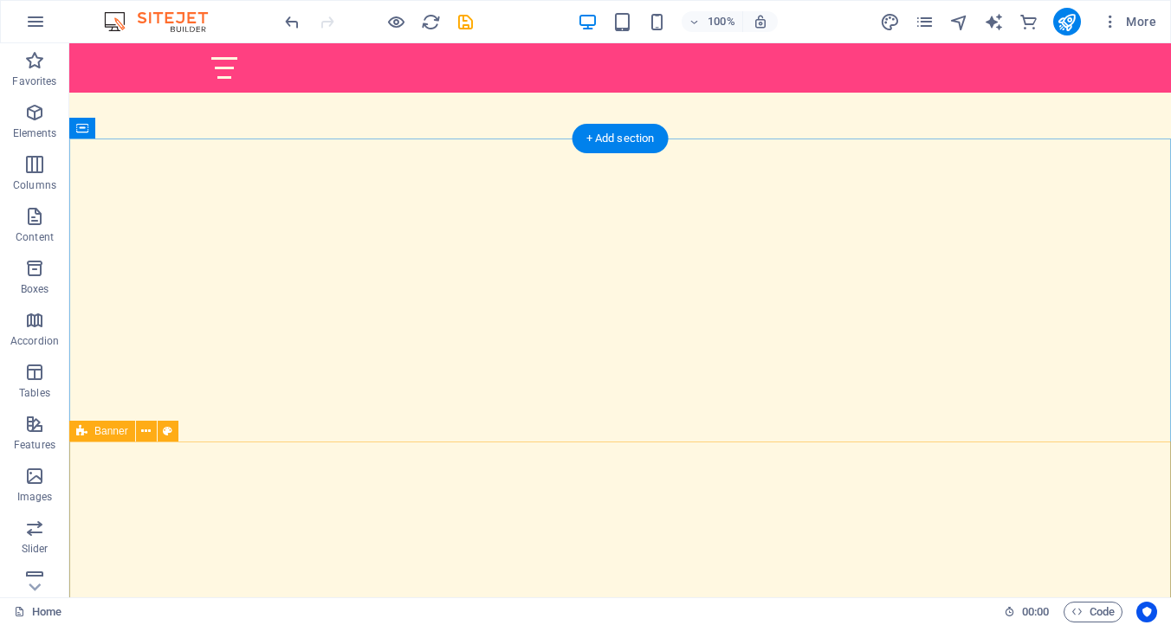
scroll to position [874, 0]
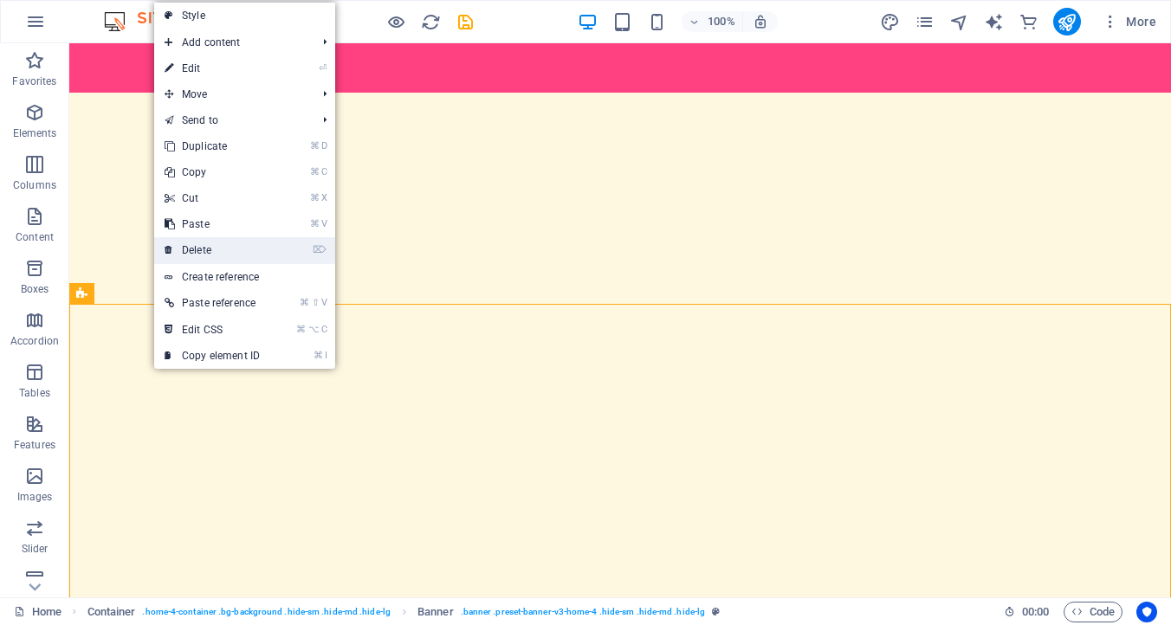
click at [191, 250] on link "⌦ Delete" at bounding box center [212, 250] width 116 height 26
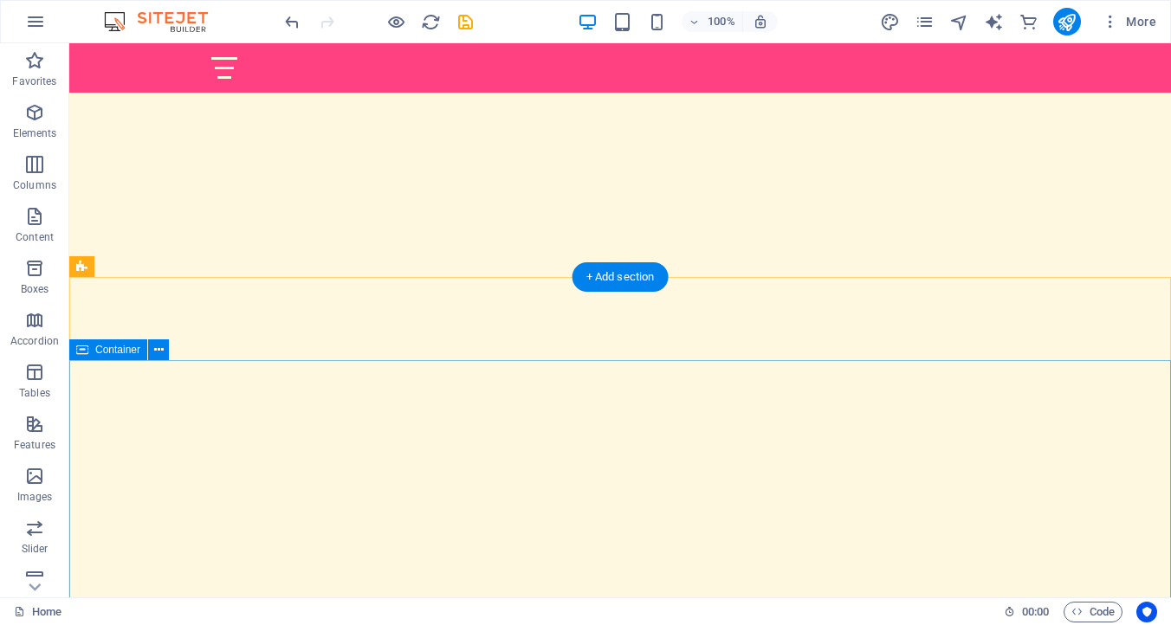
scroll to position [963, 0]
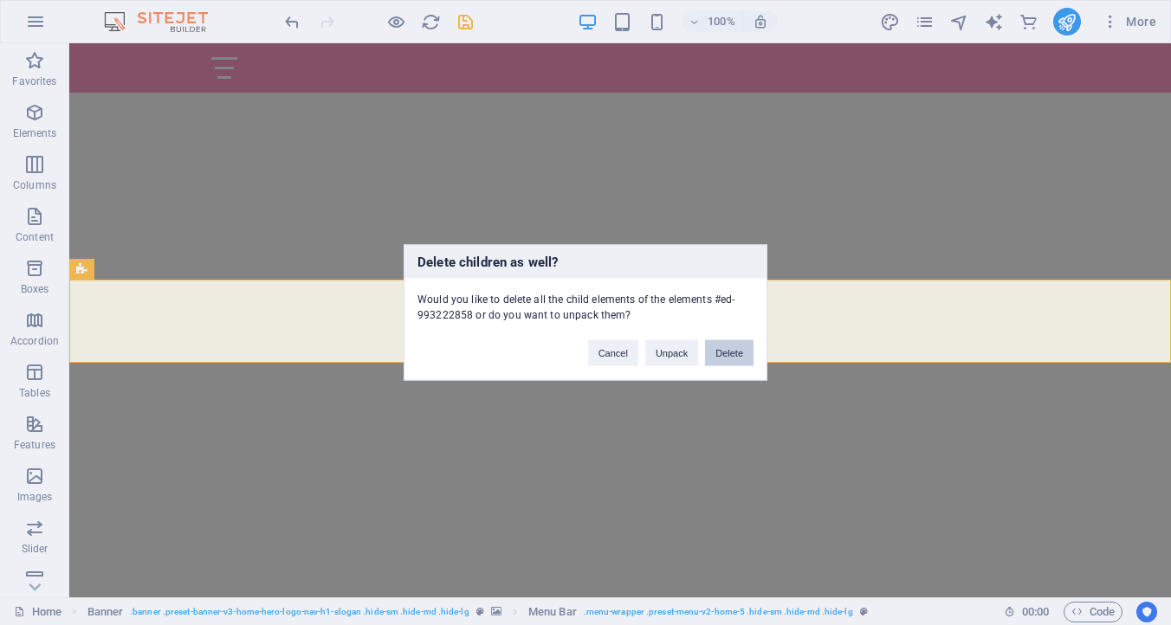
click at [728, 354] on button "Delete" at bounding box center [729, 353] width 48 height 26
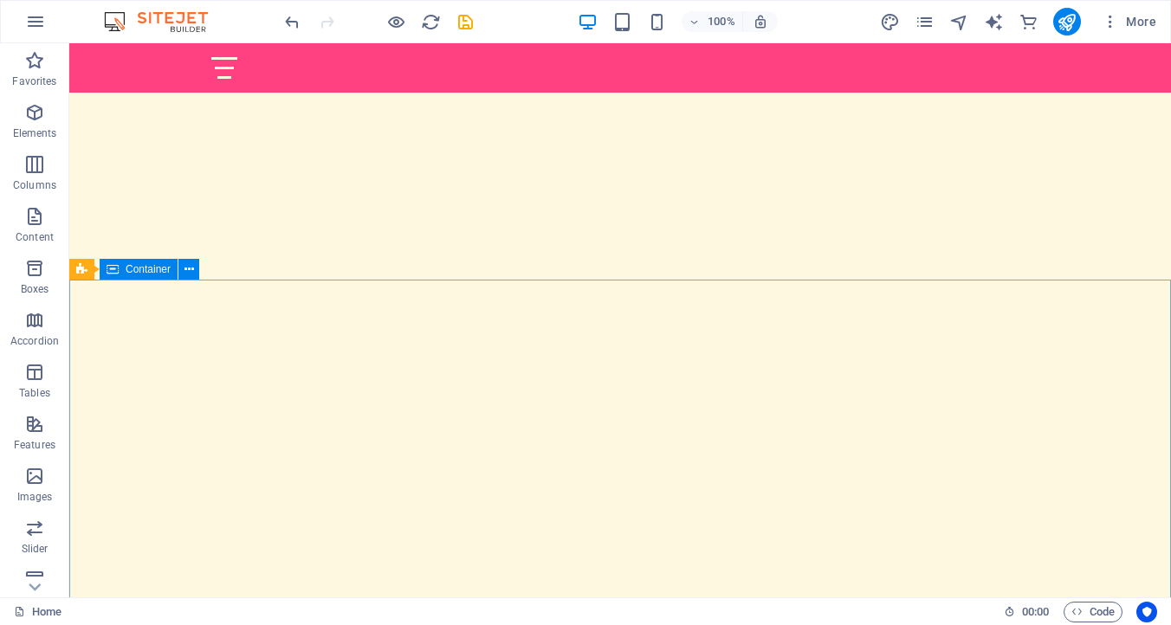
click at [145, 268] on span "Container" at bounding box center [148, 269] width 45 height 10
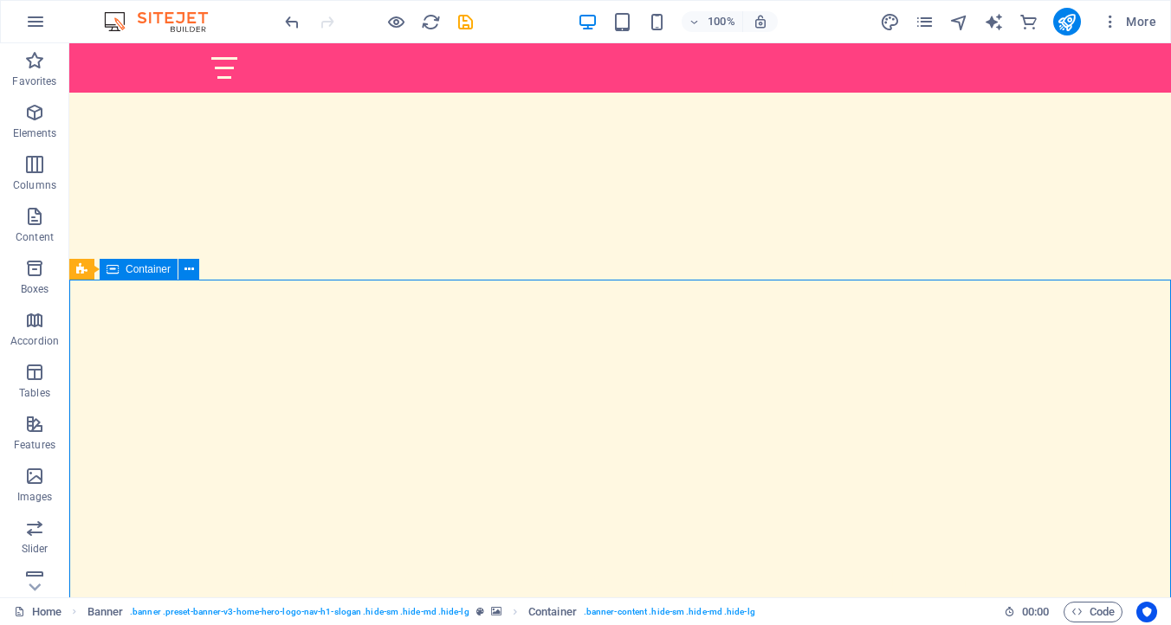
click at [110, 268] on icon at bounding box center [112, 269] width 12 height 21
click at [195, 267] on button at bounding box center [188, 269] width 21 height 21
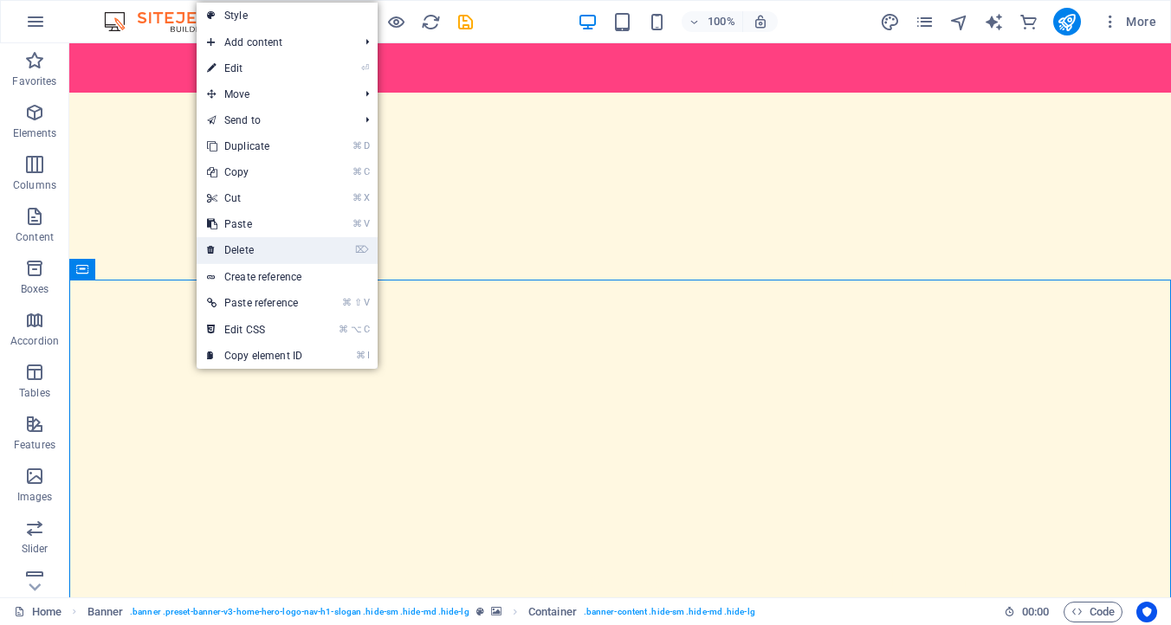
click at [238, 243] on link "⌦ Delete" at bounding box center [255, 250] width 116 height 26
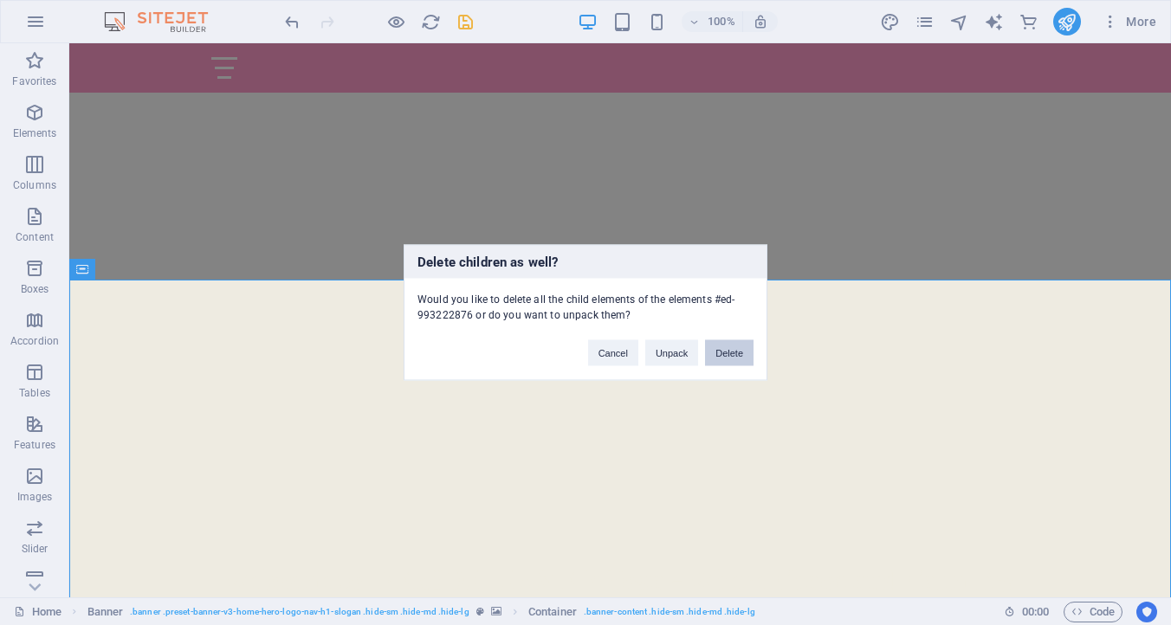
click at [728, 354] on button "Delete" at bounding box center [729, 353] width 48 height 26
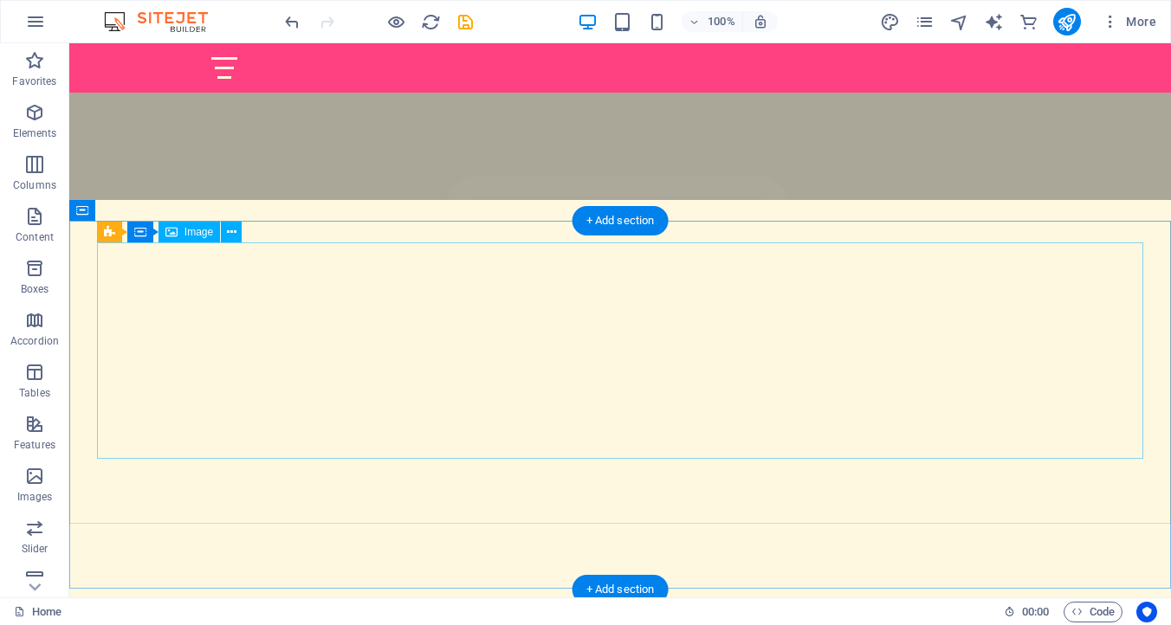
scroll to position [706, 0]
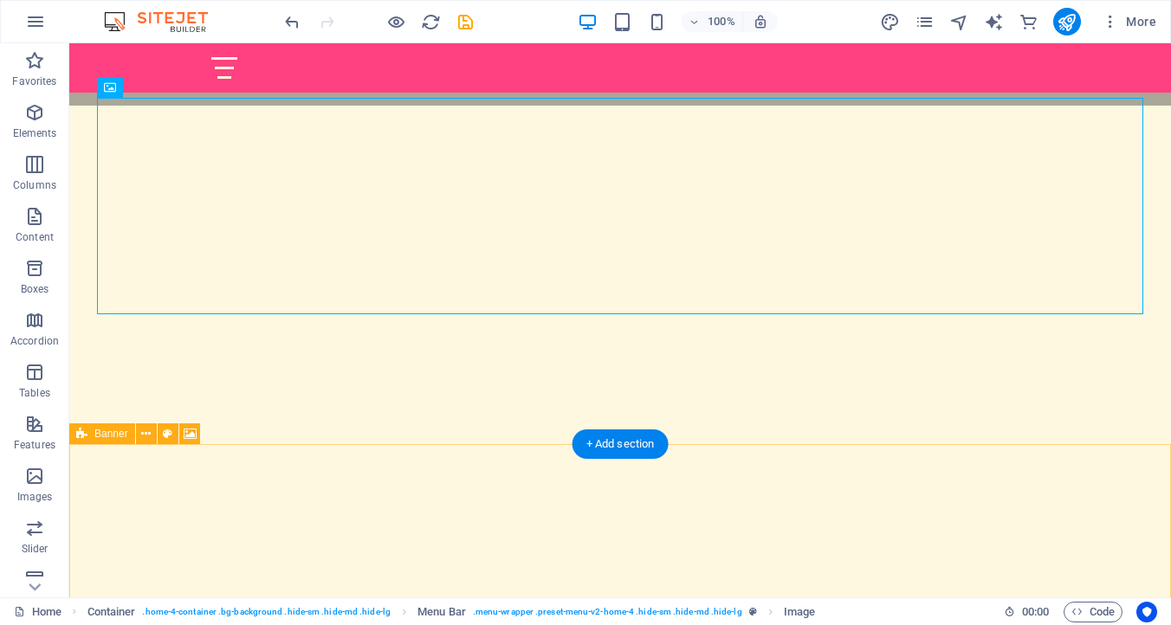
scroll to position [798, 0]
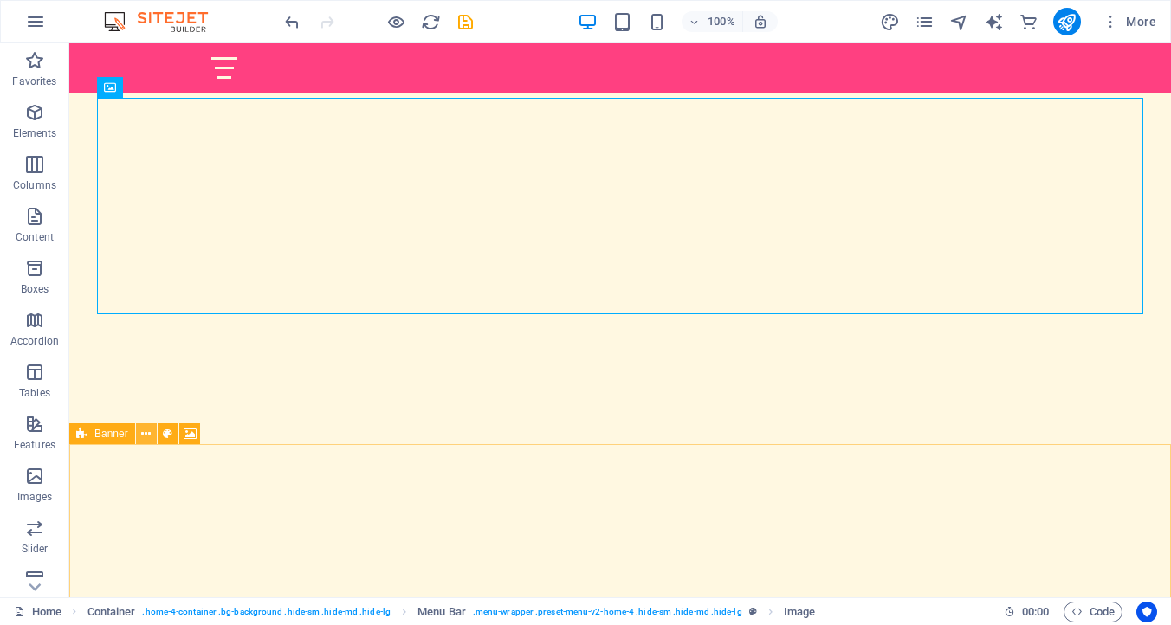
click at [147, 429] on icon at bounding box center [146, 434] width 10 height 18
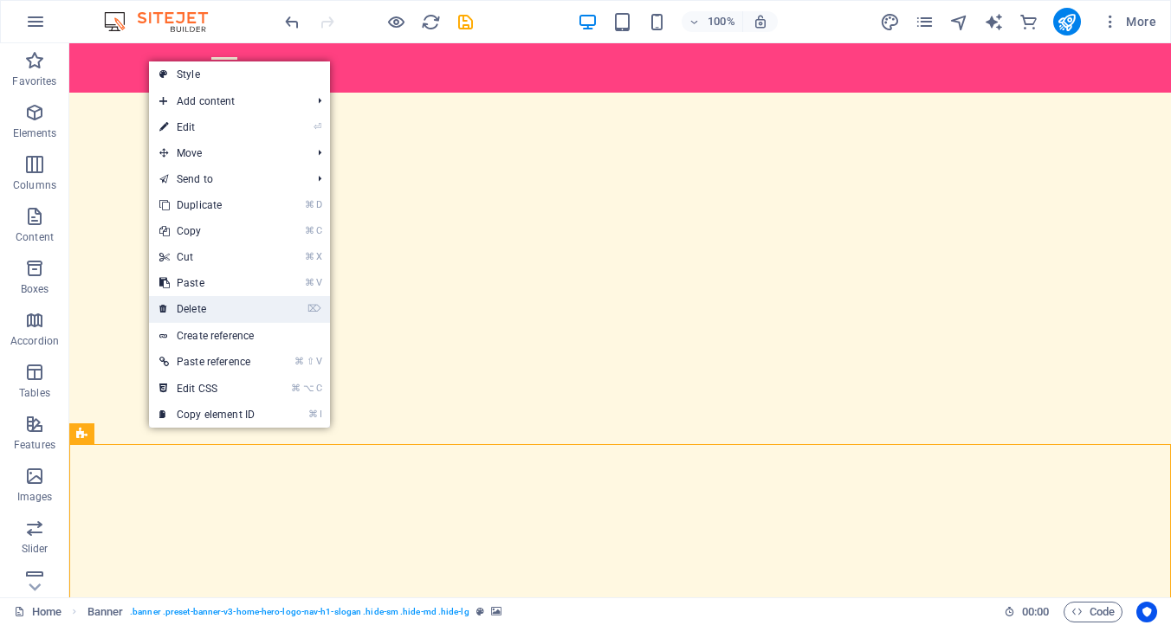
click at [220, 308] on link "⌦ Delete" at bounding box center [207, 309] width 116 height 26
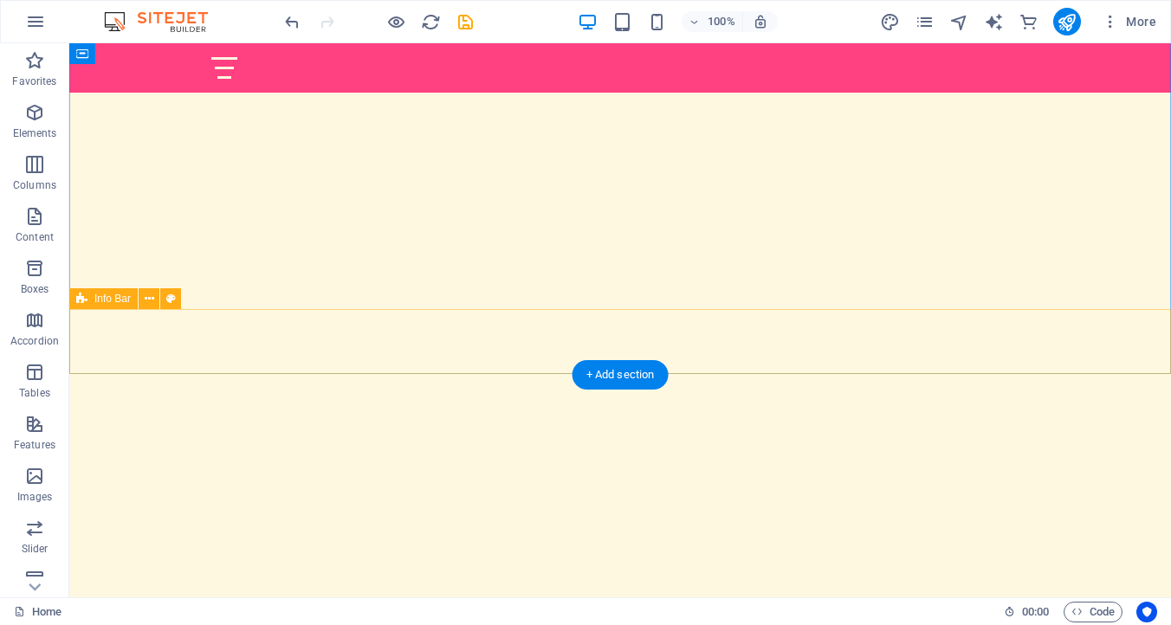
scroll to position [868, 0]
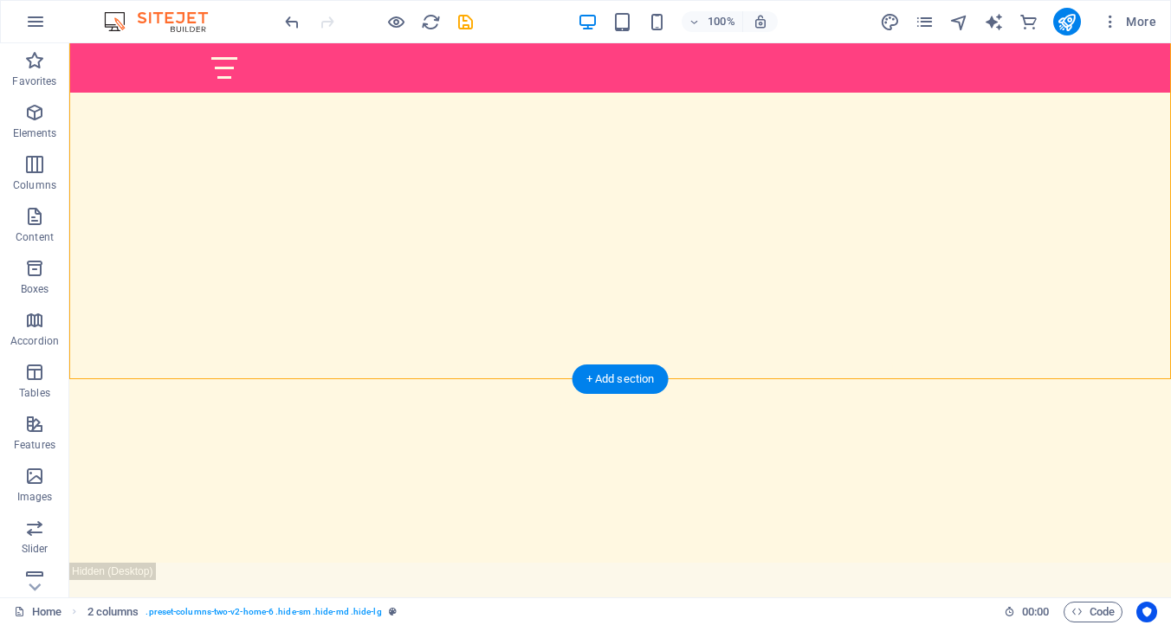
scroll to position [1484, 0]
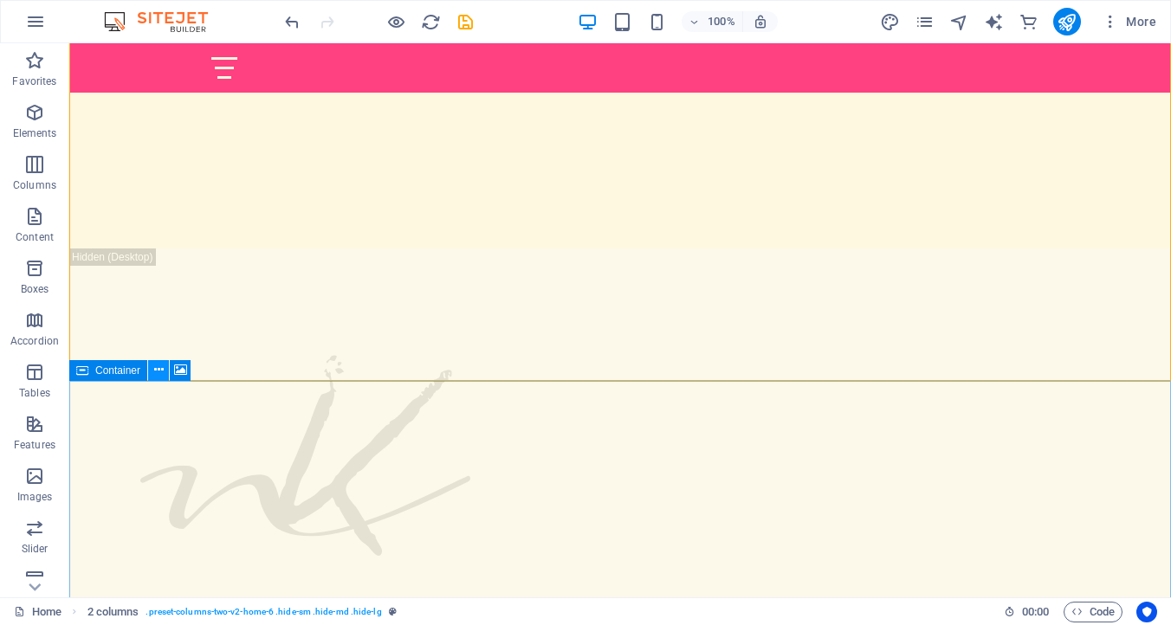
click at [160, 369] on icon at bounding box center [159, 370] width 10 height 18
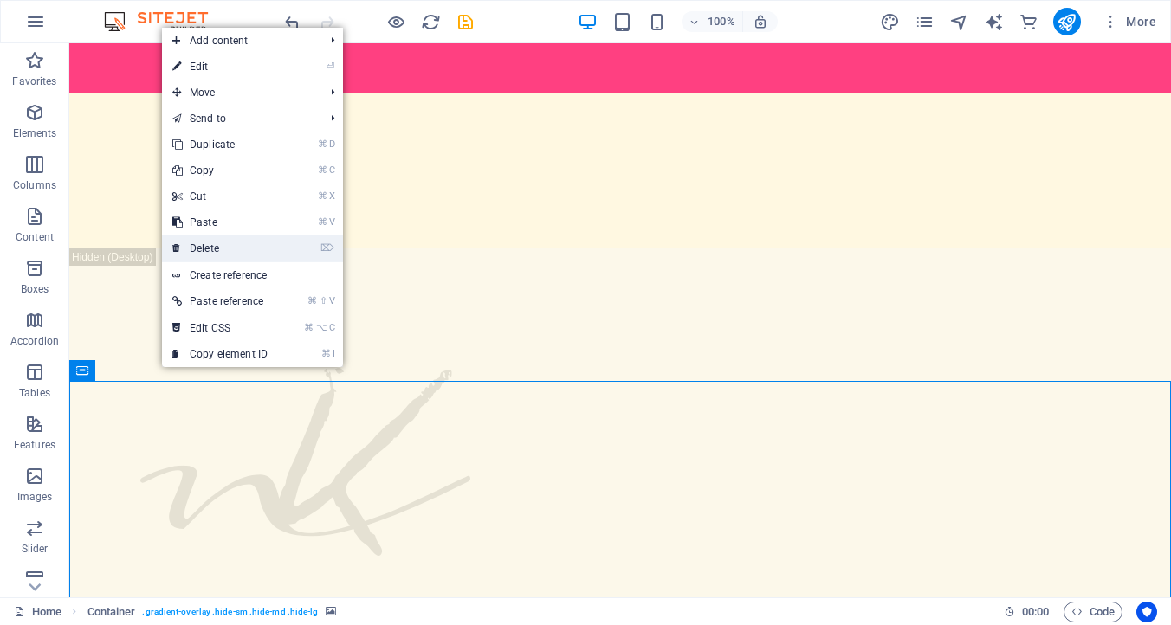
click at [229, 249] on link "⌦ Delete" at bounding box center [220, 248] width 116 height 26
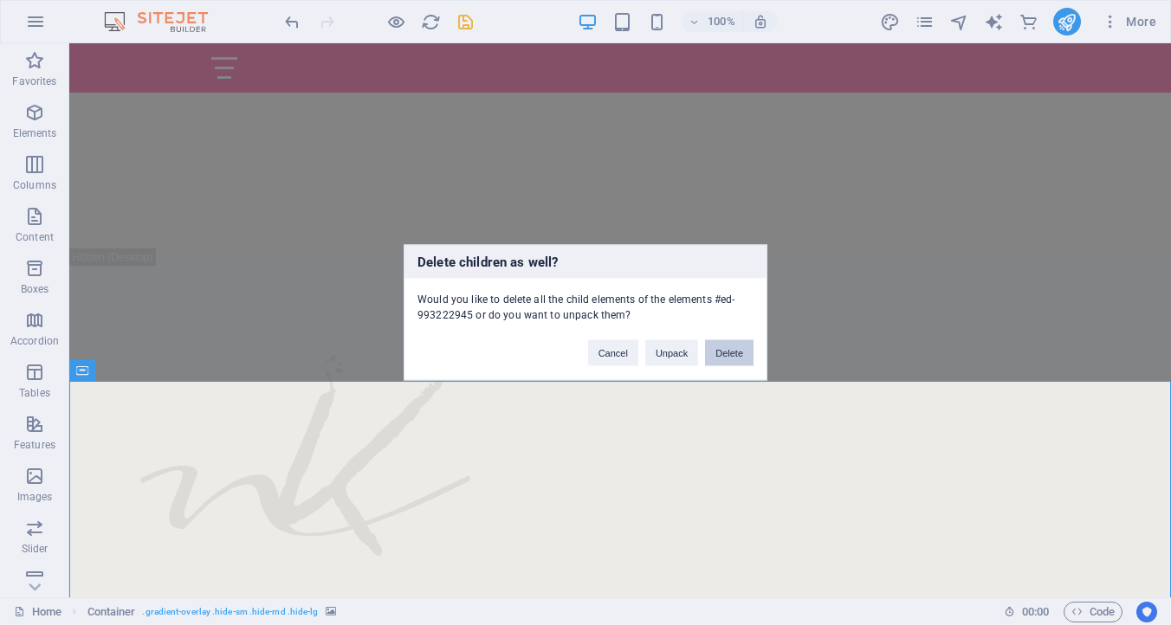
click at [736, 348] on button "Delete" at bounding box center [729, 353] width 48 height 26
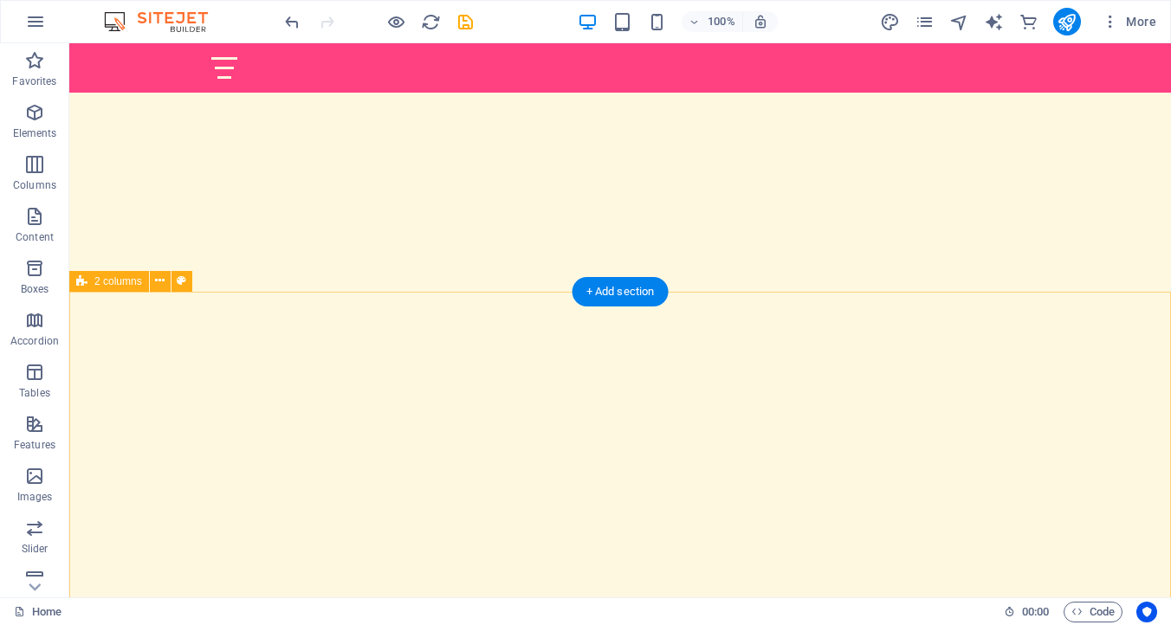
scroll to position [1088, 0]
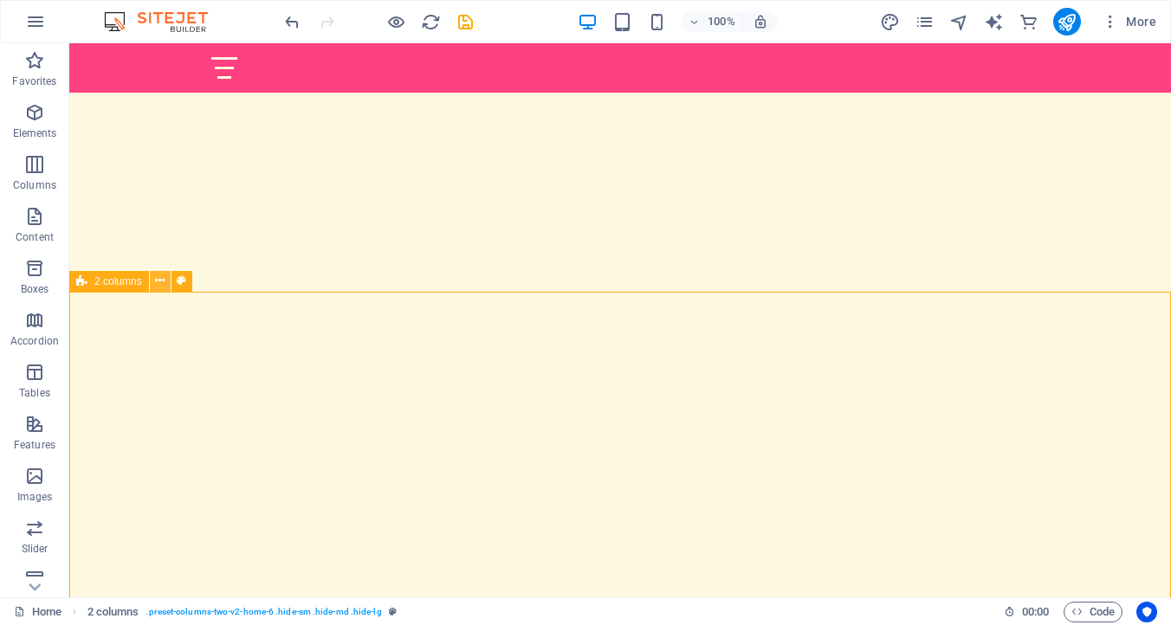
click at [162, 276] on icon at bounding box center [160, 281] width 10 height 18
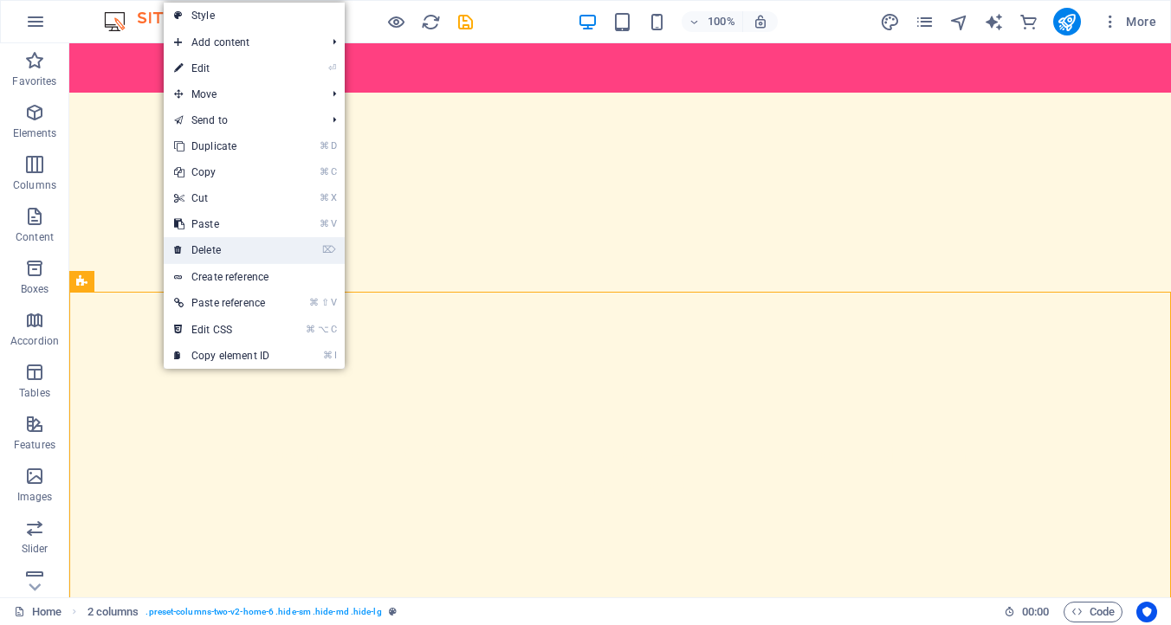
click at [222, 249] on link "⌦ Delete" at bounding box center [222, 250] width 116 height 26
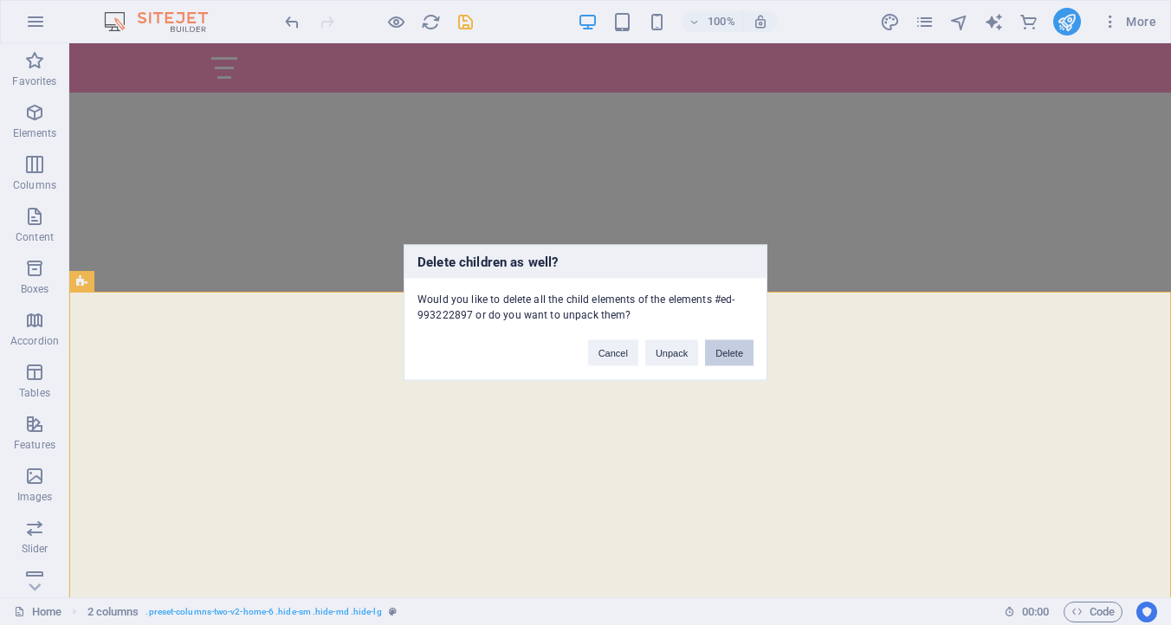
click at [726, 349] on button "Delete" at bounding box center [729, 353] width 48 height 26
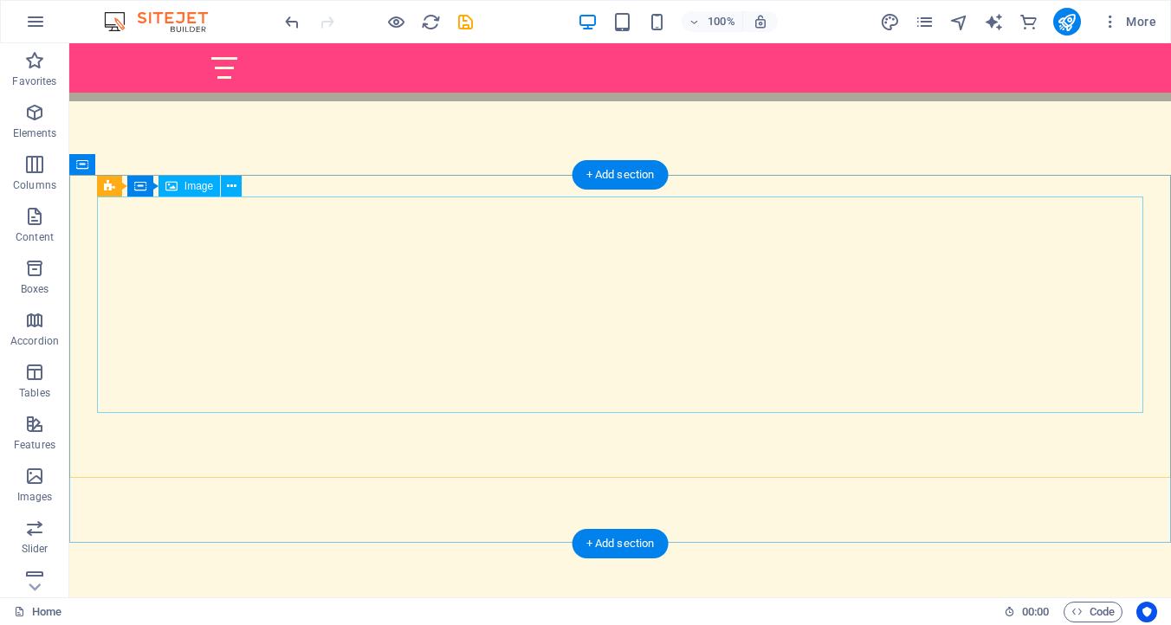
scroll to position [700, 0]
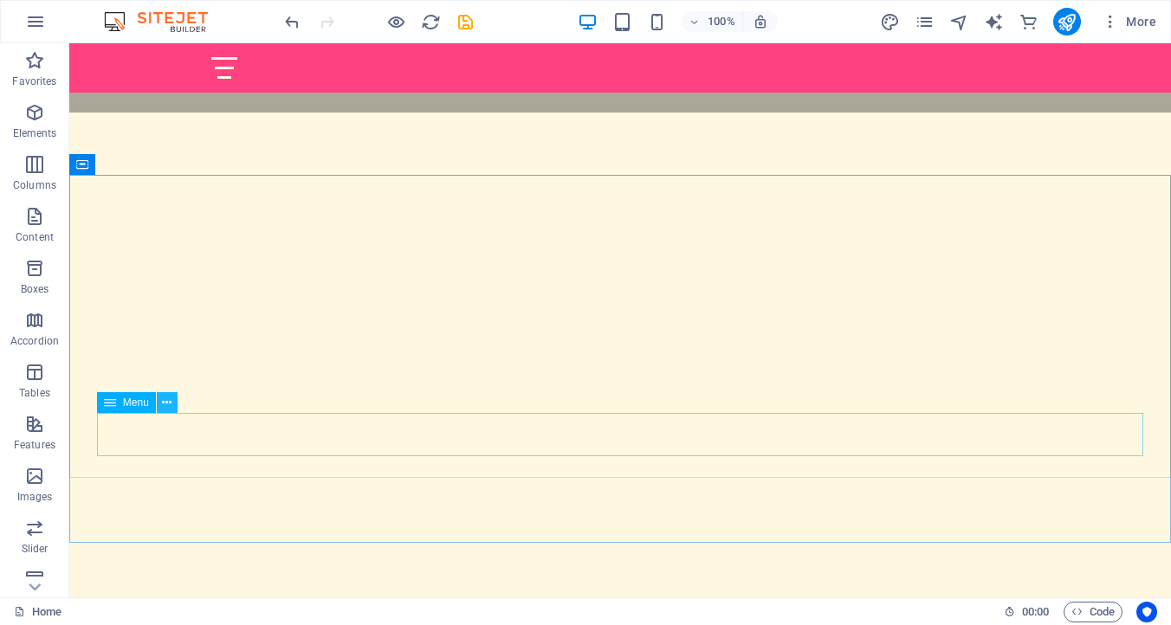
click at [168, 402] on icon at bounding box center [167, 403] width 10 height 18
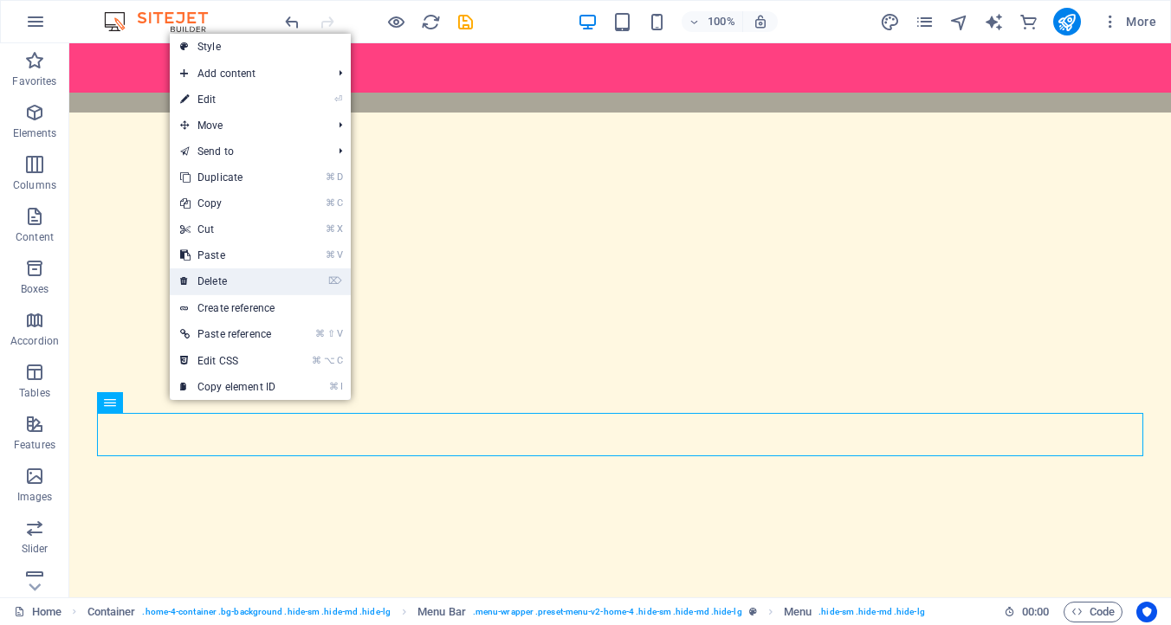
click at [230, 274] on link "⌦ Delete" at bounding box center [228, 281] width 116 height 26
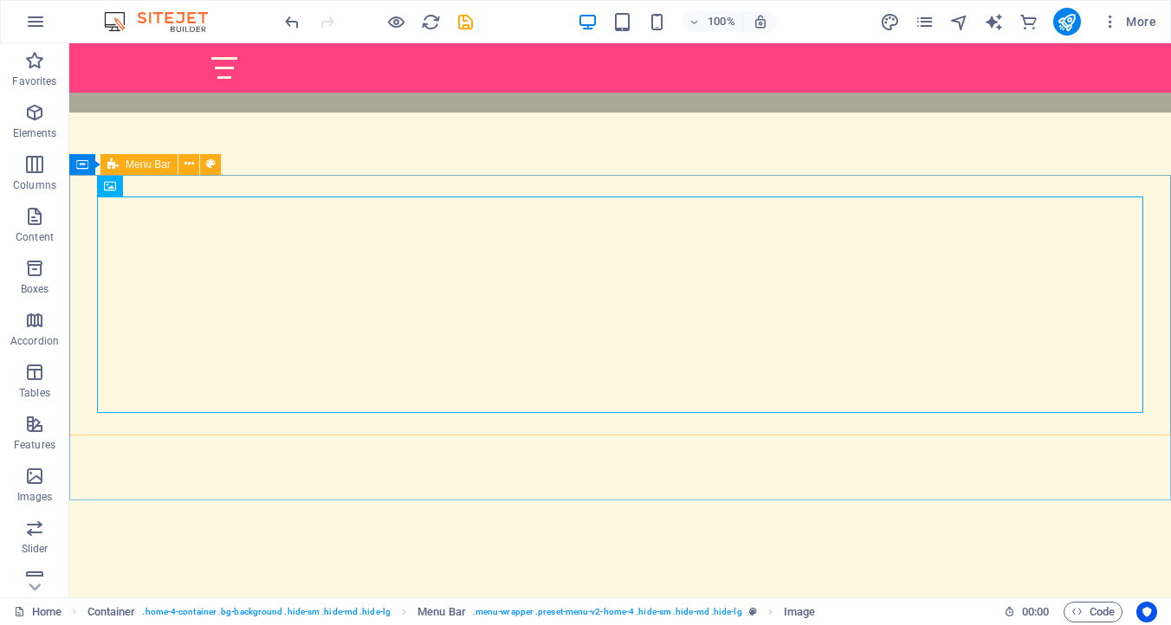
click at [144, 162] on span "Menu Bar" at bounding box center [148, 164] width 45 height 10
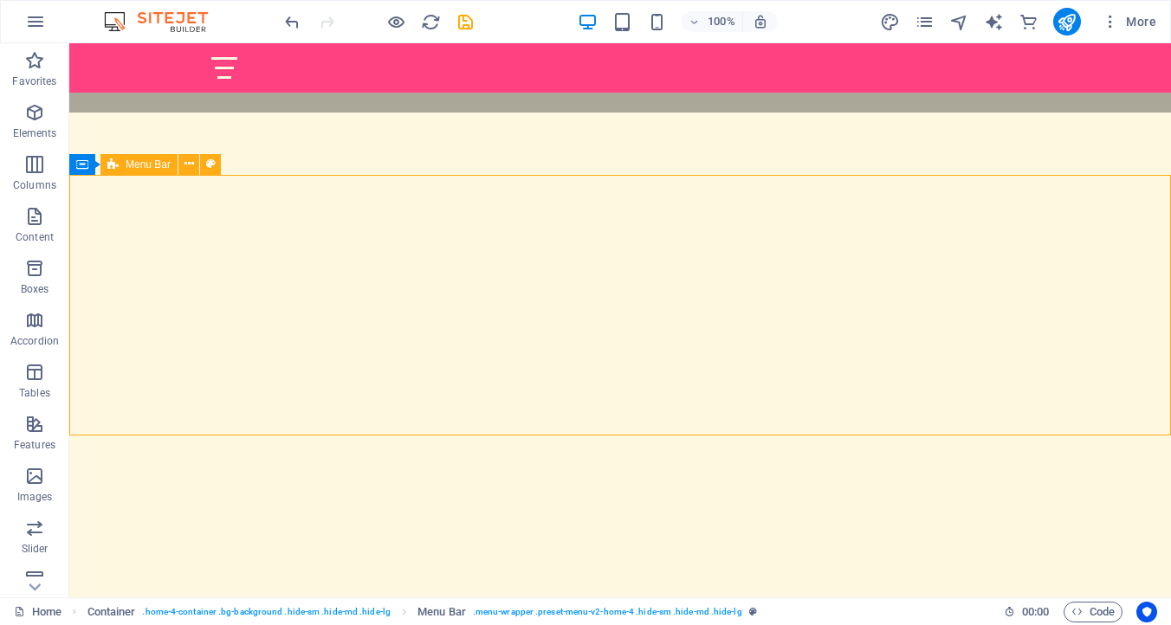
click at [144, 162] on span "Menu Bar" at bounding box center [148, 164] width 45 height 10
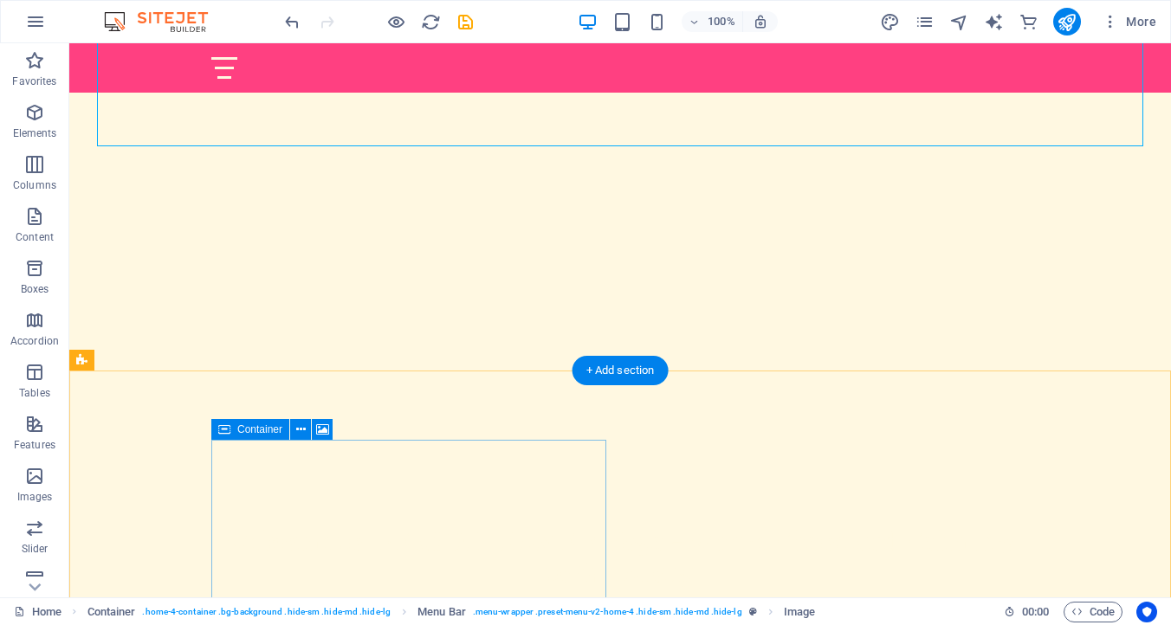
scroll to position [954, 0]
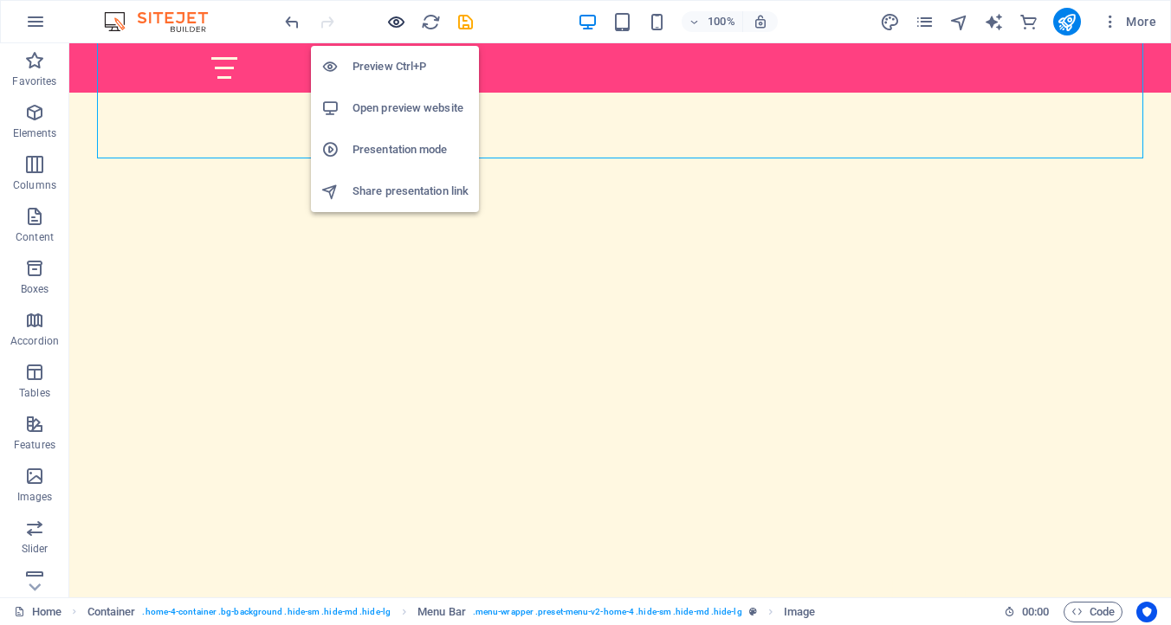
click at [397, 23] on icon "button" at bounding box center [396, 22] width 20 height 20
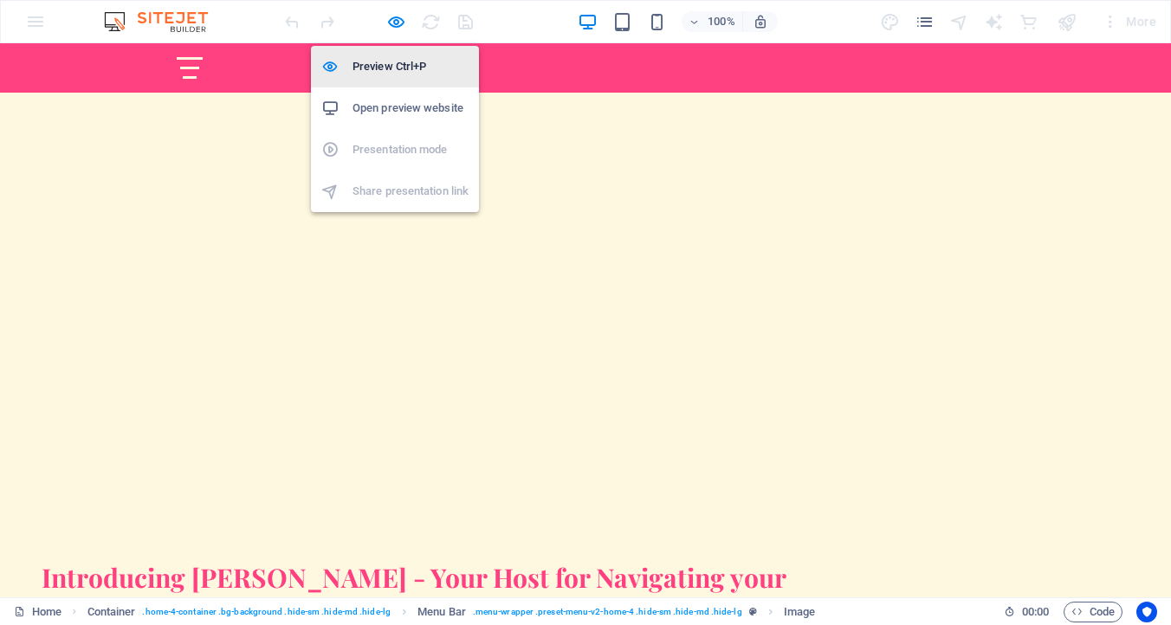
click at [390, 65] on h6 "Preview Ctrl+P" at bounding box center [410, 66] width 116 height 21
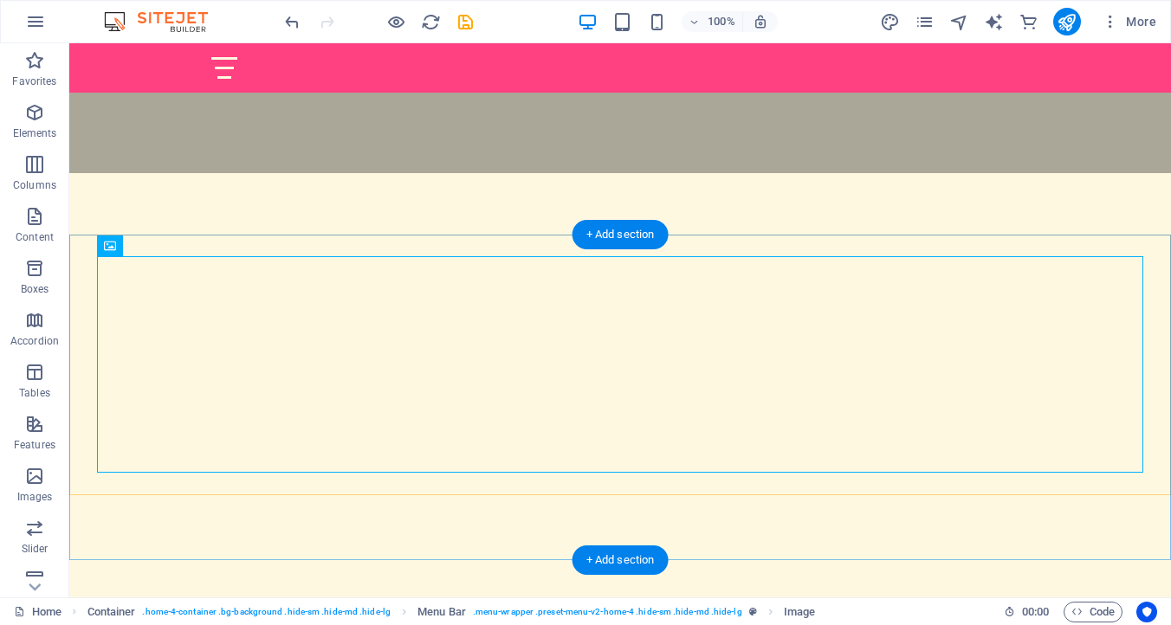
scroll to position [640, 0]
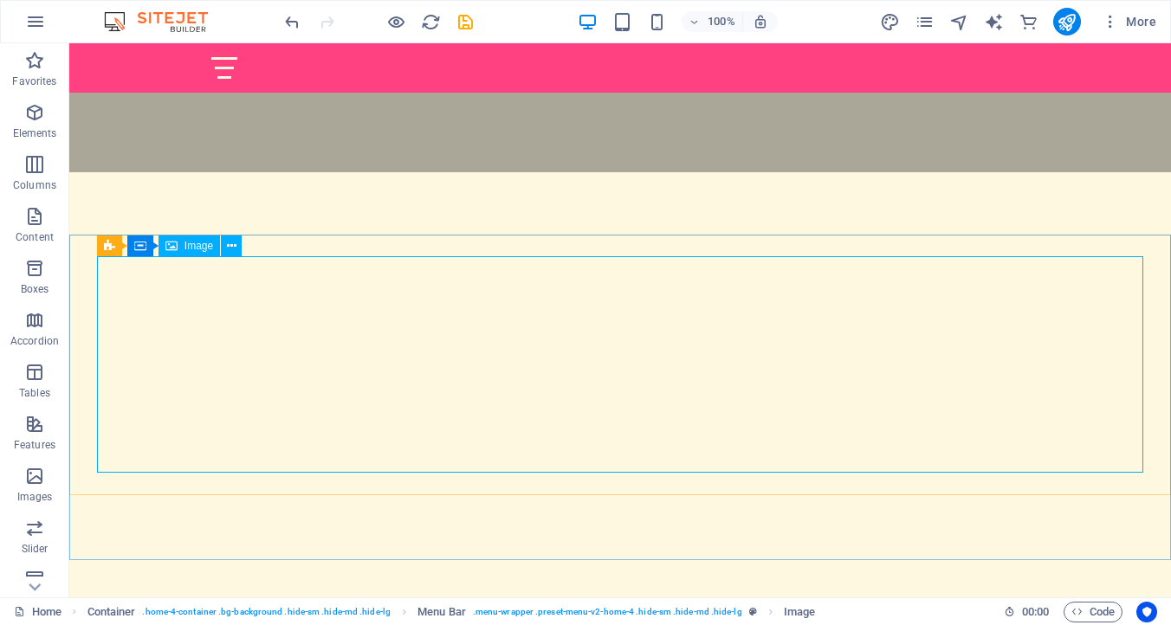
click at [186, 247] on span "Image" at bounding box center [198, 246] width 29 height 10
click at [230, 246] on icon at bounding box center [232, 246] width 10 height 18
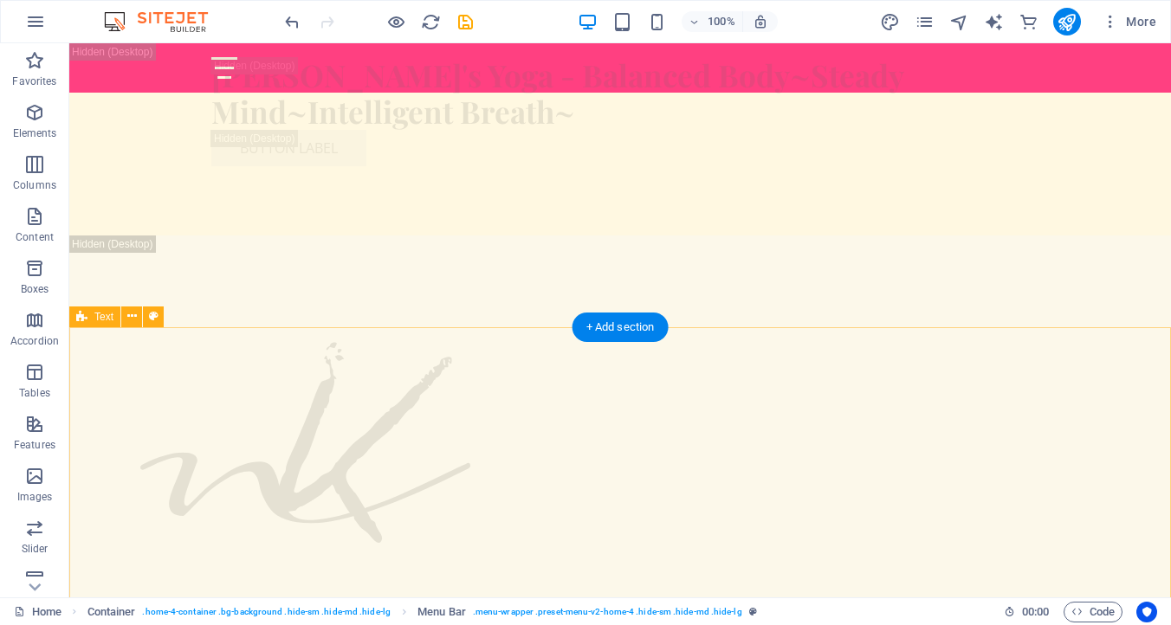
scroll to position [1656, 0]
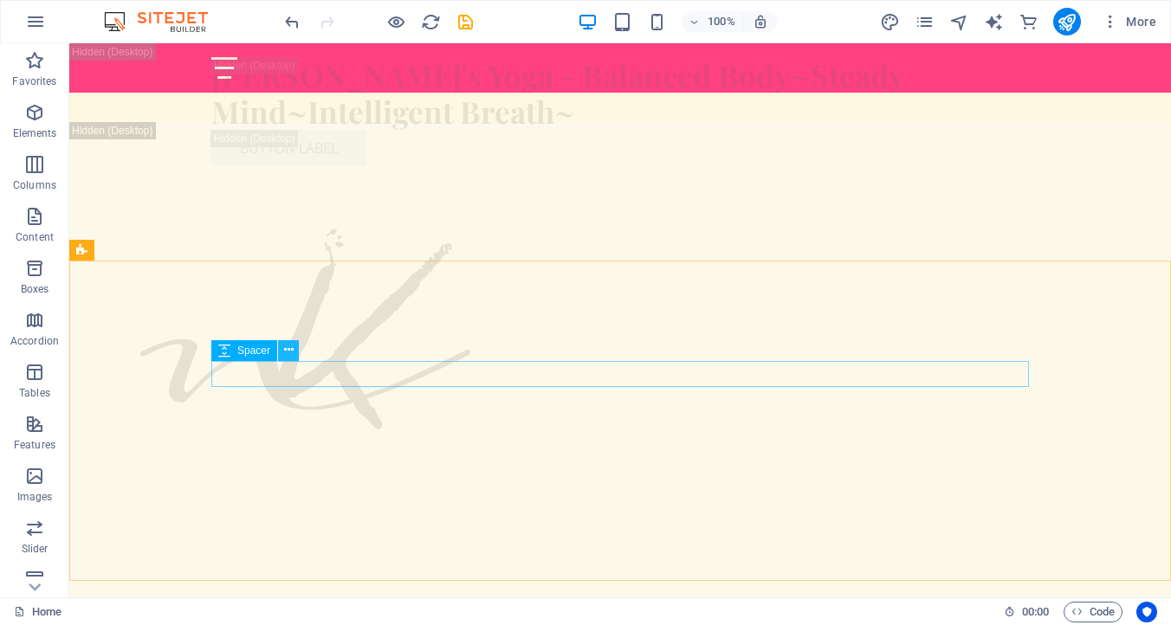
click at [294, 348] on button at bounding box center [288, 350] width 21 height 21
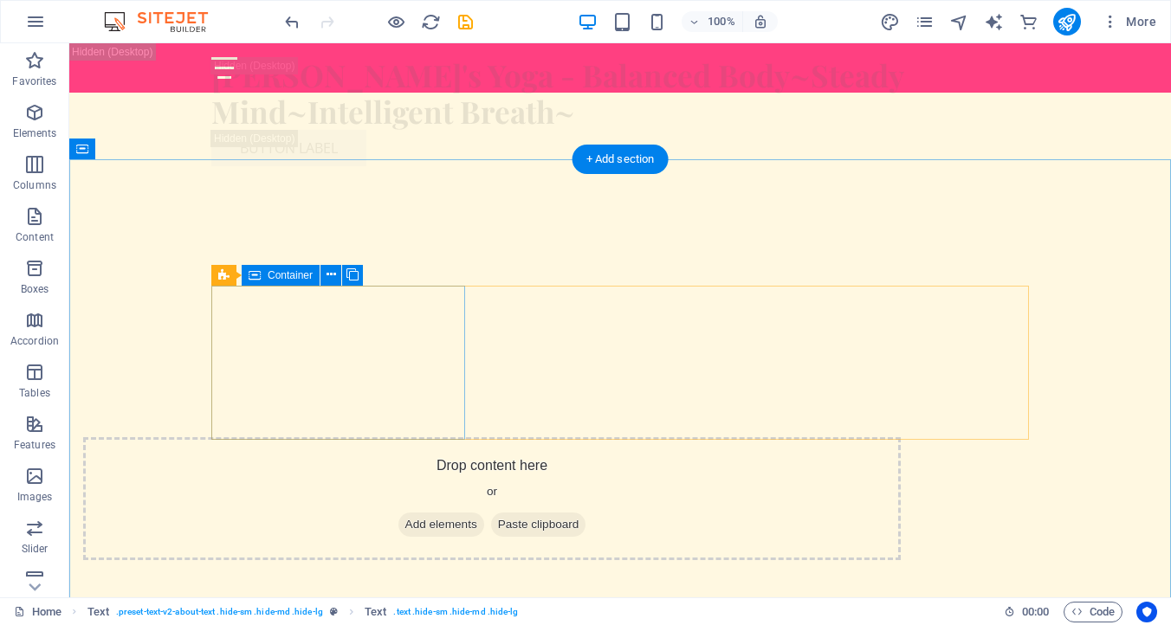
scroll to position [2673, 0]
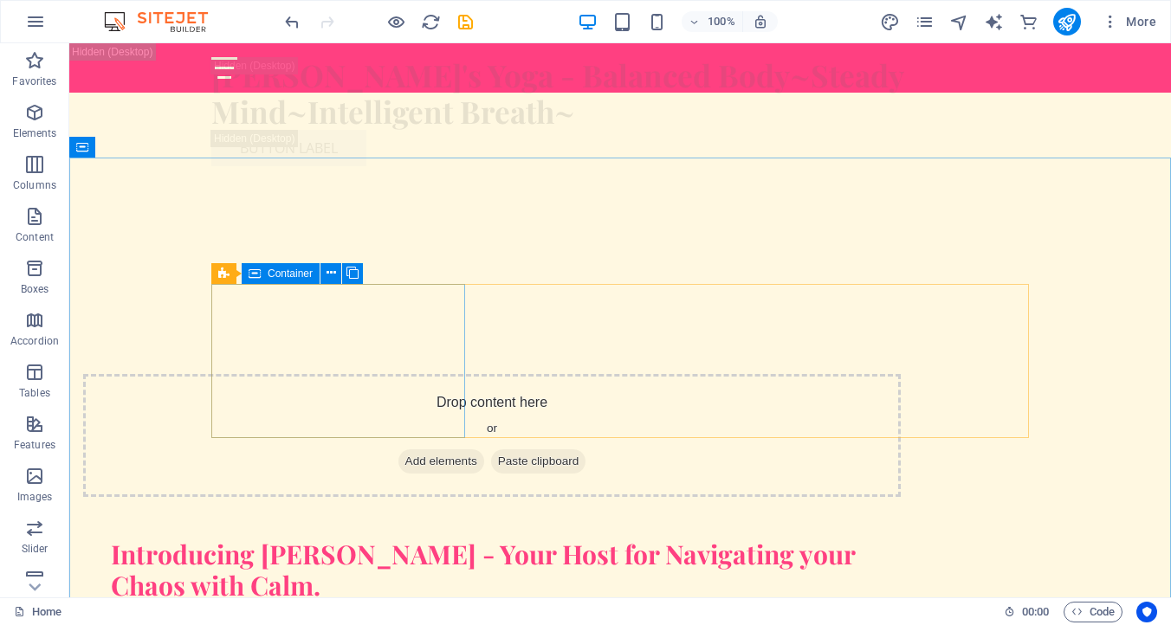
click at [287, 270] on span "Container" at bounding box center [290, 273] width 45 height 10
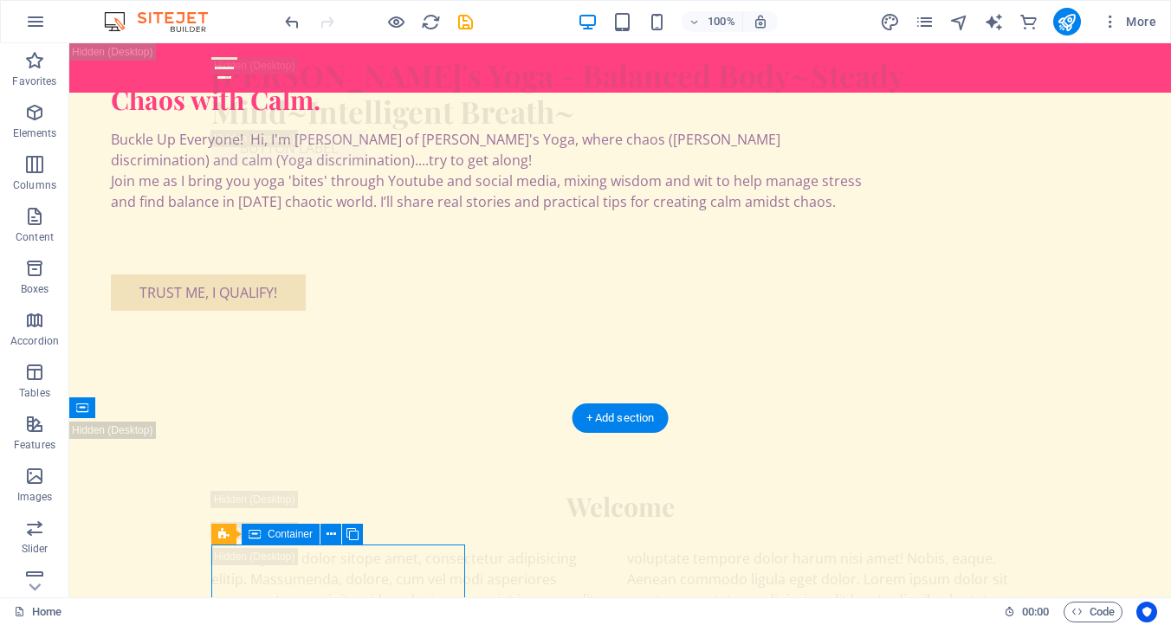
scroll to position [2412, 0]
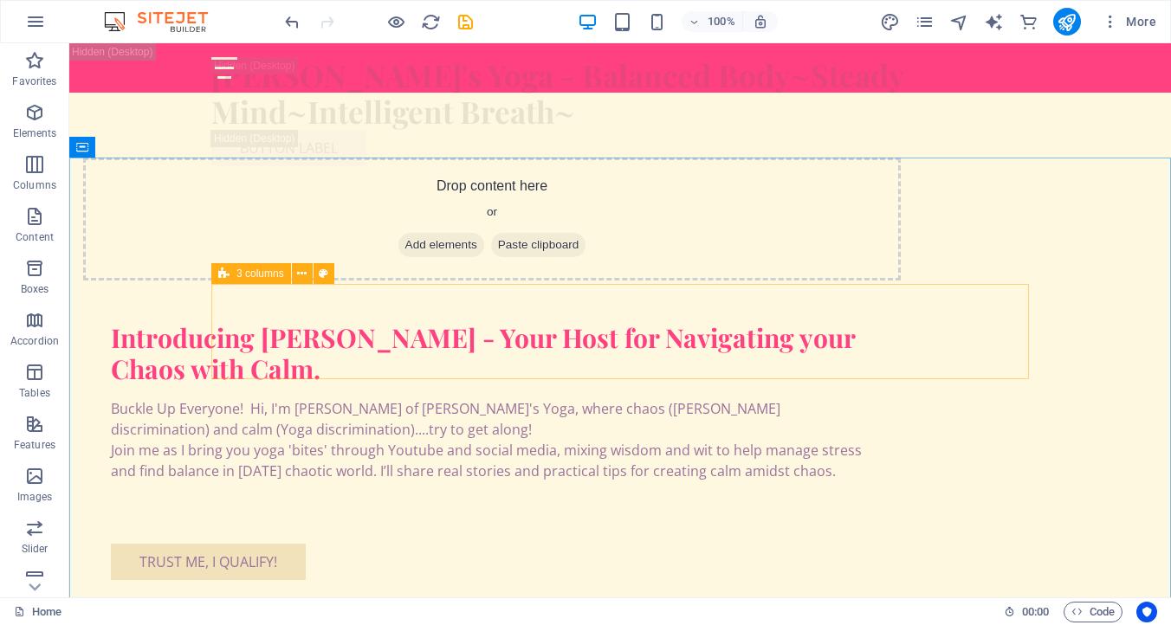
click at [264, 273] on span "3 columns" at bounding box center [260, 273] width 48 height 10
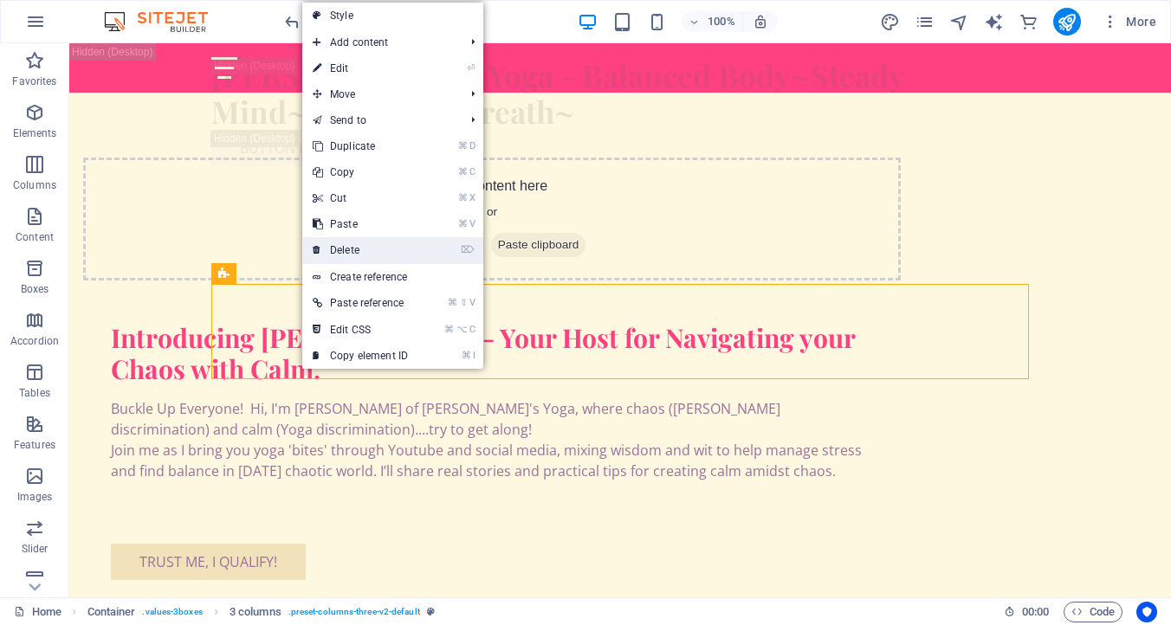
click at [345, 248] on link "⌦ Delete" at bounding box center [360, 250] width 116 height 26
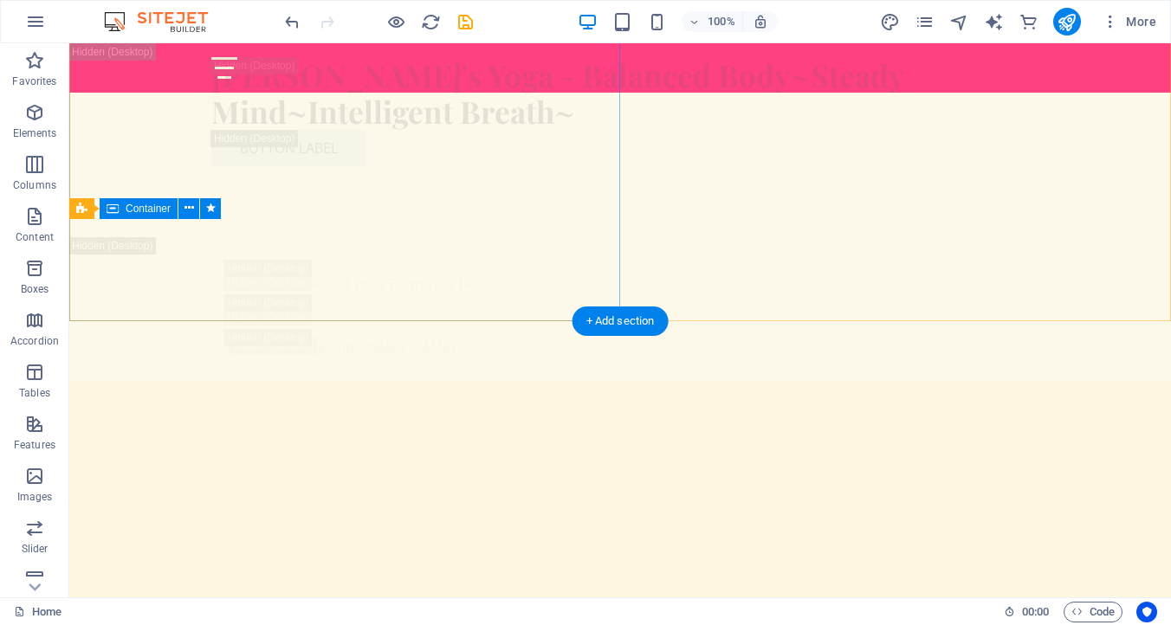
scroll to position [2025, 0]
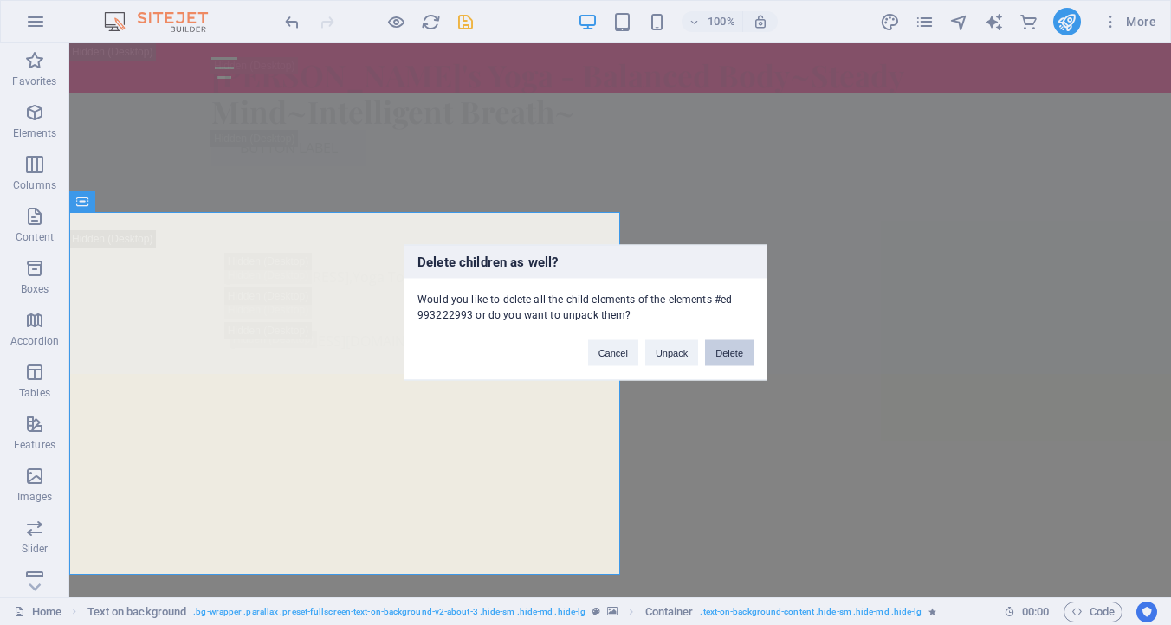
drag, startPoint x: 720, startPoint y: 358, endPoint x: 530, endPoint y: 335, distance: 191.9
click at [720, 358] on button "Delete" at bounding box center [729, 353] width 48 height 26
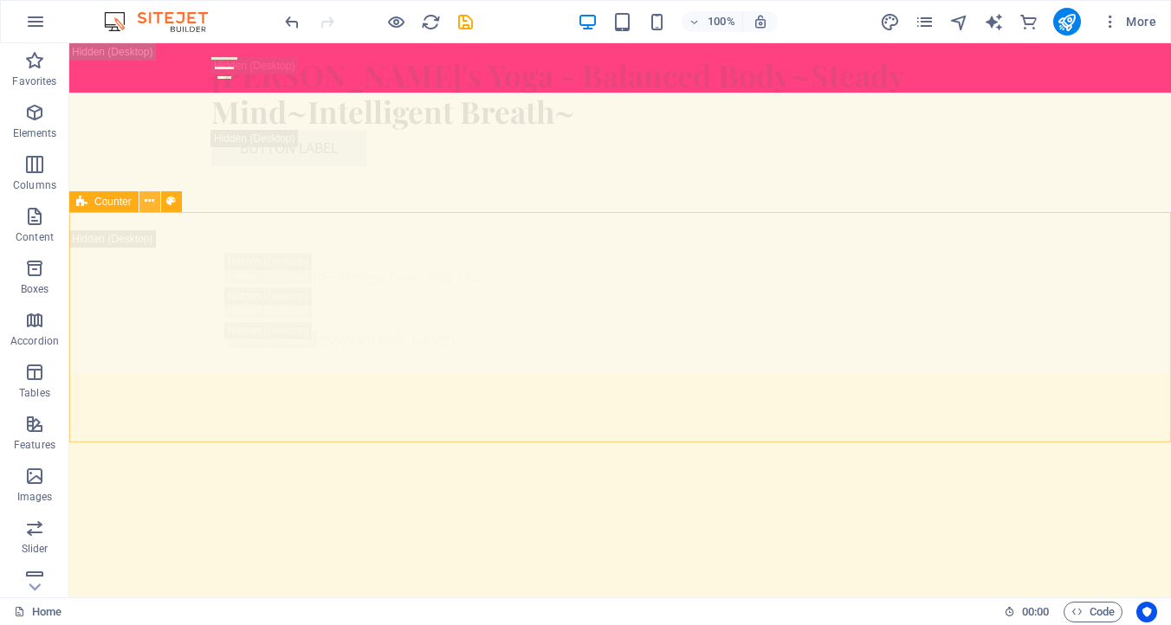
click at [150, 201] on icon at bounding box center [150, 201] width 10 height 18
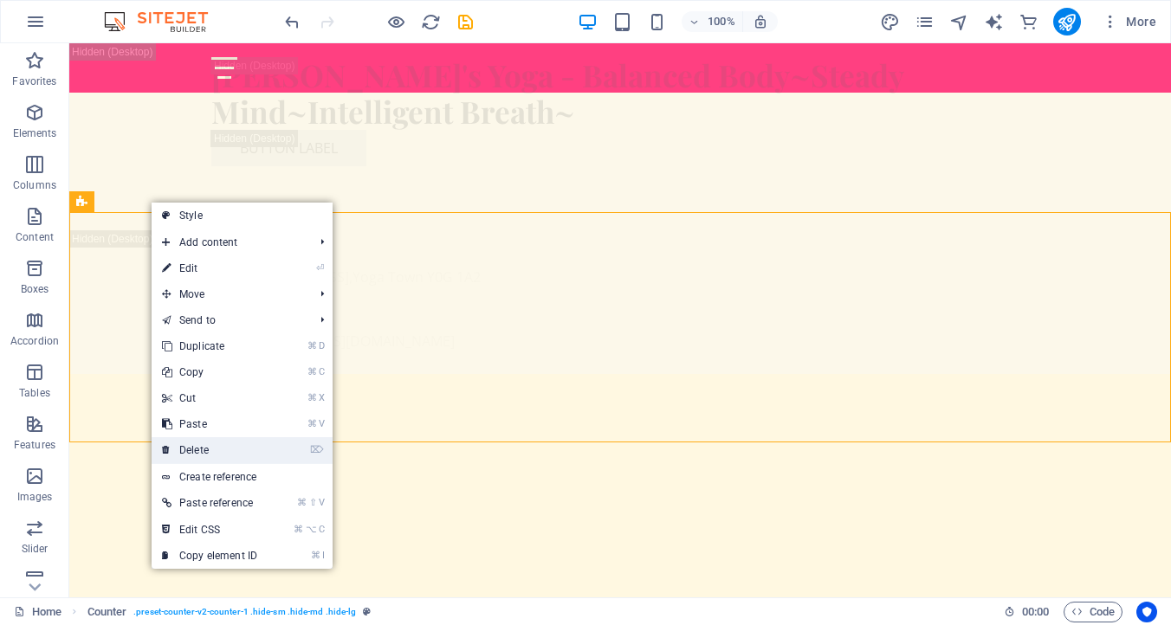
click at [196, 451] on link "⌦ Delete" at bounding box center [210, 450] width 116 height 26
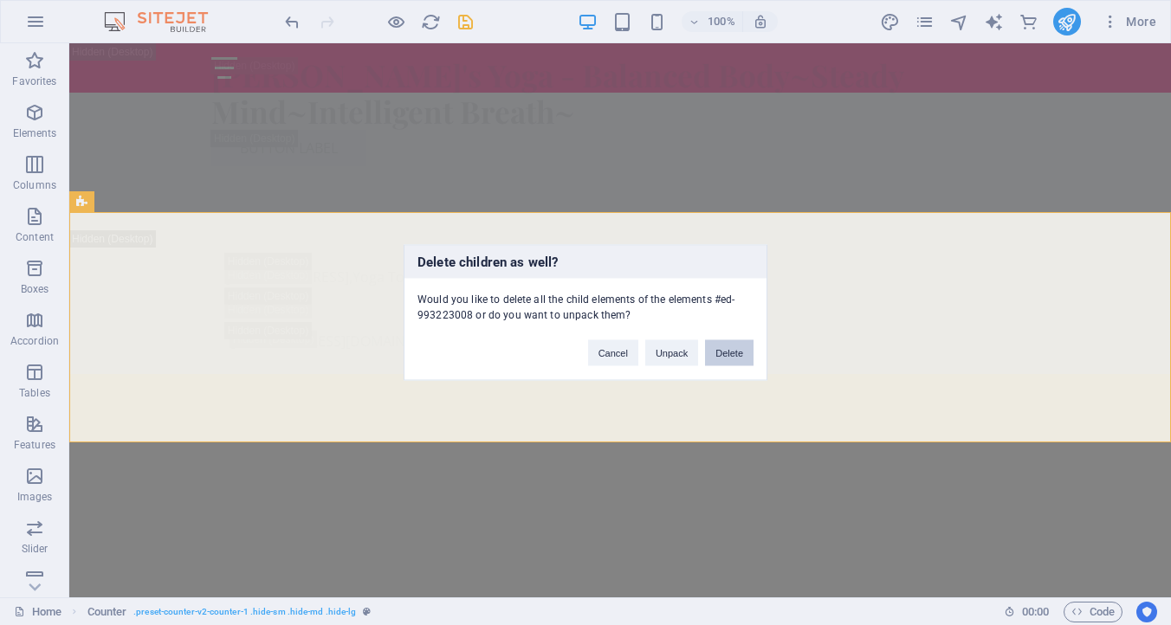
click at [734, 352] on button "Delete" at bounding box center [729, 353] width 48 height 26
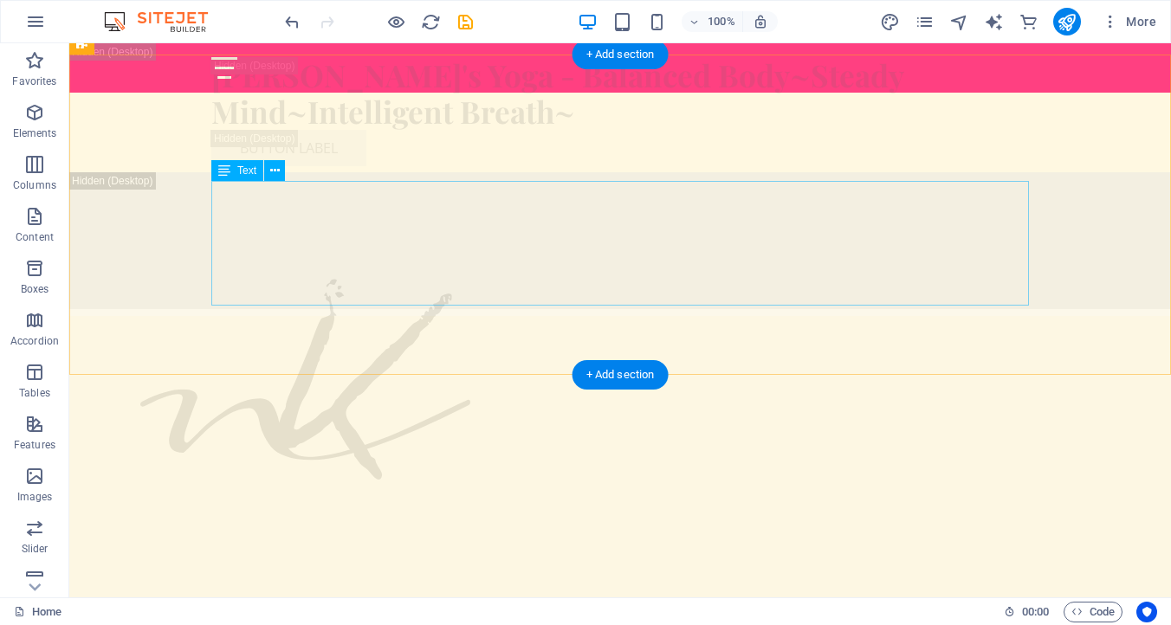
scroll to position [1602, 0]
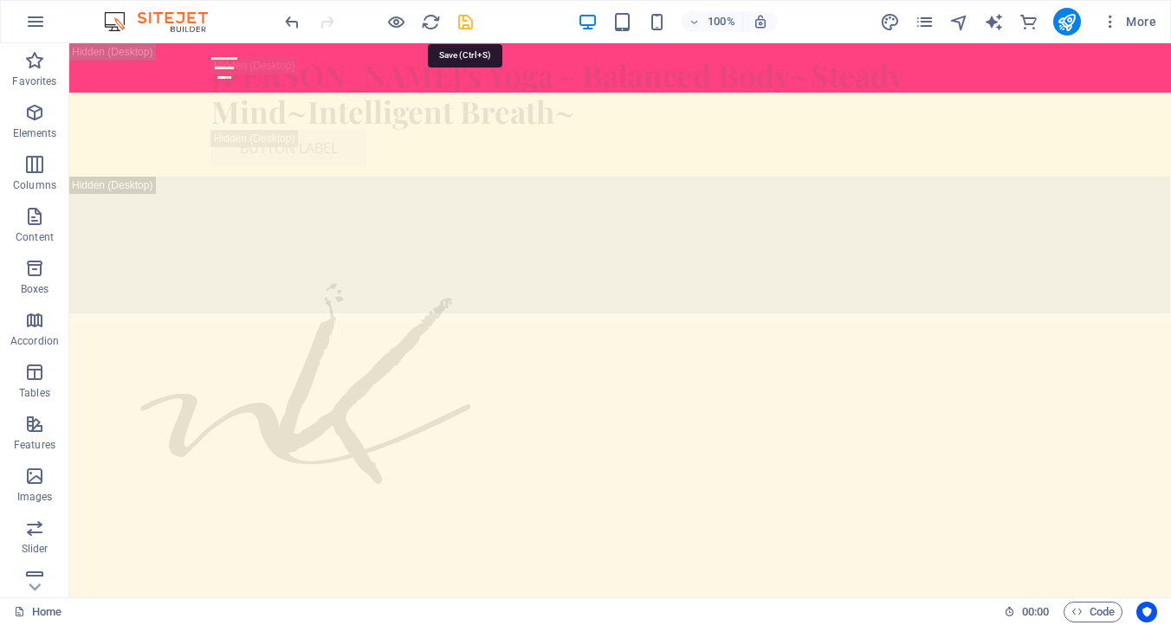
click at [463, 13] on icon "save" at bounding box center [465, 22] width 20 height 20
checkbox input "false"
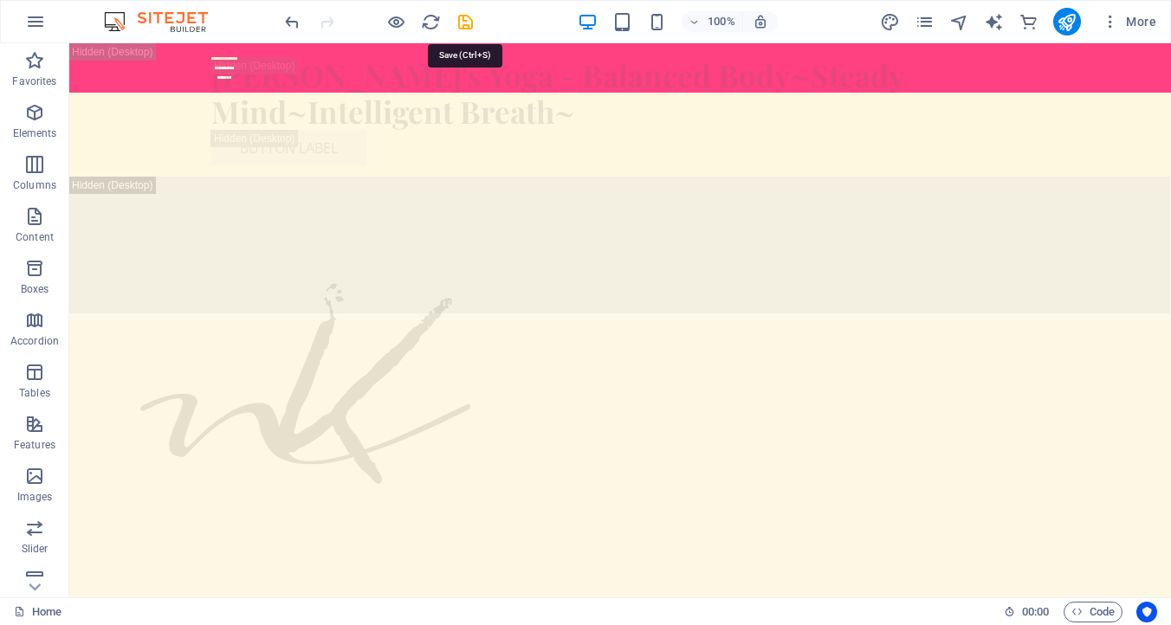
checkbox input "false"
